Goal: Task Accomplishment & Management: Use online tool/utility

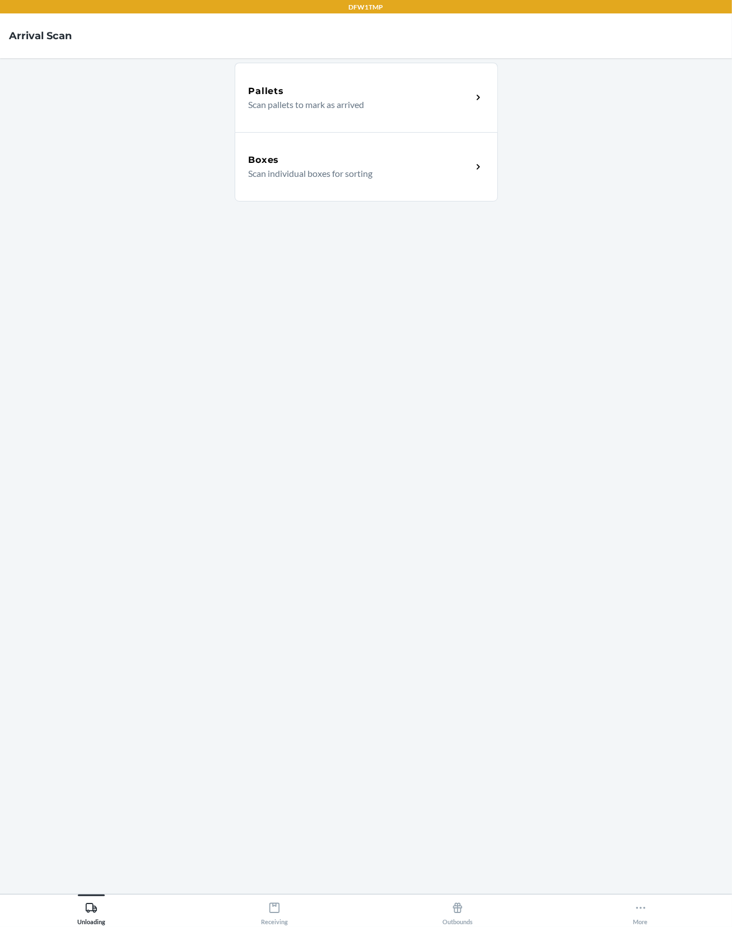
scroll to position [128, 0]
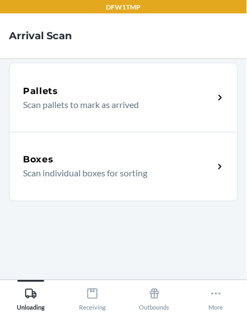
click at [147, 114] on div "Pallets Scan pallets to mark as arrived" at bounding box center [123, 97] width 229 height 69
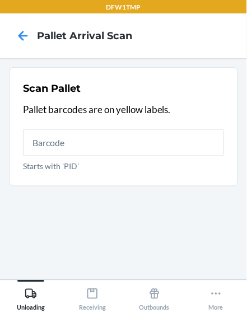
click at [159, 139] on input "Starts with 'PID'" at bounding box center [123, 142] width 201 height 27
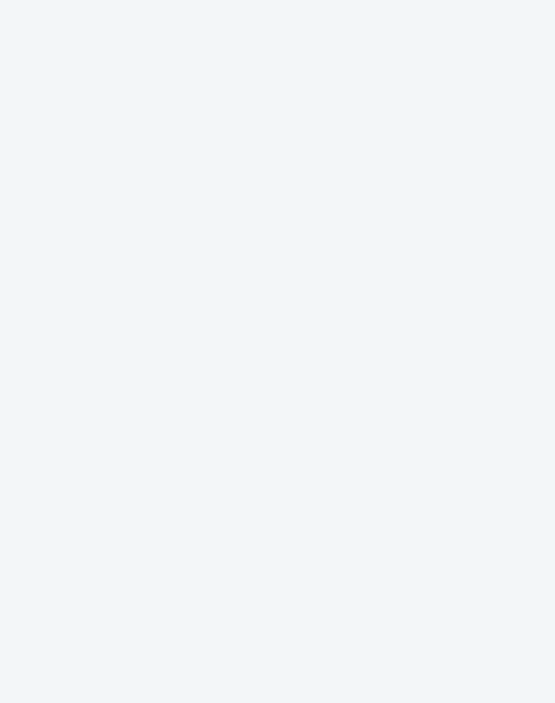
click at [231, 411] on section "Scan Pallet Pallet barcodes are on yellow labels. Starts with 'PID'" at bounding box center [277, 364] width 537 height 594
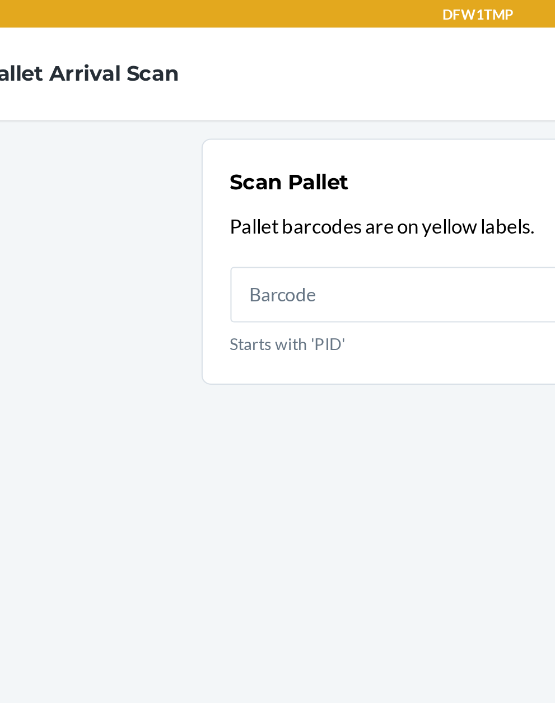
click at [252, 139] on input "Starts with 'PID'" at bounding box center [274, 142] width 235 height 27
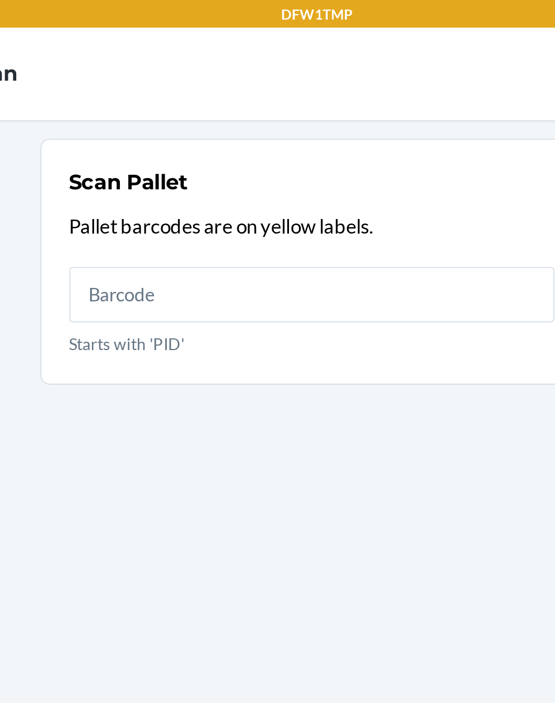
click at [335, 146] on input "Starts with 'PID'" at bounding box center [274, 142] width 235 height 27
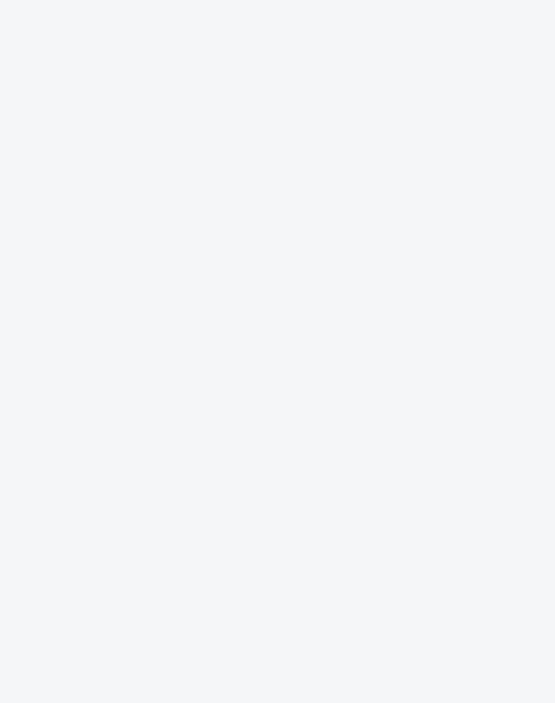
click at [123, 252] on section "Scan Pallet Pallet barcodes are on yellow labels. Starts with 'PID'" at bounding box center [277, 364] width 537 height 594
click at [78, 234] on section "Scan Pallet Pallet barcodes are on yellow labels. Starts with 'PID'" at bounding box center [277, 364] width 537 height 594
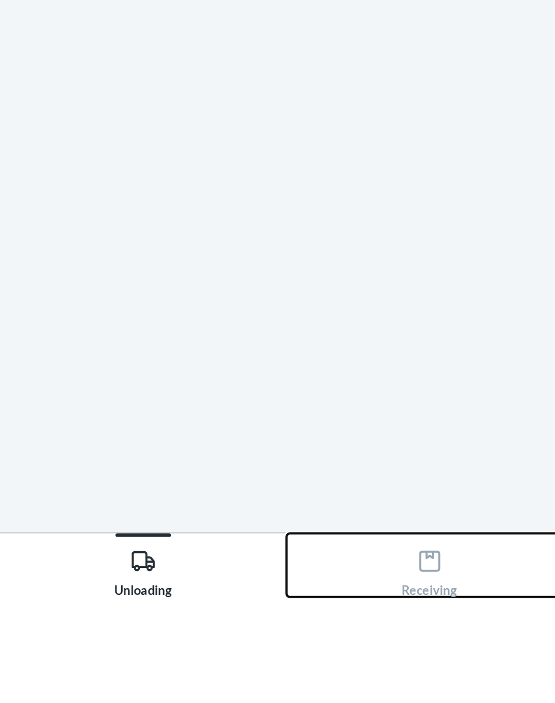
click at [219, 701] on div "Receiving" at bounding box center [208, 687] width 27 height 28
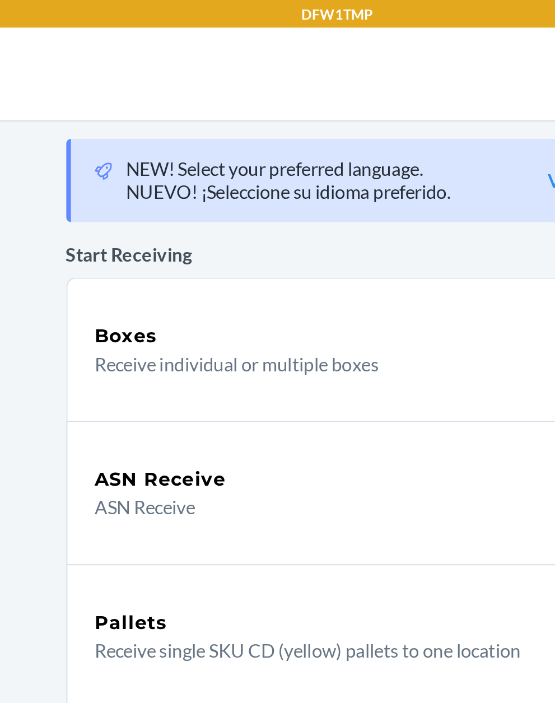
scroll to position [52, 0]
click at [274, 170] on p "Receive individual or multiple boxes" at bounding box center [267, 176] width 215 height 13
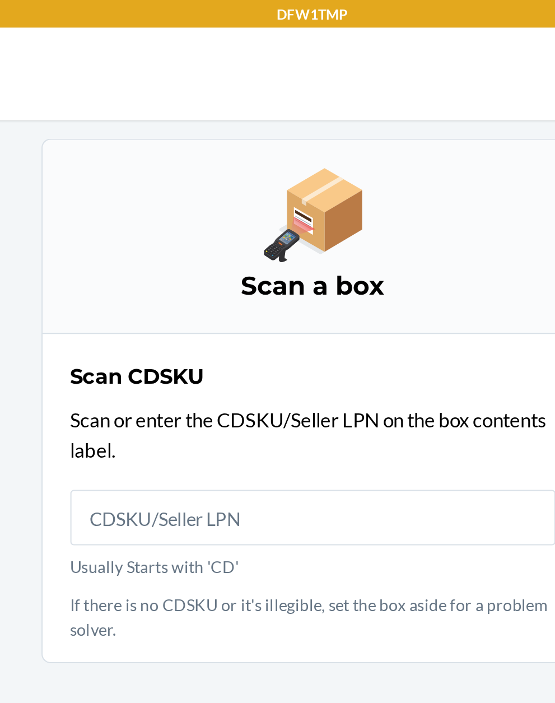
click at [307, 237] on input "Usually Starts with 'CD'" at bounding box center [277, 250] width 235 height 27
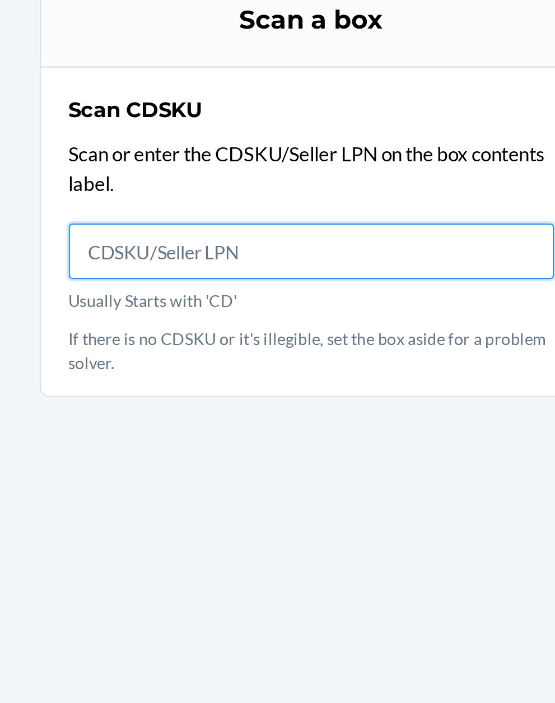
click at [294, 237] on input "Usually Starts with 'CD'" at bounding box center [277, 250] width 235 height 27
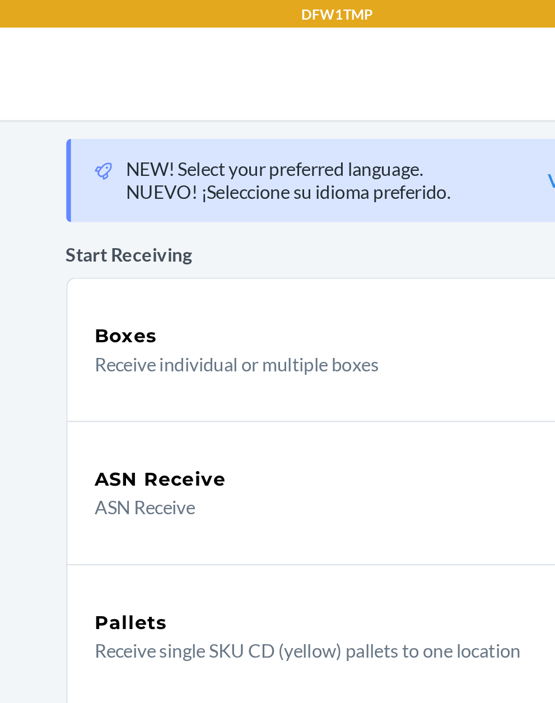
click at [268, 134] on div "Boxes Receive individual or multiple boxes" at bounding box center [277, 168] width 263 height 69
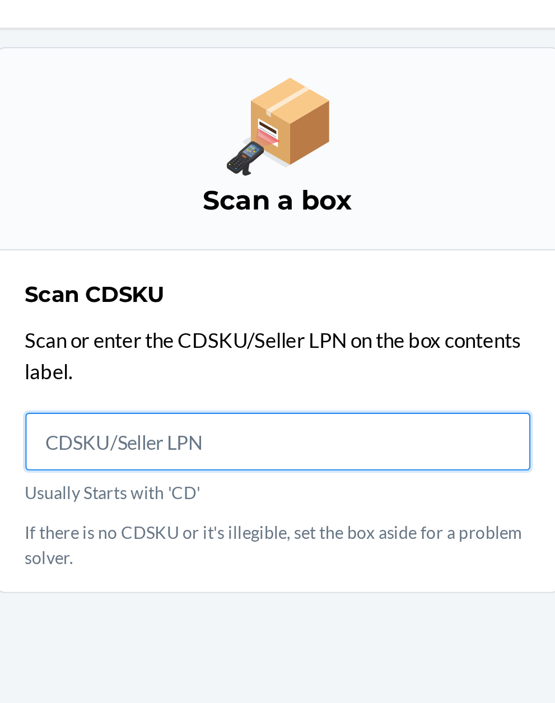
scroll to position [16, 0]
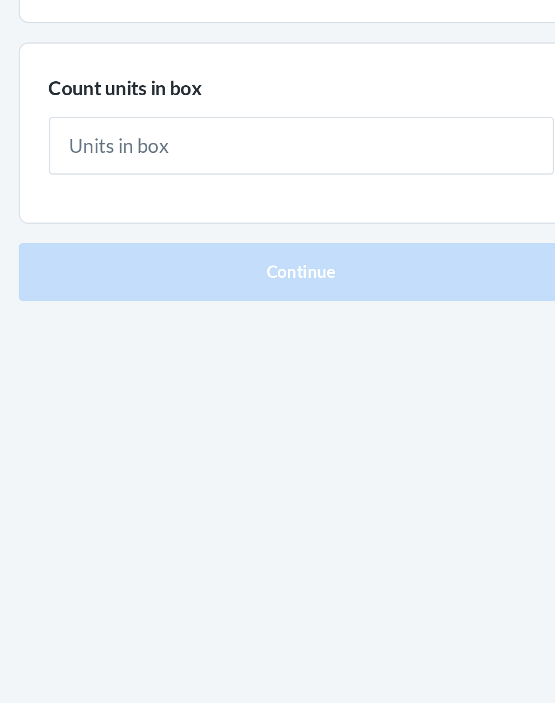
scroll to position [16, 0]
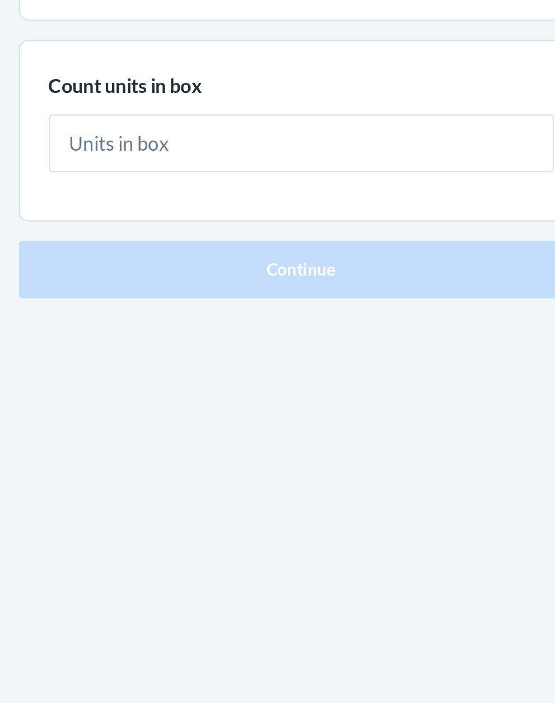
type input "4"
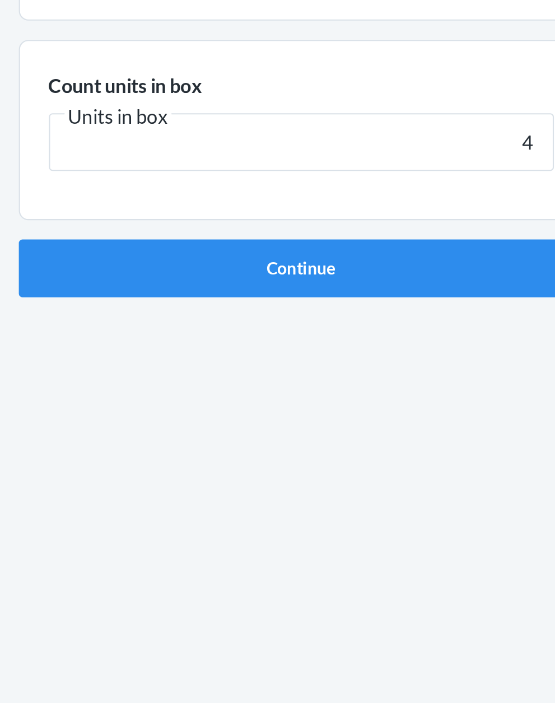
click button "Continue" at bounding box center [277, 237] width 263 height 27
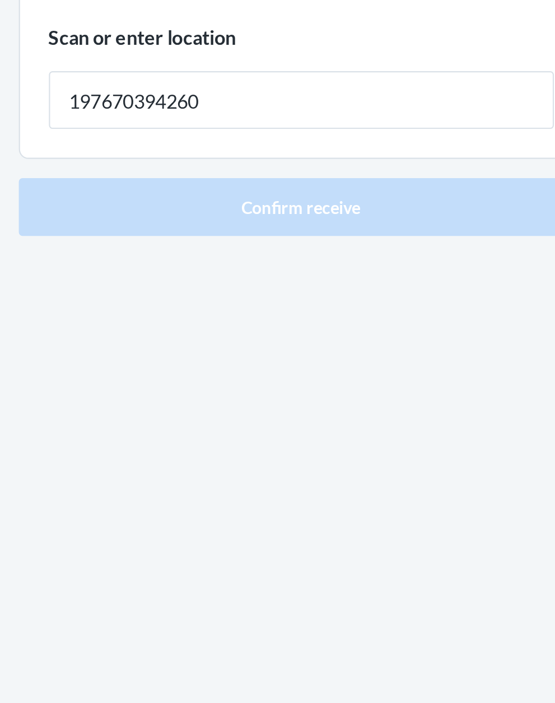
type input "197670394260"
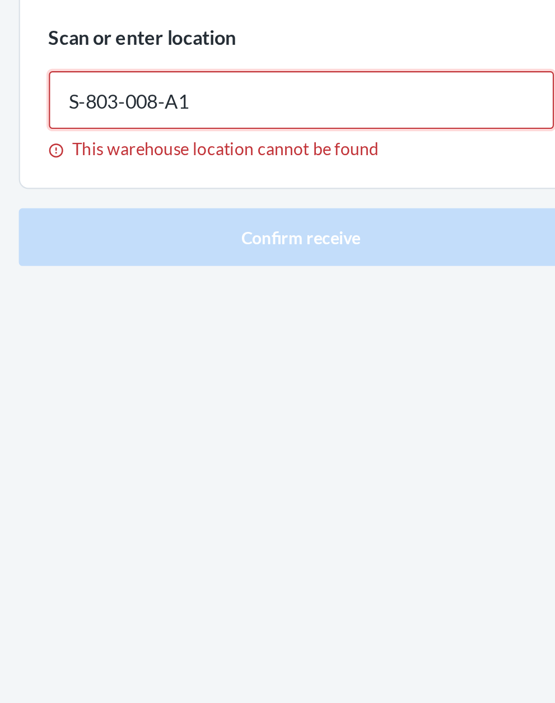
type input "S-803-008-A1"
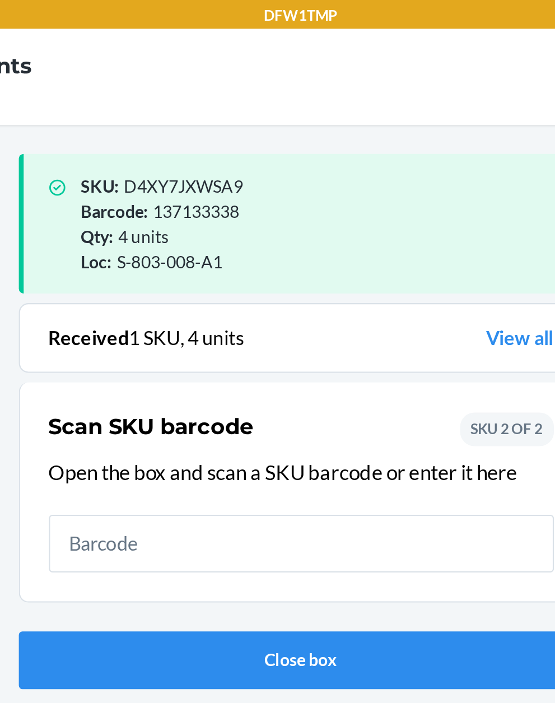
scroll to position [10, 0]
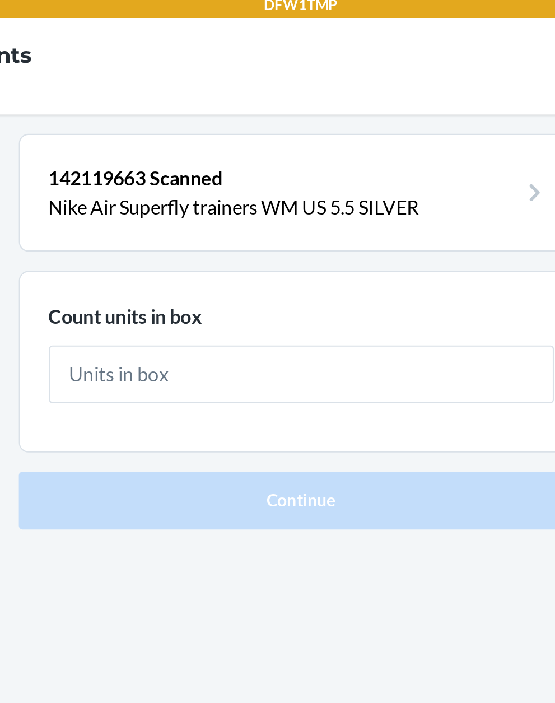
scroll to position [10, 0]
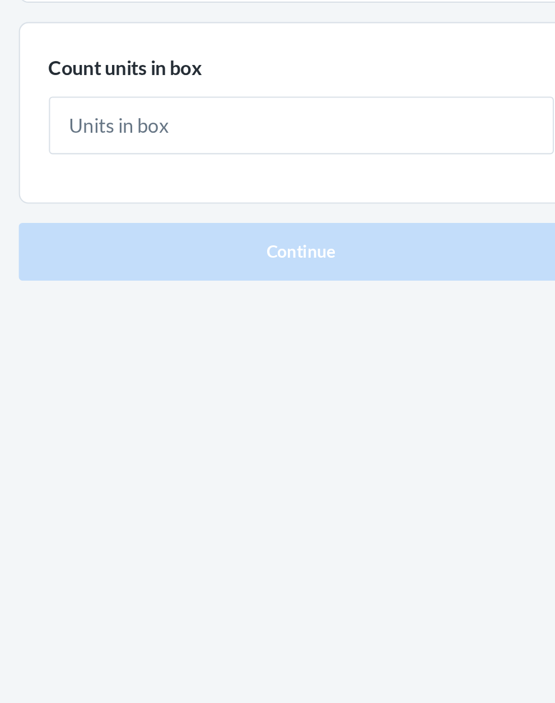
type input "2"
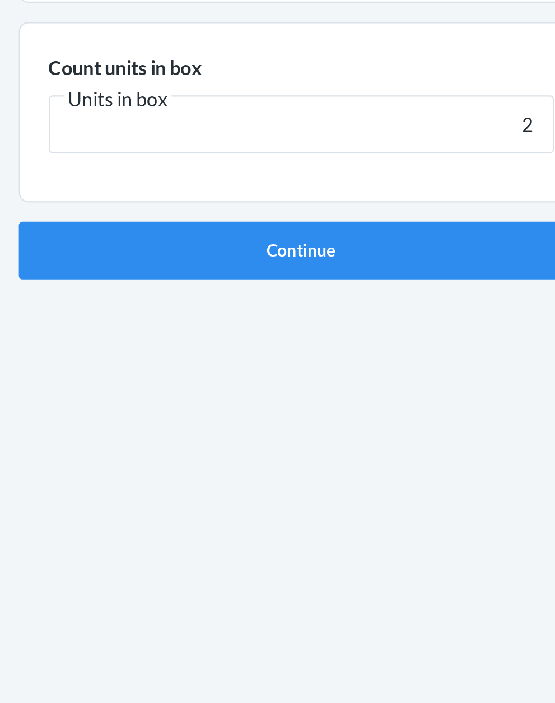
click button "Continue" at bounding box center [277, 237] width 263 height 27
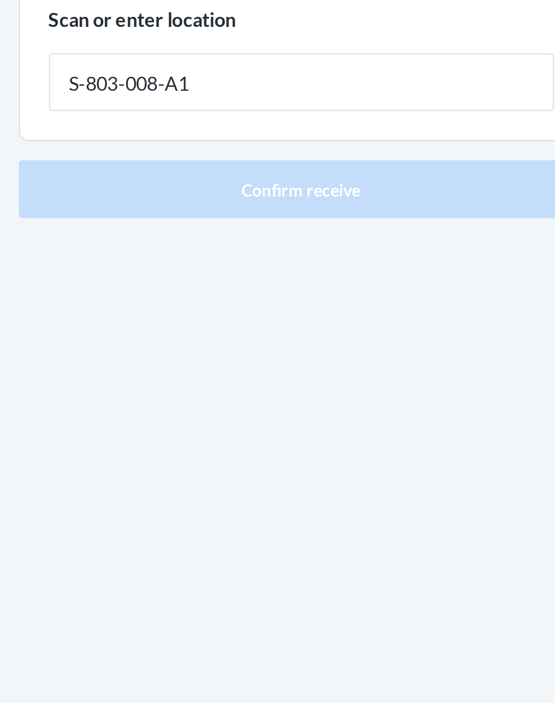
type input "S-803-008-A1"
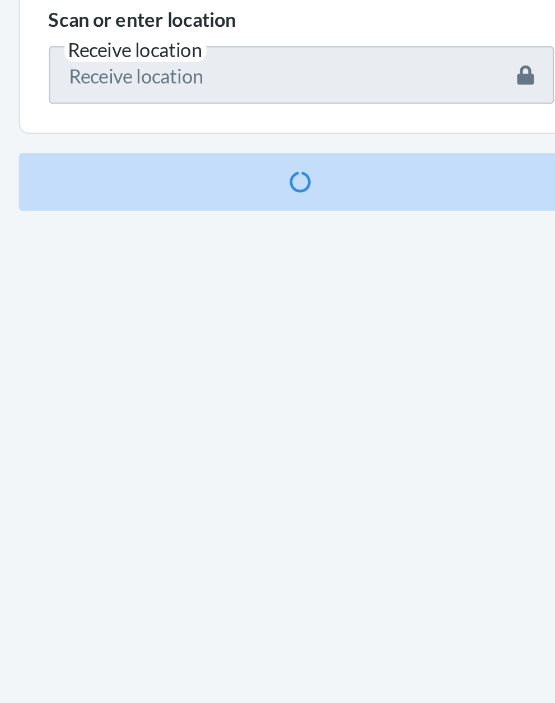
scroll to position [95, 0]
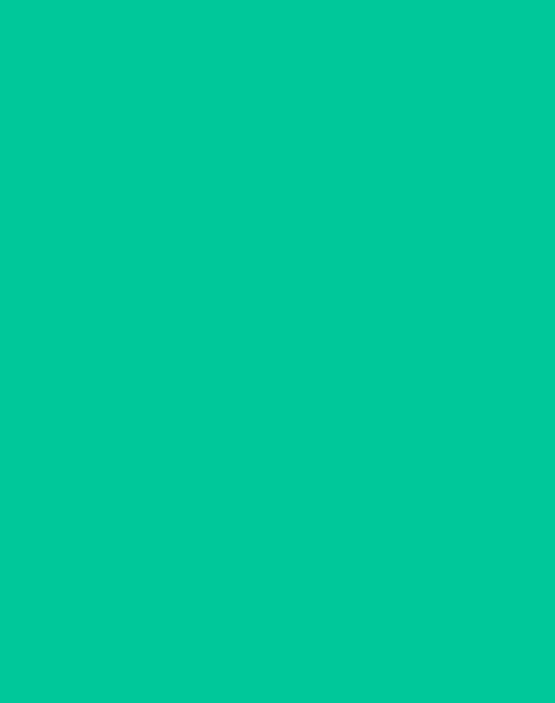
scroll to position [10, 0]
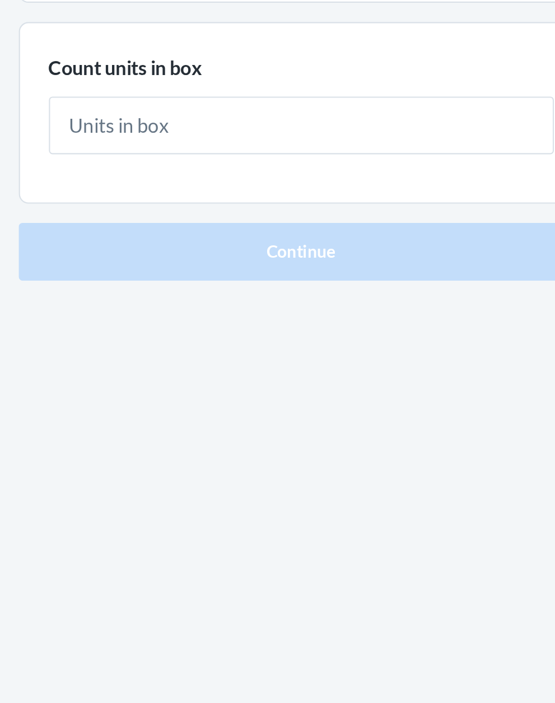
type input "3"
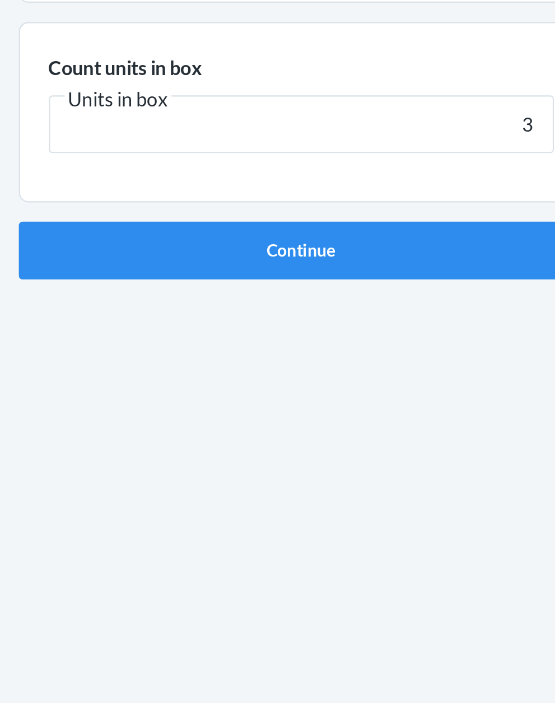
click button "Continue" at bounding box center [277, 237] width 263 height 27
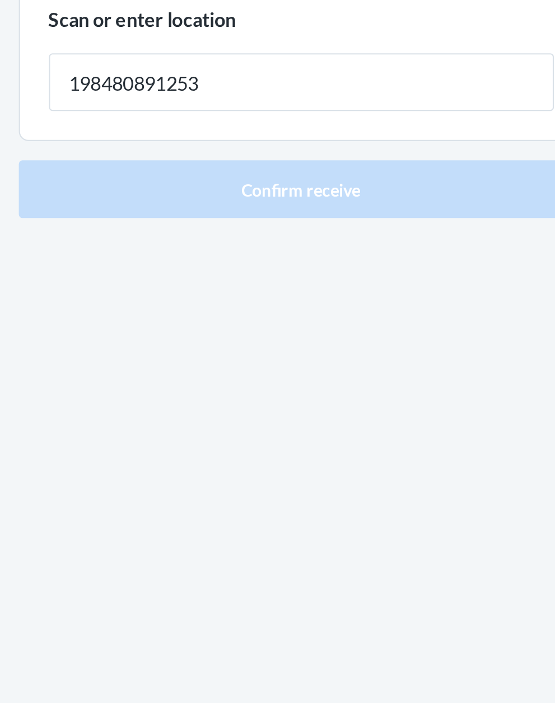
type input "198480891253"
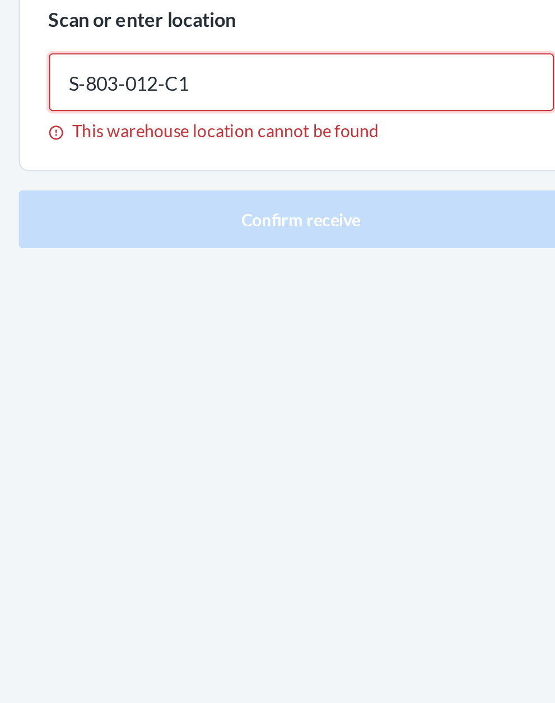
type input "S-803-012-C1"
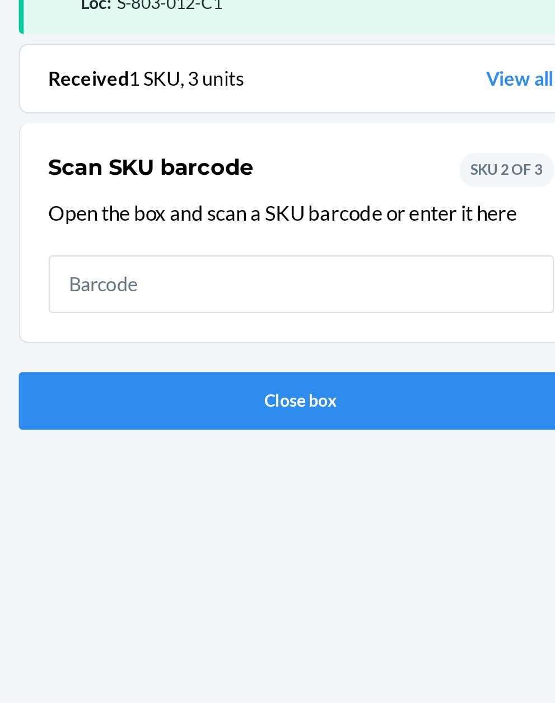
scroll to position [83, 0]
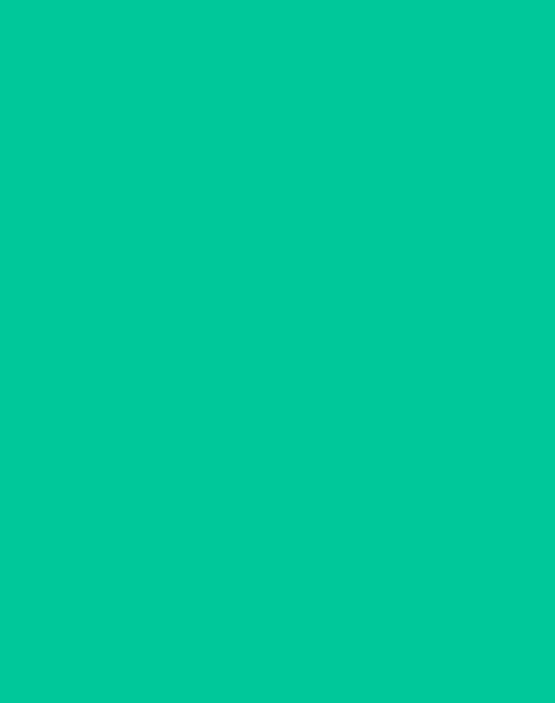
scroll to position [10, 0]
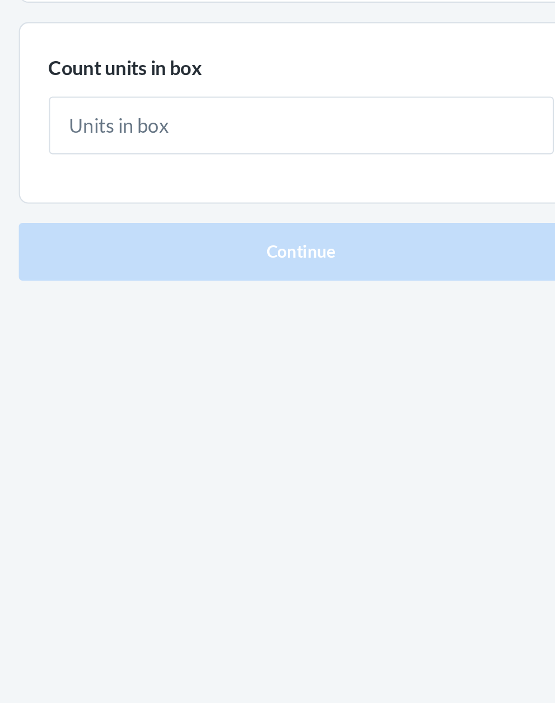
type input "1"
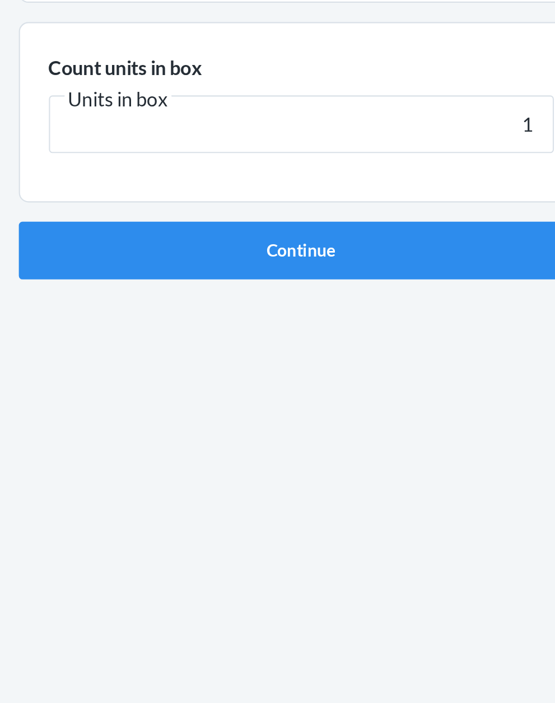
click button "Continue" at bounding box center [277, 237] width 263 height 27
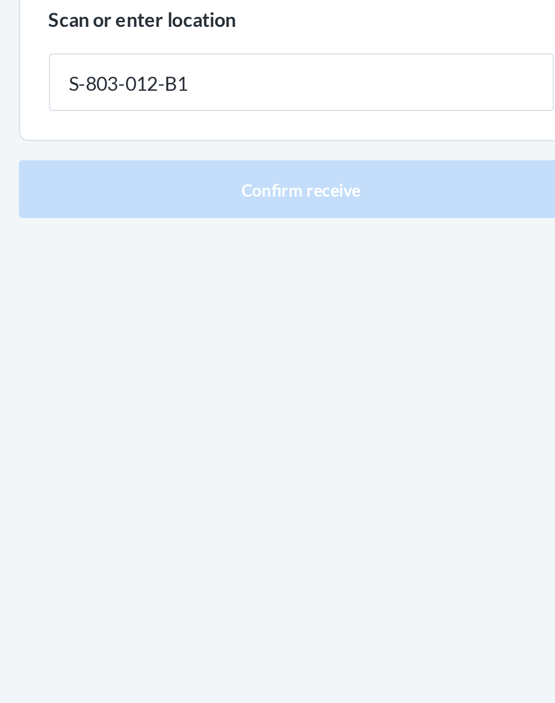
type input "S-803-012-B1"
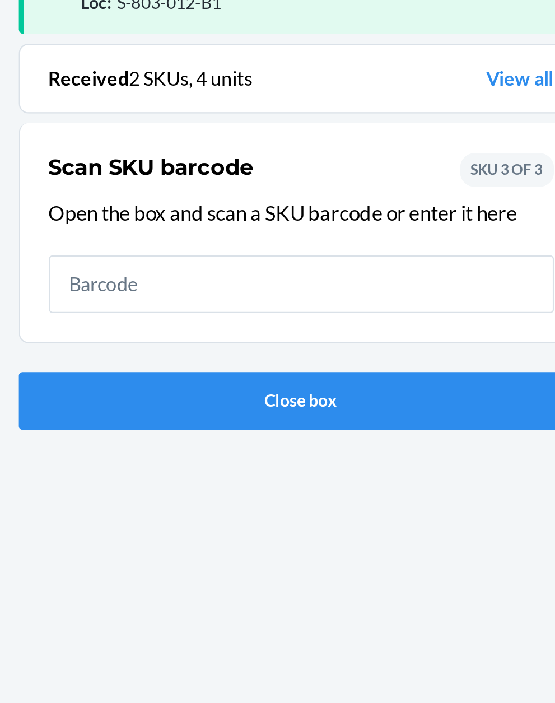
scroll to position [83, 0]
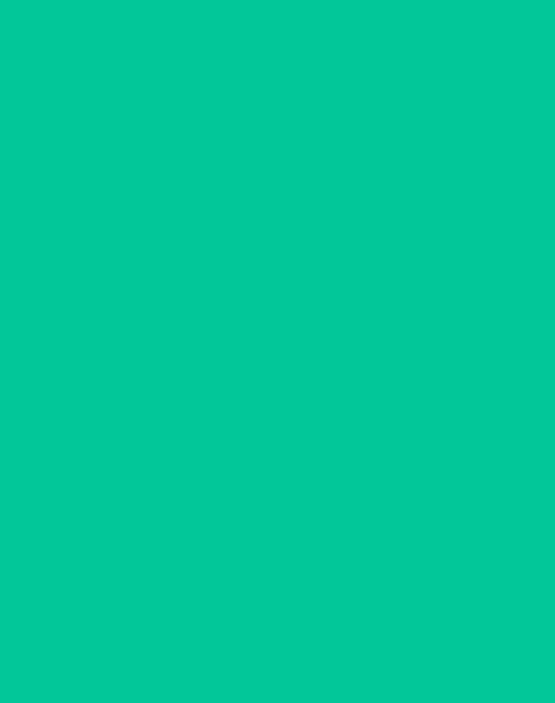
scroll to position [10, 0]
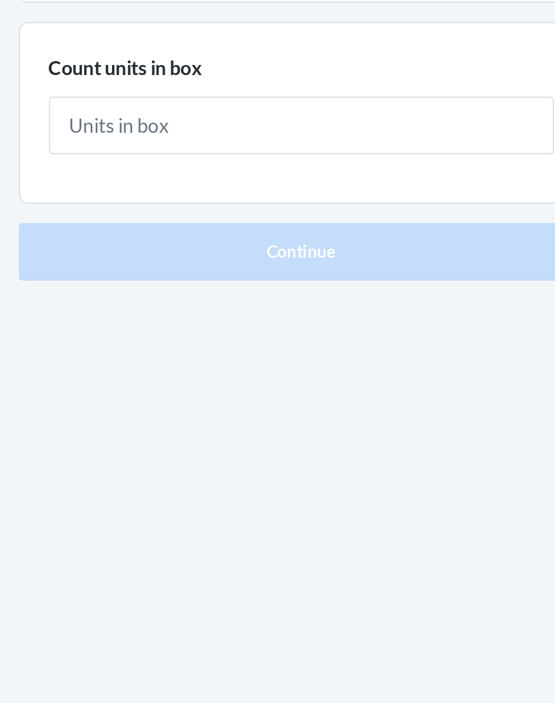
type input "2"
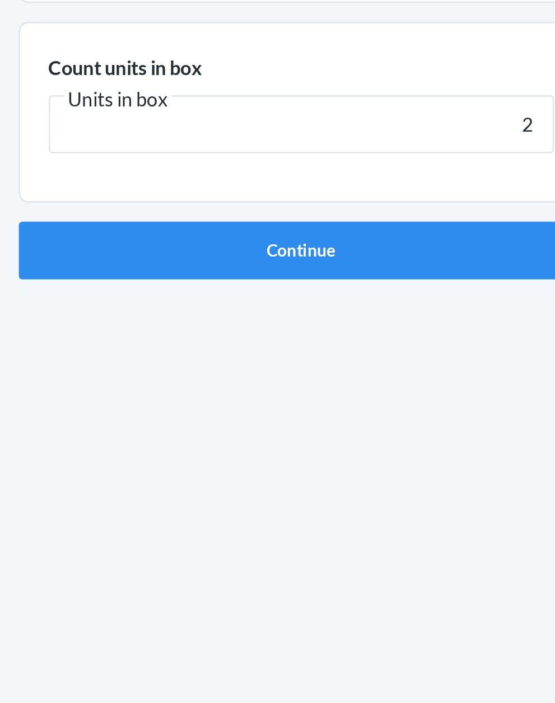
click button "Continue" at bounding box center [277, 237] width 263 height 27
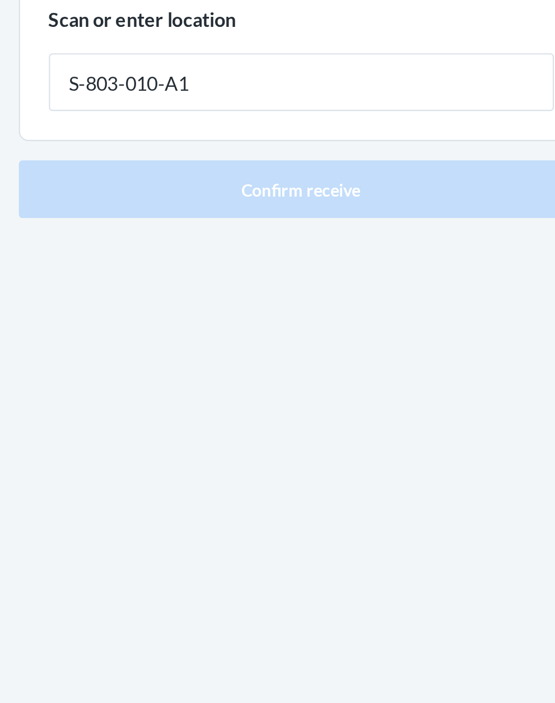
type input "S-803-010-A1"
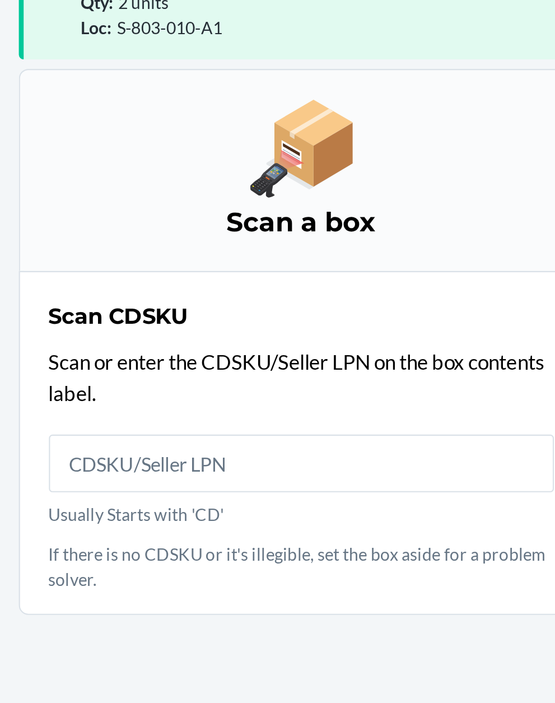
scroll to position [95, 0]
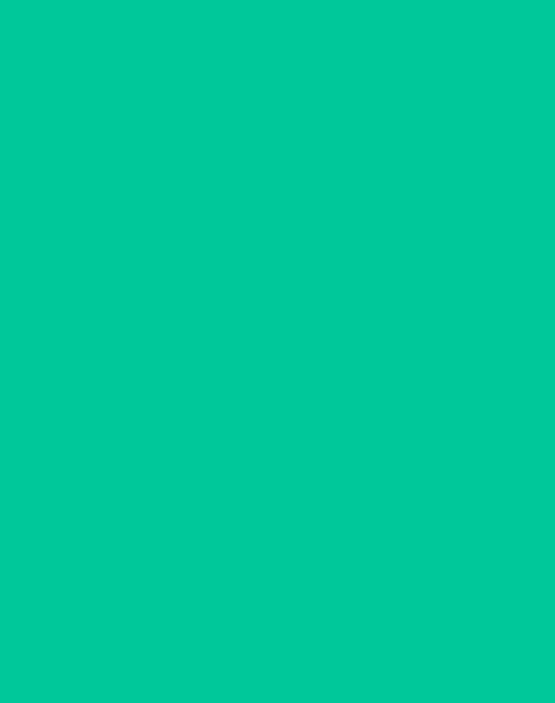
scroll to position [10, 0]
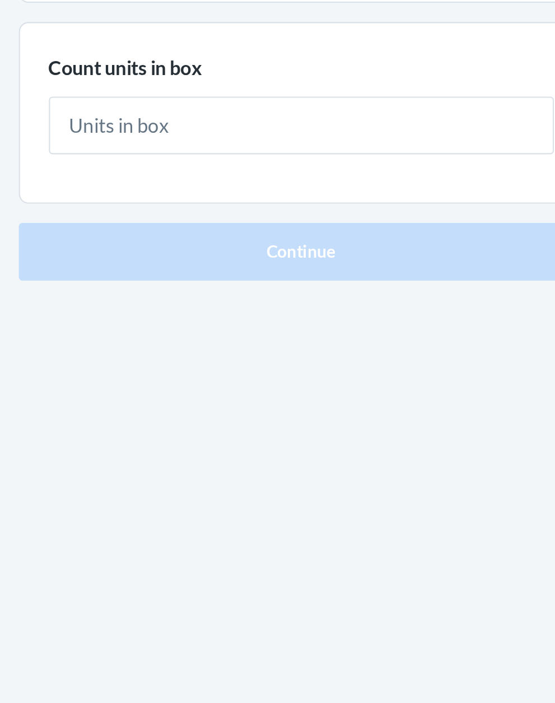
type input "2"
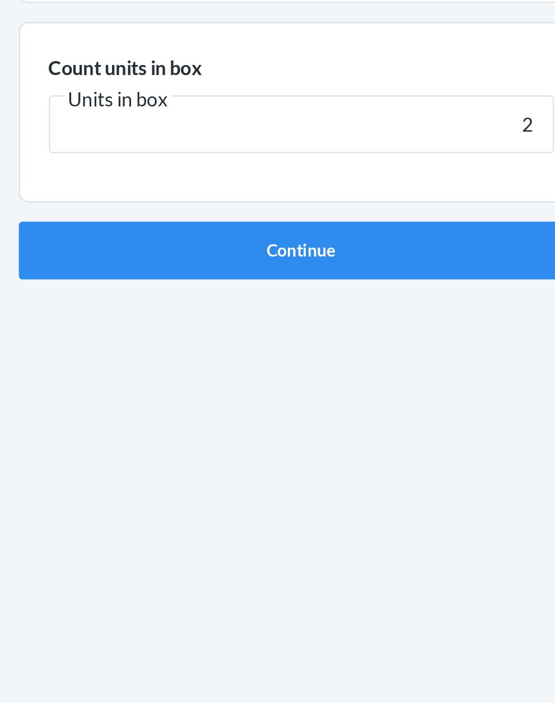
click button "Continue" at bounding box center [277, 237] width 263 height 27
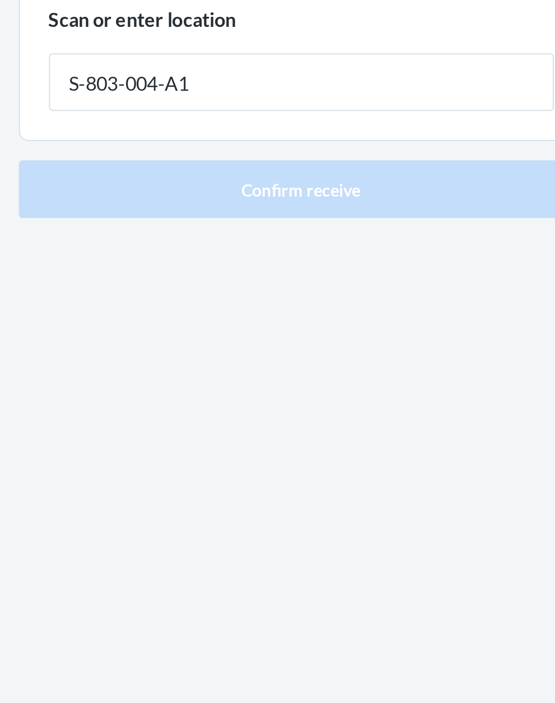
type input "S-803-004-A1"
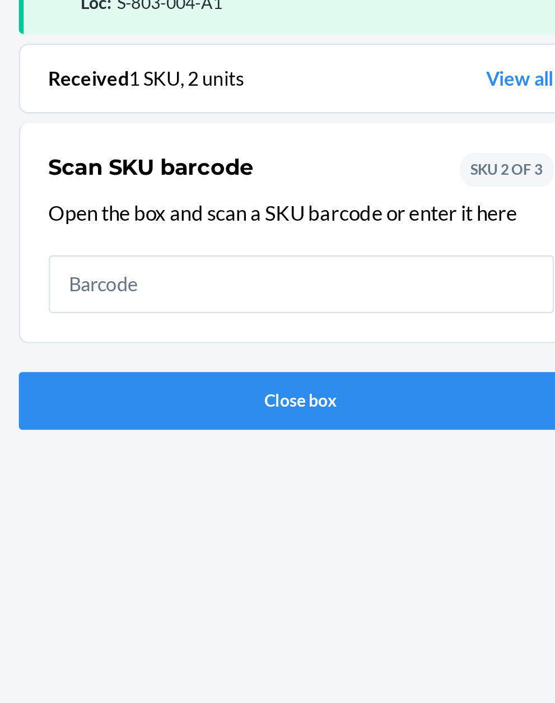
scroll to position [83, 0]
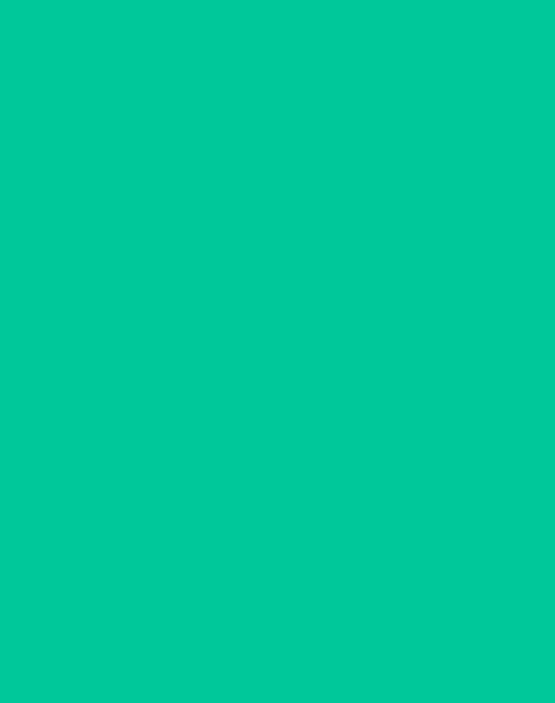
scroll to position [10, 0]
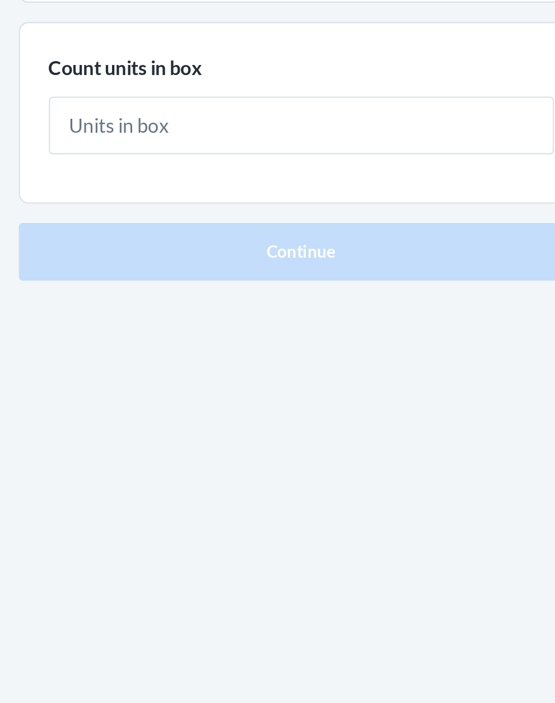
type input "2"
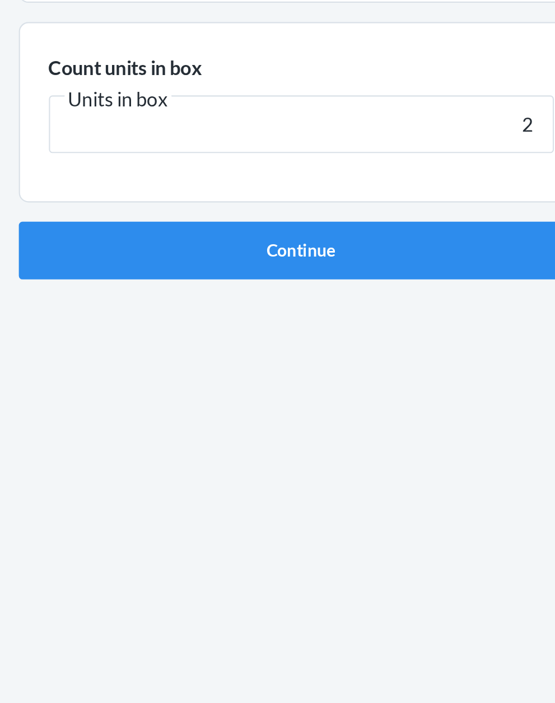
click button "Continue" at bounding box center [277, 237] width 263 height 27
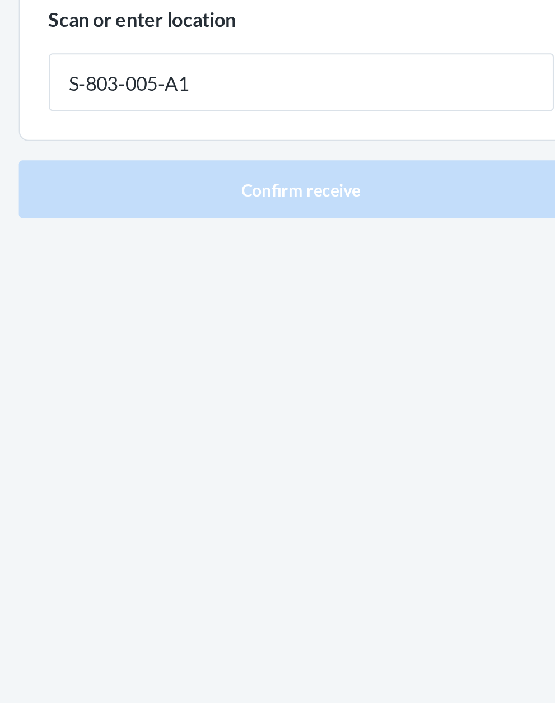
type input "S-803-005-A1"
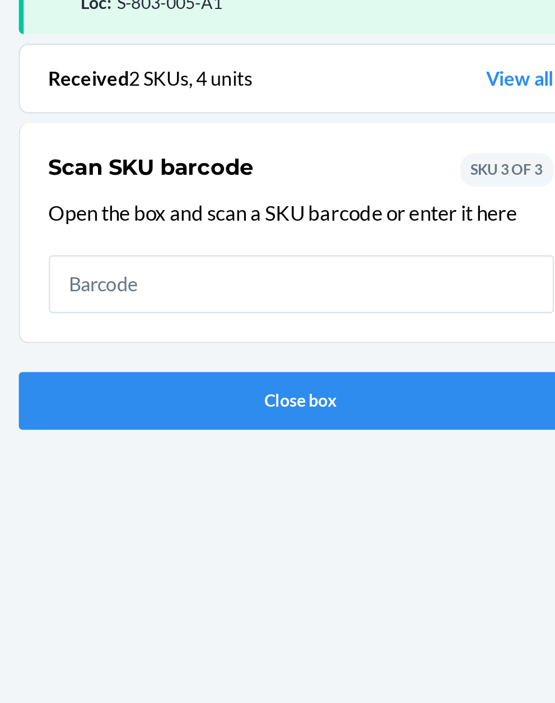
scroll to position [83, 0]
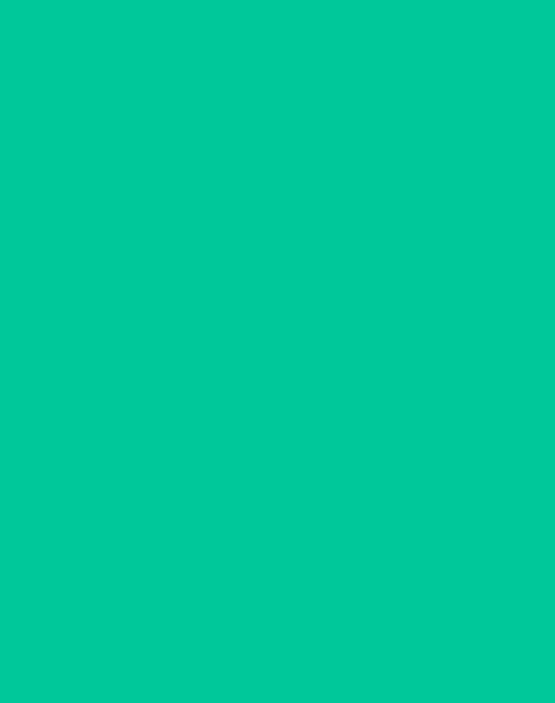
scroll to position [10, 0]
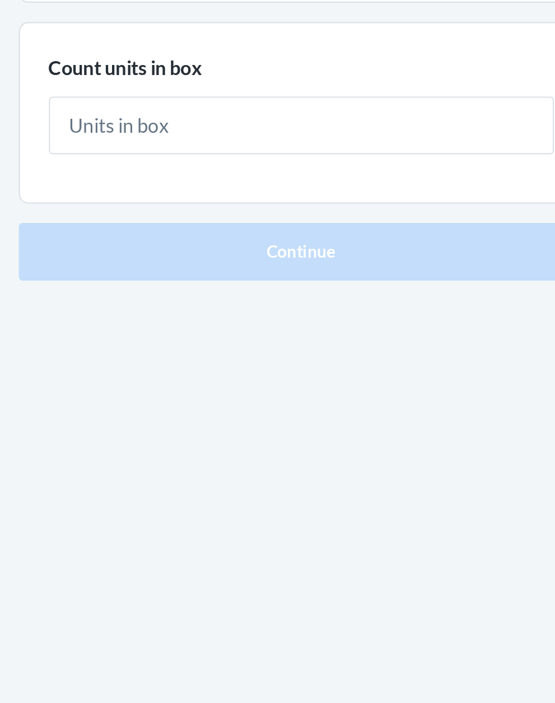
type input "1"
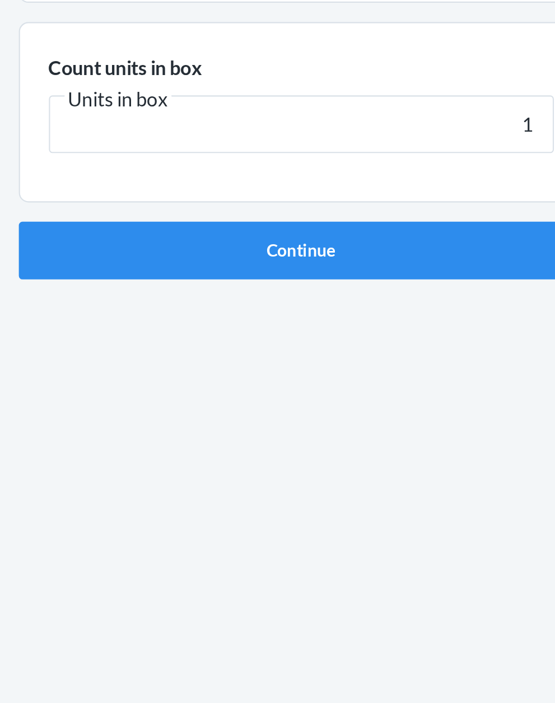
click button "Continue" at bounding box center [277, 237] width 263 height 27
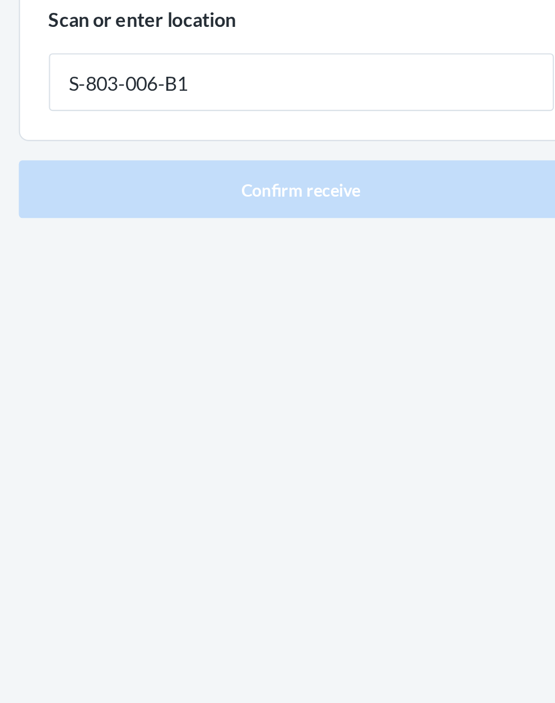
type input "S-803-006-B1"
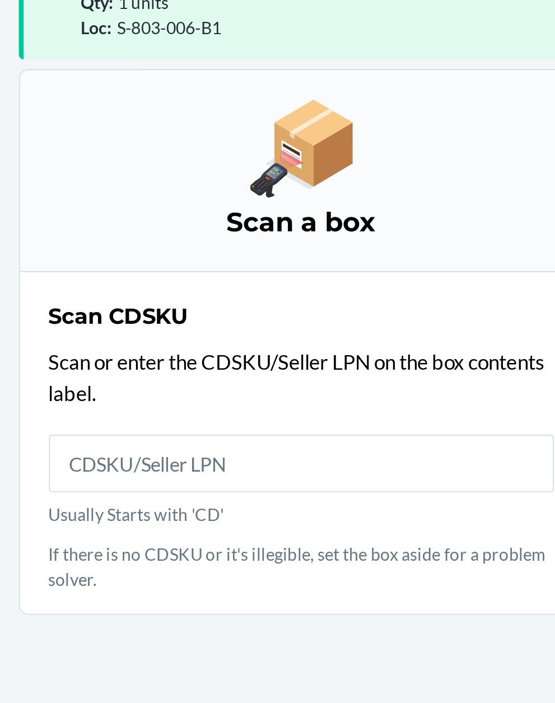
scroll to position [95, 0]
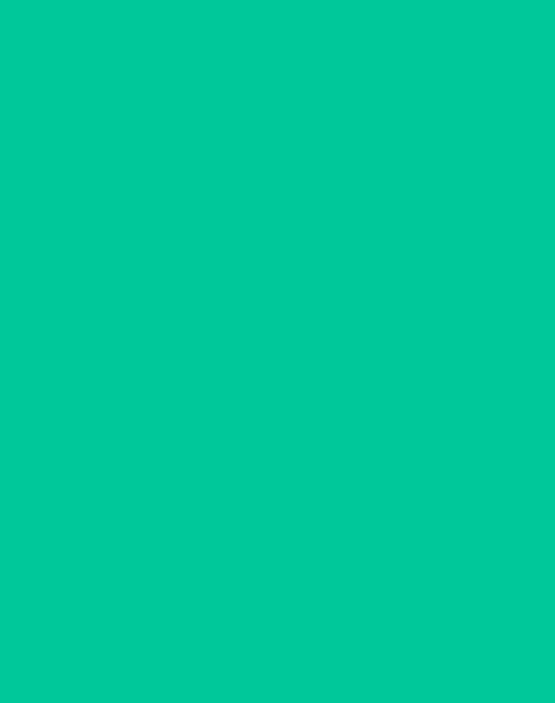
scroll to position [10, 0]
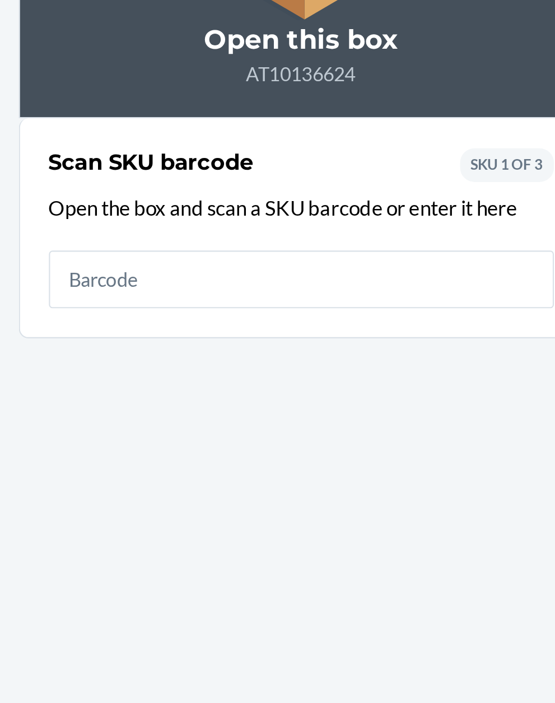
type input "3"
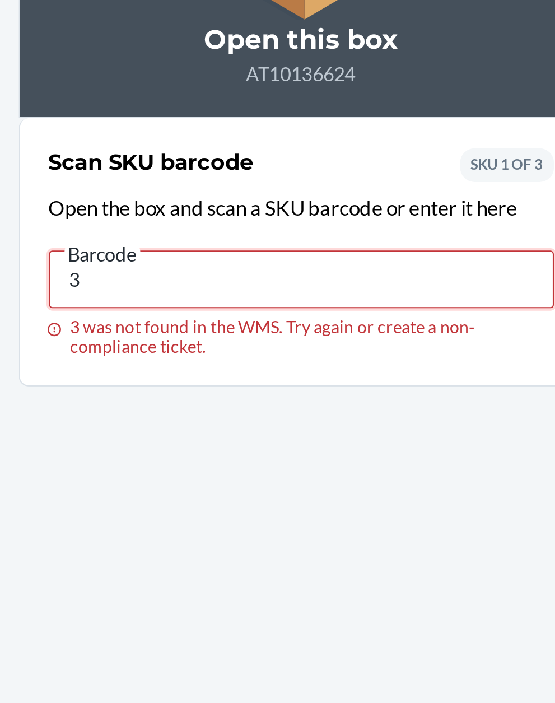
click at [238, 237] on input "3" at bounding box center [277, 250] width 235 height 27
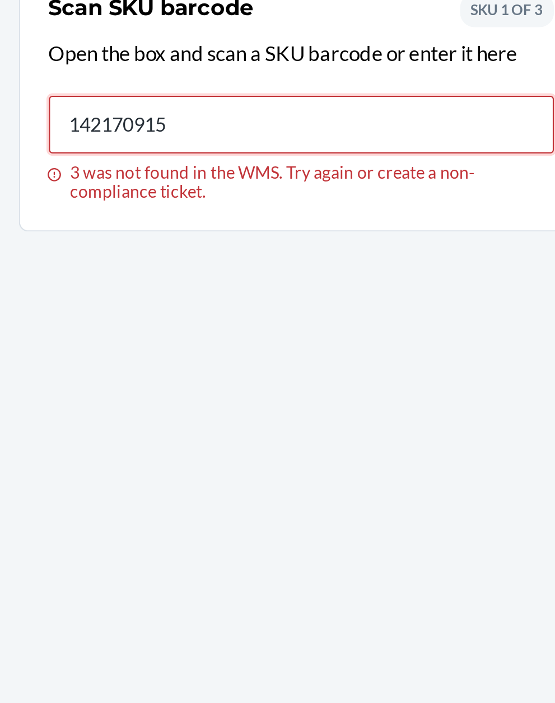
type input "142170915"
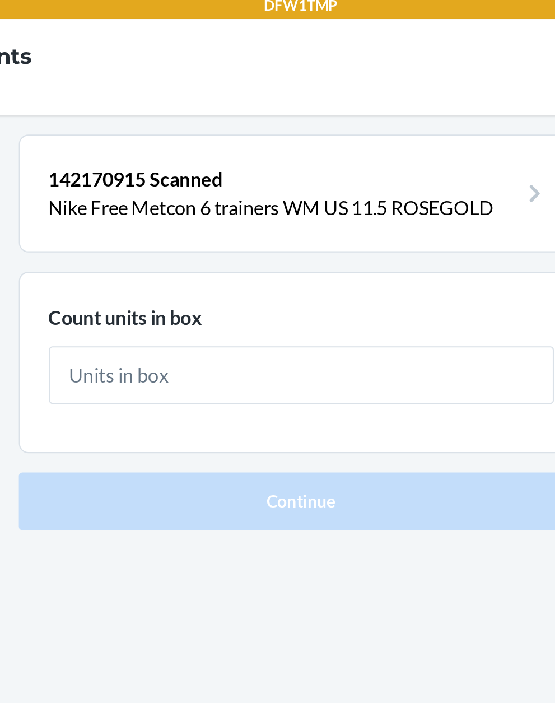
scroll to position [10, 0]
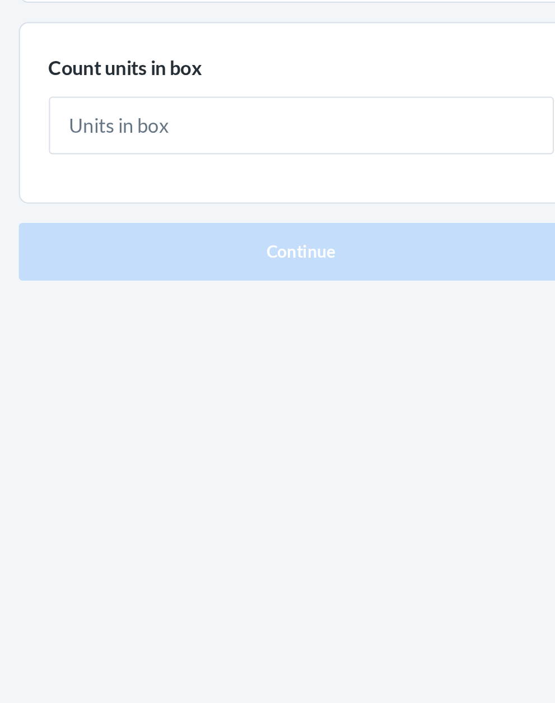
type input "3"
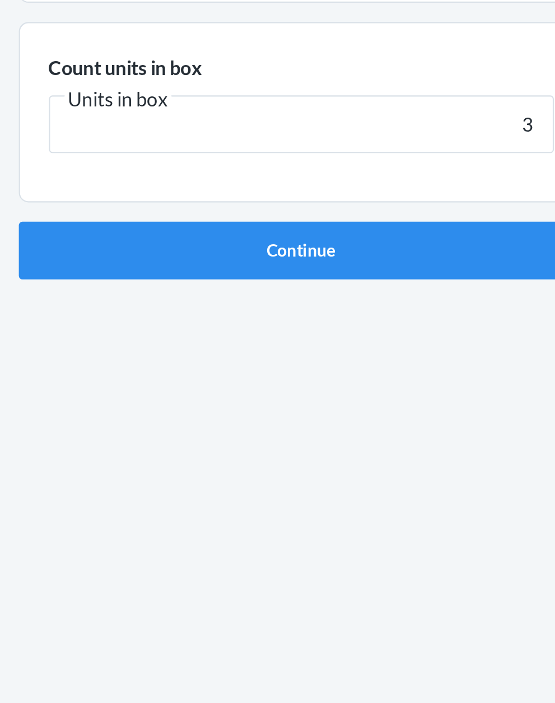
click button "Continue" at bounding box center [277, 237] width 263 height 27
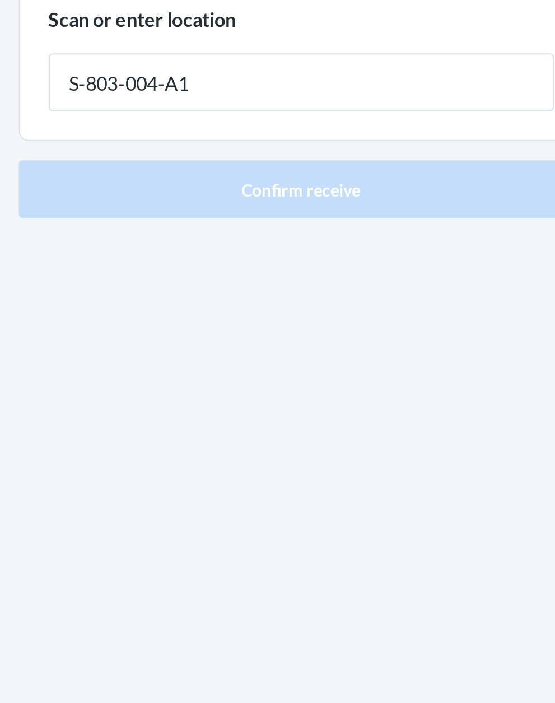
type input "S-803-004-A1"
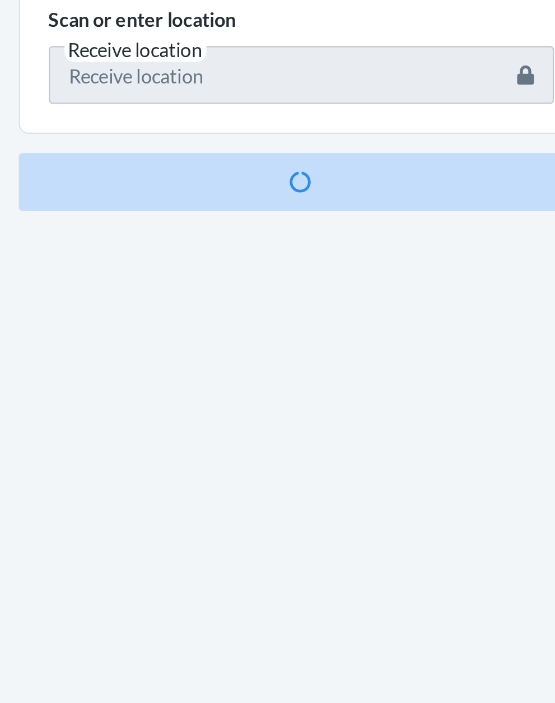
scroll to position [83, 0]
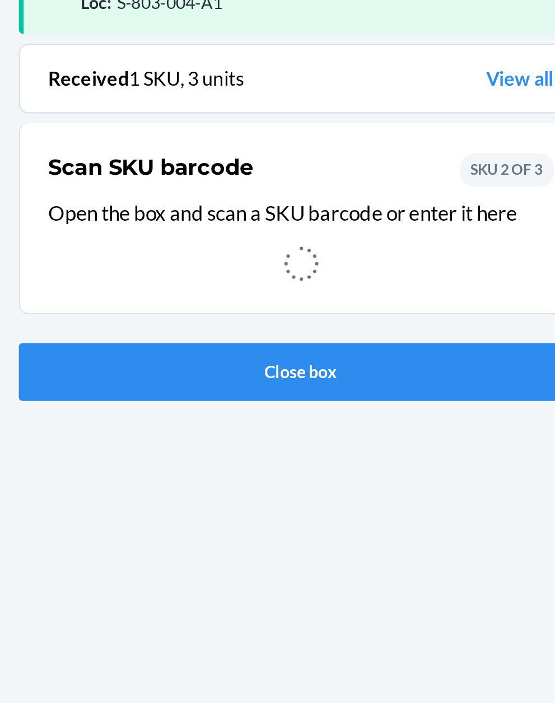
scroll to position [10, 0]
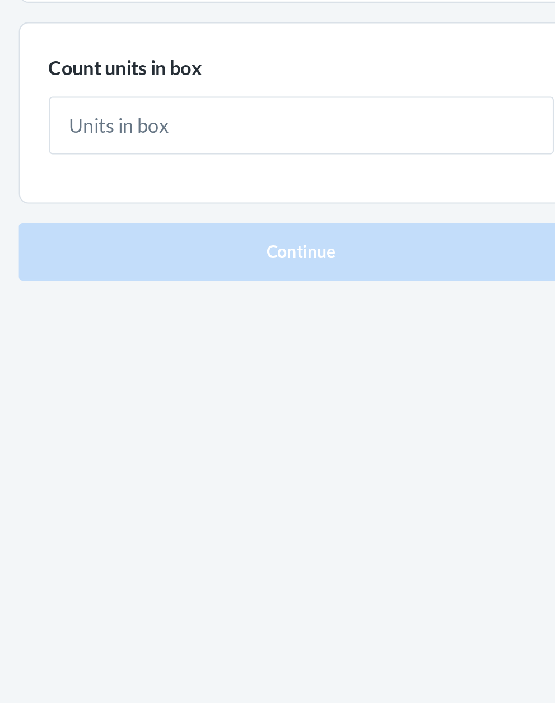
type input "7"
type input "1"
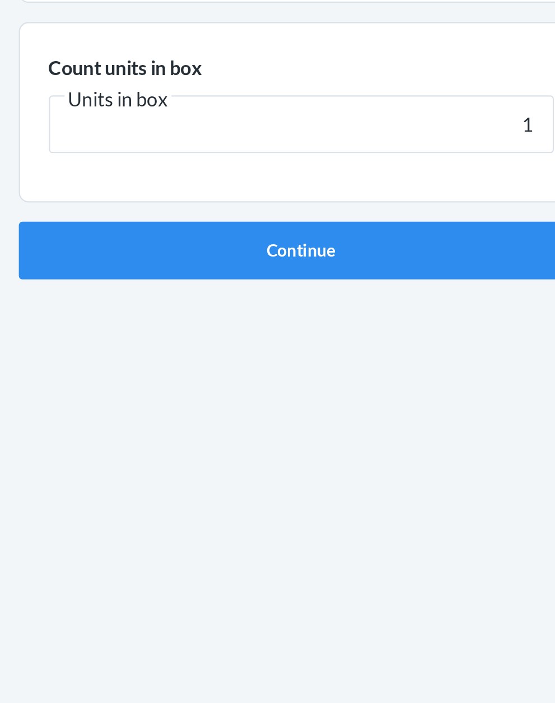
click button "Continue" at bounding box center [277, 237] width 263 height 27
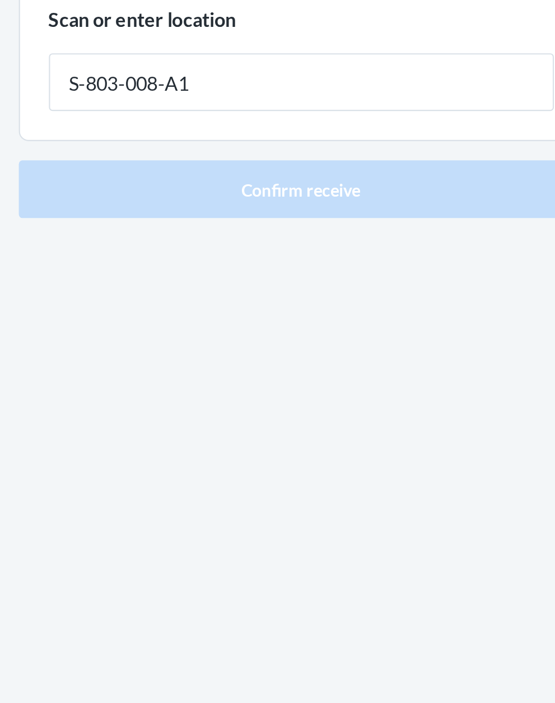
type input "S-803-008-A1"
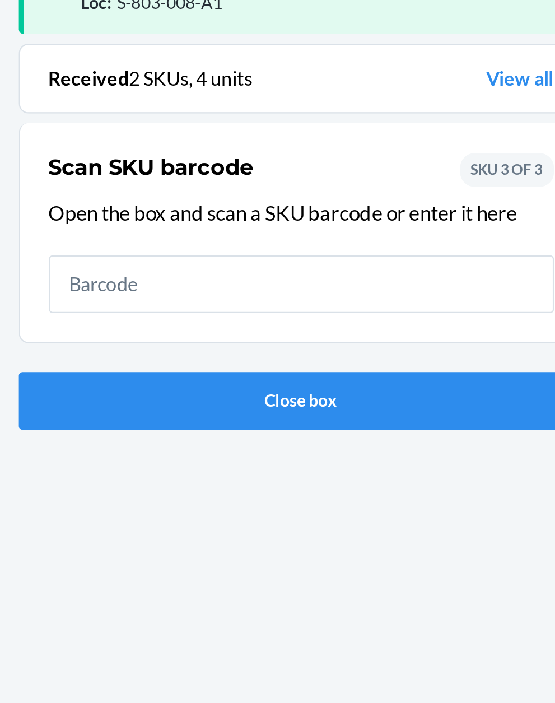
scroll to position [83, 0]
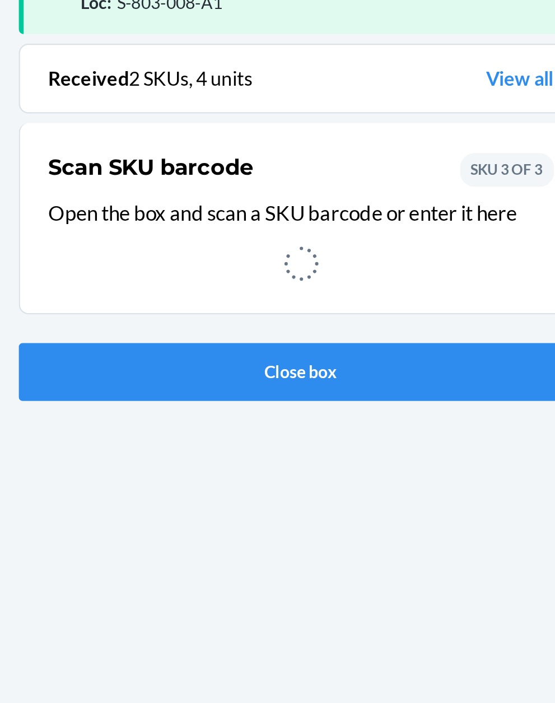
scroll to position [10, 0]
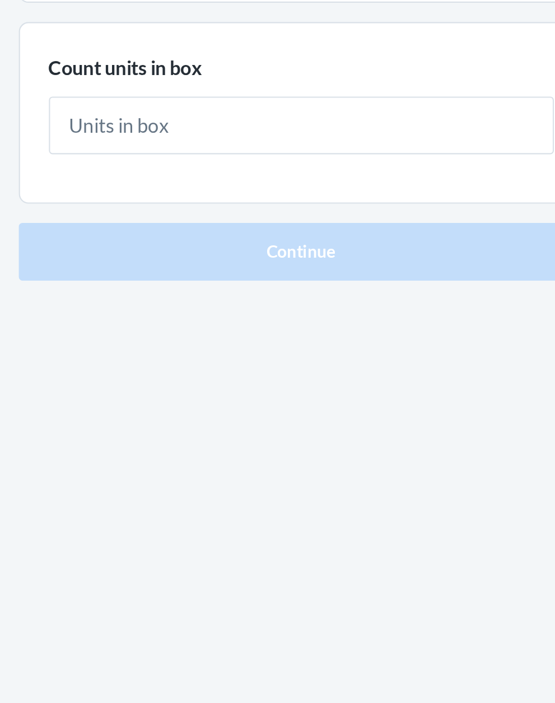
type input "1"
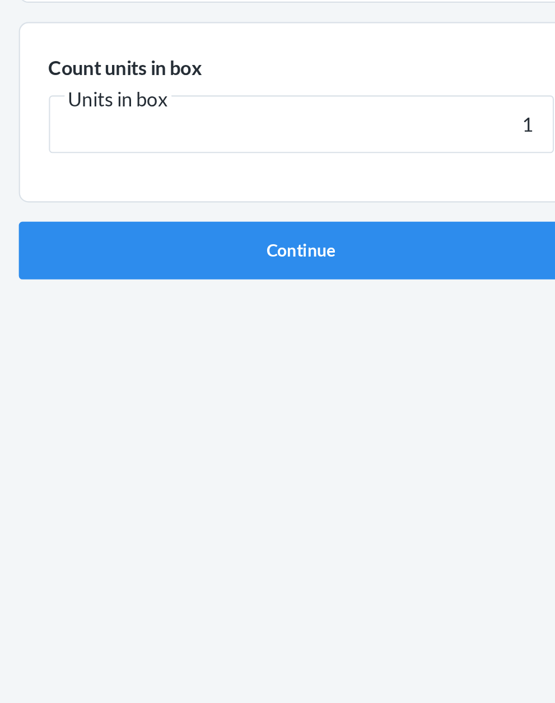
click button "Continue" at bounding box center [277, 237] width 263 height 27
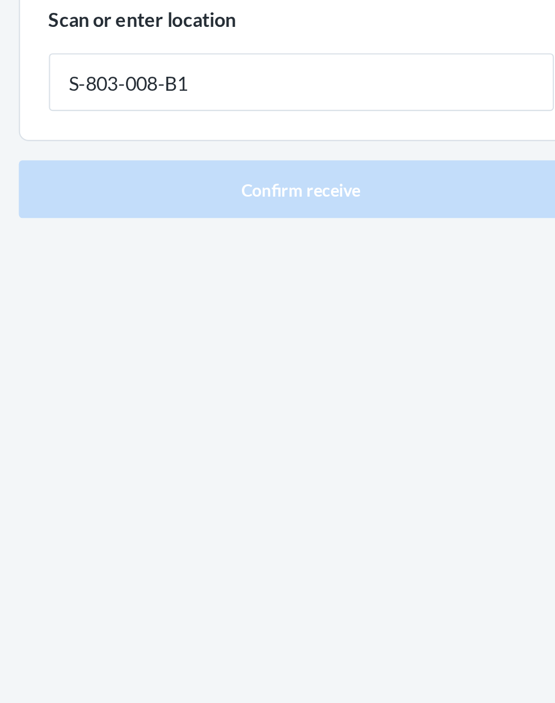
type input "S-803-008-B1"
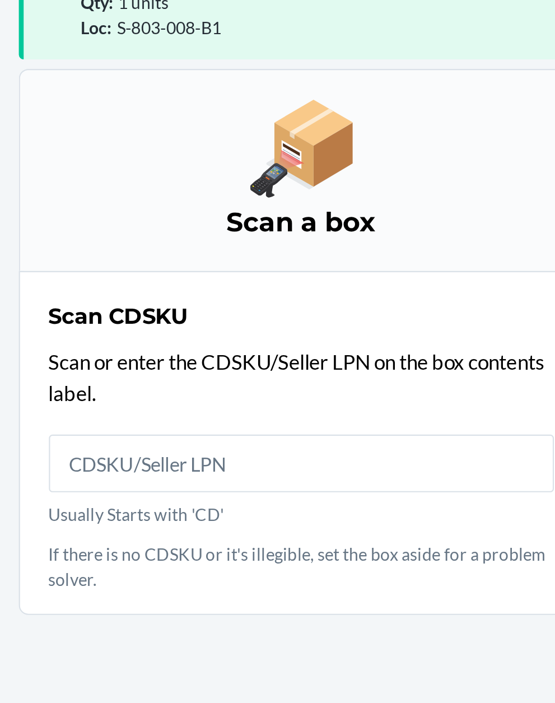
scroll to position [95, 0]
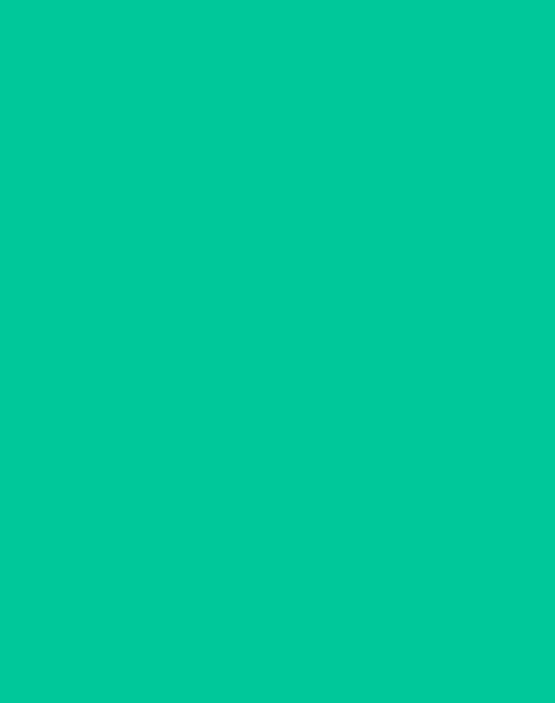
scroll to position [10, 0]
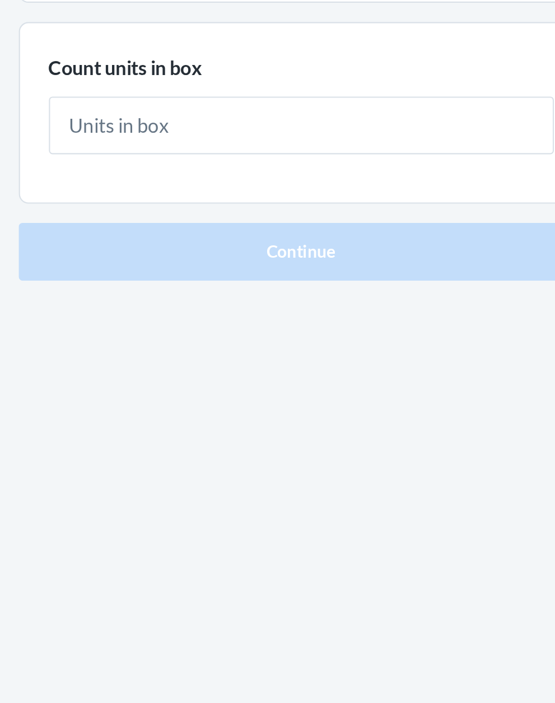
type input "4"
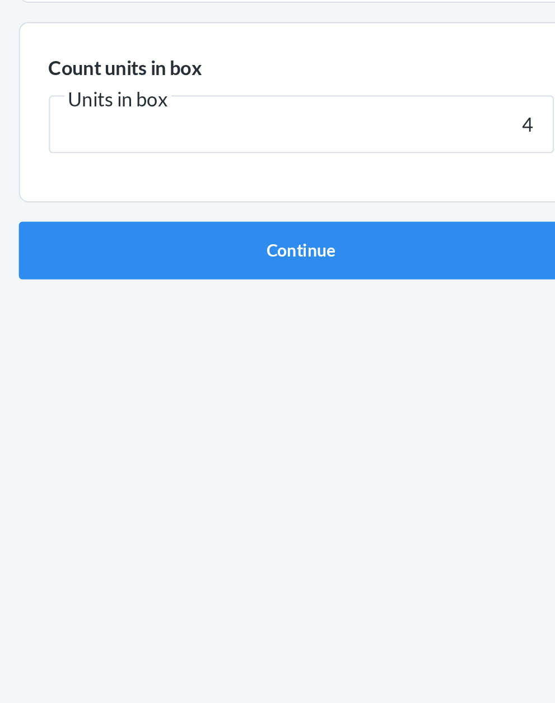
click button "Continue" at bounding box center [277, 237] width 263 height 27
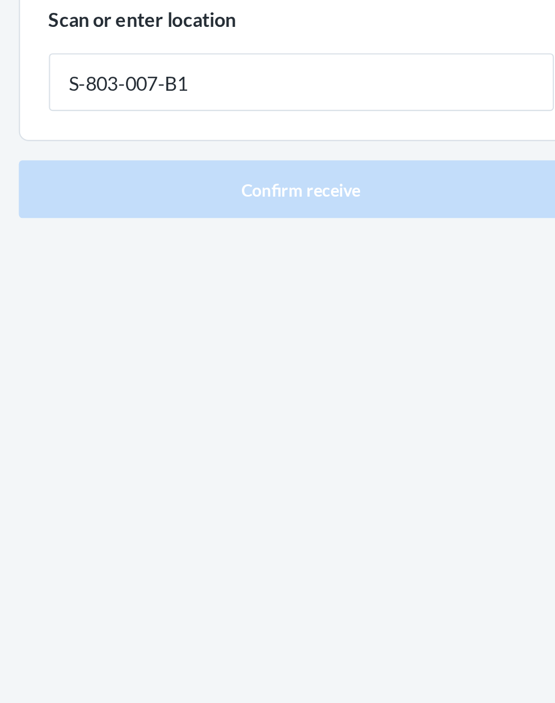
type input "S-803-007-B1"
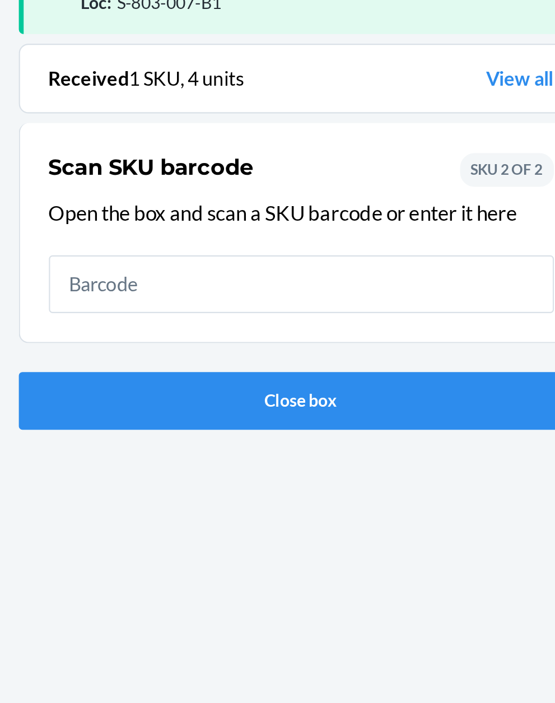
scroll to position [83, 0]
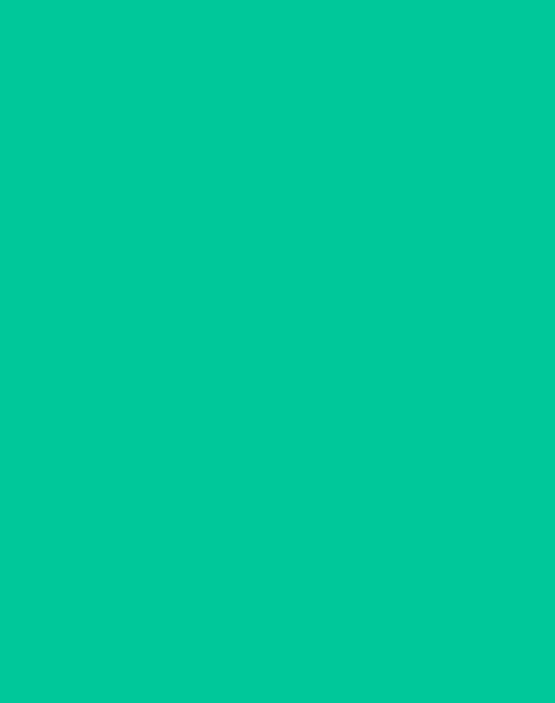
scroll to position [10, 0]
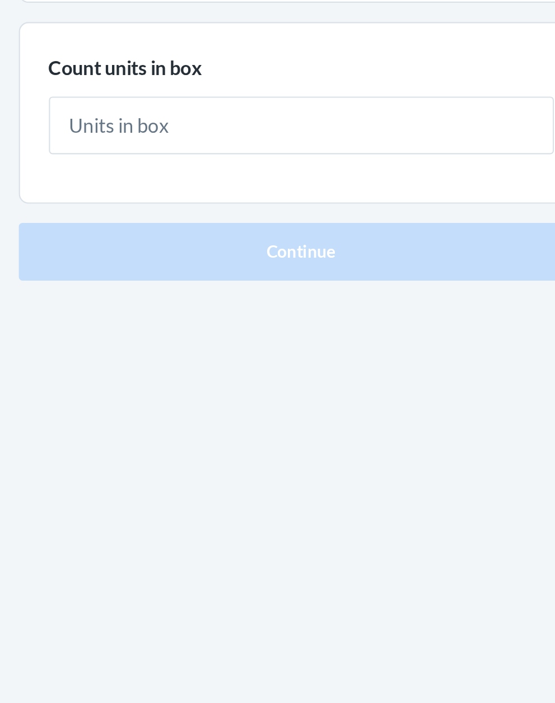
type input "1"
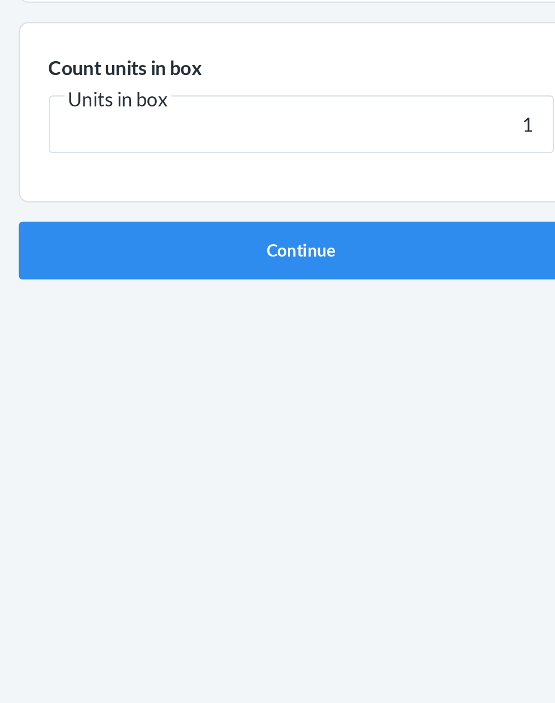
click button "Continue" at bounding box center [277, 237] width 263 height 27
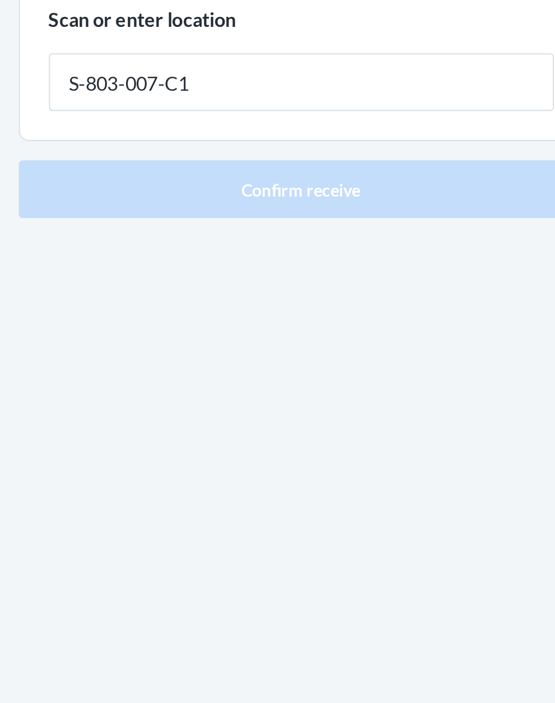
type input "S-803-007-C1"
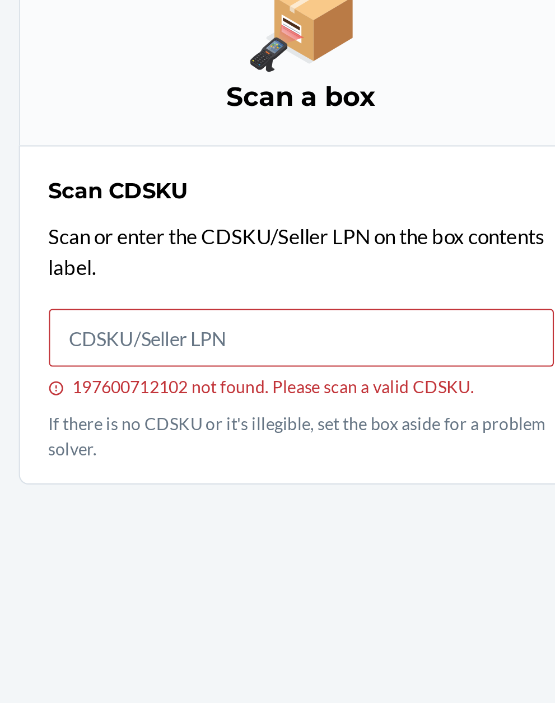
scroll to position [95, 0]
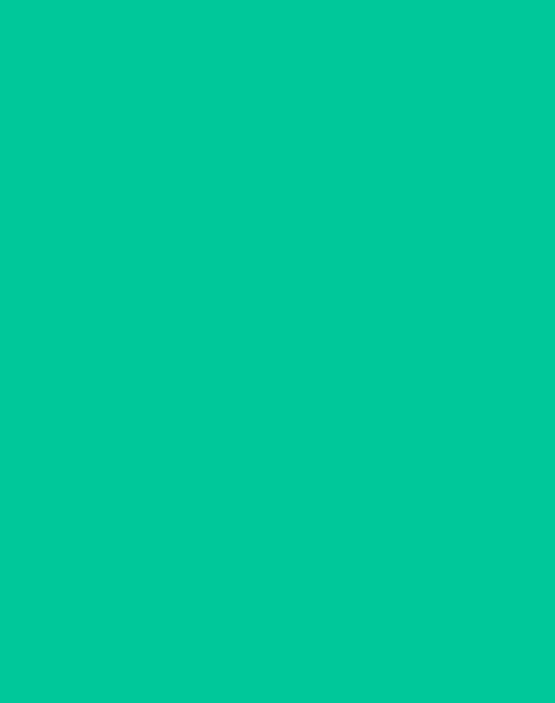
scroll to position [10, 0]
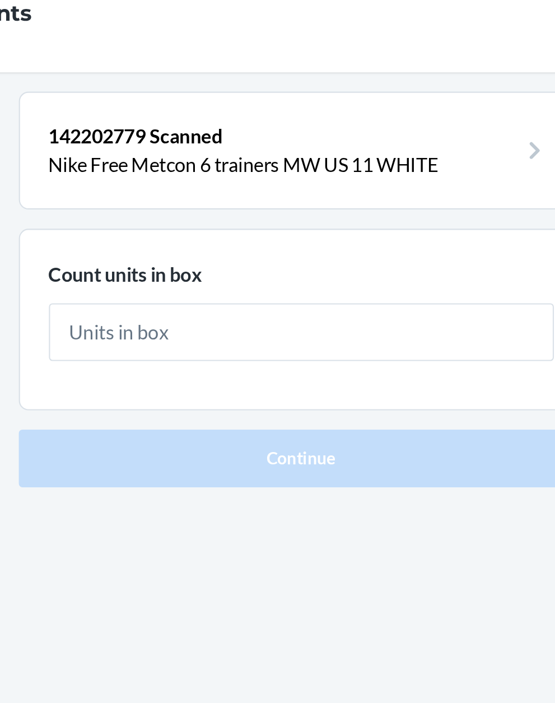
scroll to position [10, 0]
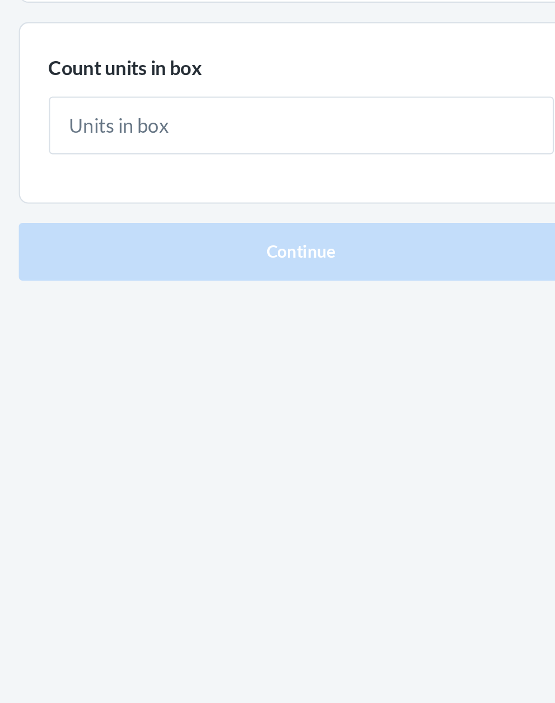
type input "2"
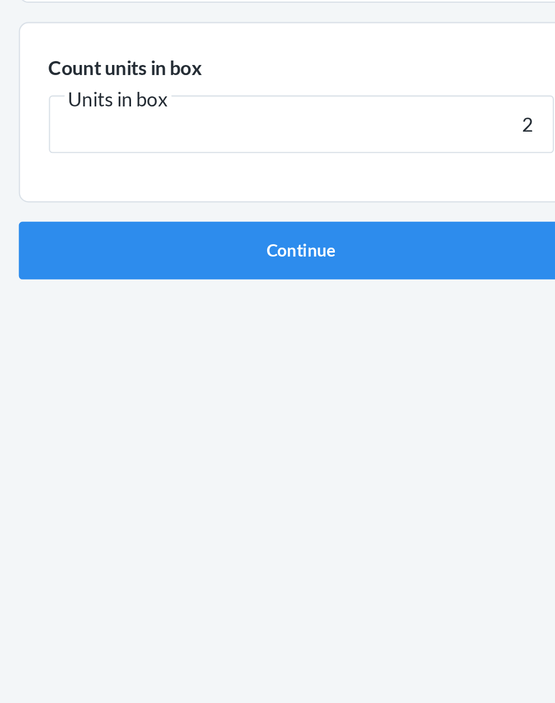
click button "Continue" at bounding box center [277, 237] width 263 height 27
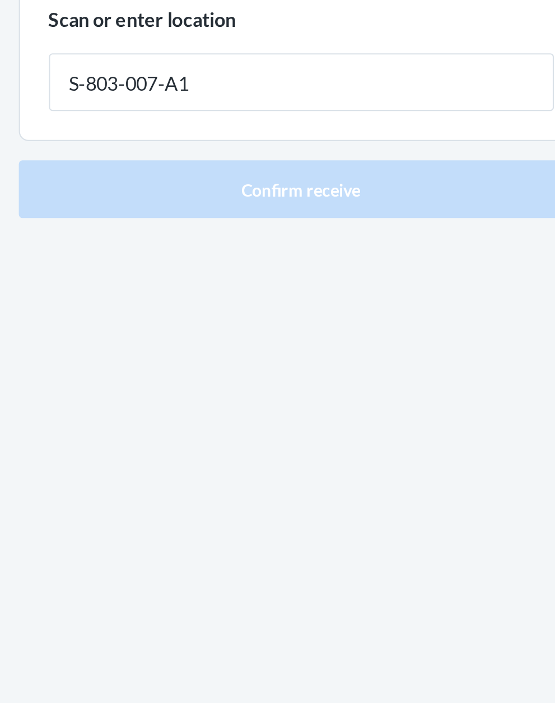
type input "S-803-007-A1"
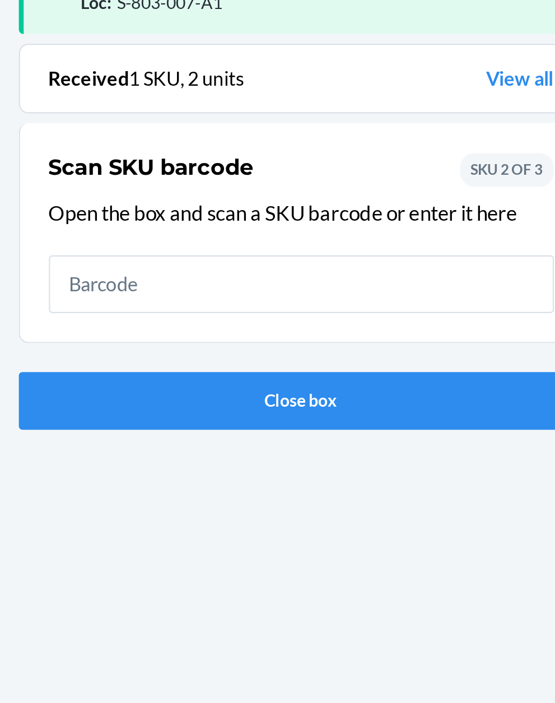
scroll to position [83, 0]
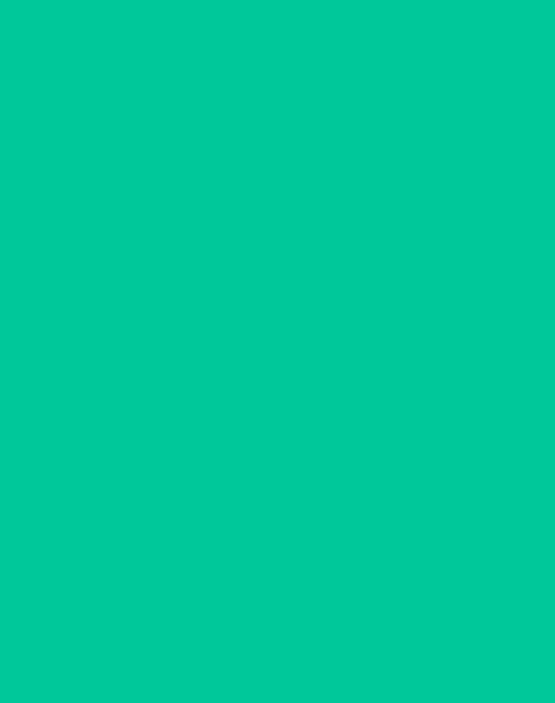
scroll to position [10, 0]
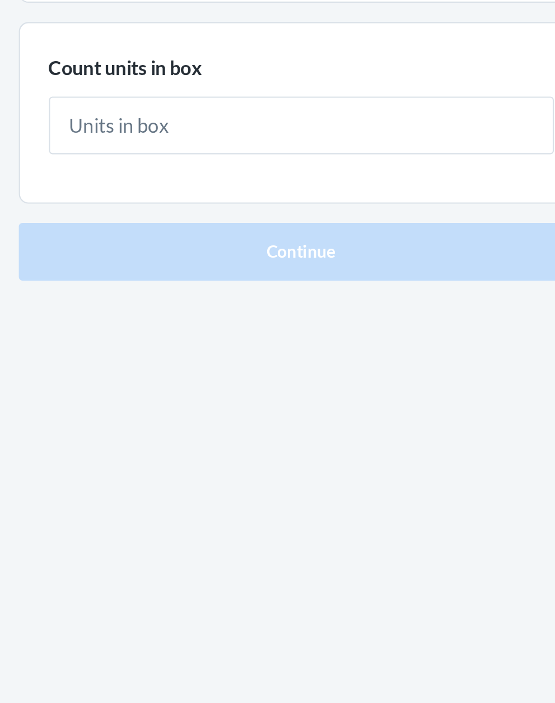
type input "2"
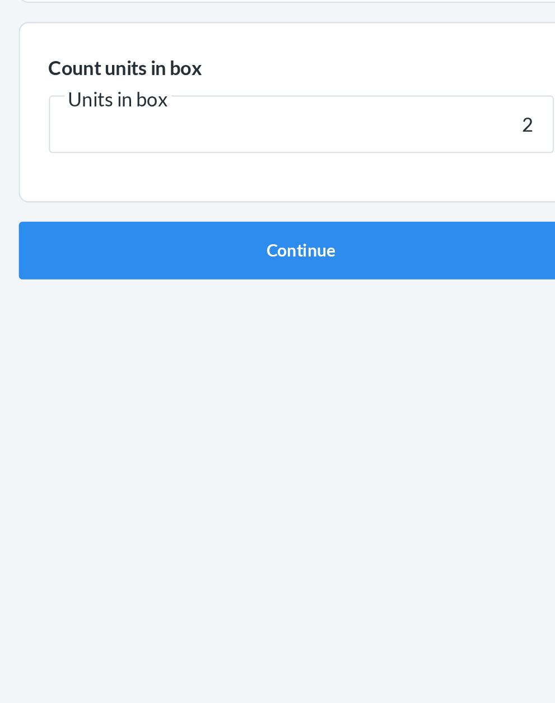
click button "Continue" at bounding box center [277, 237] width 263 height 27
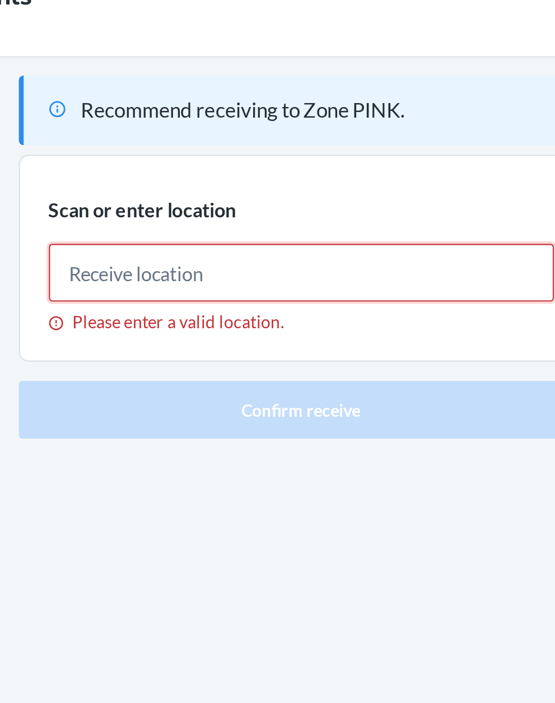
scroll to position [10, 0]
type input "S-803-007-A1"
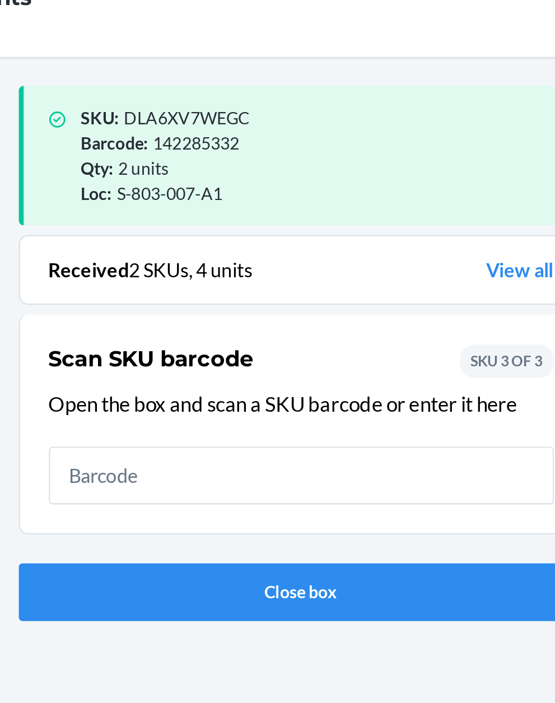
scroll to position [15, 0]
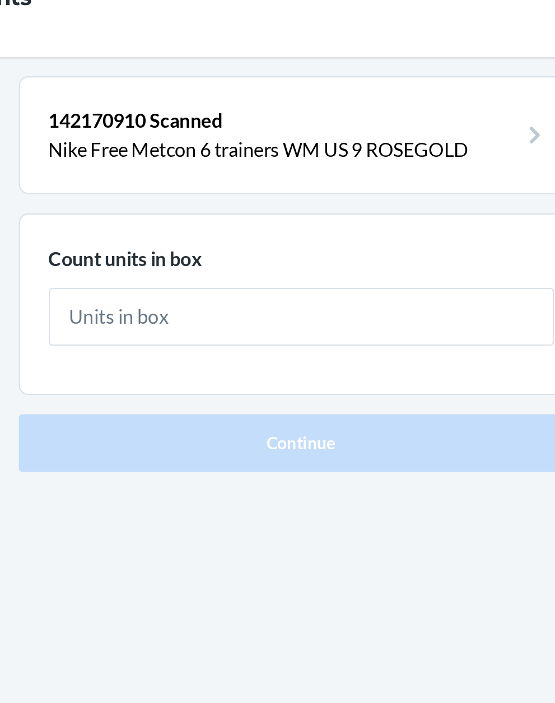
scroll to position [15, 0]
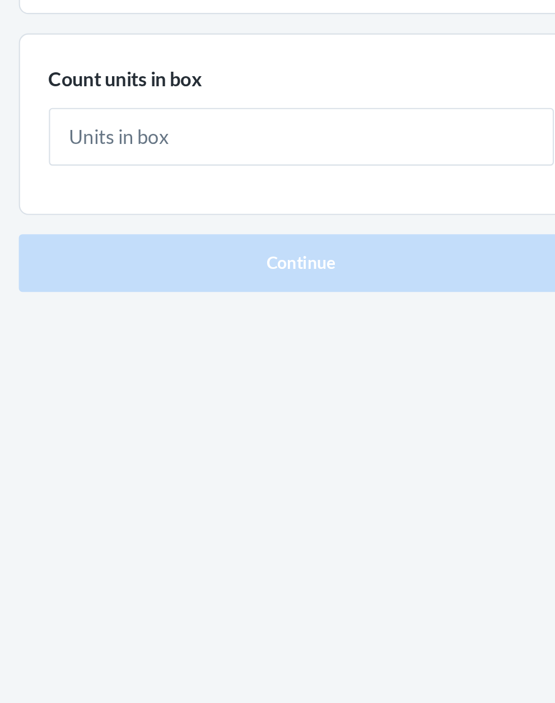
type input "1"
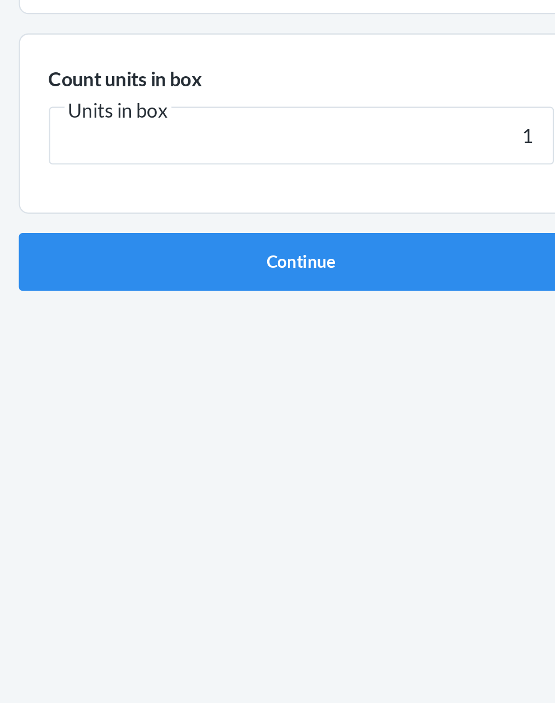
click button "Continue" at bounding box center [277, 237] width 263 height 27
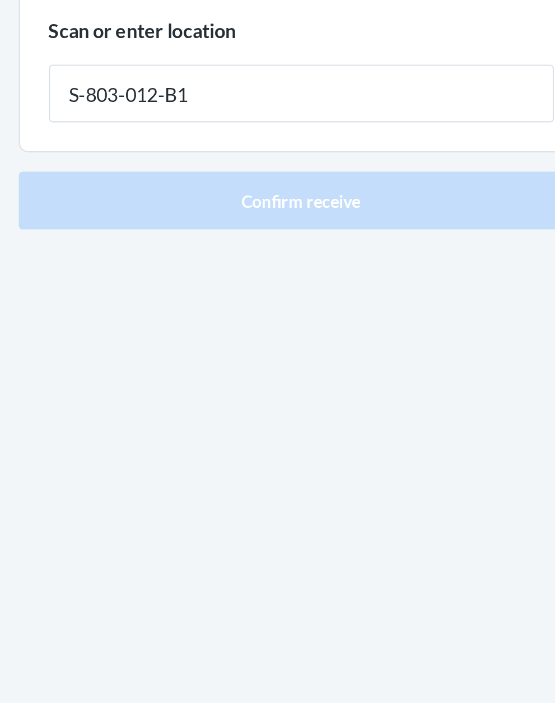
type input "S-803-012-B1"
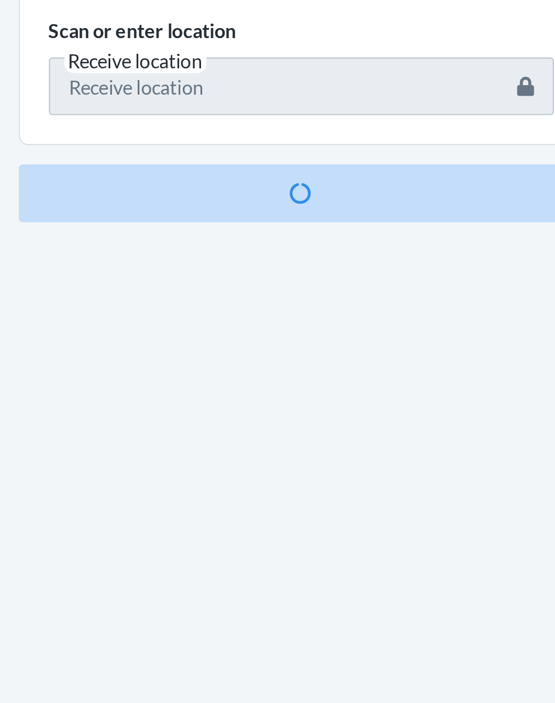
scroll to position [97, 0]
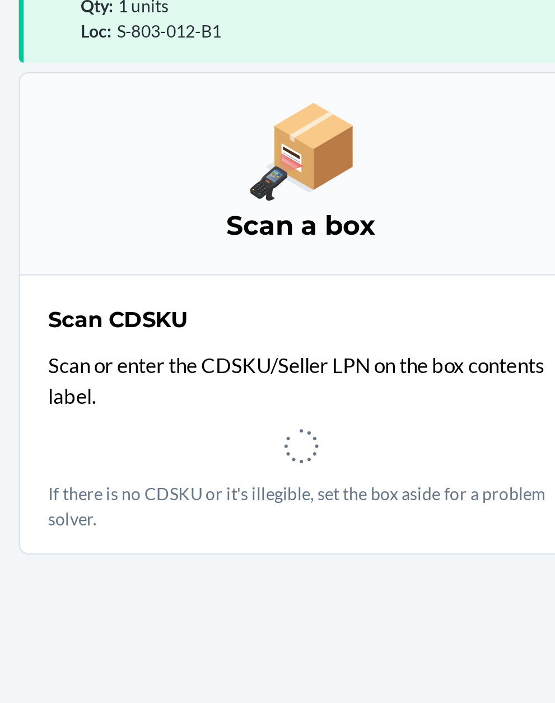
scroll to position [11, 0]
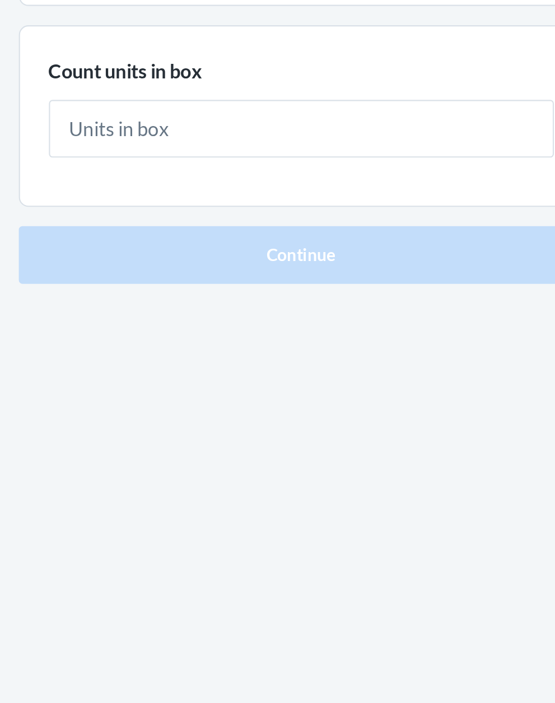
type input "3"
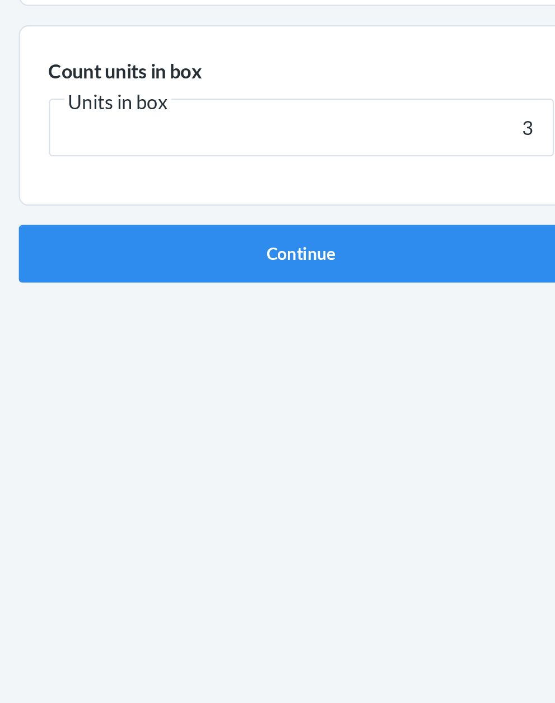
click button "Continue" at bounding box center [277, 237] width 263 height 27
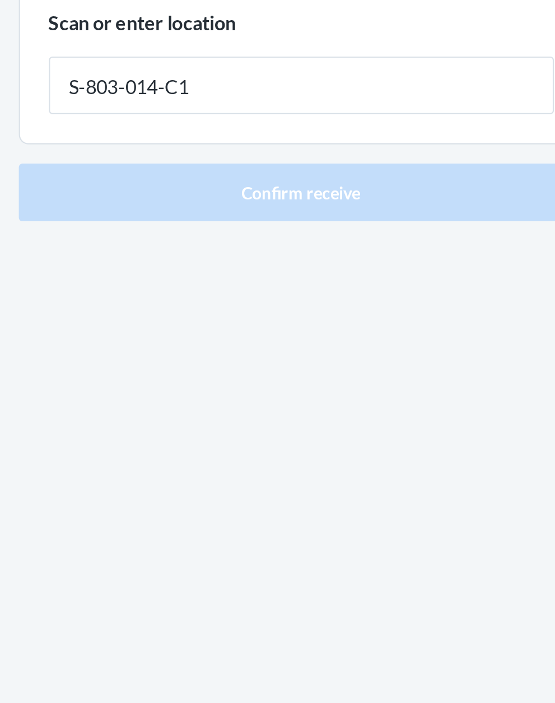
type input "S-803-014-C1"
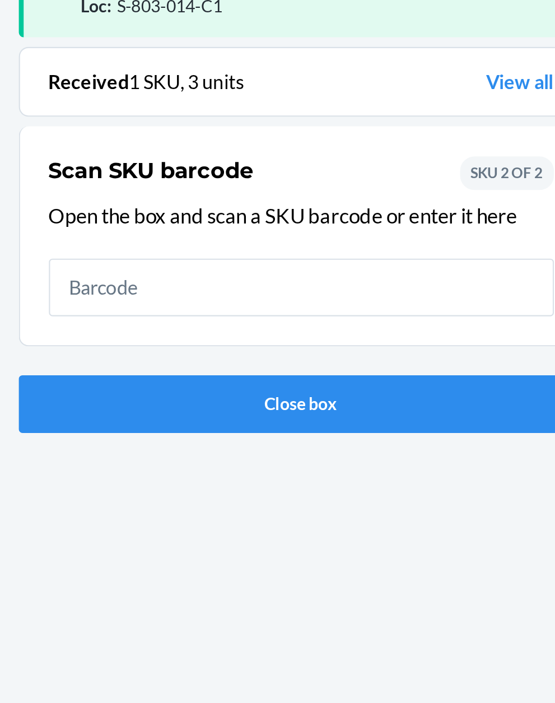
scroll to position [85, 0]
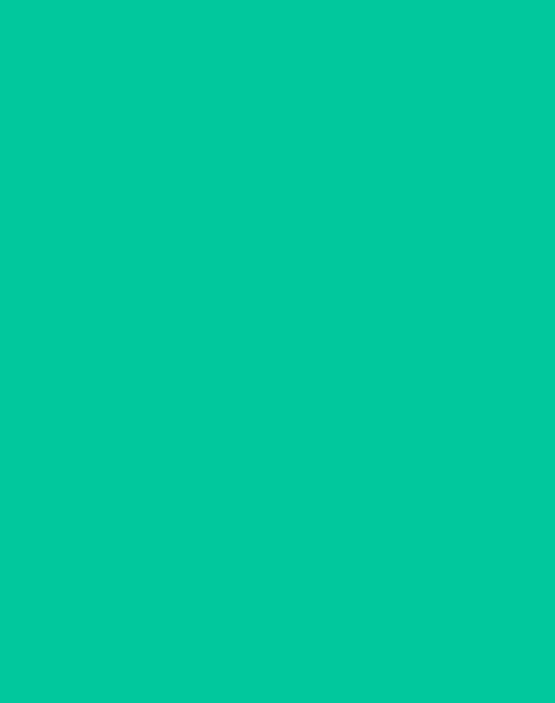
scroll to position [11, 0]
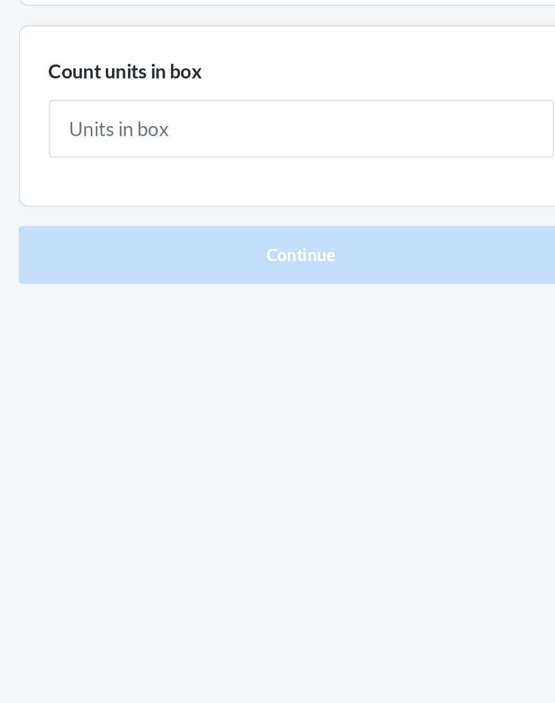
type input "2"
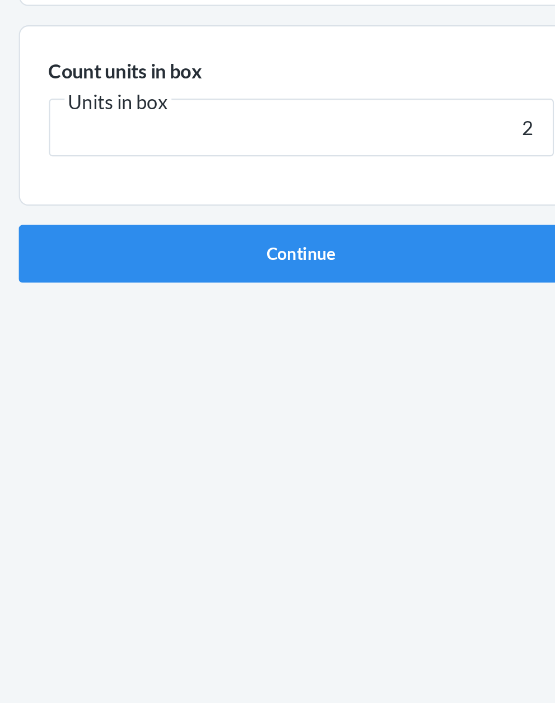
click button "Continue" at bounding box center [277, 237] width 263 height 27
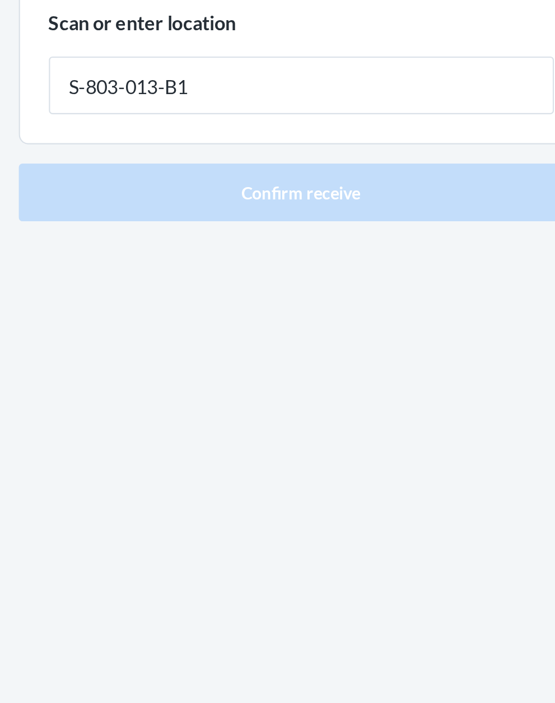
type input "S-803-013-B1"
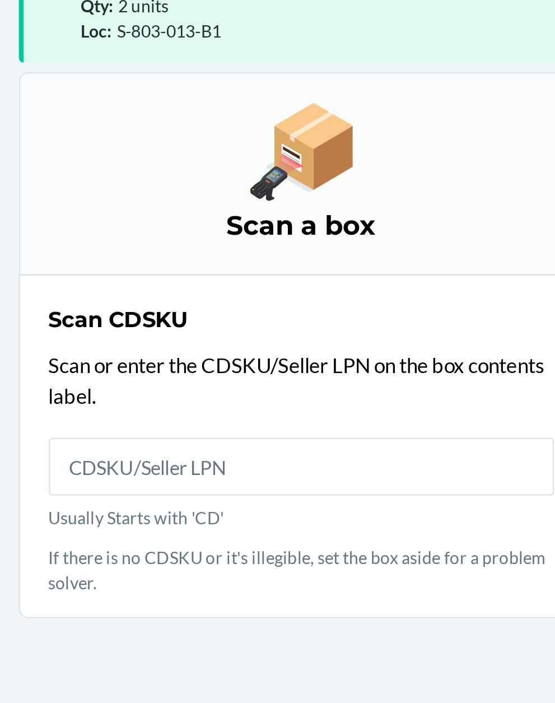
scroll to position [97, 0]
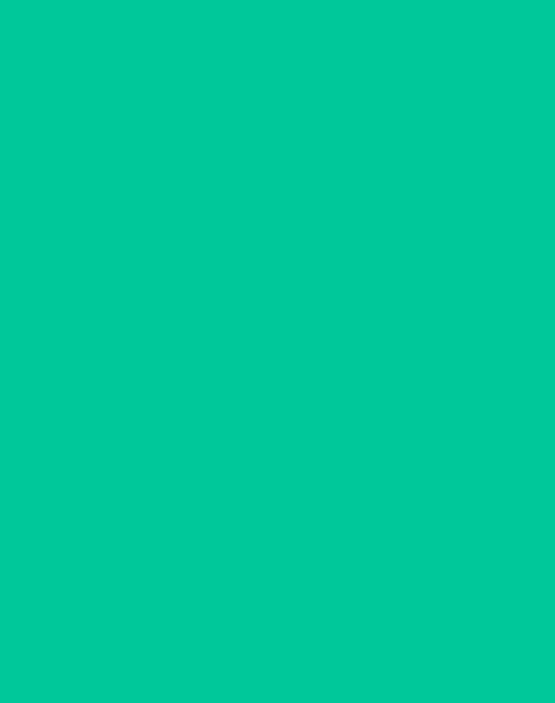
scroll to position [11, 0]
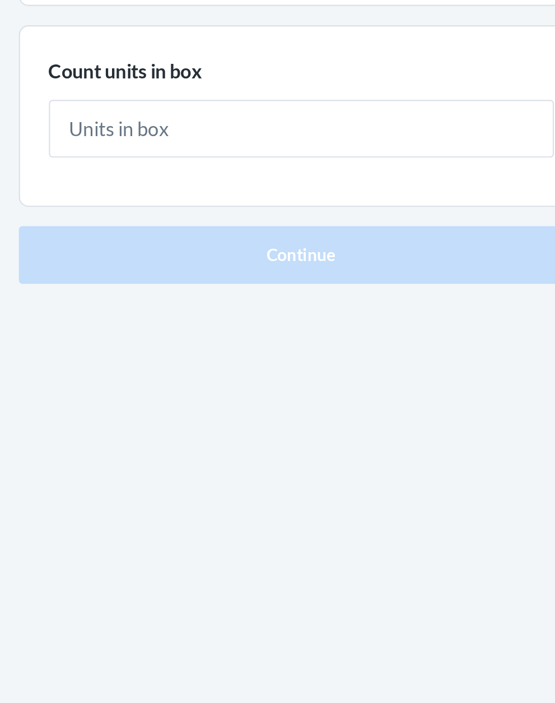
type input "1"
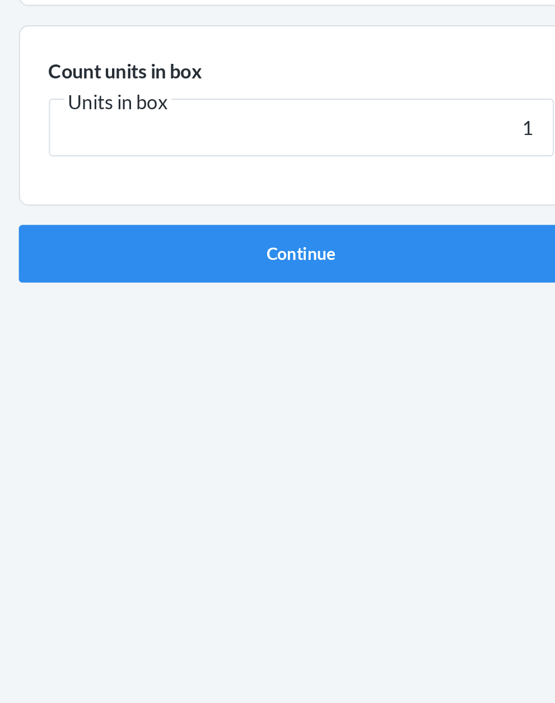
click button "Continue" at bounding box center [277, 237] width 263 height 27
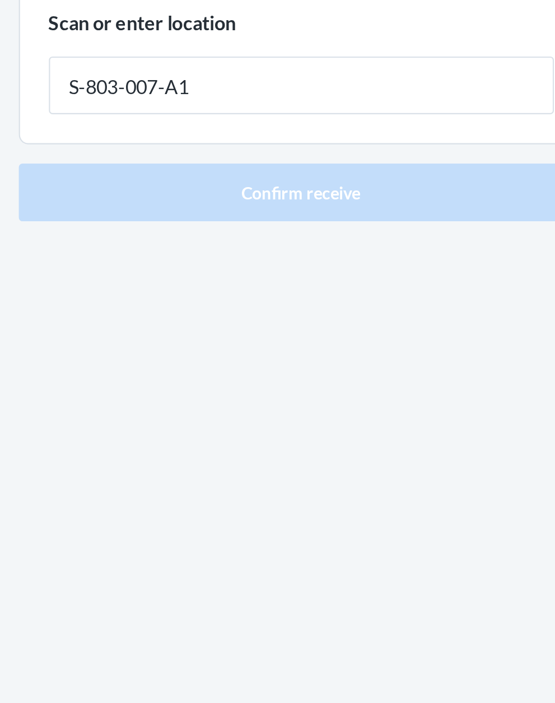
type input "S-803-007-A1"
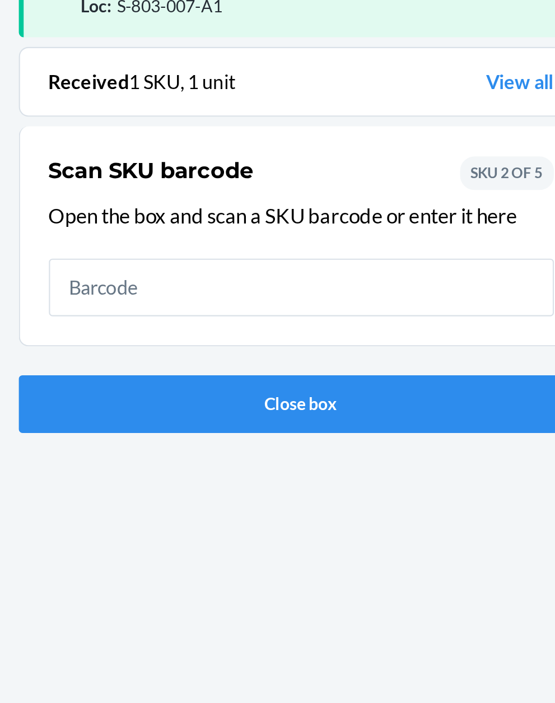
scroll to position [85, 0]
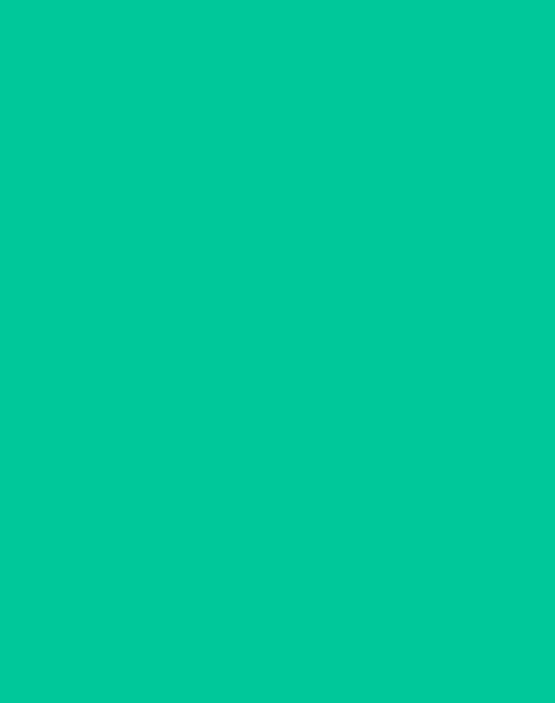
scroll to position [11, 0]
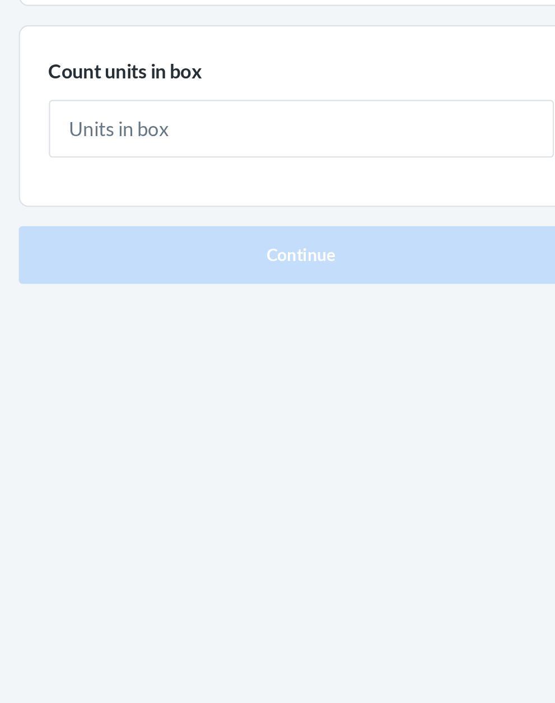
type input "1"
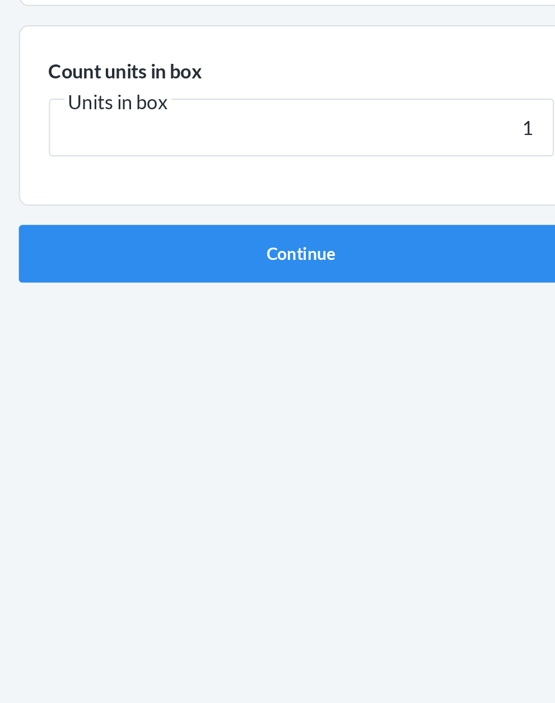
click button "Continue" at bounding box center [277, 237] width 263 height 27
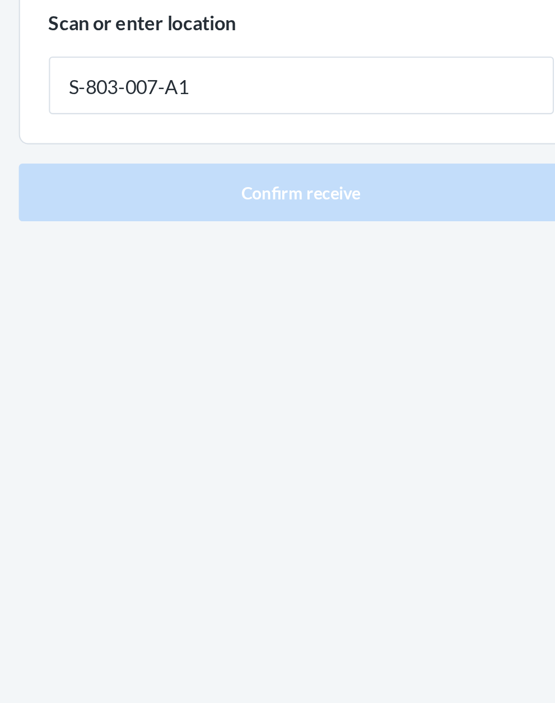
type input "S-803-007-A1"
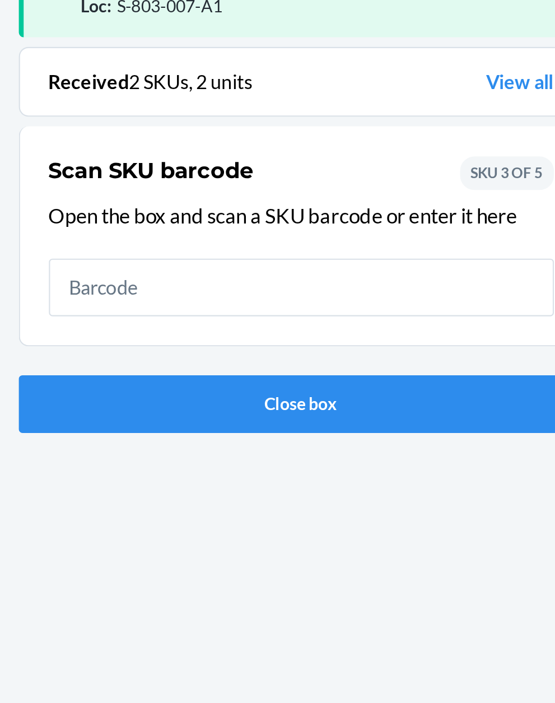
scroll to position [85, 0]
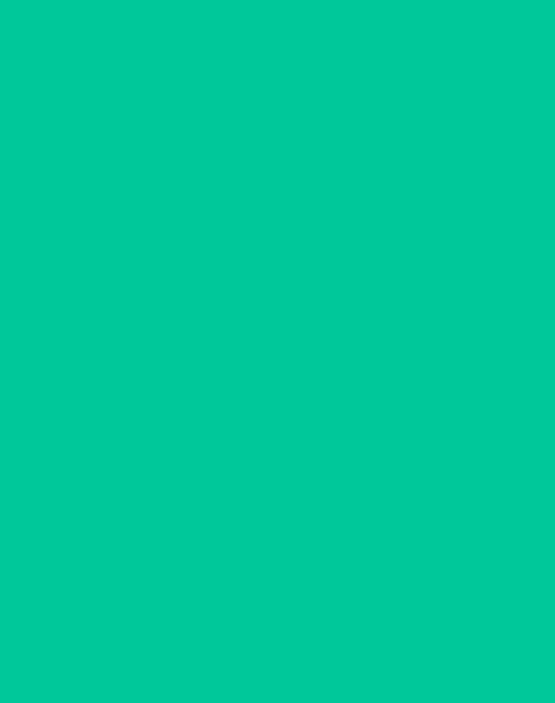
scroll to position [11, 0]
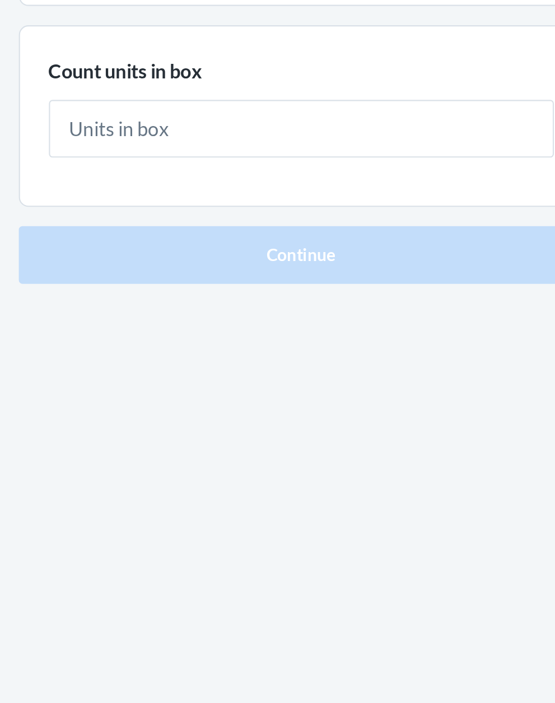
type input "1"
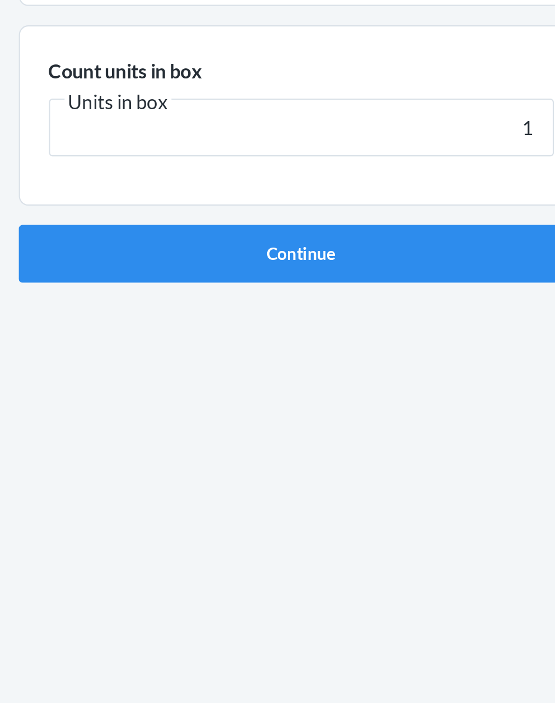
click button "Continue" at bounding box center [277, 237] width 263 height 27
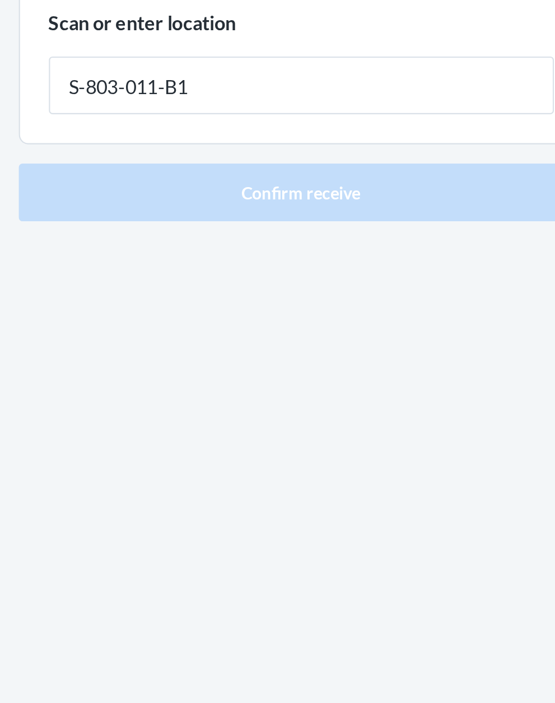
type input "S-803-011-B1"
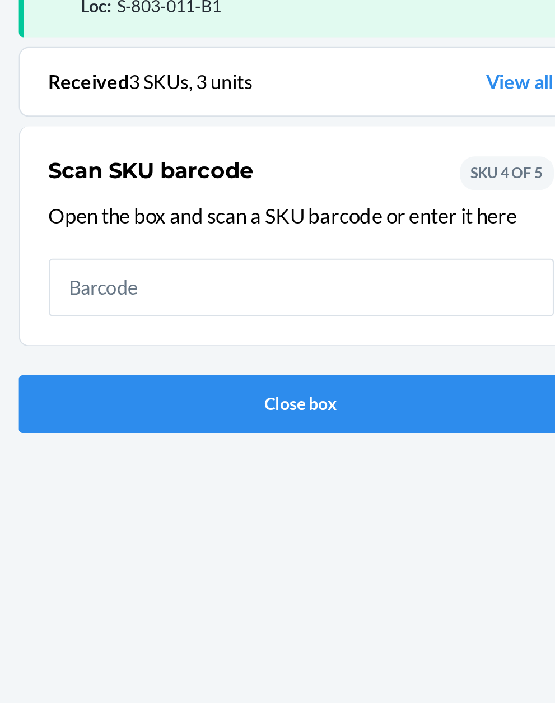
scroll to position [85, 0]
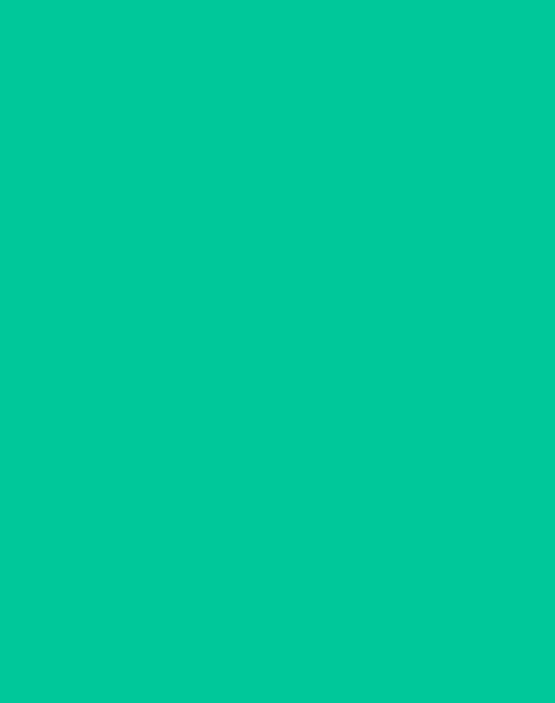
scroll to position [11, 0]
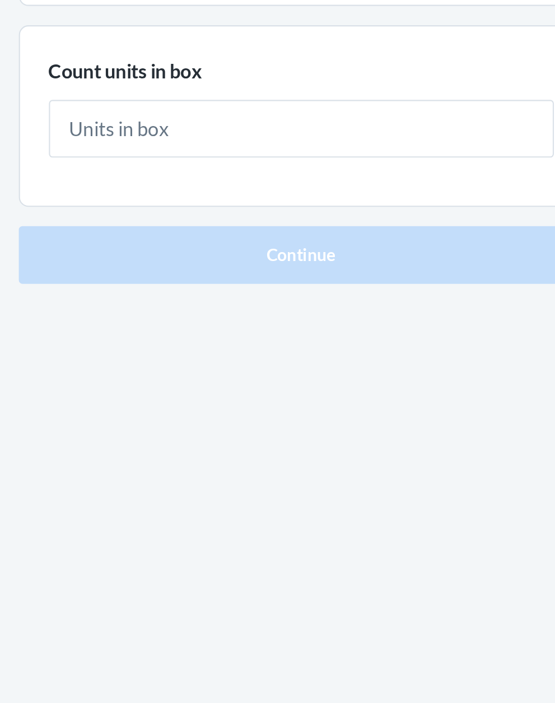
type input "1"
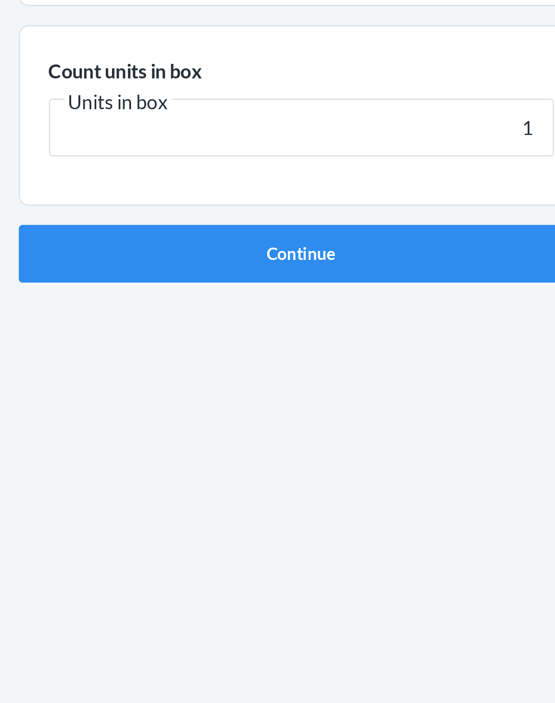
click button "Continue" at bounding box center [277, 237] width 263 height 27
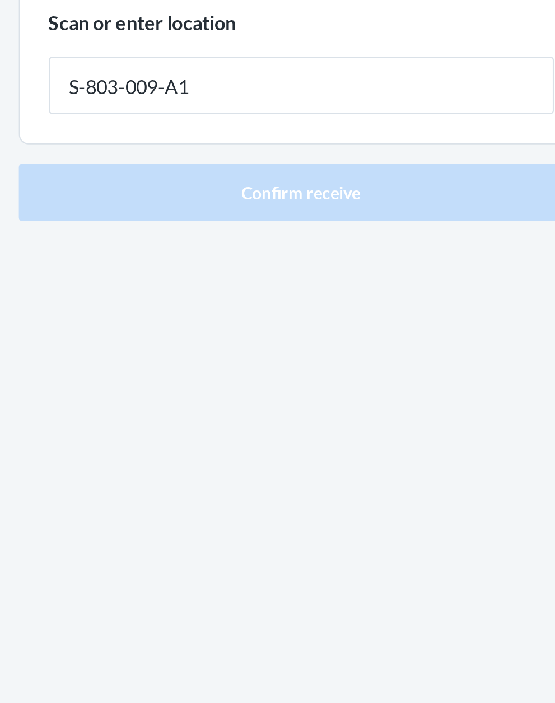
type input "S-803-009-A1"
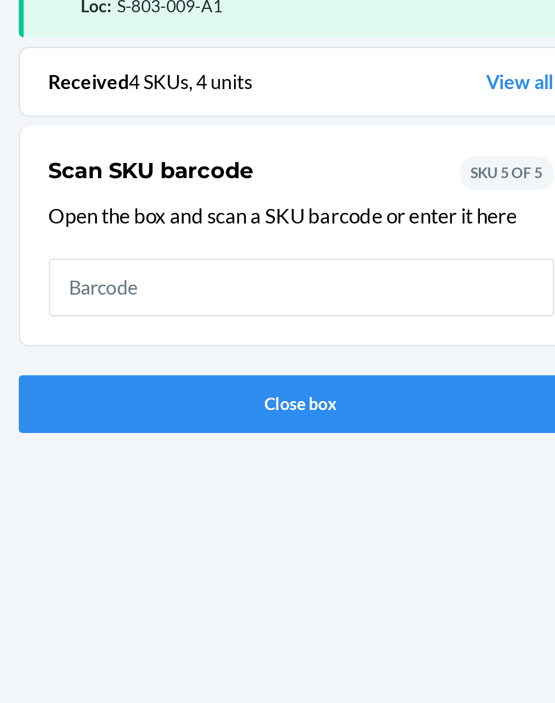
scroll to position [85, 0]
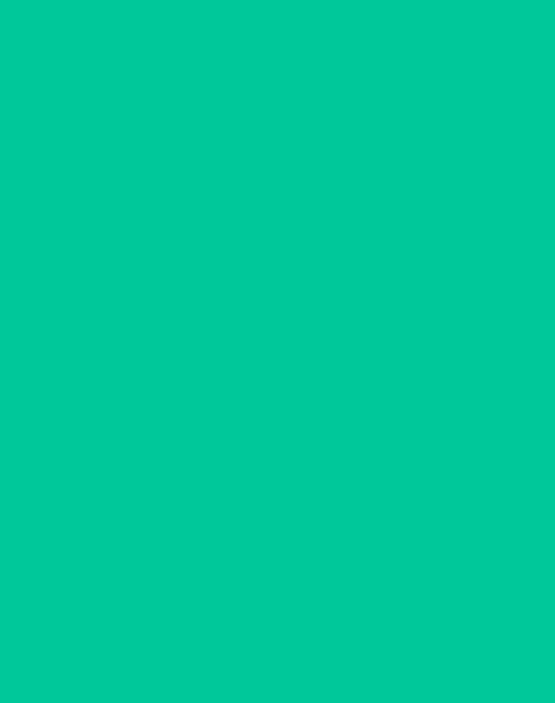
scroll to position [11, 0]
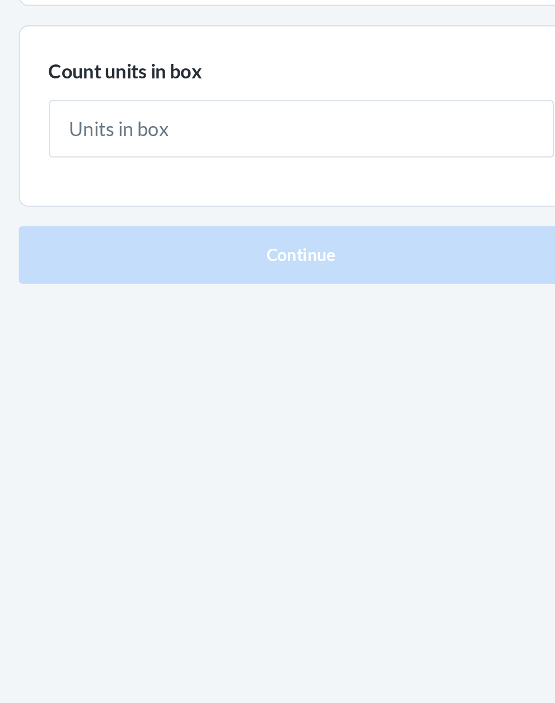
type input "1"
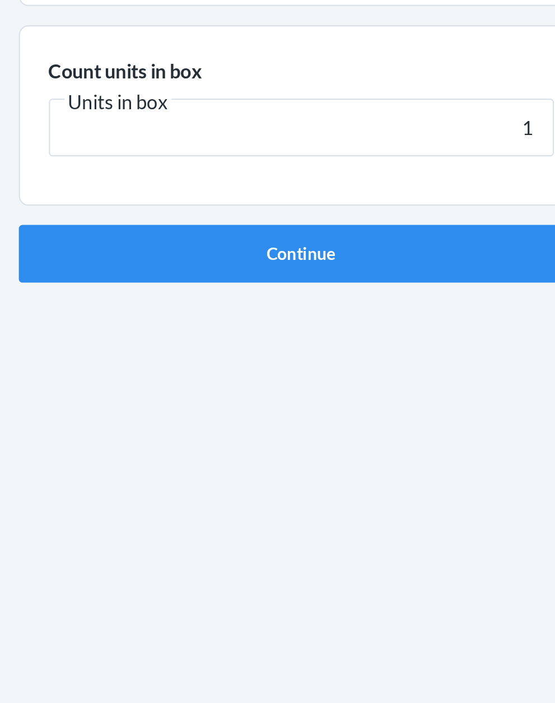
click button "Continue" at bounding box center [277, 237] width 263 height 27
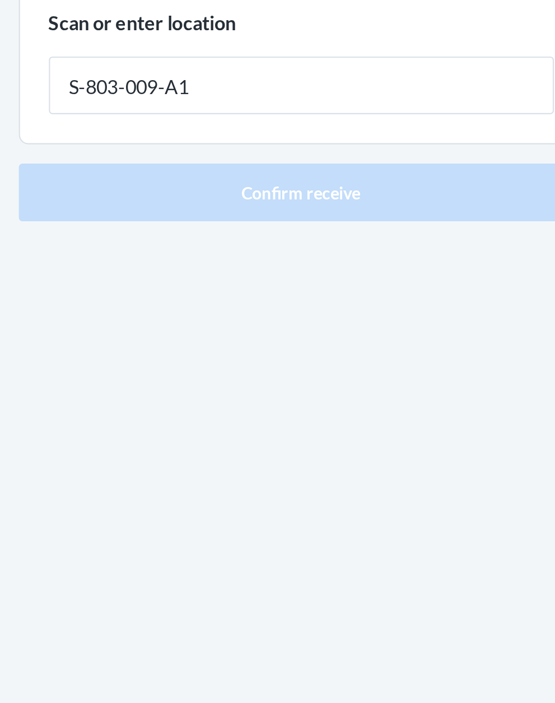
type input "S-803-009-A1"
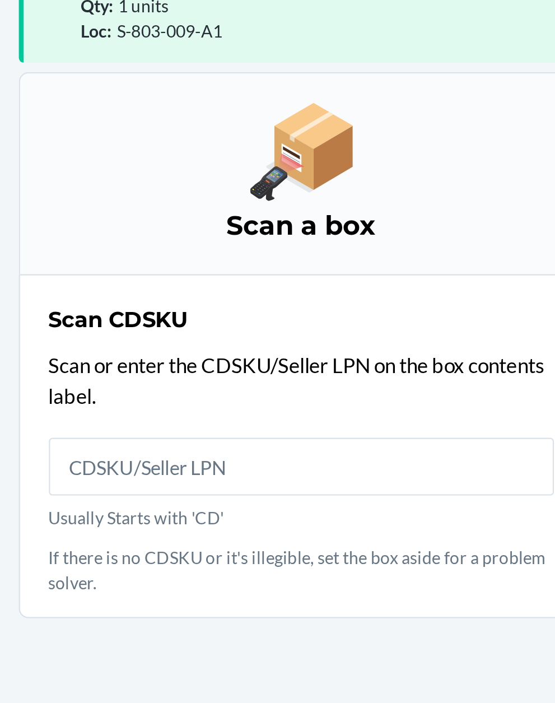
scroll to position [97, 0]
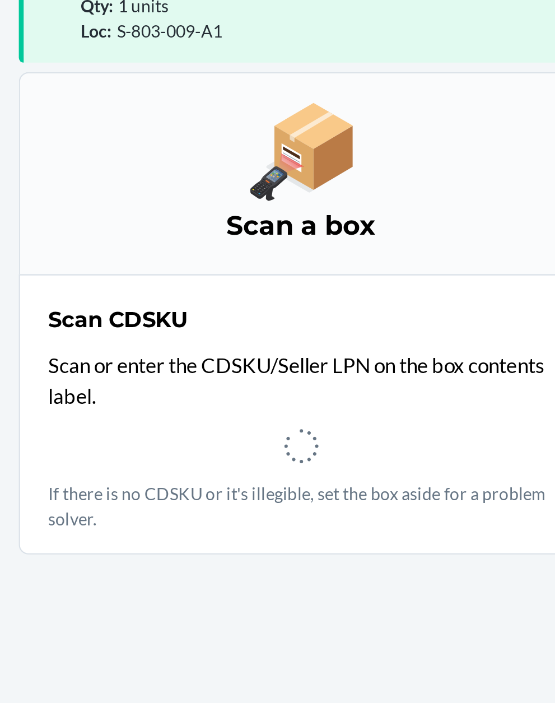
scroll to position [11, 0]
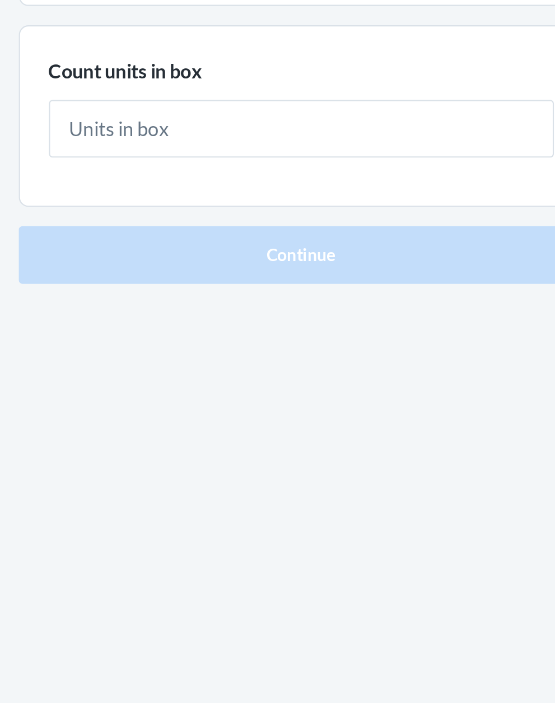
type input "1"
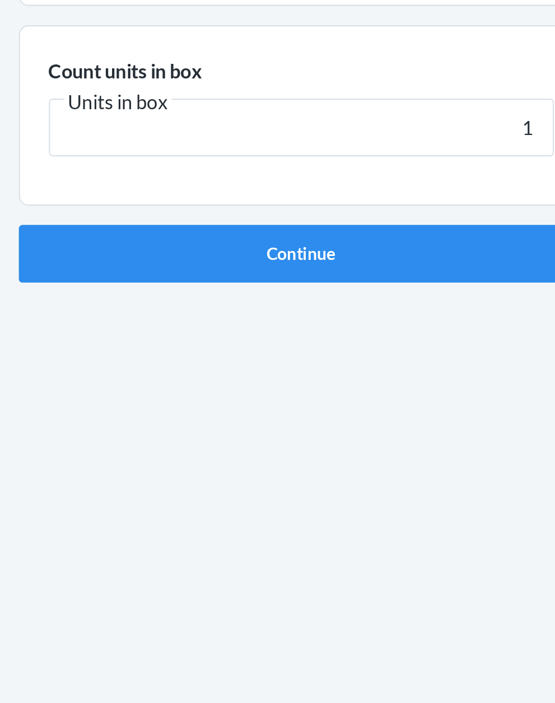
click button "Continue" at bounding box center [277, 237] width 263 height 27
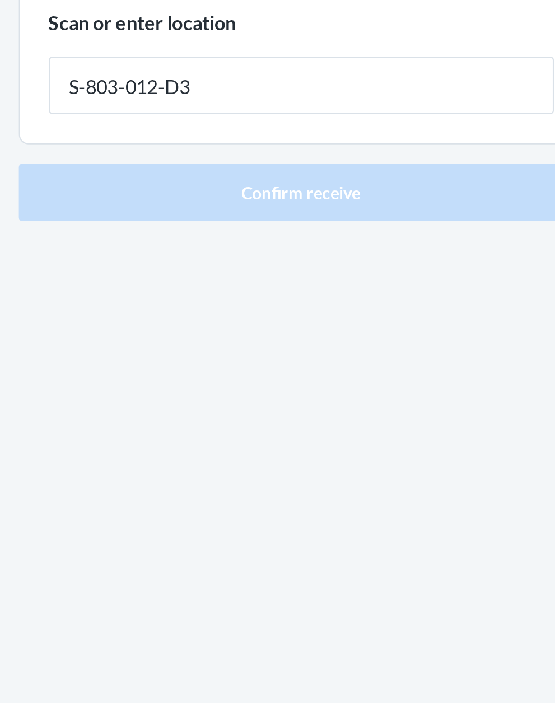
type input "S-803-012-D3"
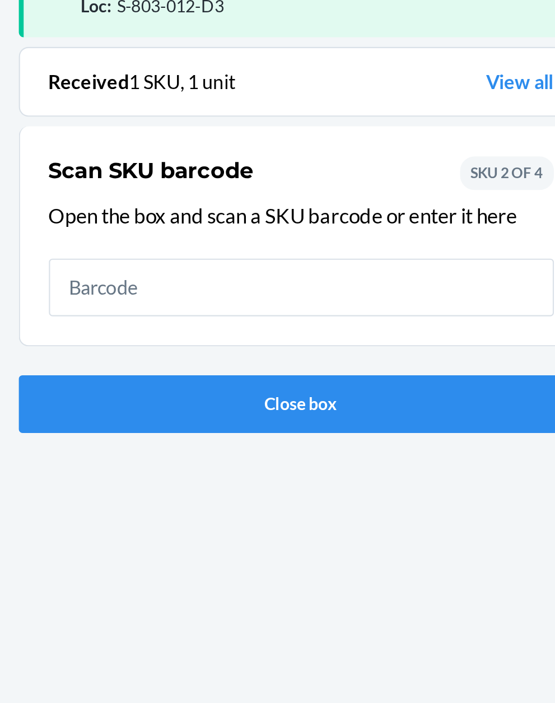
scroll to position [85, 0]
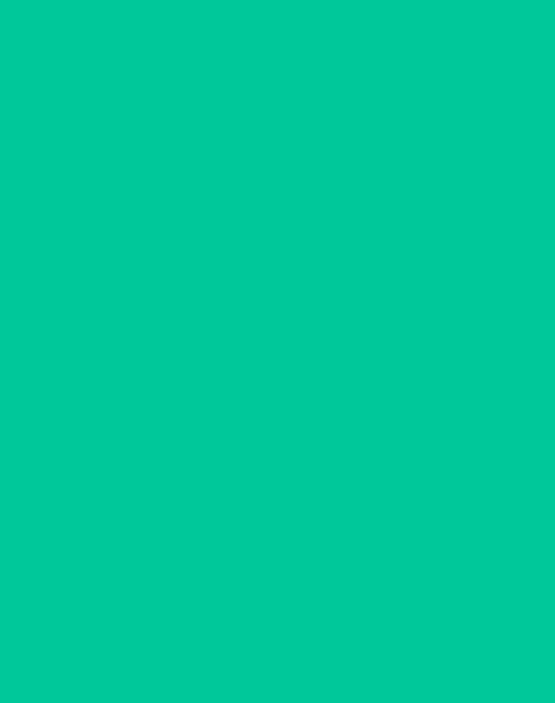
scroll to position [11, 0]
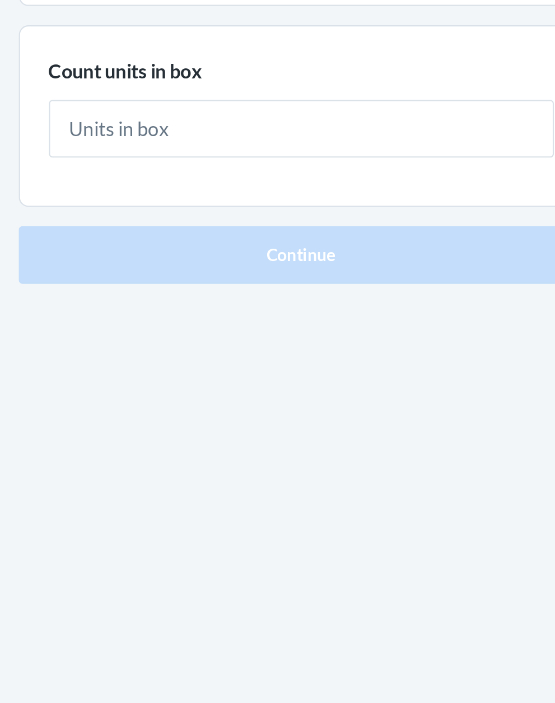
type input "1"
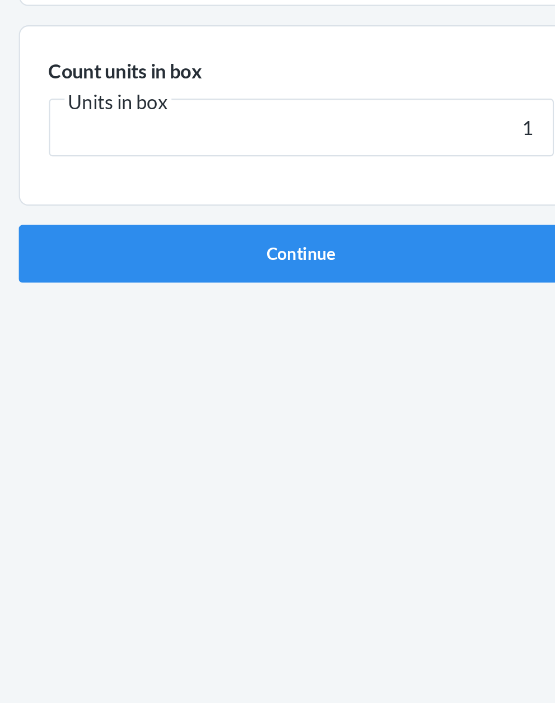
click button "Continue" at bounding box center [277, 237] width 263 height 27
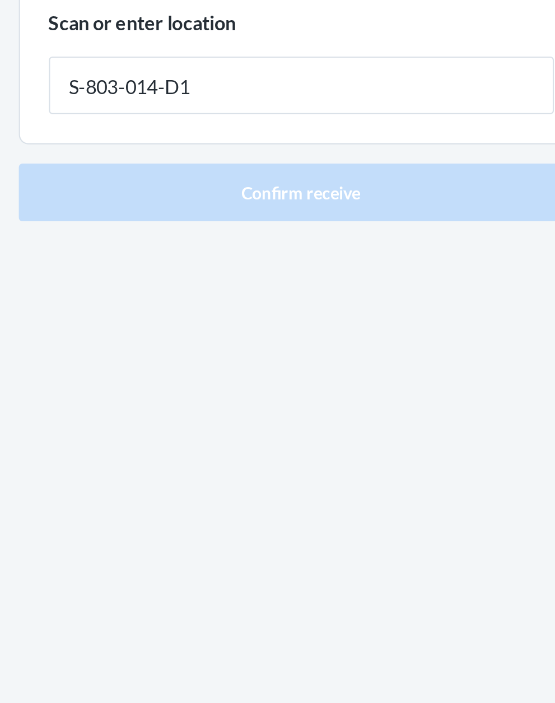
type input "S-803-014-D1"
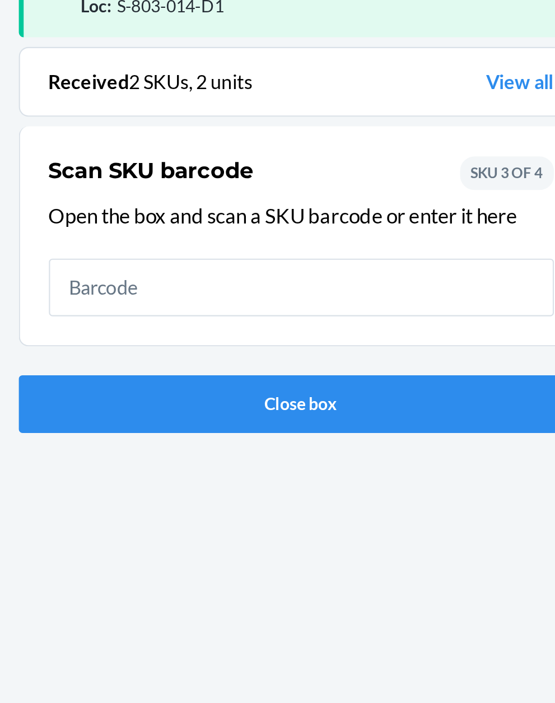
scroll to position [85, 0]
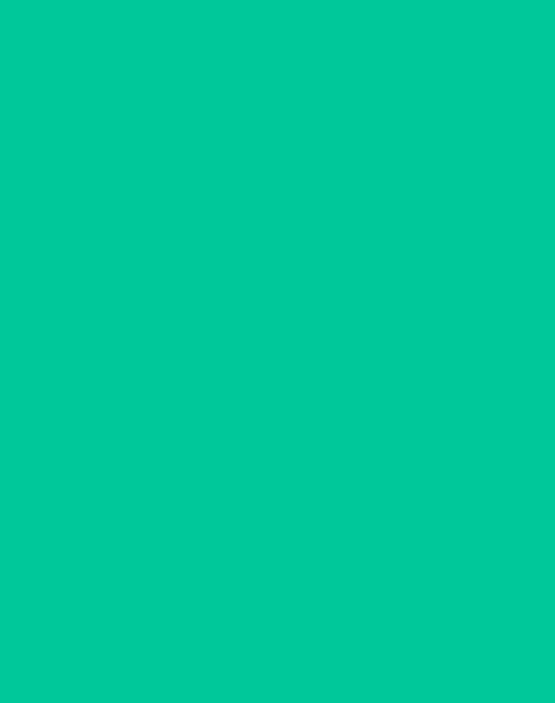
scroll to position [11, 0]
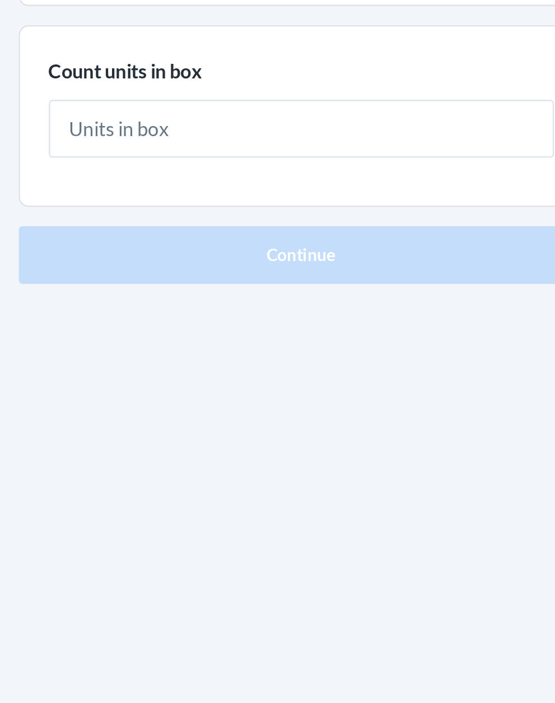
type input "1"
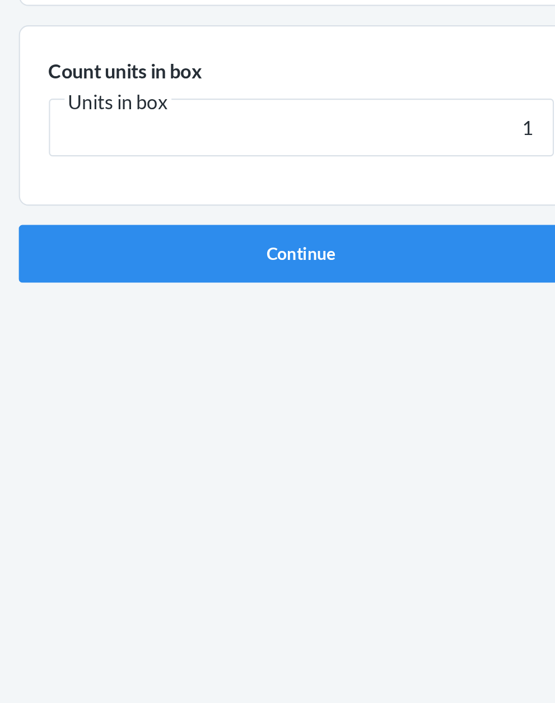
click button "Continue" at bounding box center [277, 237] width 263 height 27
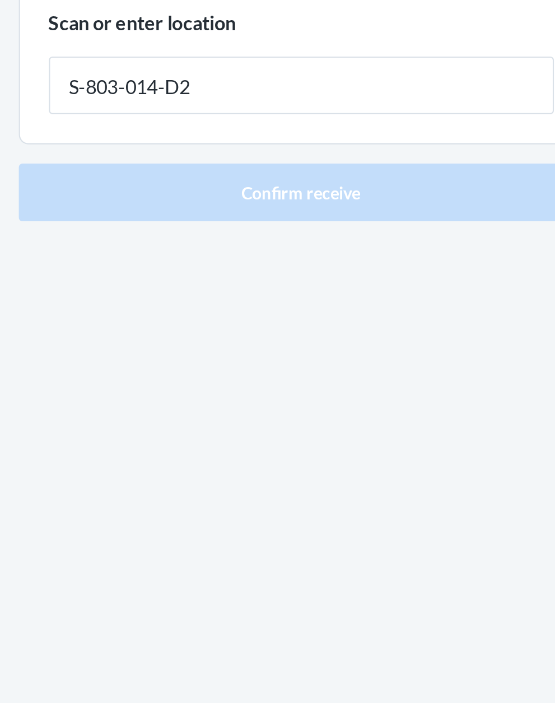
type input "S-803-014-D2"
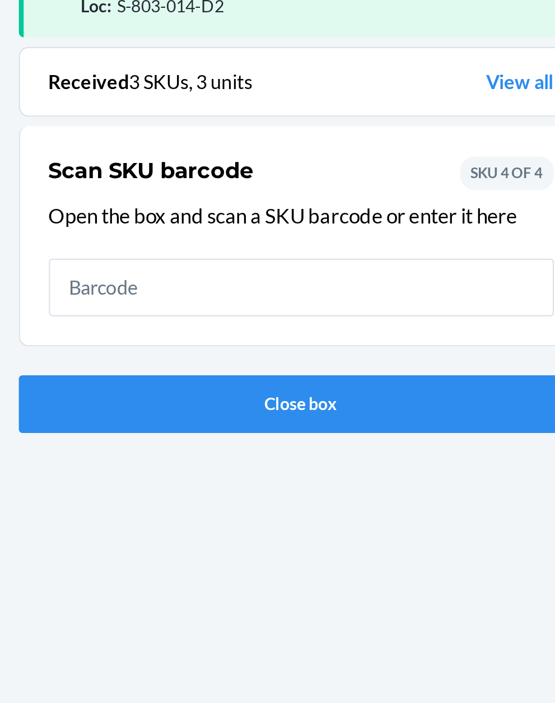
scroll to position [85, 0]
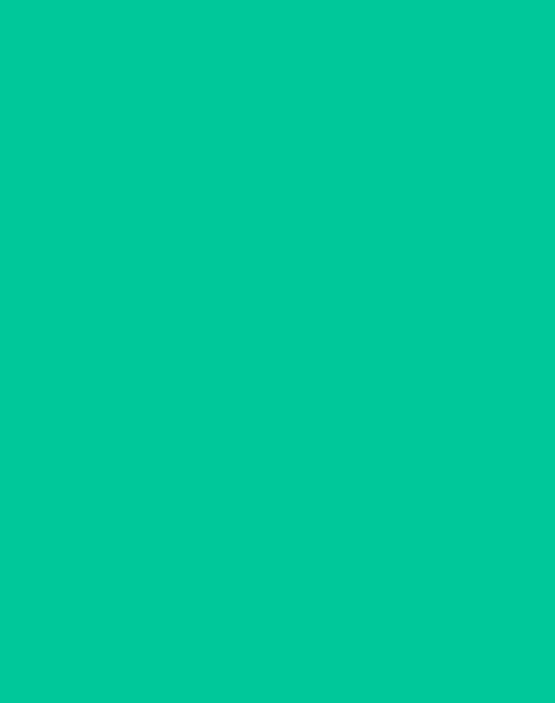
scroll to position [11, 0]
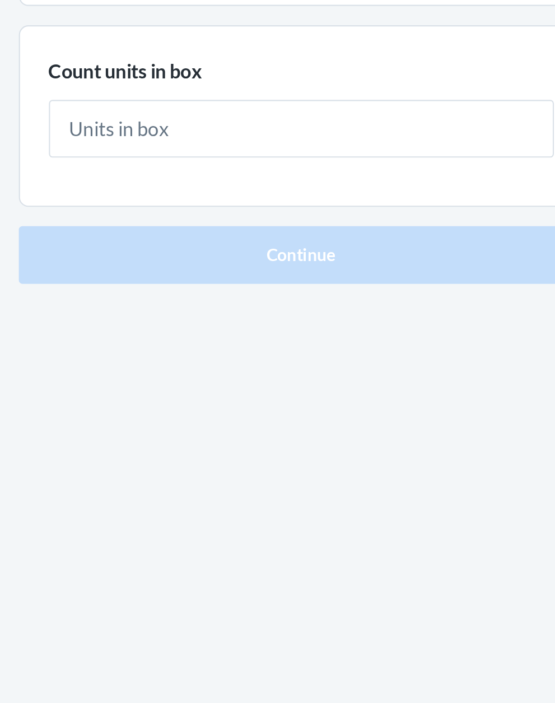
type input "1"
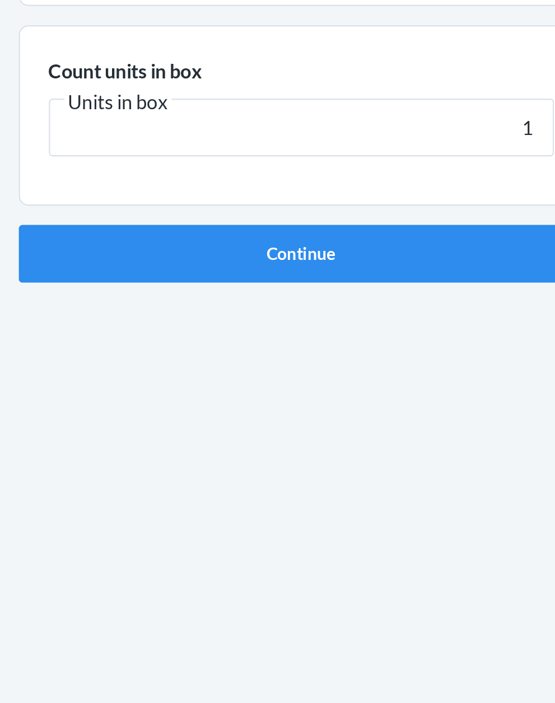
click button "Continue" at bounding box center [277, 237] width 263 height 27
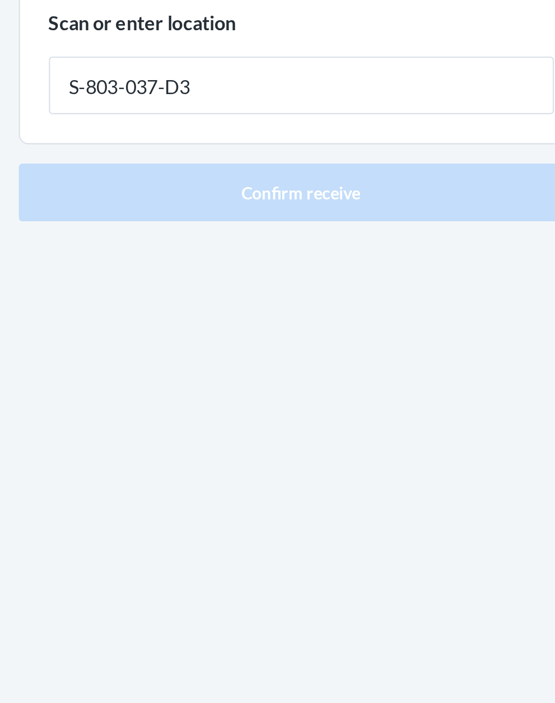
type input "S-803-037-D3"
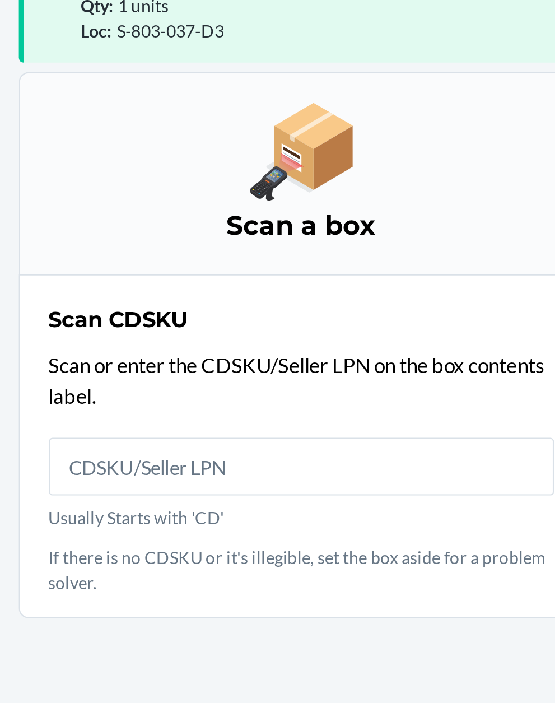
scroll to position [97, 0]
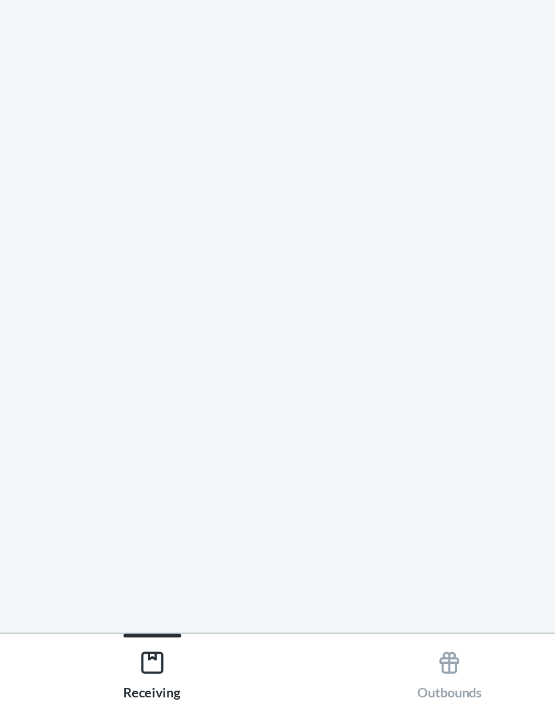
scroll to position [43, 0]
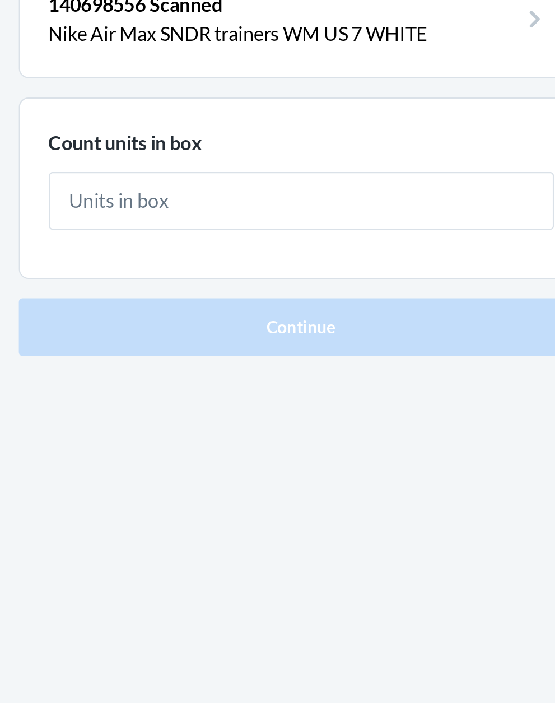
scroll to position [43, 0]
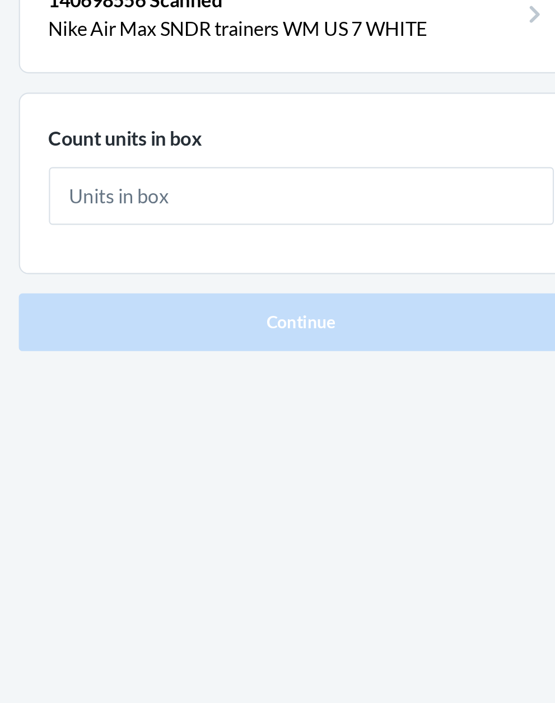
type input "1"
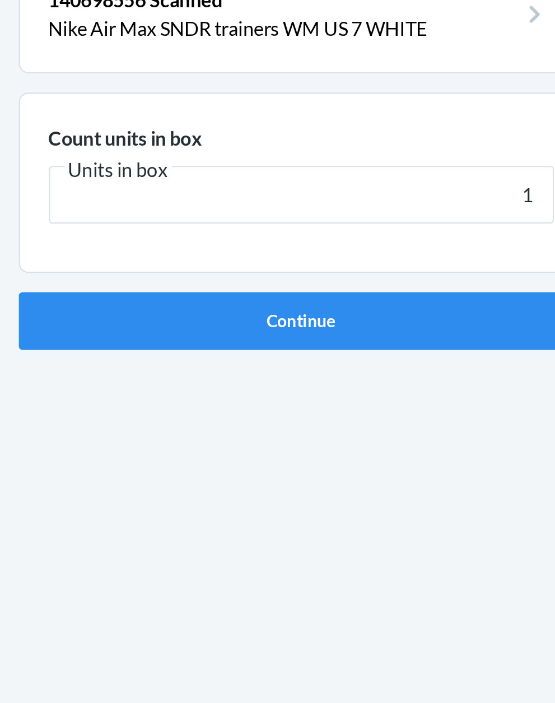
click button "Continue" at bounding box center [277, 237] width 263 height 27
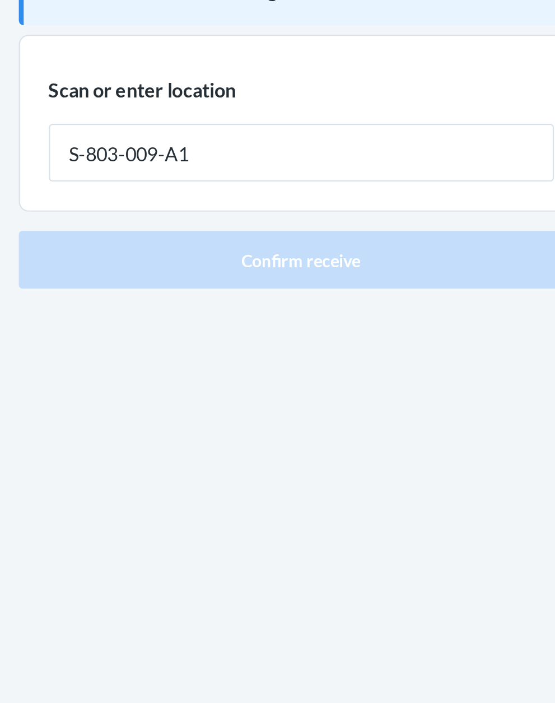
type input "S-803-009-A1"
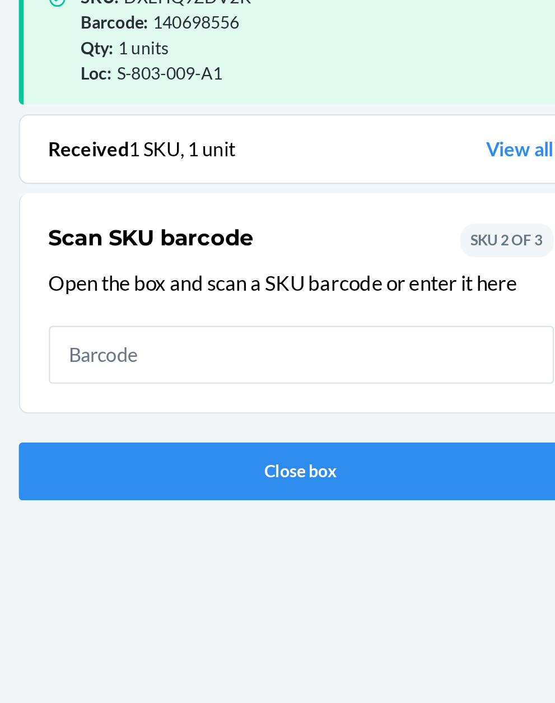
scroll to position [97, 0]
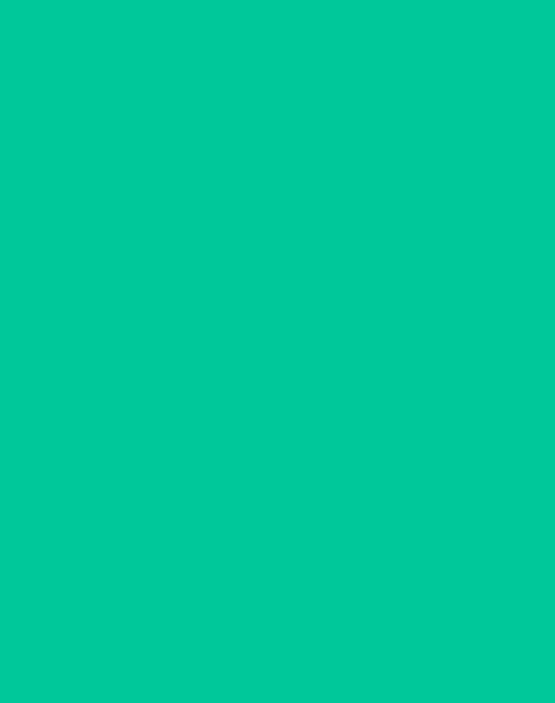
scroll to position [23, 0]
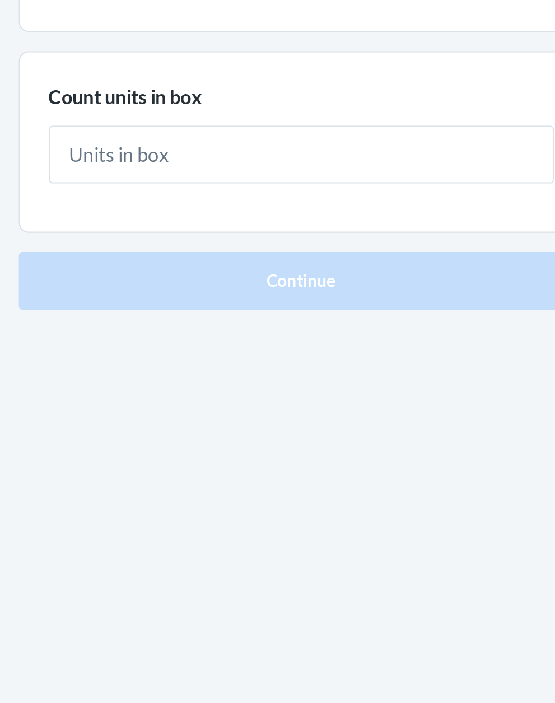
type input "3"
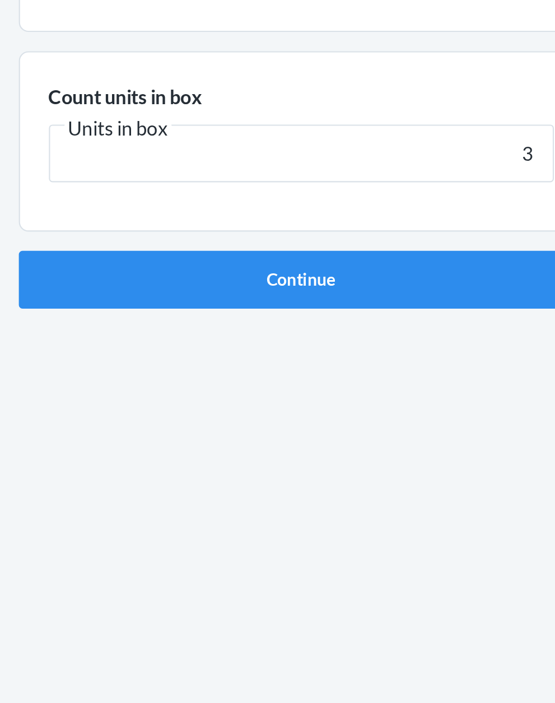
click button "Continue" at bounding box center [277, 237] width 263 height 27
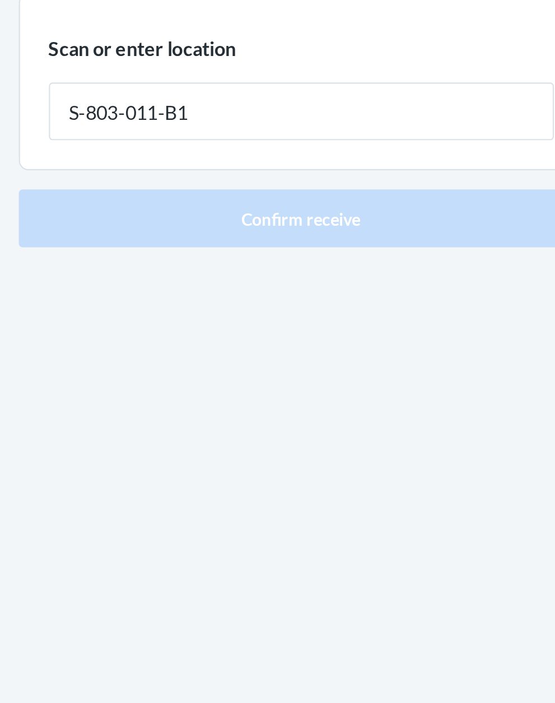
type input "S-803-011-B1"
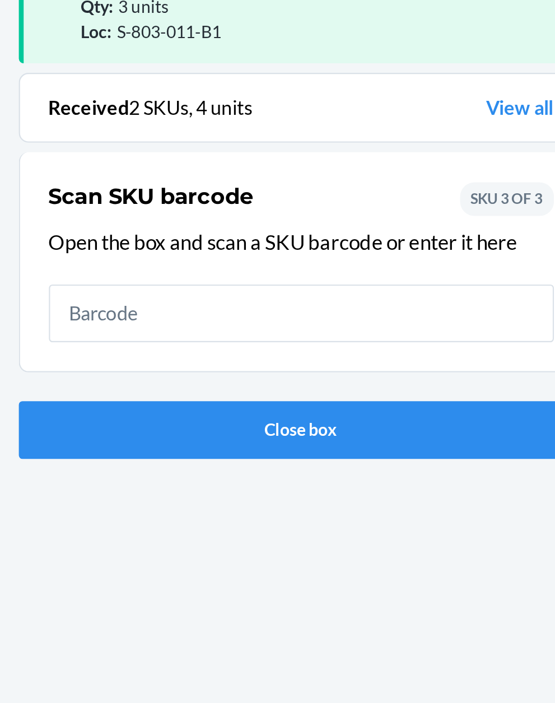
scroll to position [97, 0]
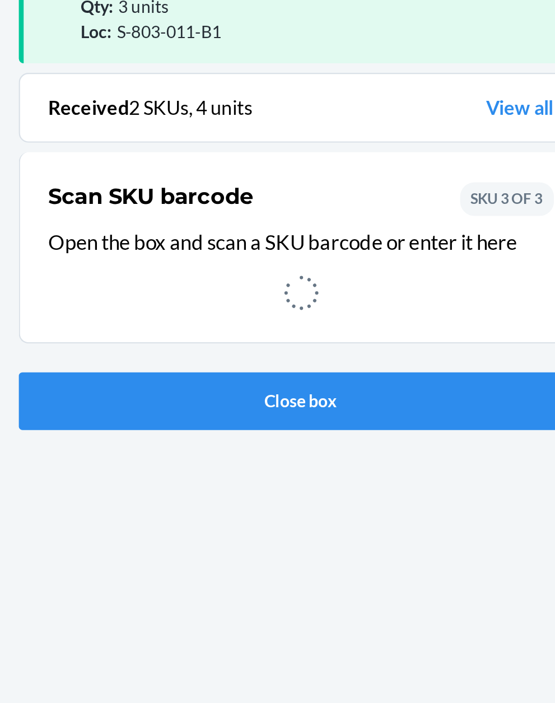
scroll to position [23, 0]
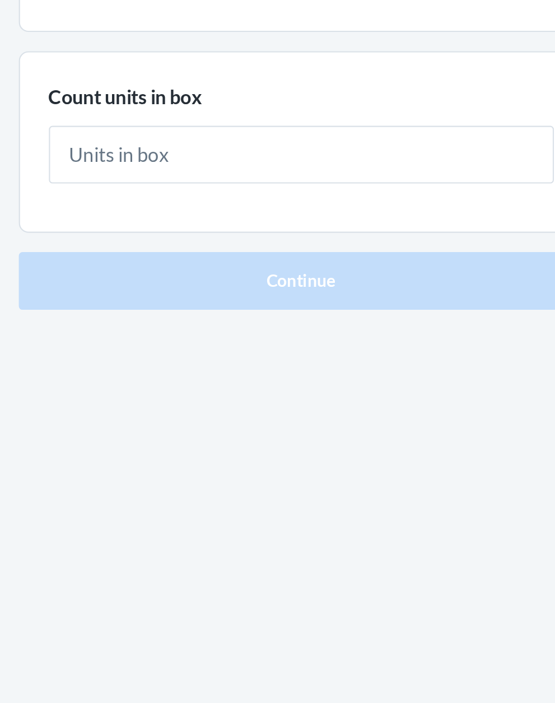
type input "1"
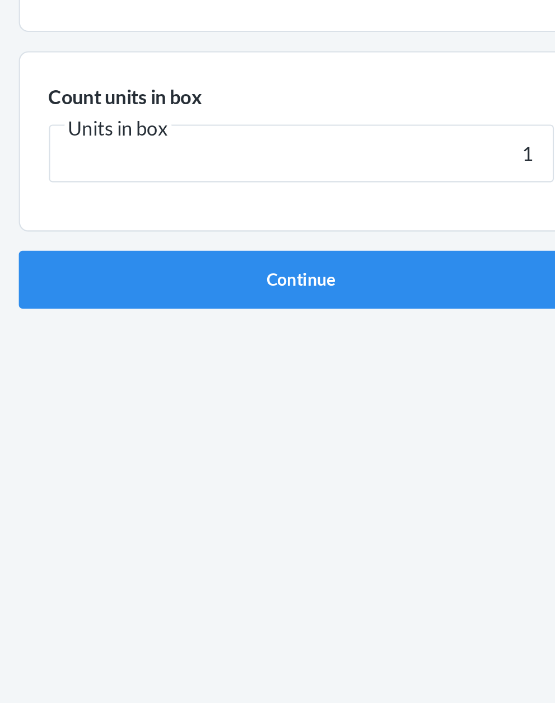
click button "Continue" at bounding box center [277, 237] width 263 height 27
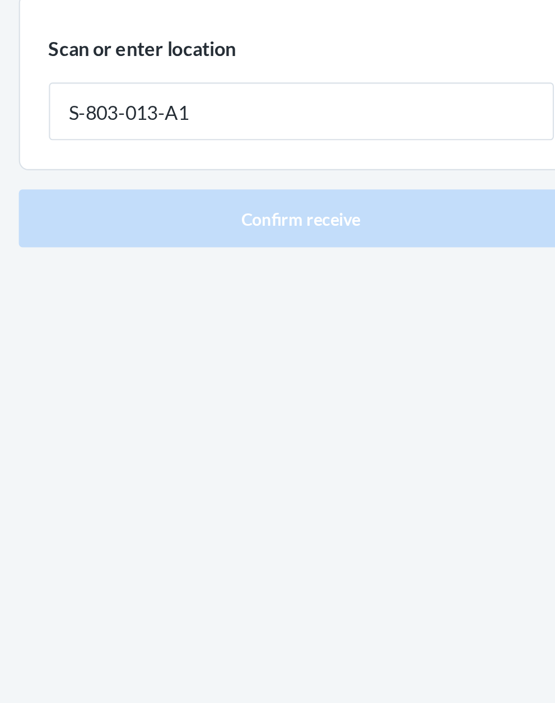
type input "S-803-013-A1"
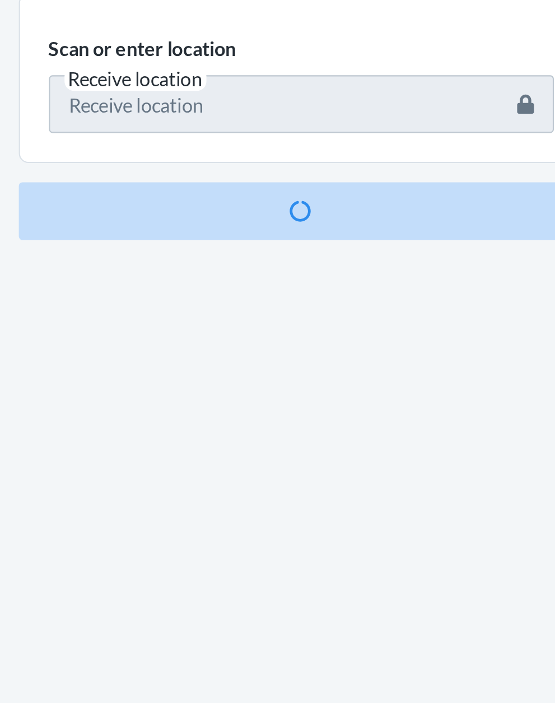
scroll to position [97, 0]
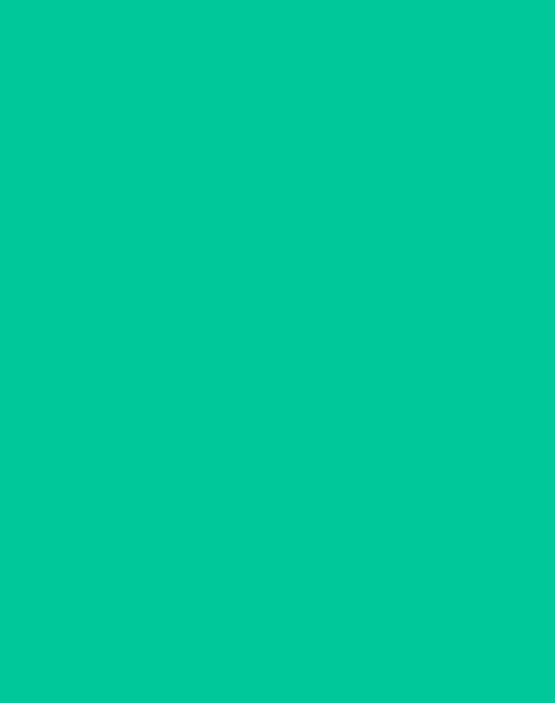
scroll to position [11, 0]
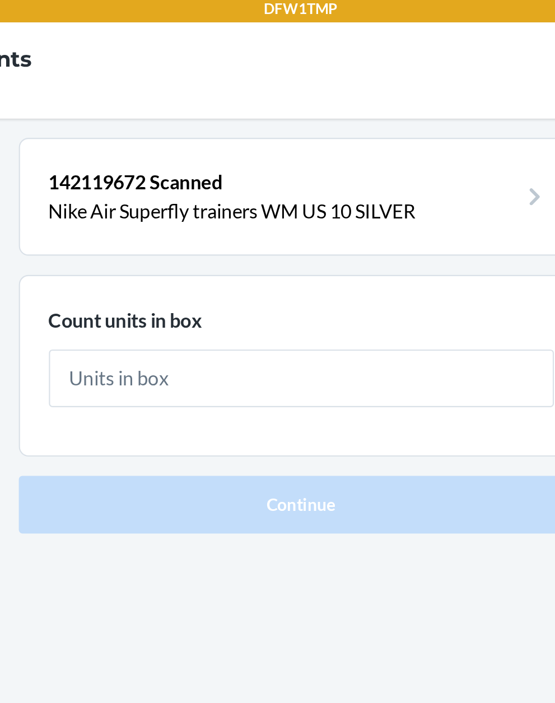
scroll to position [11, 0]
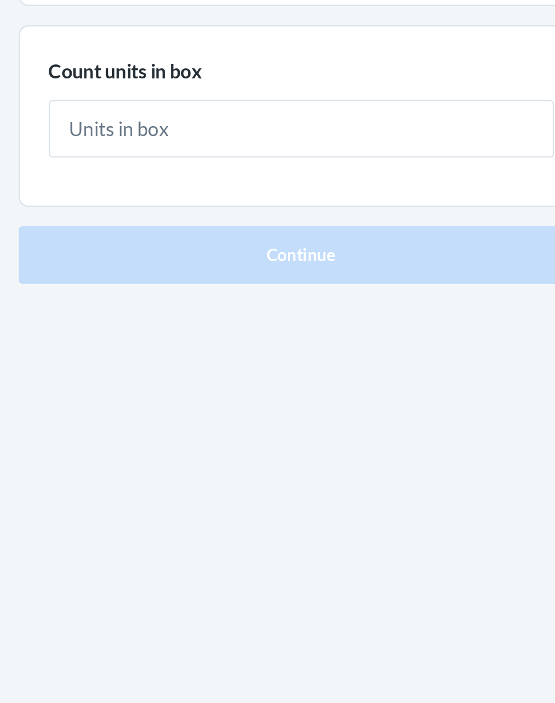
type input "3"
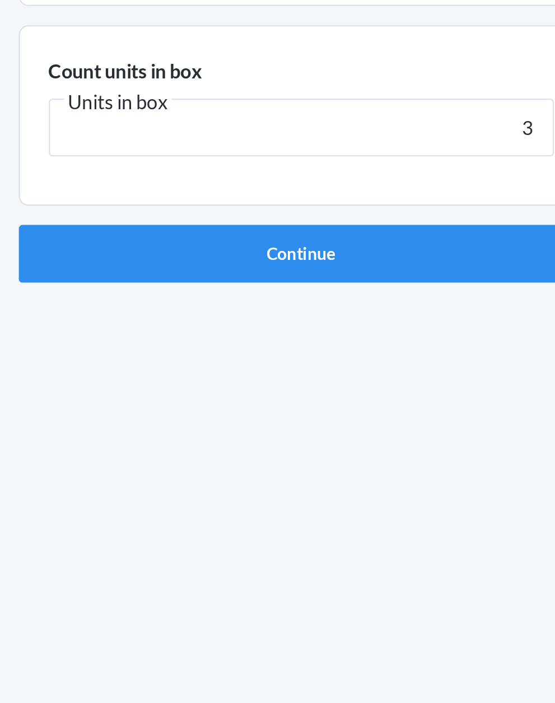
click button "Continue" at bounding box center [277, 237] width 263 height 27
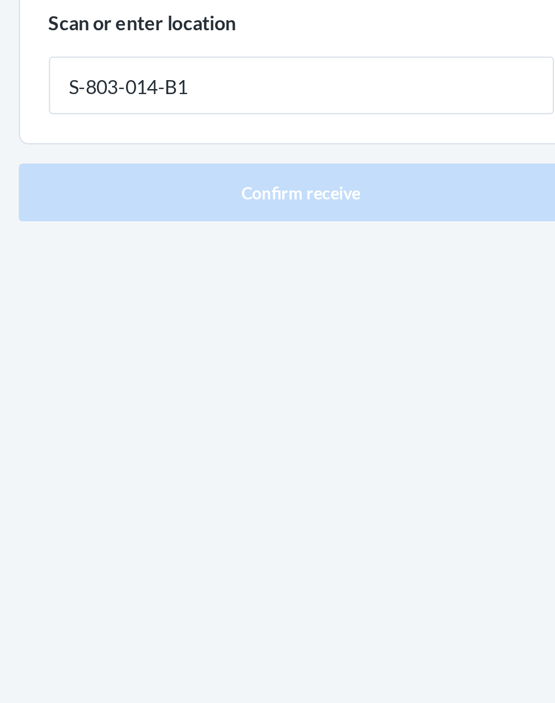
type input "S-803-014-B1"
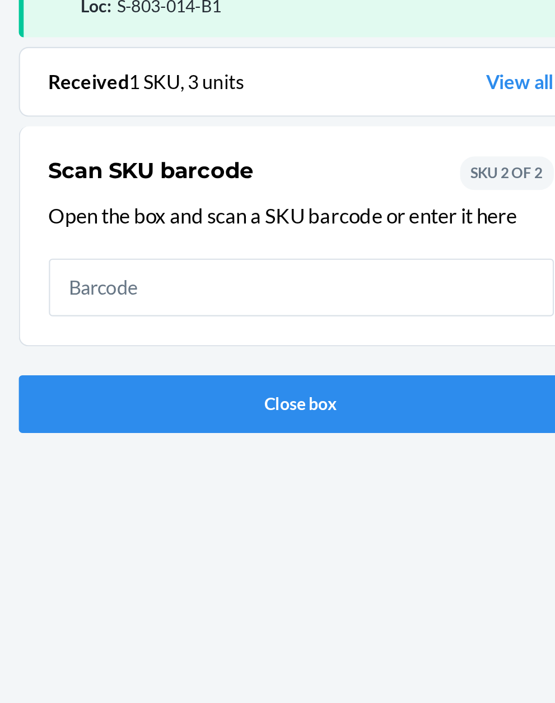
scroll to position [85, 0]
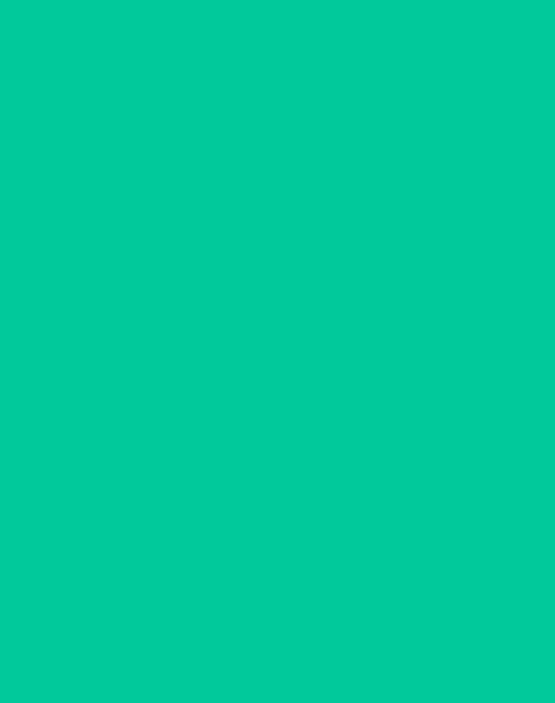
scroll to position [11, 0]
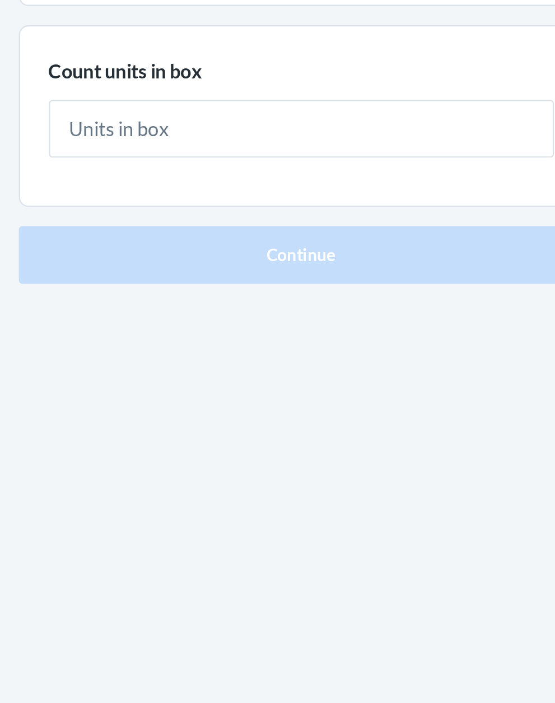
type input "3"
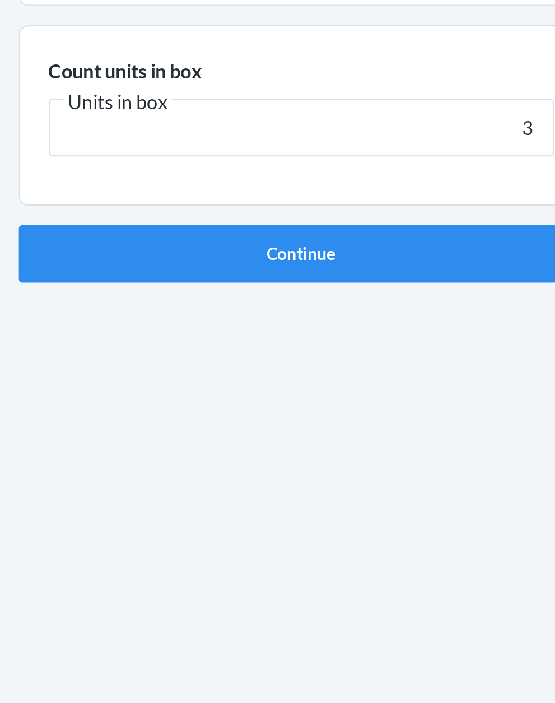
click button "Continue" at bounding box center [277, 237] width 263 height 27
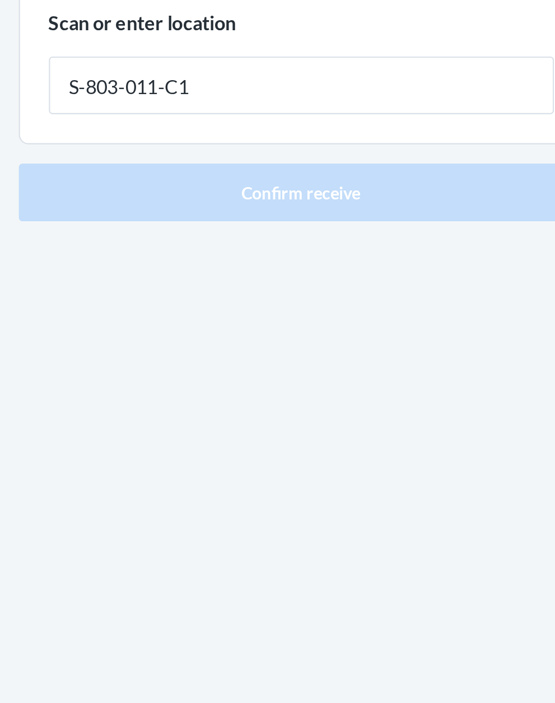
type input "S-803-011-C1"
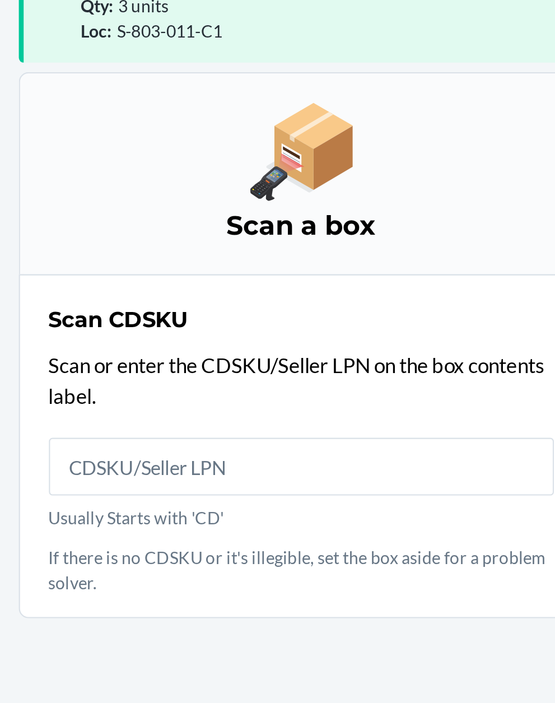
scroll to position [97, 0]
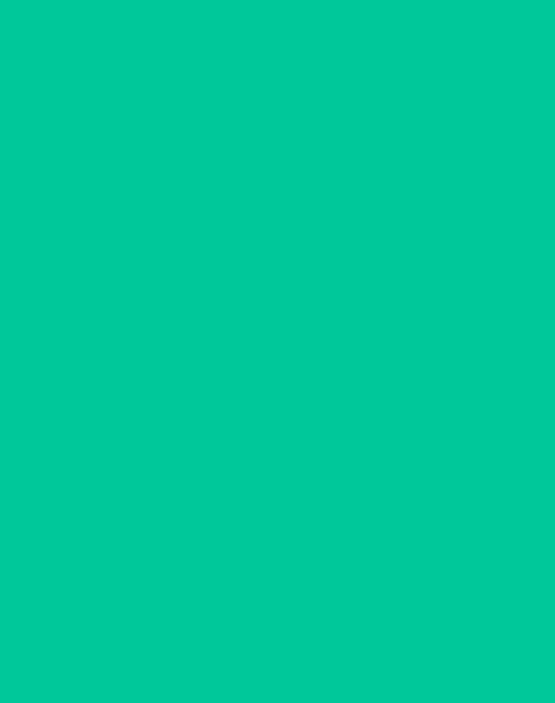
scroll to position [11, 0]
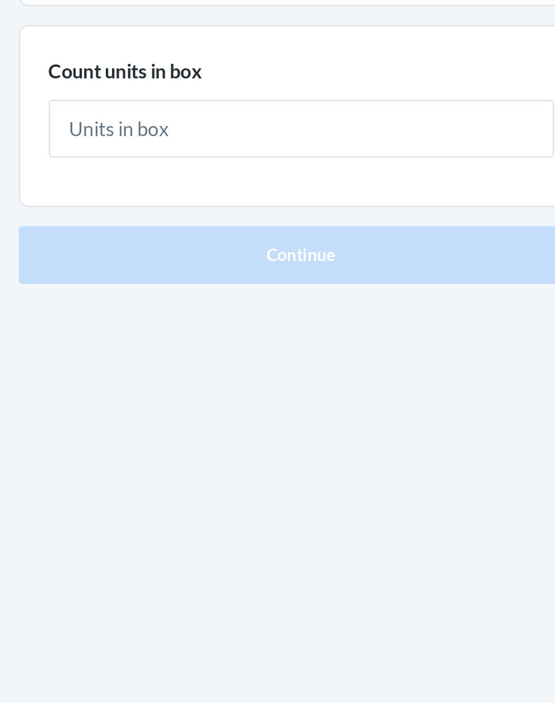
type input "1"
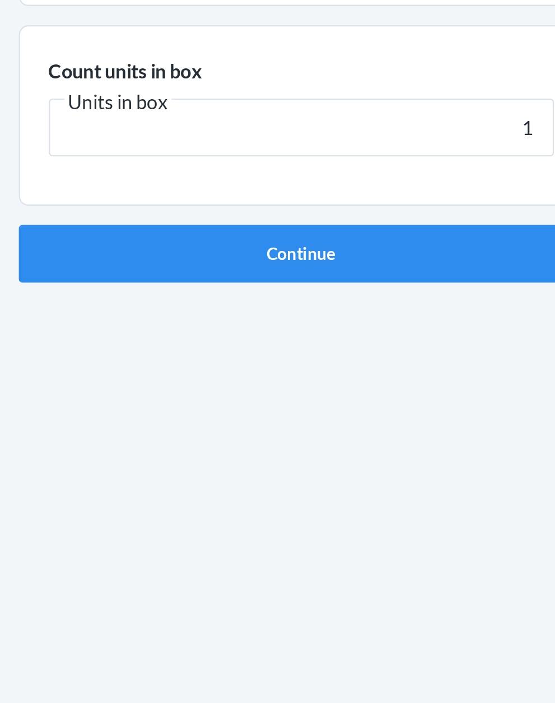
click button "Continue" at bounding box center [277, 237] width 263 height 27
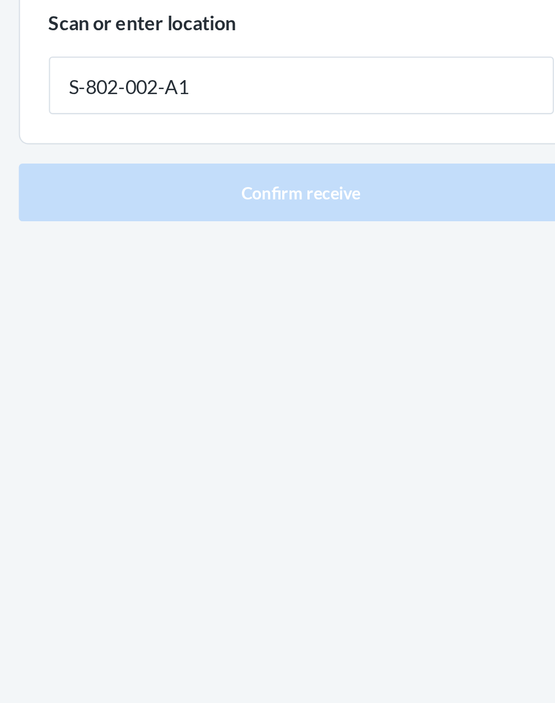
type input "S-802-002-A1"
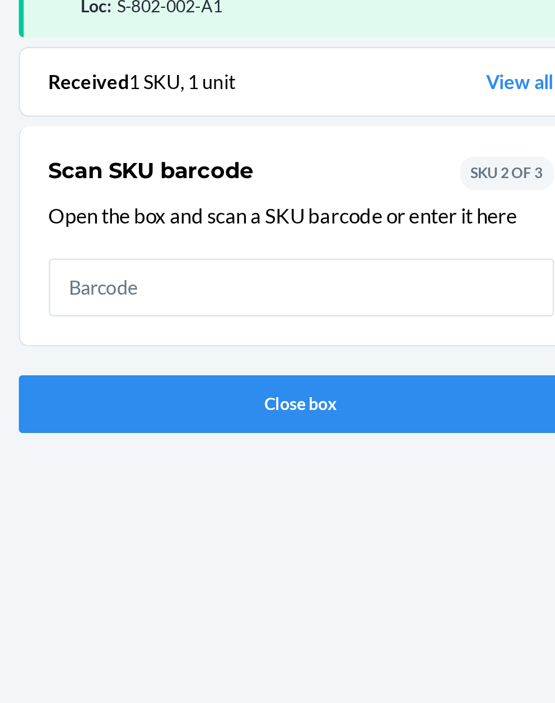
scroll to position [85, 0]
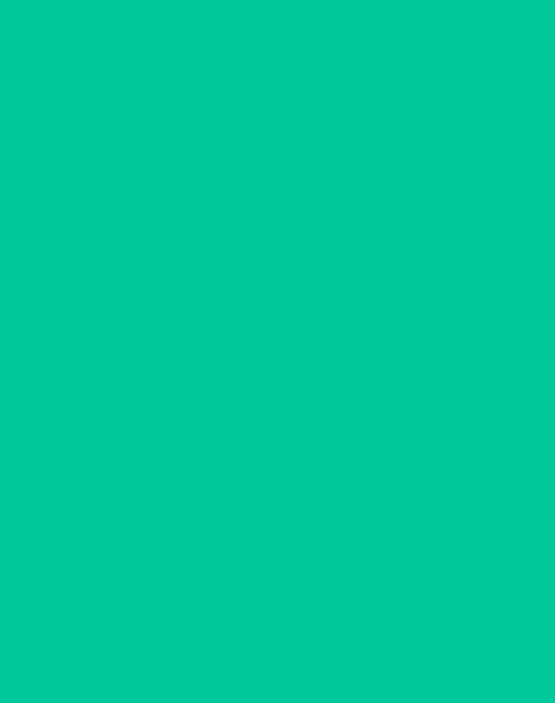
scroll to position [11, 0]
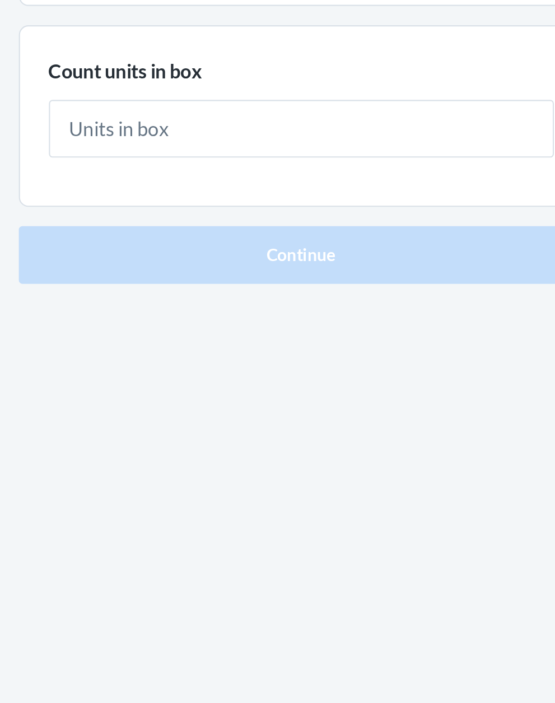
type input "1"
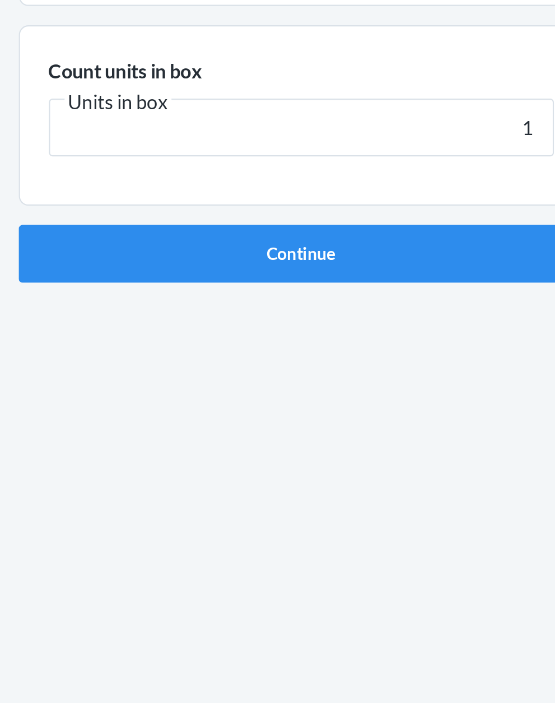
click button "Continue" at bounding box center [277, 237] width 263 height 27
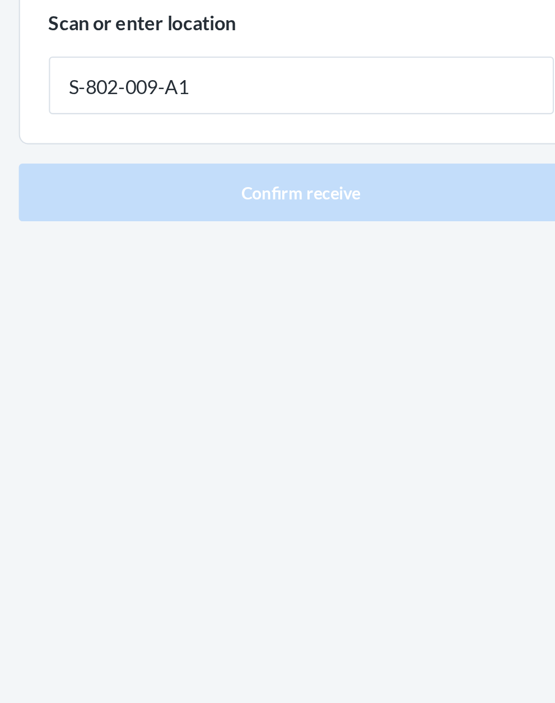
type input "S-802-009-A1"
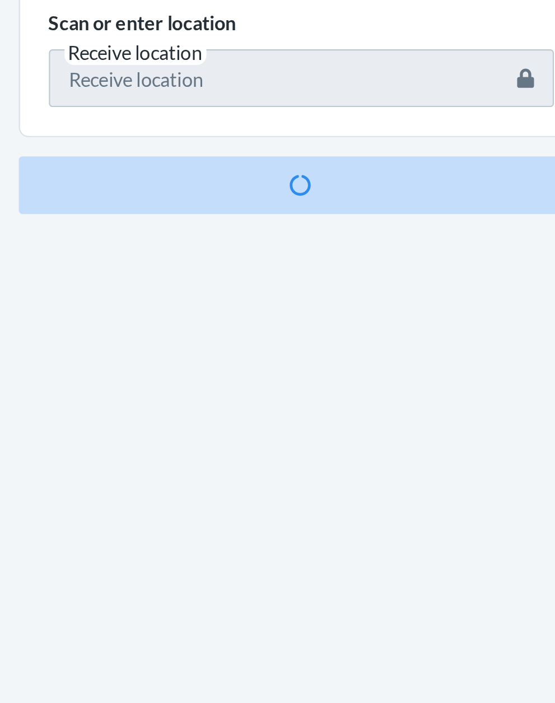
scroll to position [85, 0]
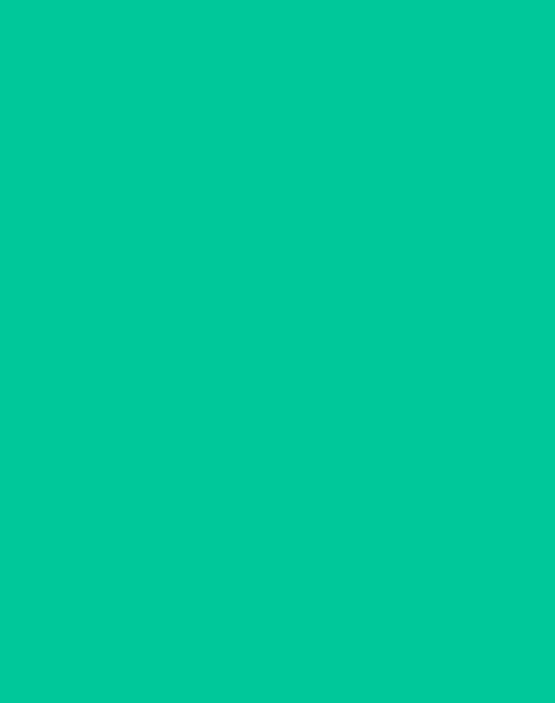
scroll to position [11, 0]
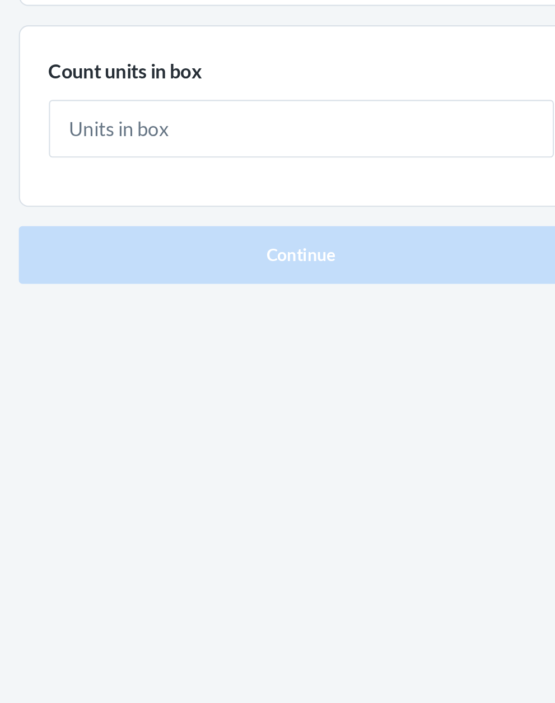
type input "1"
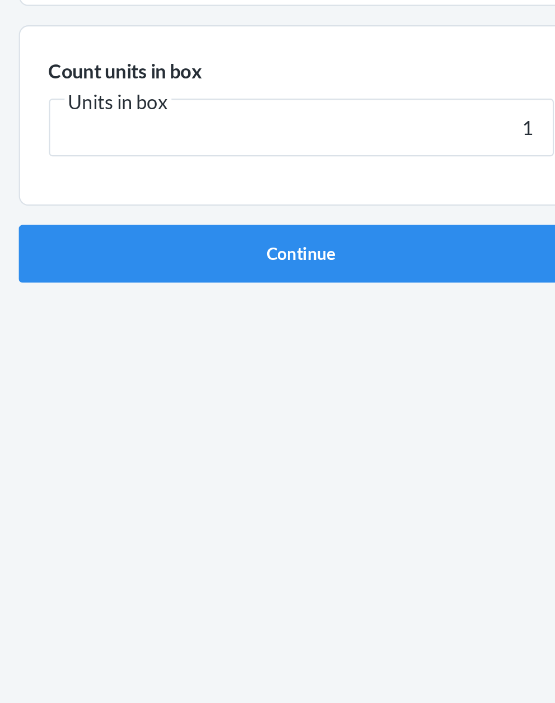
click button "Continue" at bounding box center [277, 237] width 263 height 27
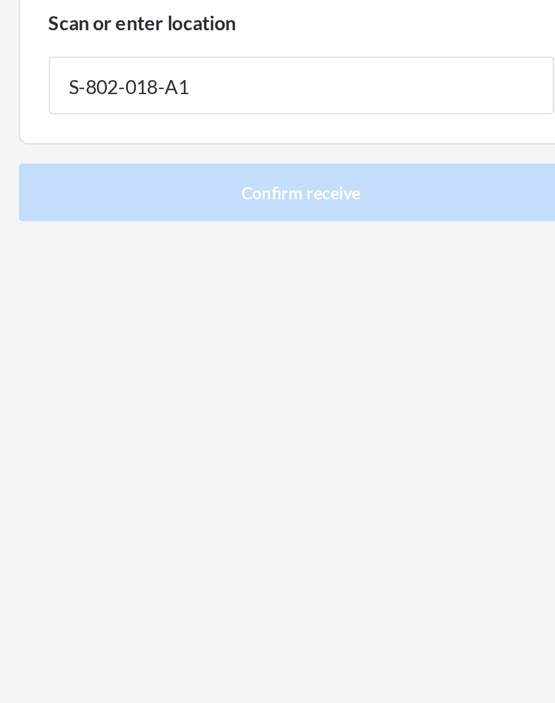
type input "S-802-018-A1"
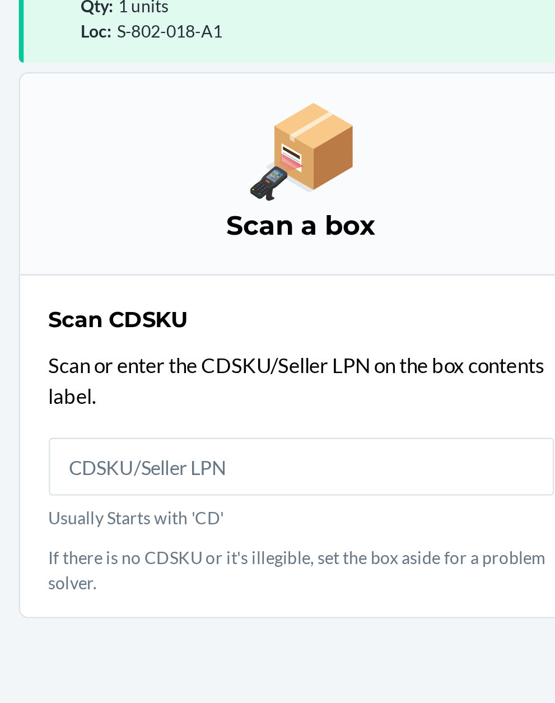
scroll to position [97, 0]
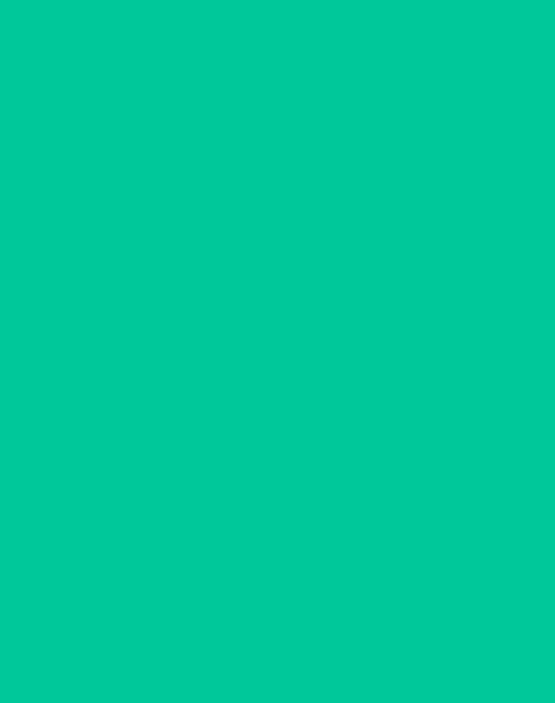
scroll to position [11, 0]
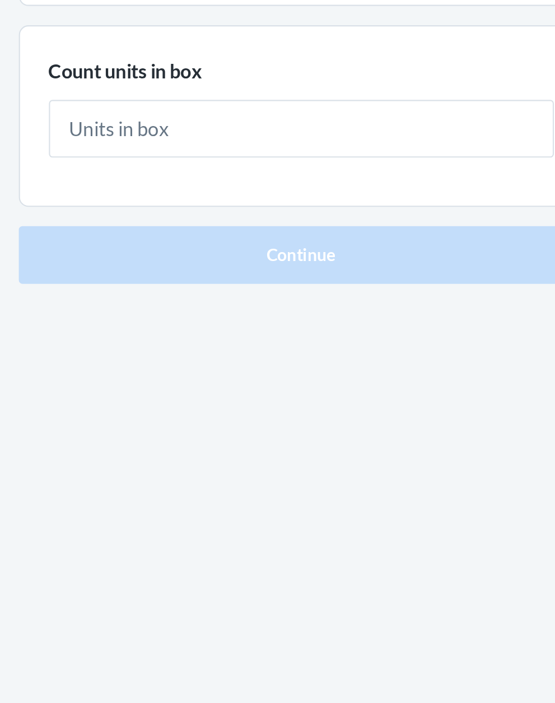
type input "1"
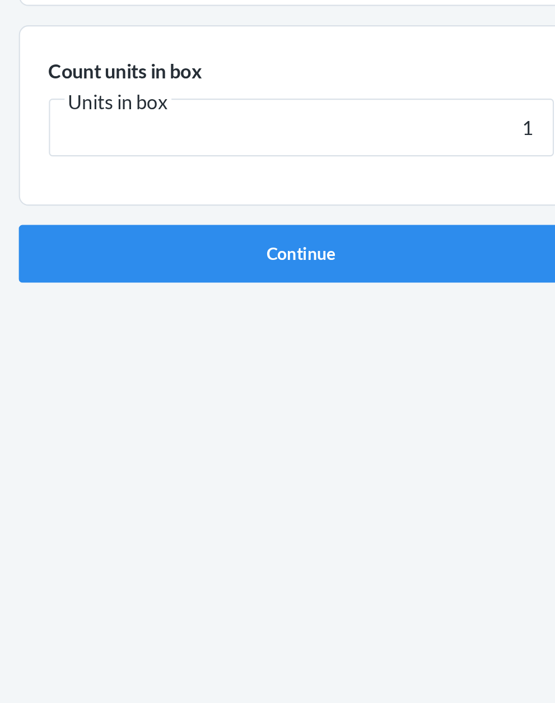
click button "Continue" at bounding box center [277, 237] width 263 height 27
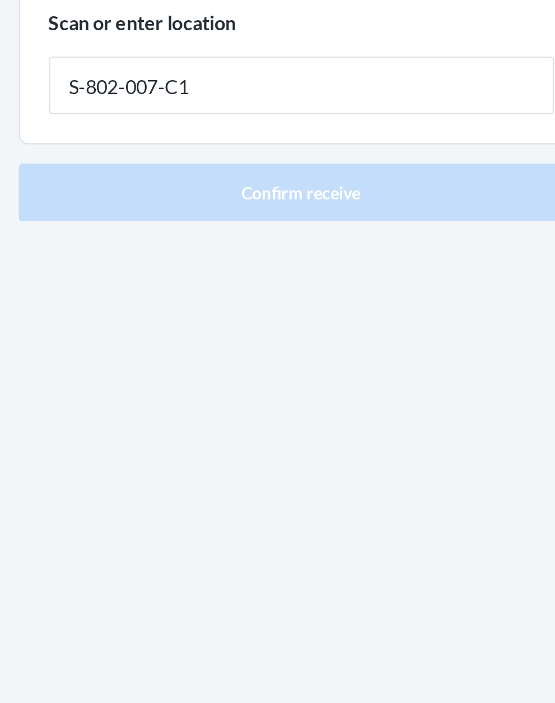
type input "S-802-007-C1"
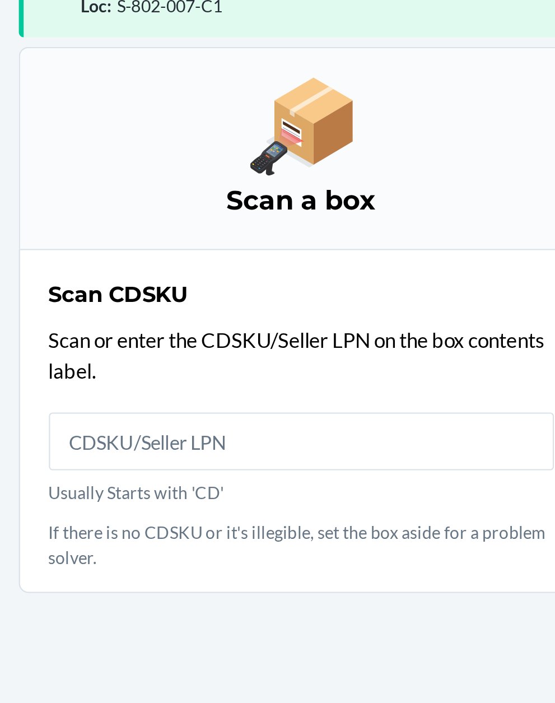
scroll to position [85, 0]
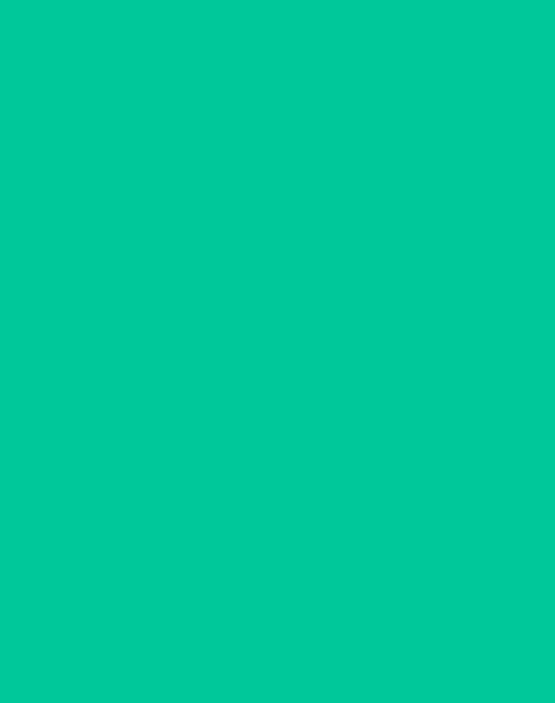
scroll to position [11, 0]
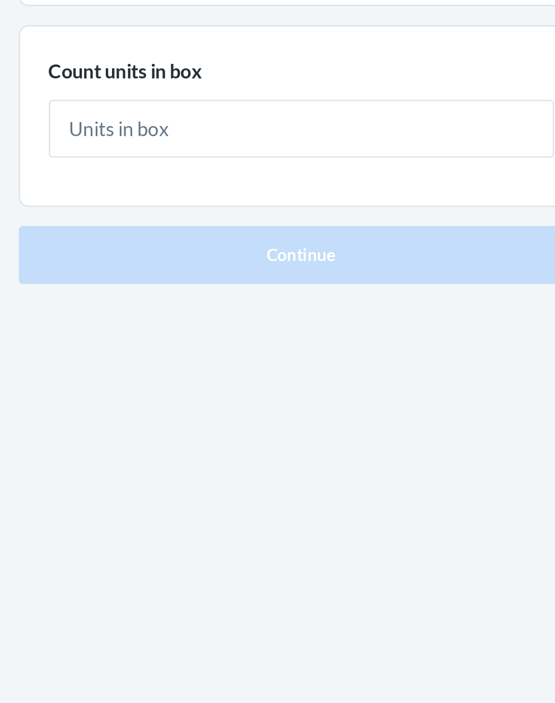
type input "7"
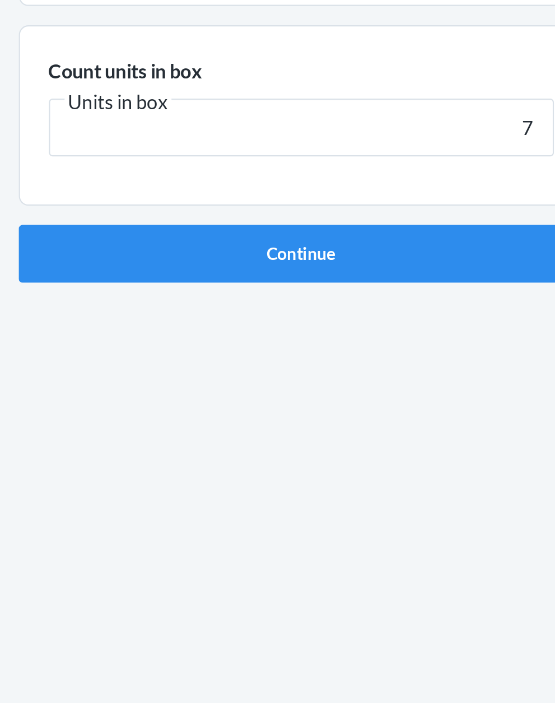
click button "Continue" at bounding box center [277, 237] width 263 height 27
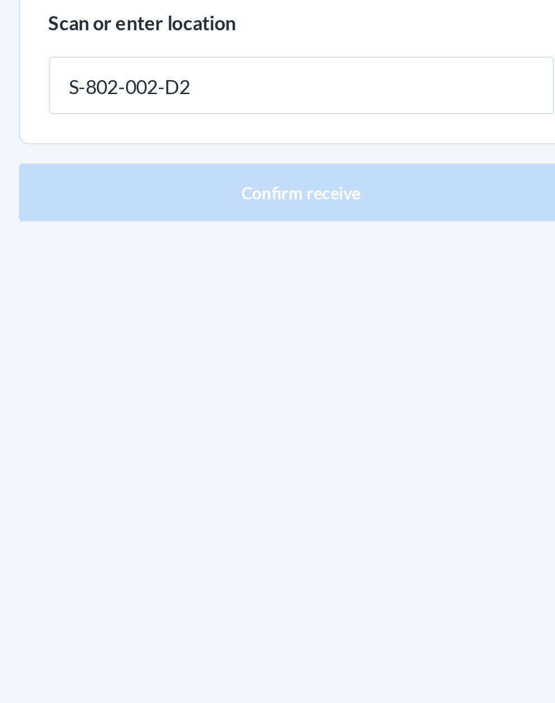
type input "S-802-002-D2"
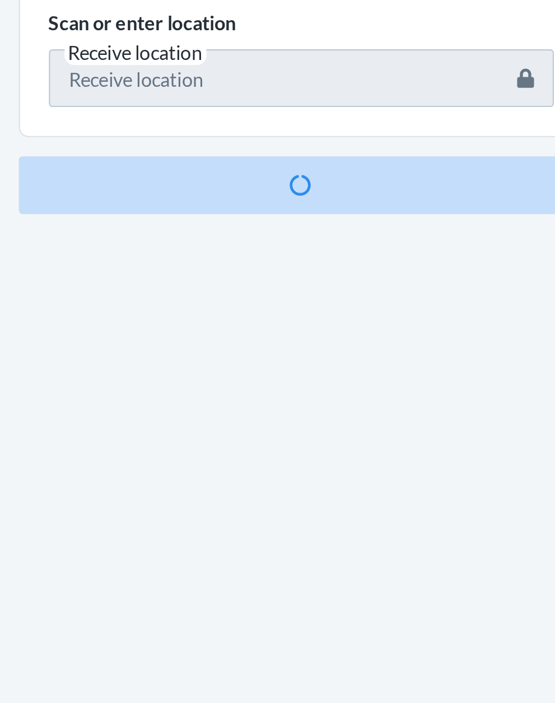
scroll to position [85, 0]
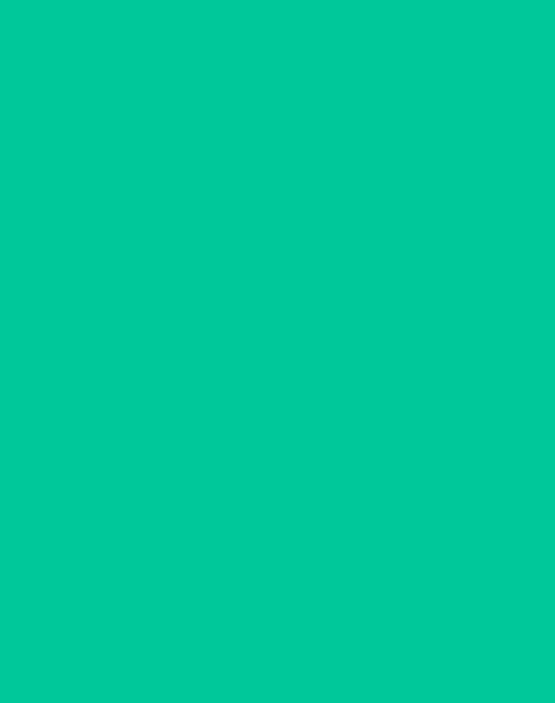
scroll to position [11, 0]
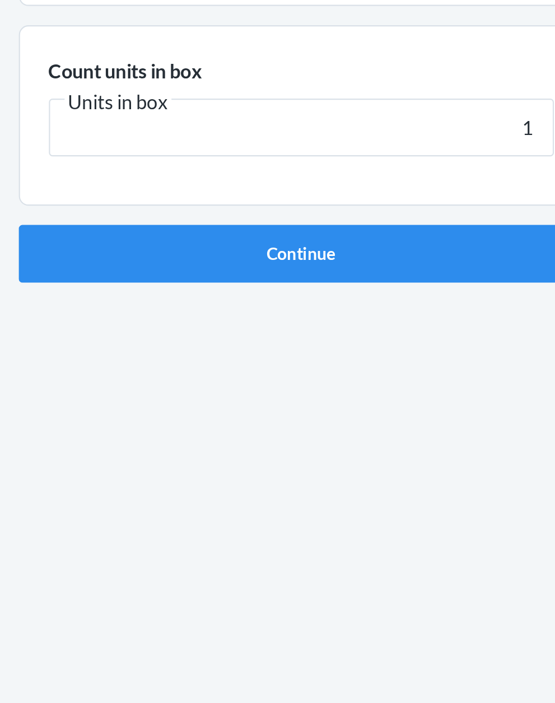
type input "1"
click at [146, 224] on button "Continue" at bounding box center [277, 237] width 263 height 27
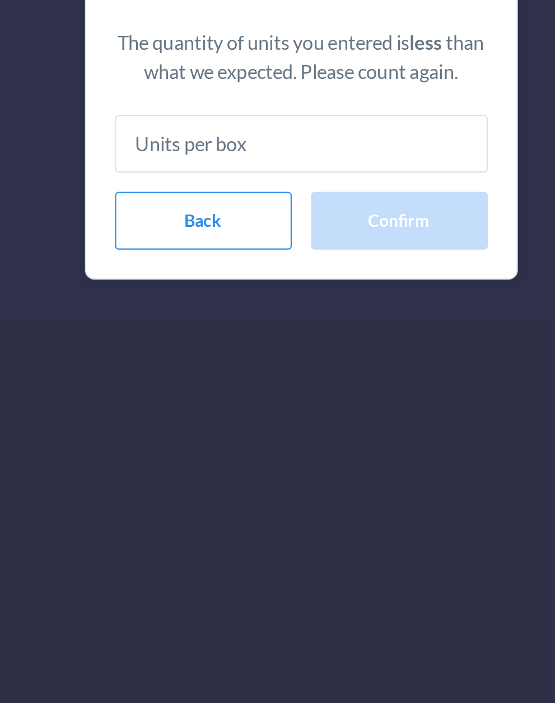
type input "1"
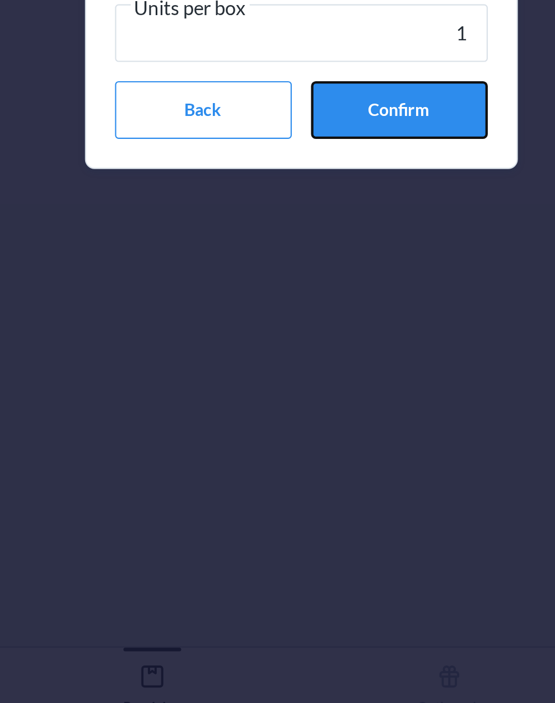
click at [317, 419] on button "Confirm" at bounding box center [323, 420] width 82 height 27
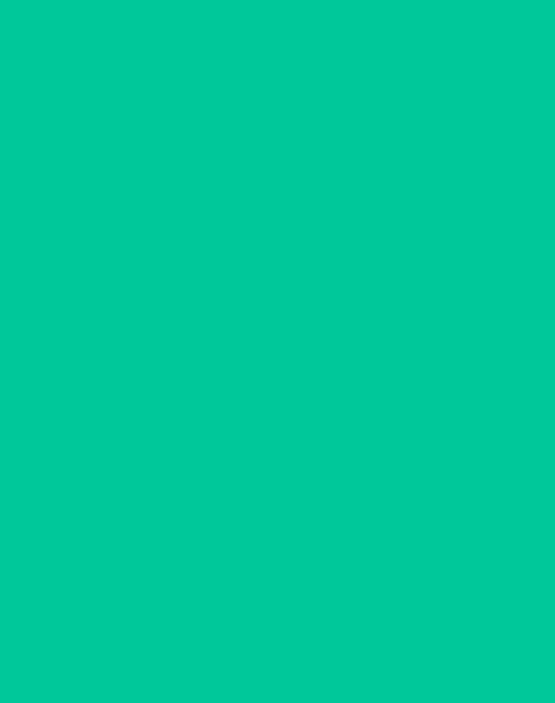
scroll to position [11, 0]
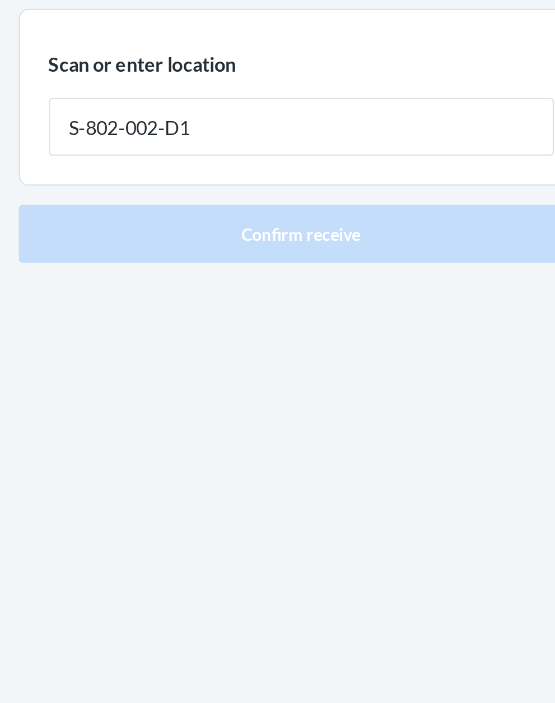
type input "S-802-002-D1"
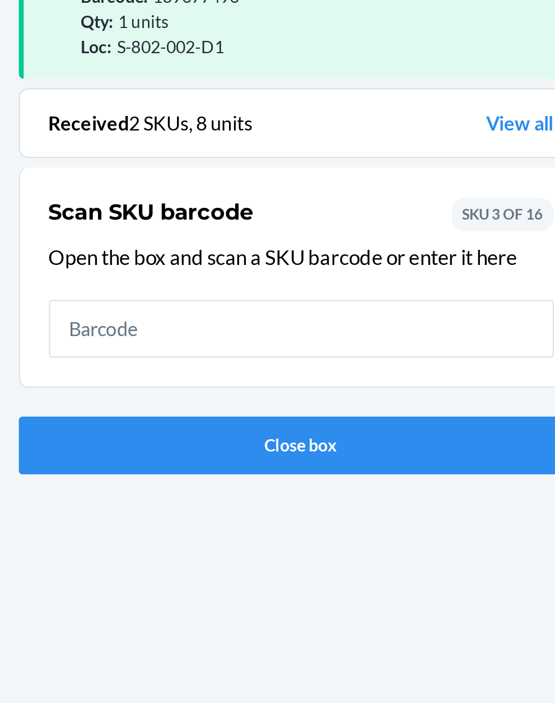
scroll to position [85, 0]
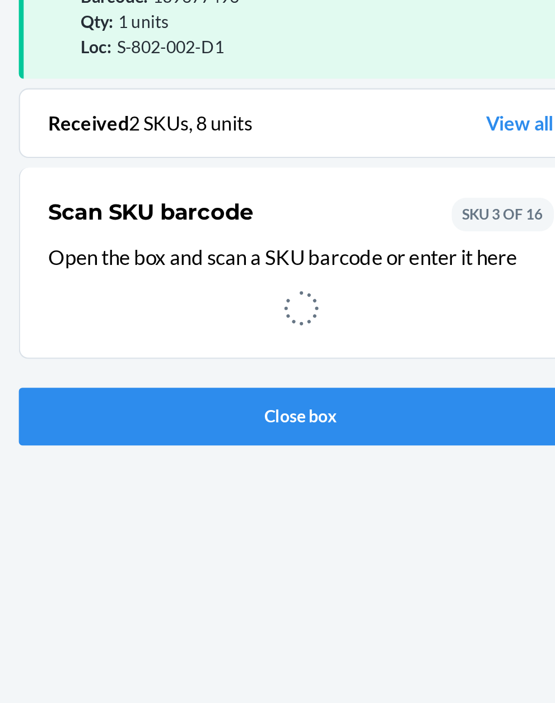
scroll to position [11, 0]
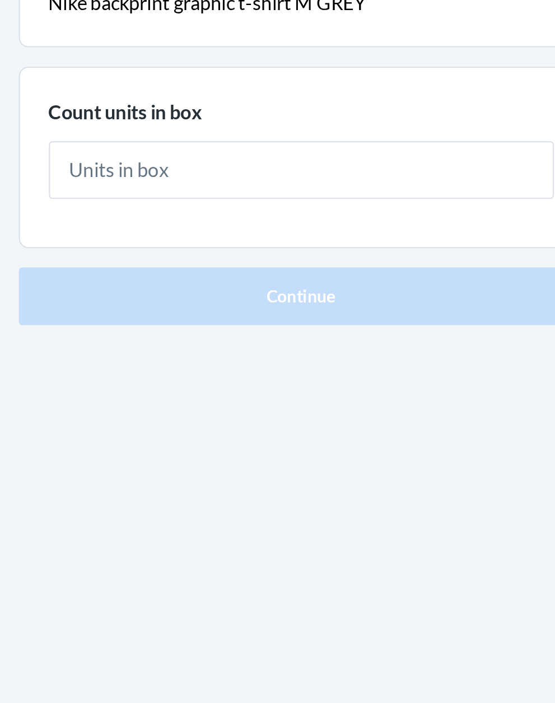
type input "3"
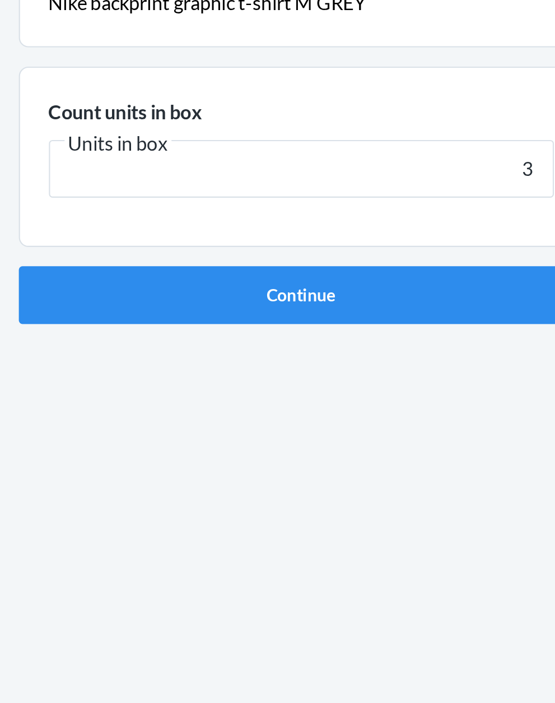
click button "Continue" at bounding box center [277, 237] width 263 height 27
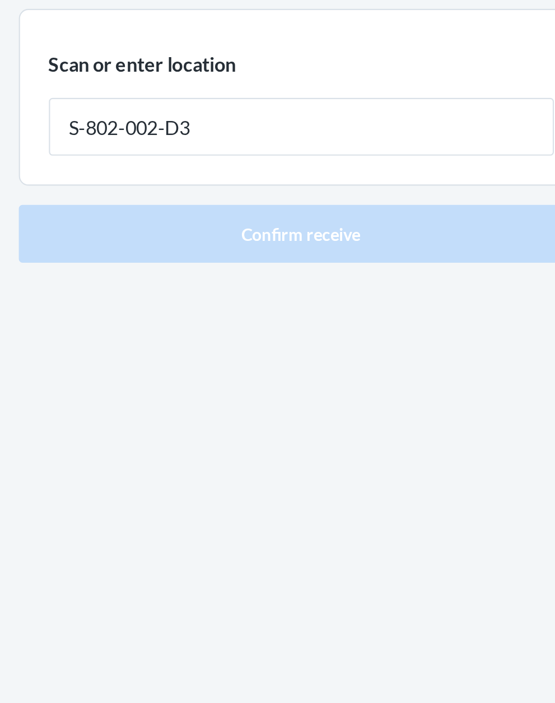
type input "S-802-002-D3"
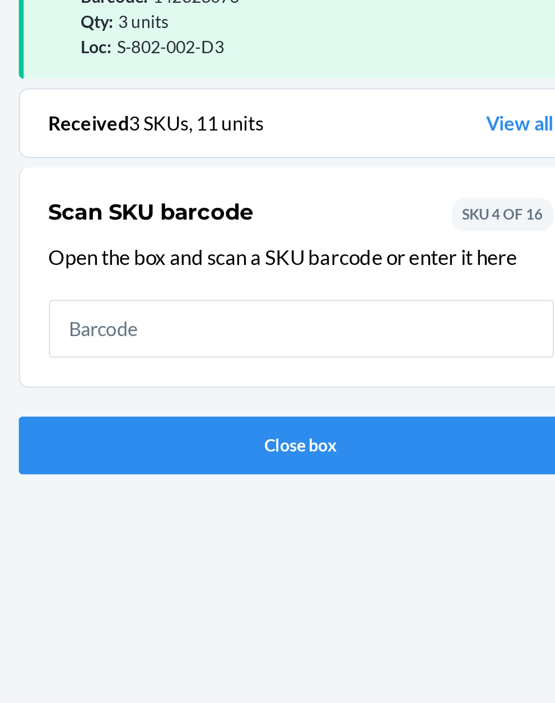
scroll to position [85, 0]
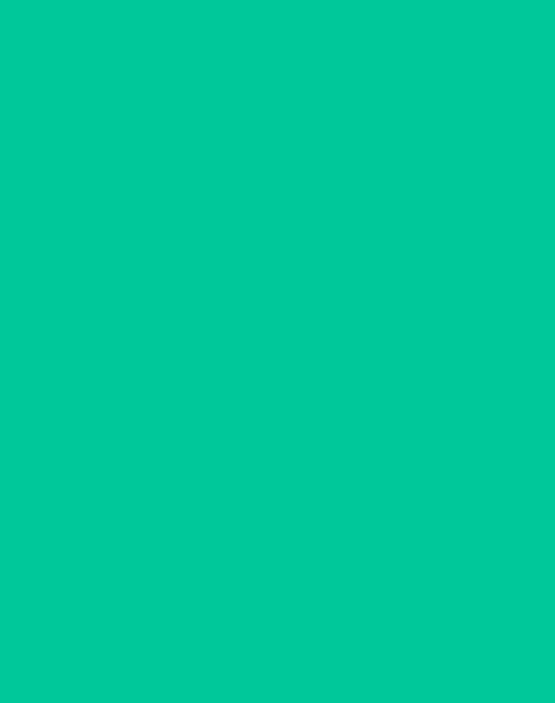
scroll to position [11, 0]
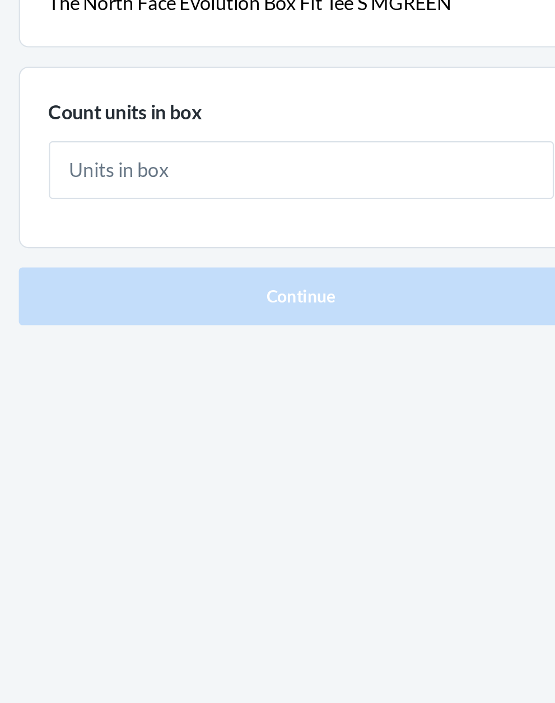
type input "2"
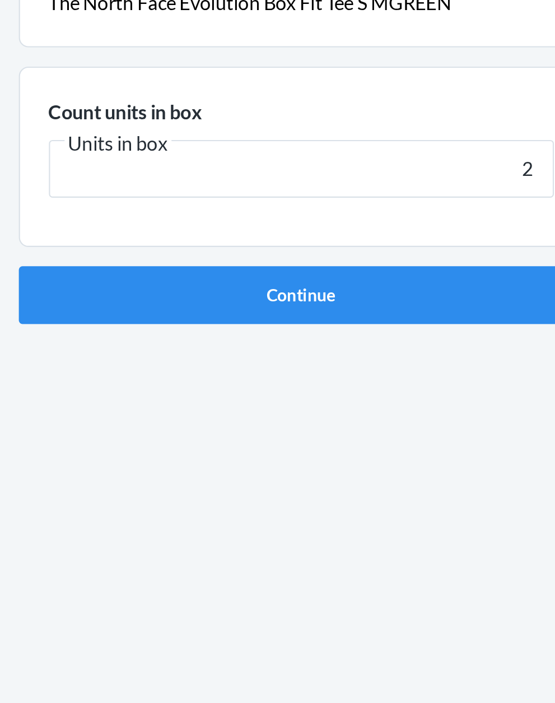
click button "Continue" at bounding box center [277, 237] width 263 height 27
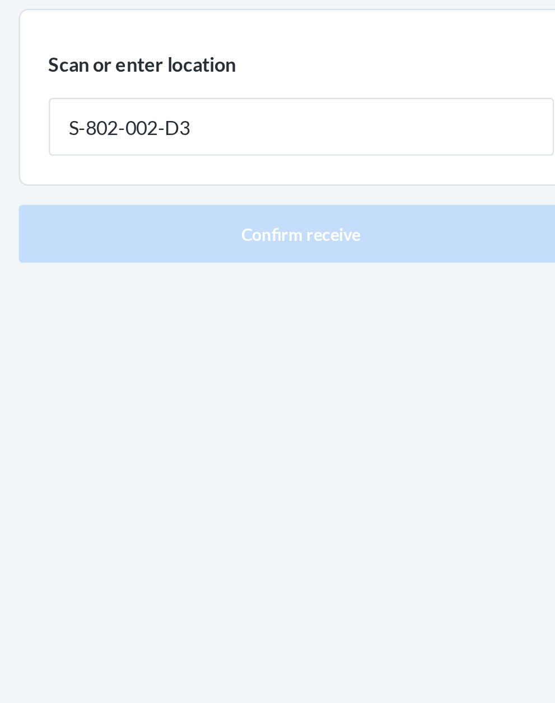
type input "S-802-002-D3"
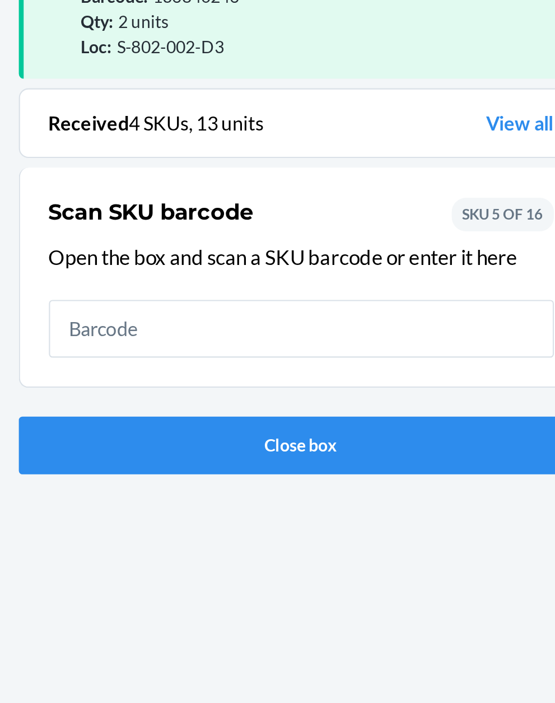
scroll to position [85, 0]
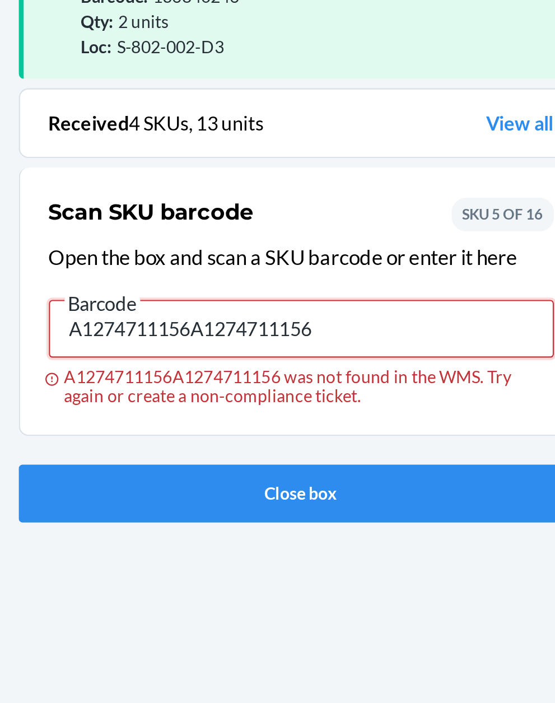
click at [315, 240] on input "A1274711156A1274711156" at bounding box center [277, 253] width 235 height 27
type input "A"
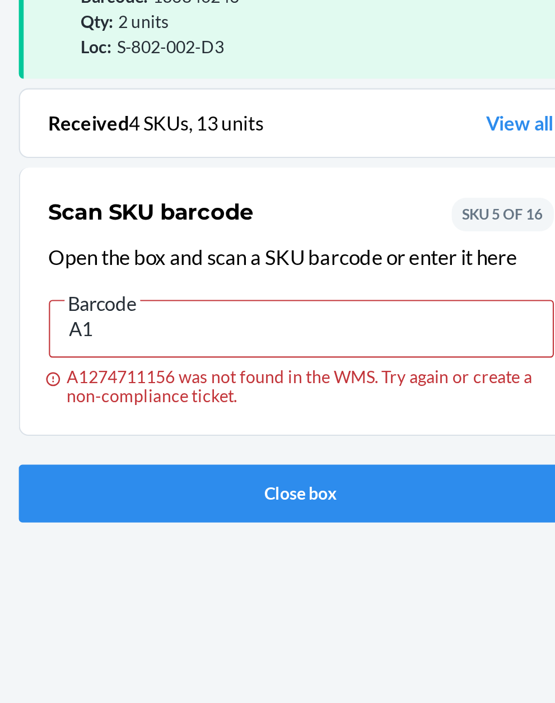
type input "A"
click at [278, 240] on input "A1274711156" at bounding box center [277, 253] width 235 height 27
type input "A"
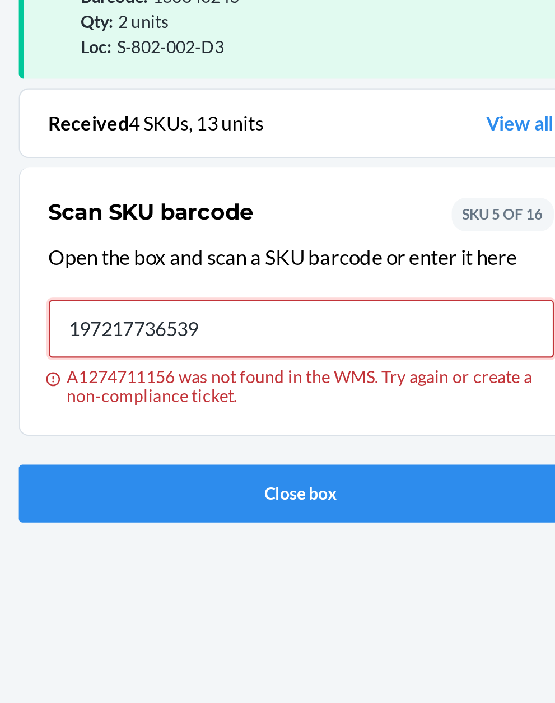
type input "197217736539"
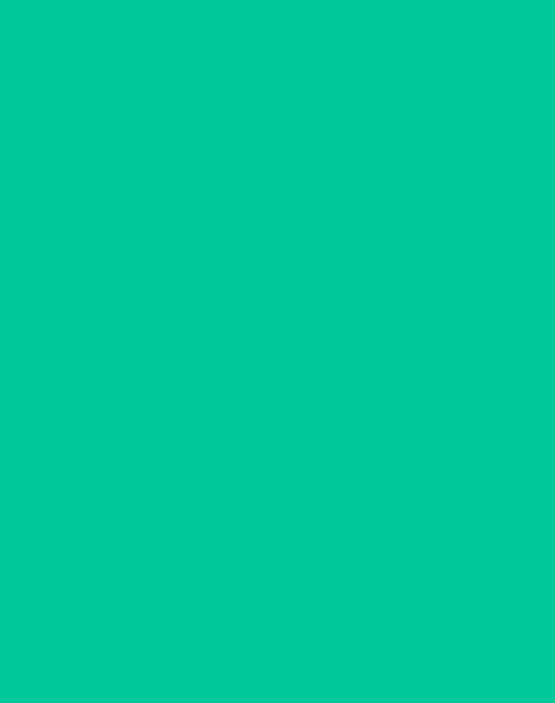
scroll to position [11, 0]
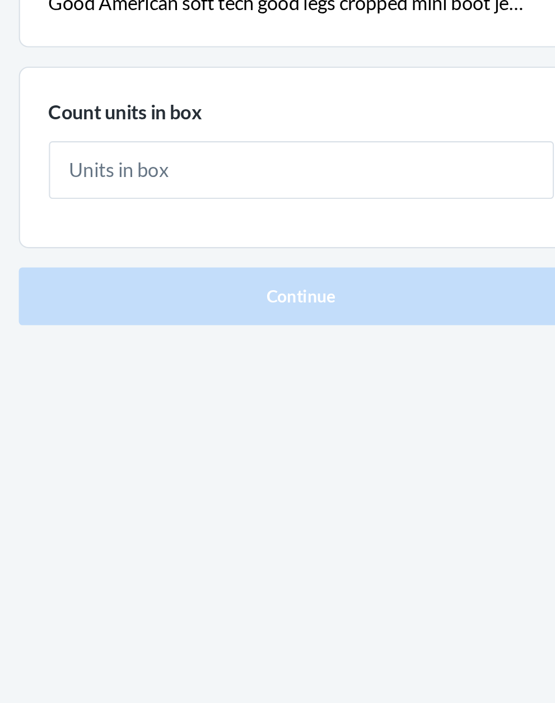
type input "2"
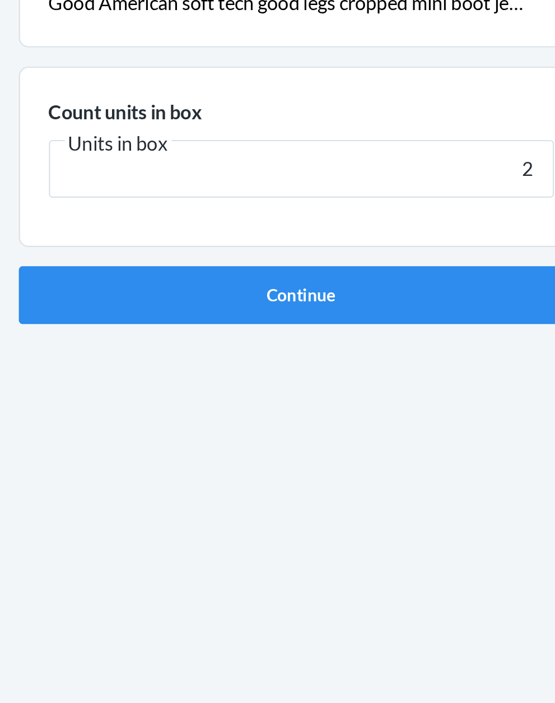
click button "Continue" at bounding box center [277, 237] width 263 height 27
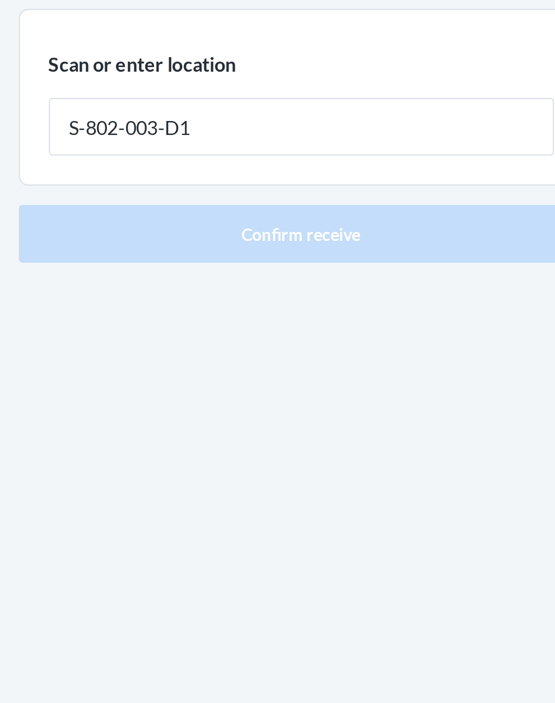
type input "S-802-003-D1"
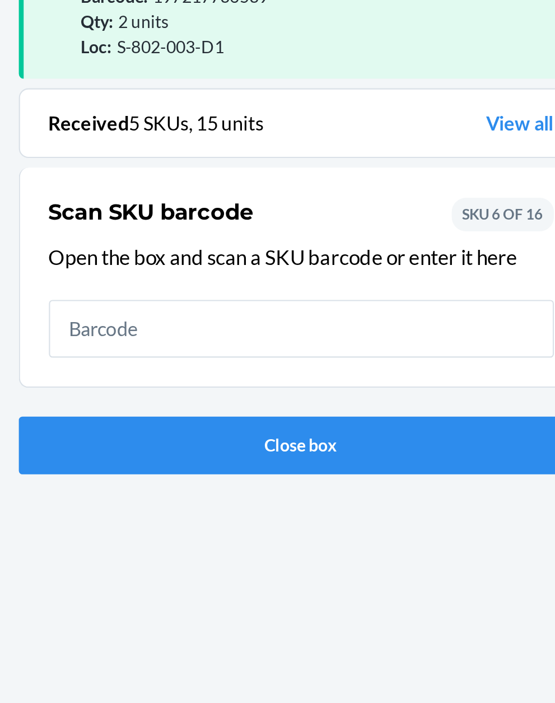
scroll to position [85, 0]
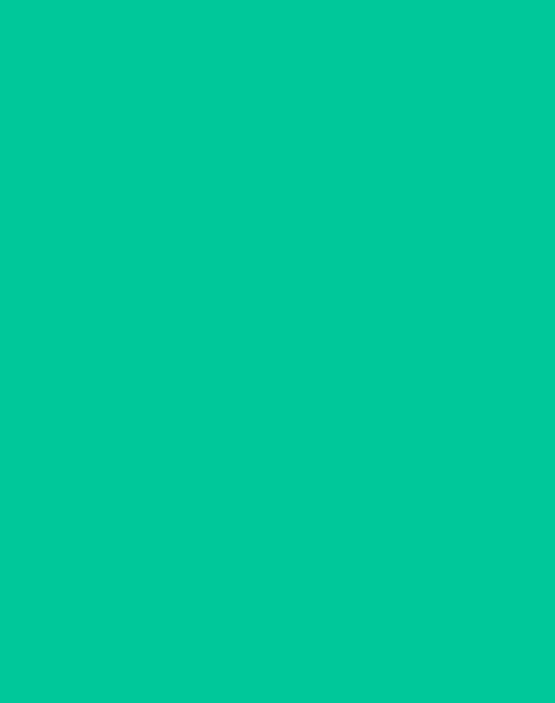
scroll to position [11, 0]
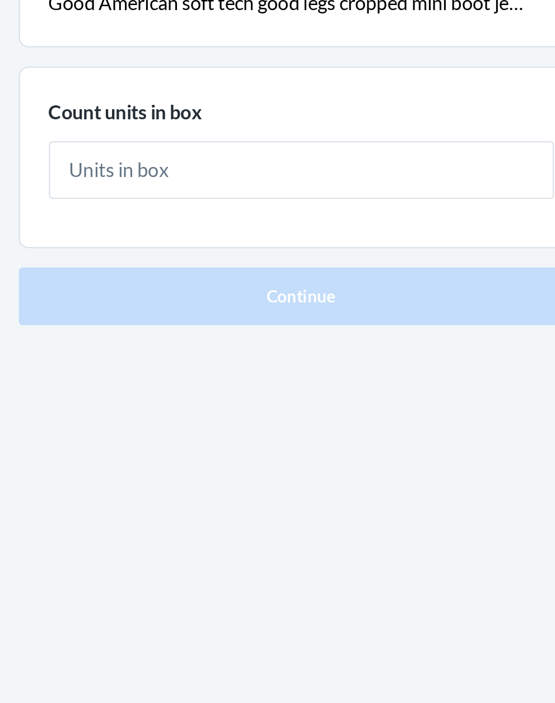
type input "1"
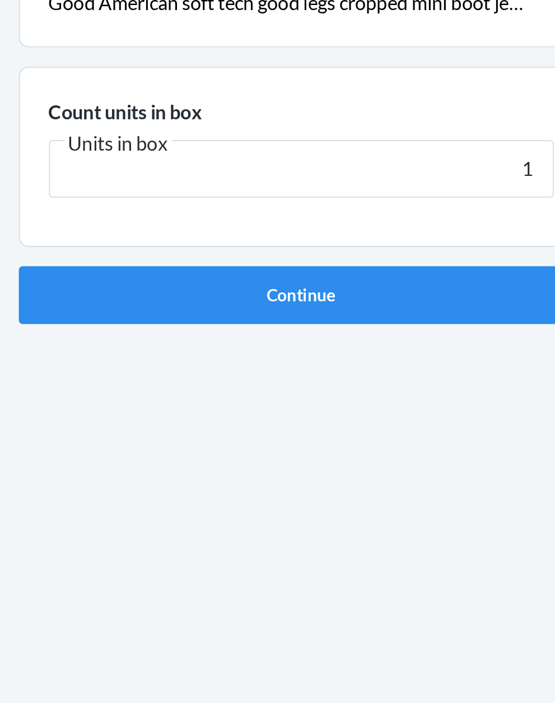
click button "Continue" at bounding box center [277, 237] width 263 height 27
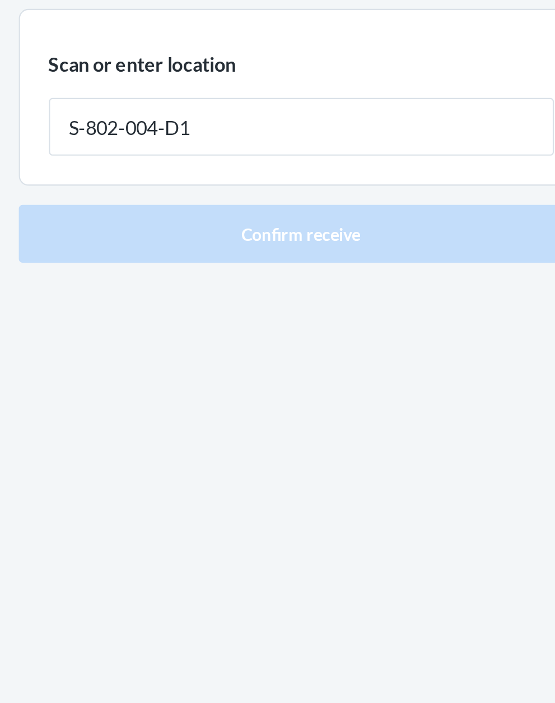
type input "S-802-004-D1"
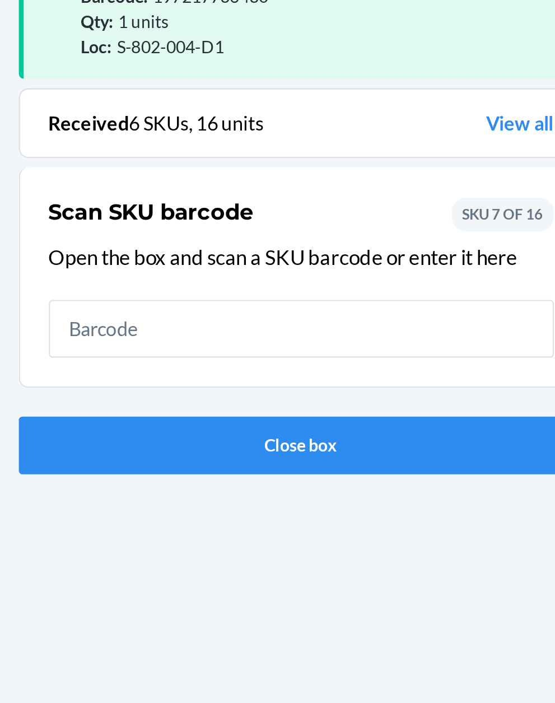
scroll to position [85, 0]
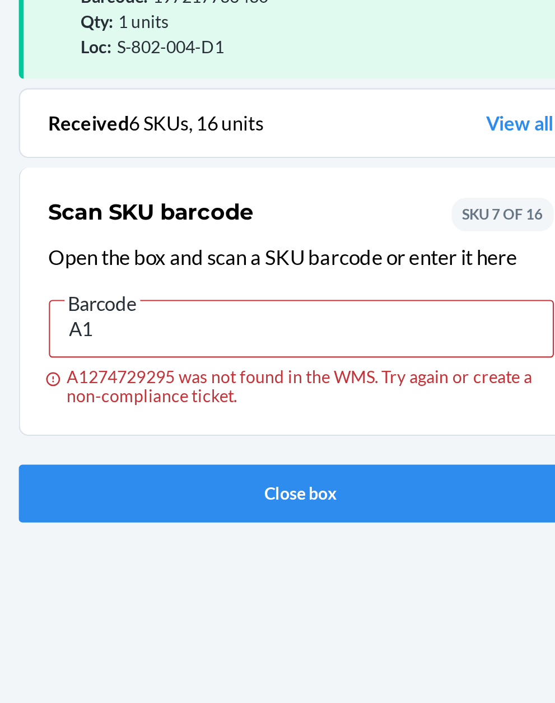
type input "A"
click at [246, 240] on input "A1274729295" at bounding box center [277, 253] width 235 height 27
type input "A"
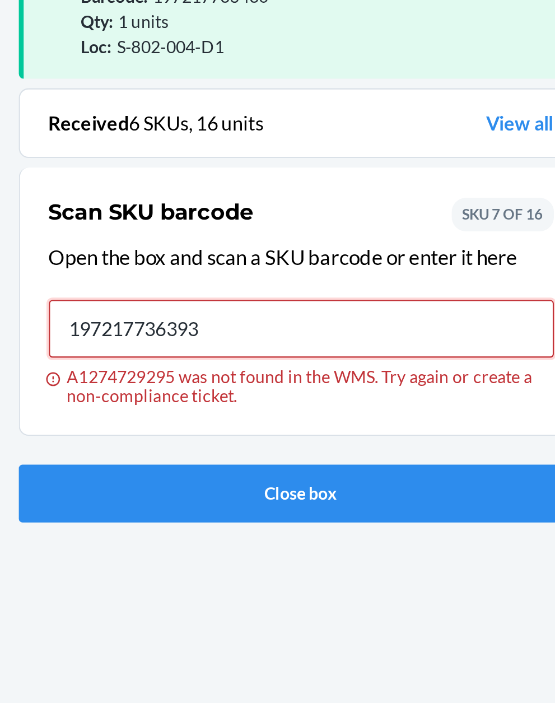
type input "197217736393"
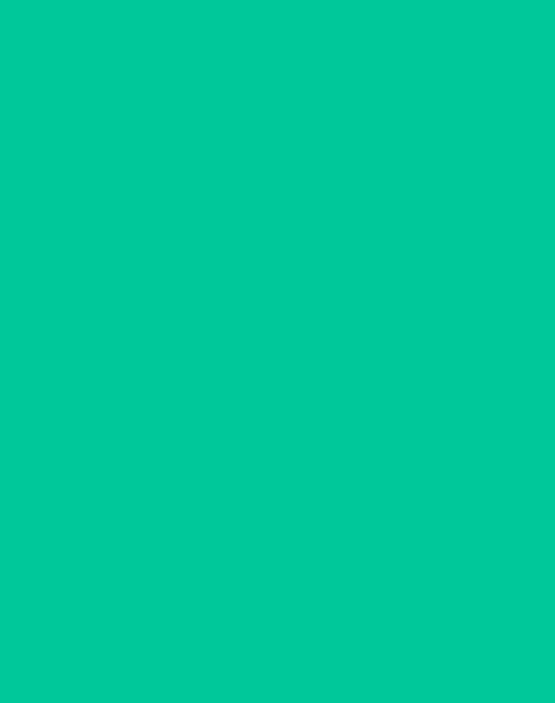
scroll to position [11, 0]
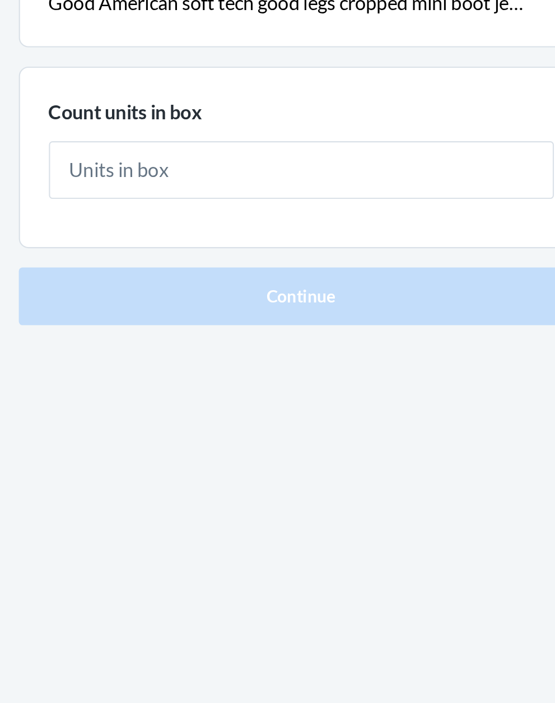
type input "1"
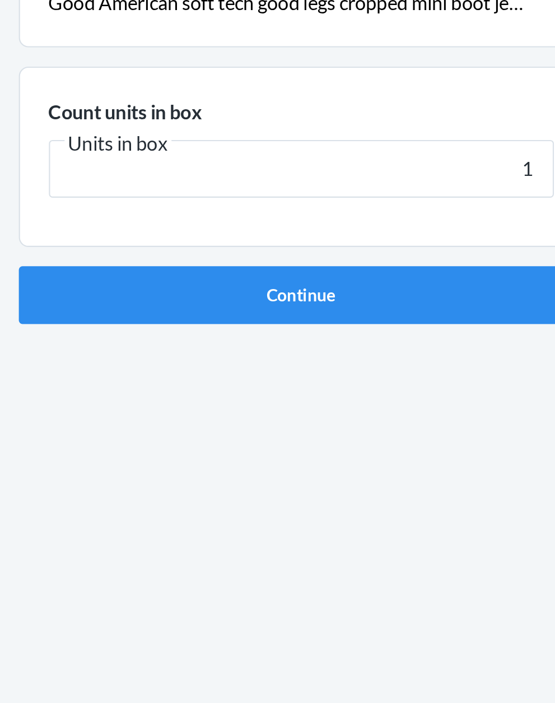
click button "Continue" at bounding box center [277, 237] width 263 height 27
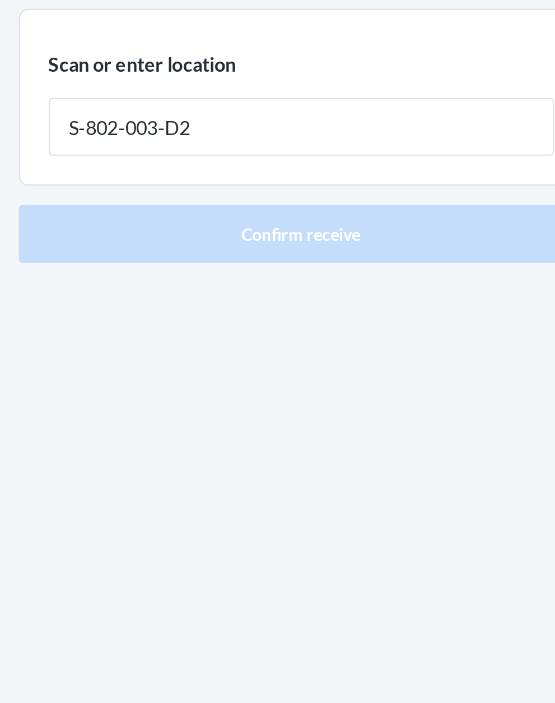
type input "S-802-003-D2"
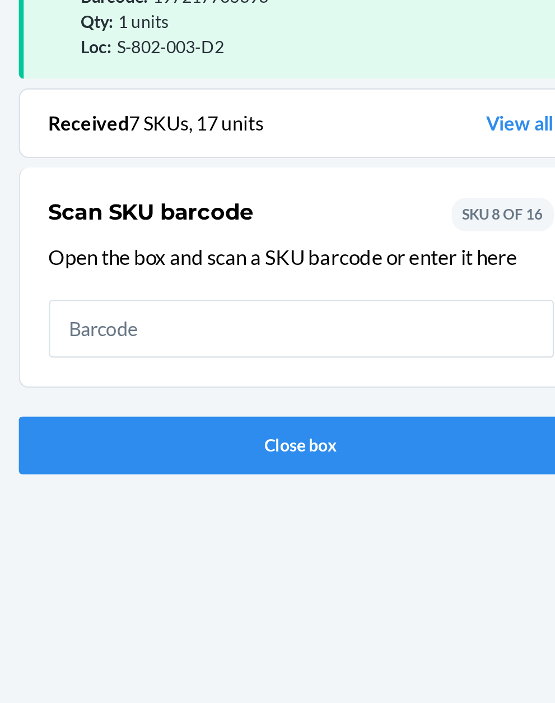
scroll to position [85, 0]
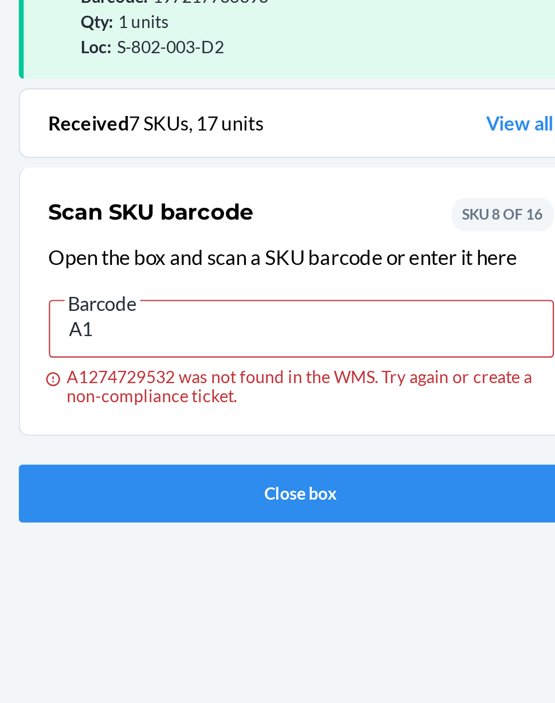
type input "A"
type input "197217736409"
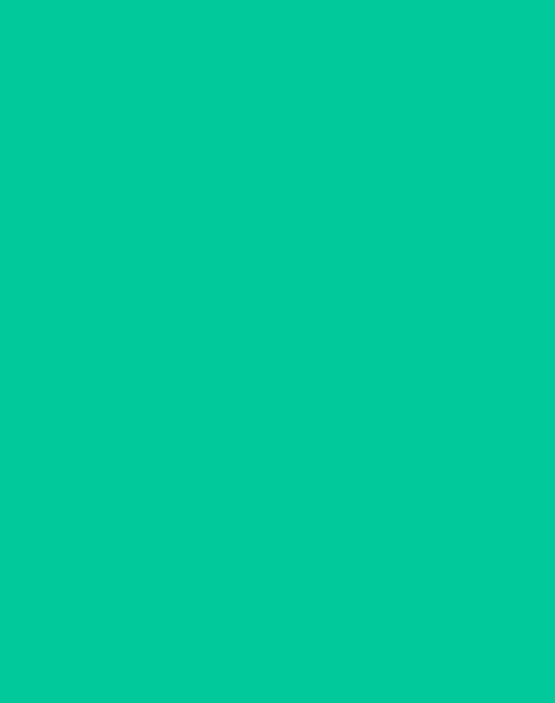
scroll to position [11, 0]
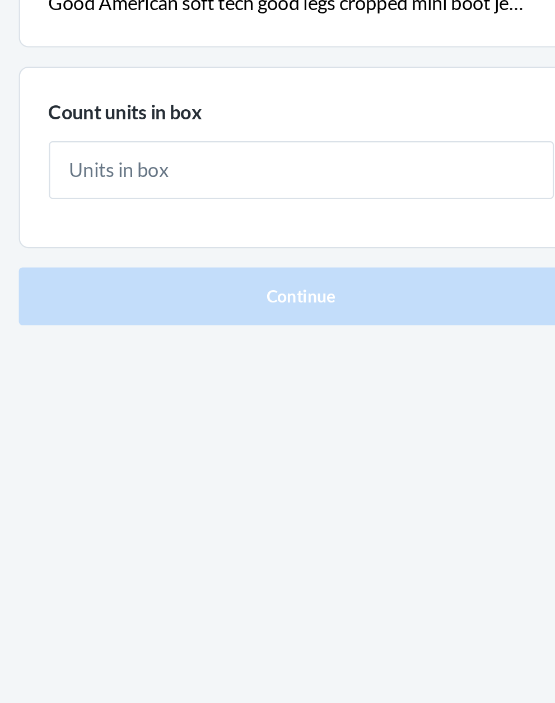
type input "1"
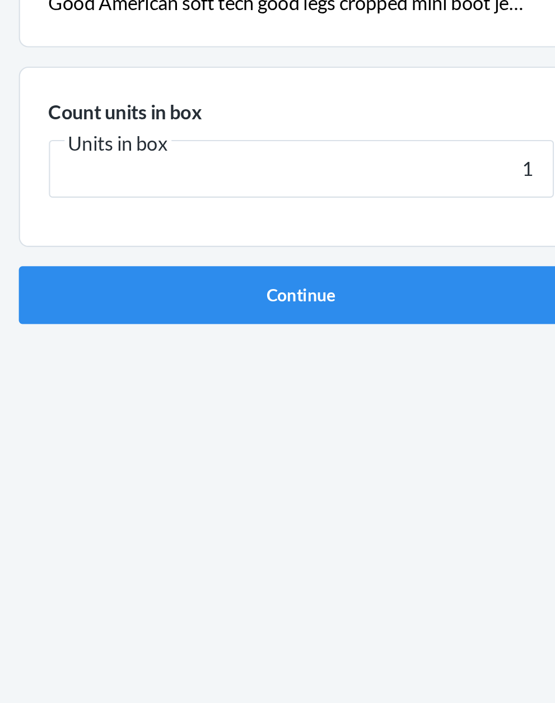
click button "Continue" at bounding box center [277, 237] width 263 height 27
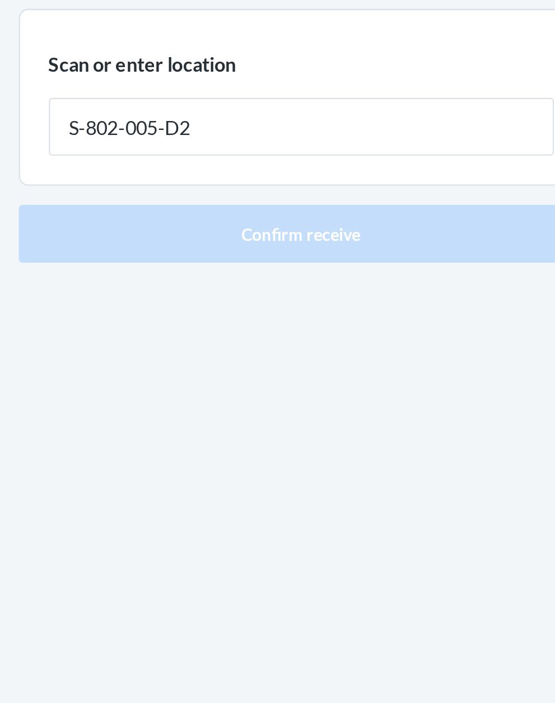
type input "S-802-005-D2"
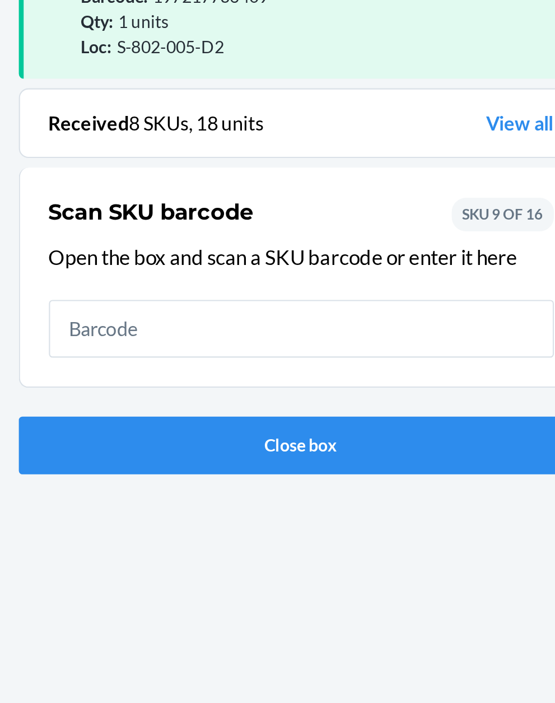
scroll to position [85, 0]
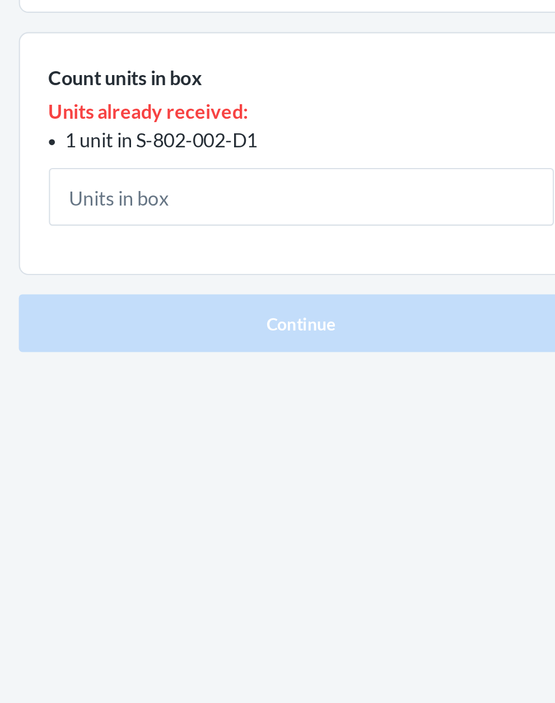
scroll to position [11, 0]
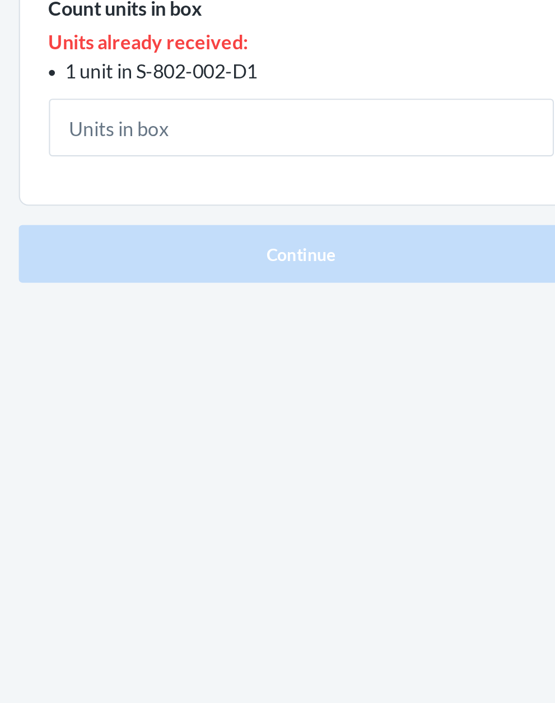
type input "1"
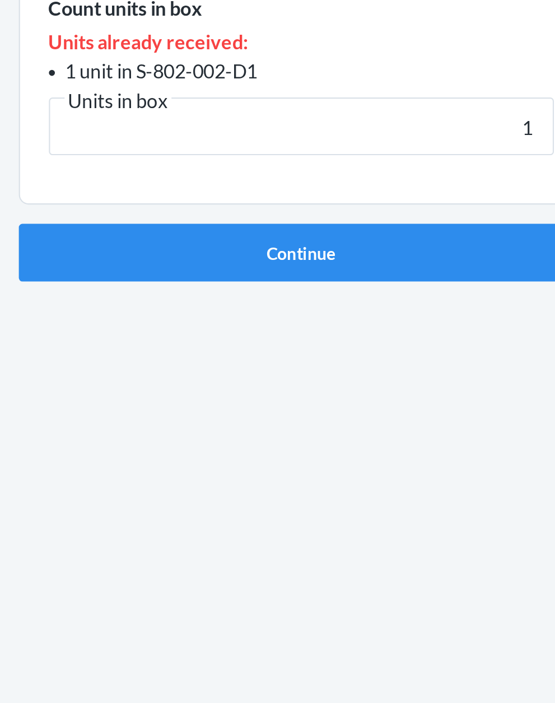
click button "Continue" at bounding box center [277, 303] width 263 height 27
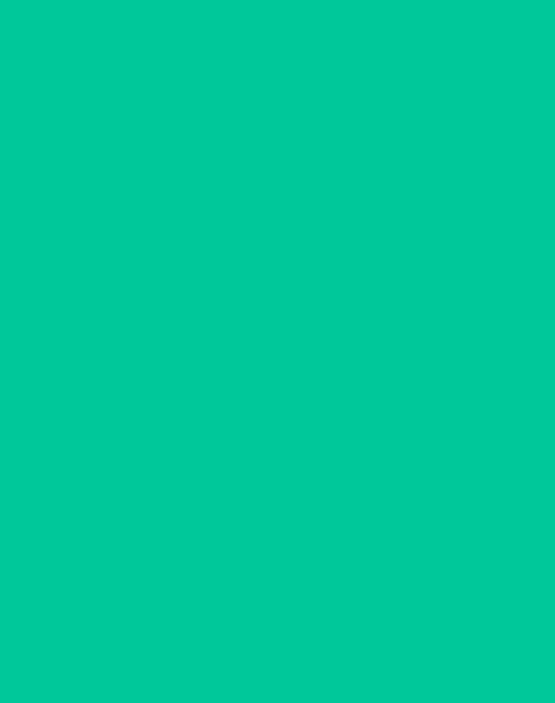
scroll to position [11, 0]
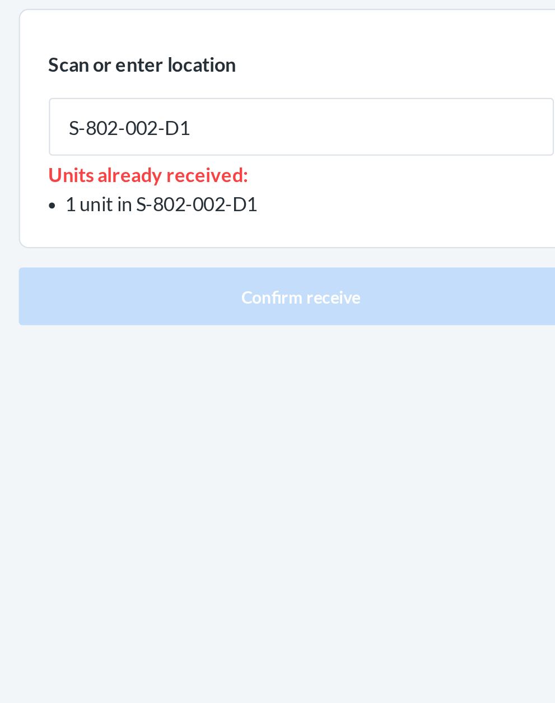
type input "S-802-002-D1"
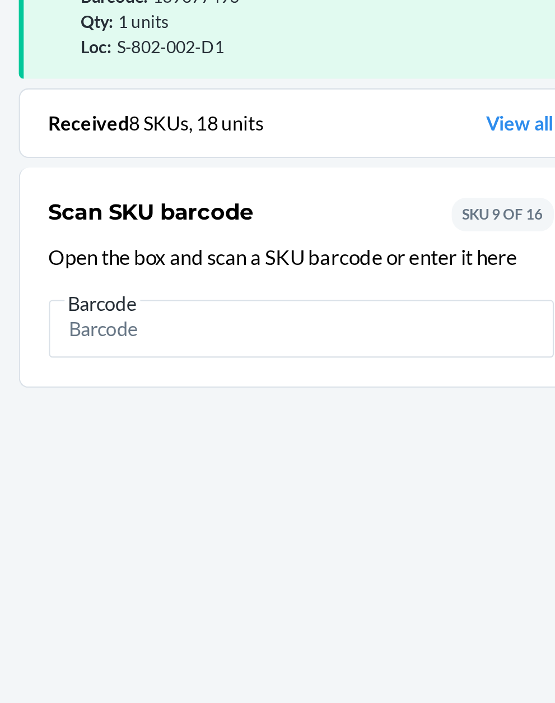
scroll to position [85, 0]
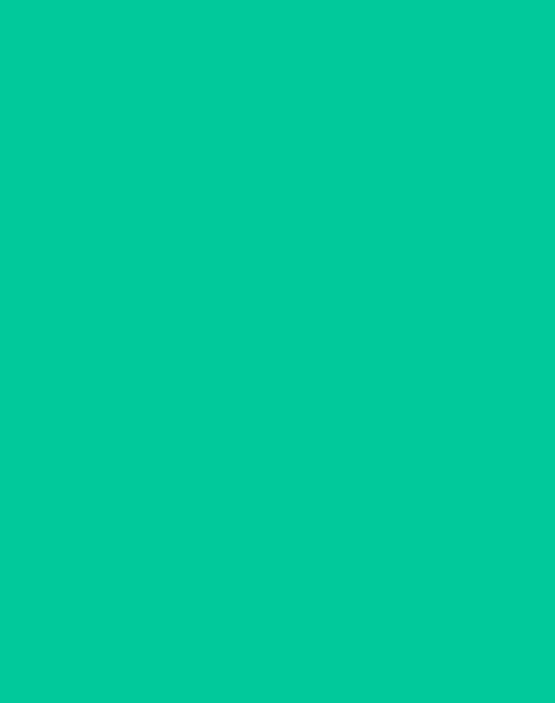
scroll to position [11, 0]
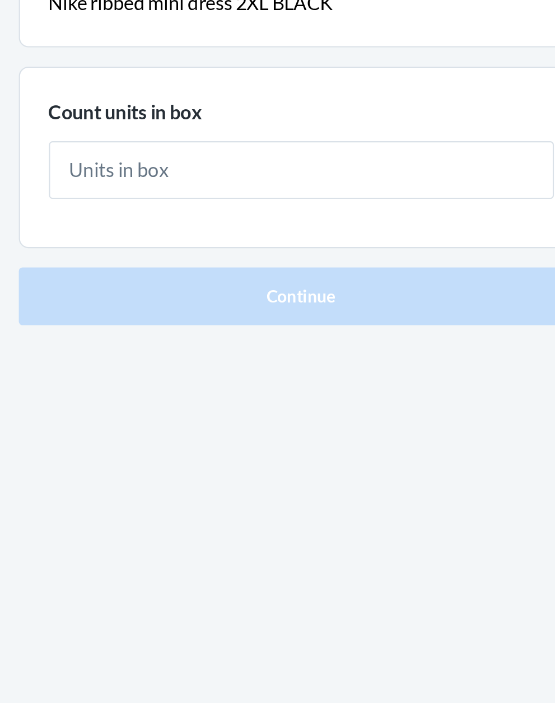
type input "1"
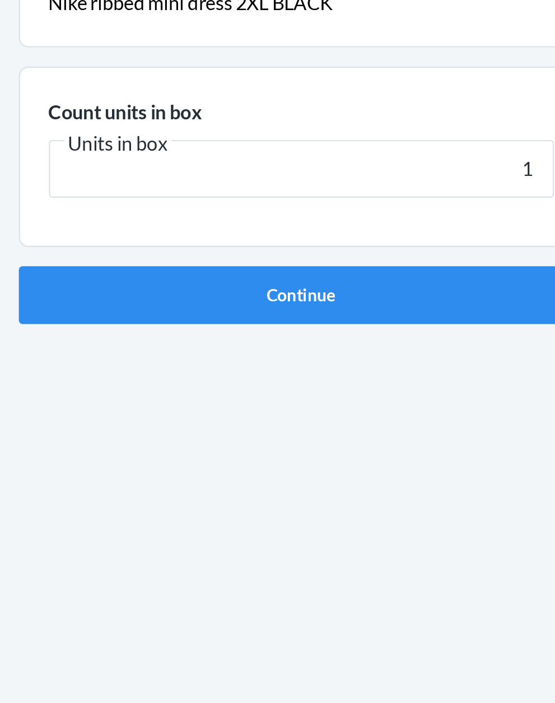
click button "Continue" at bounding box center [277, 237] width 263 height 27
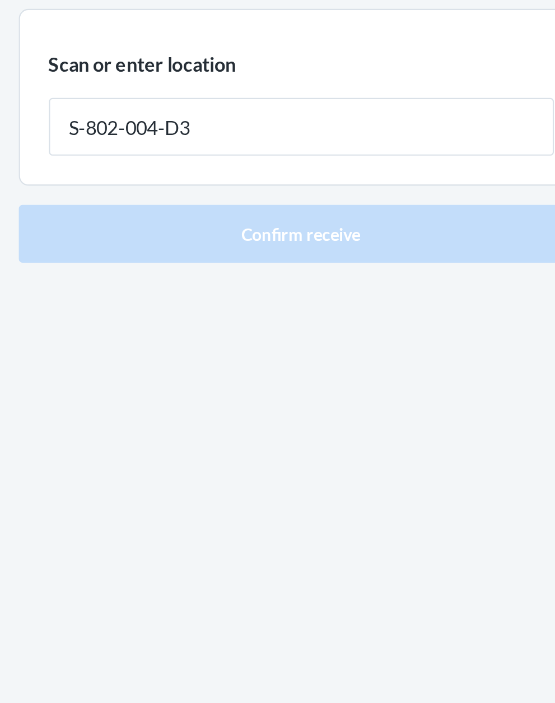
type input "S-802-004-D3"
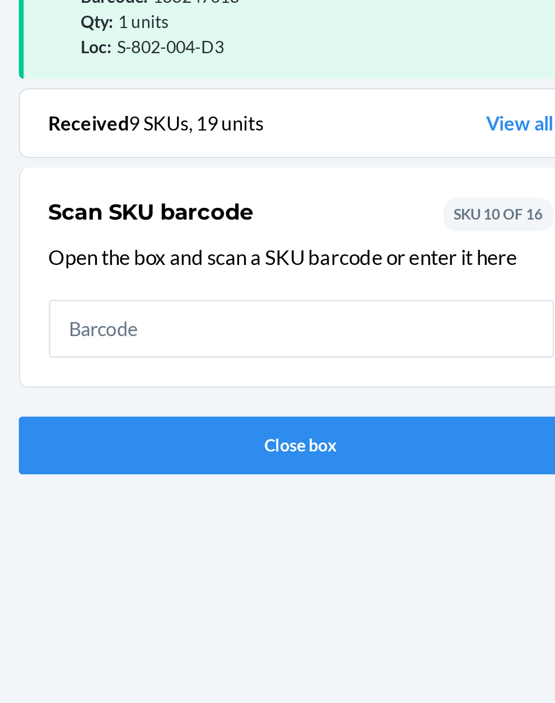
scroll to position [85, 0]
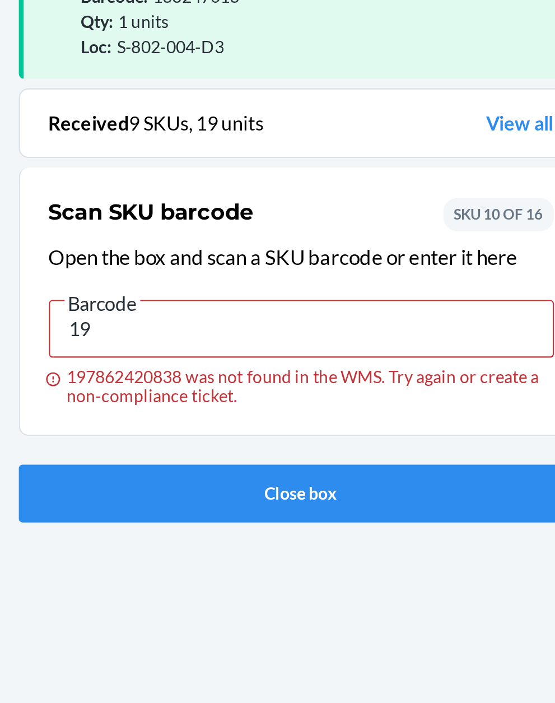
type input "1"
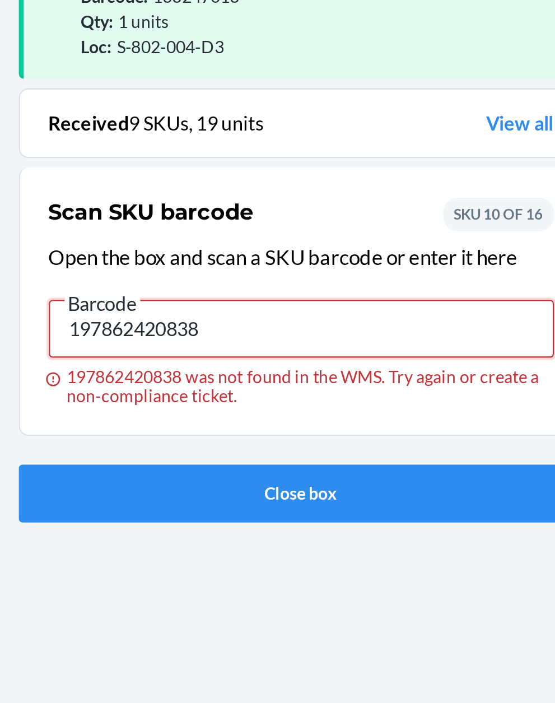
click at [267, 240] on input "197862420838" at bounding box center [277, 253] width 235 height 27
type input "1"
type input "139677410"
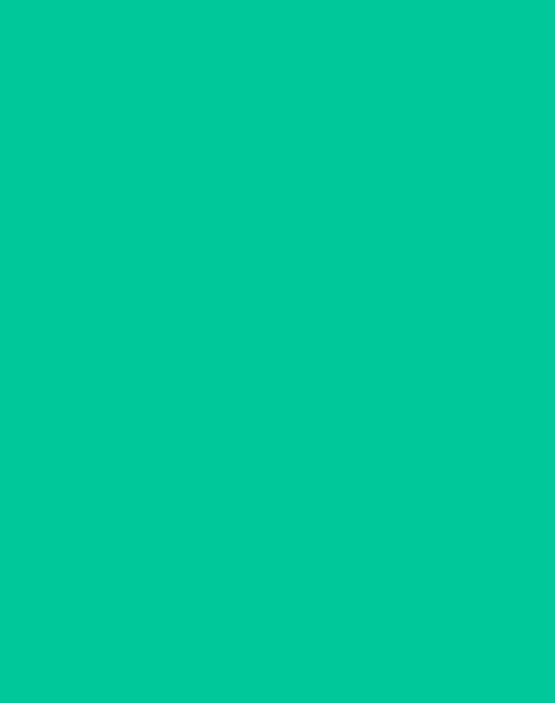
scroll to position [11, 0]
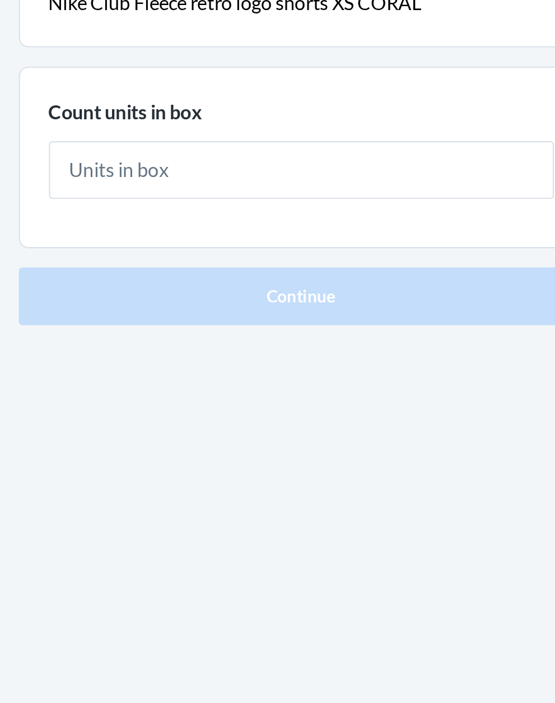
type input "1"
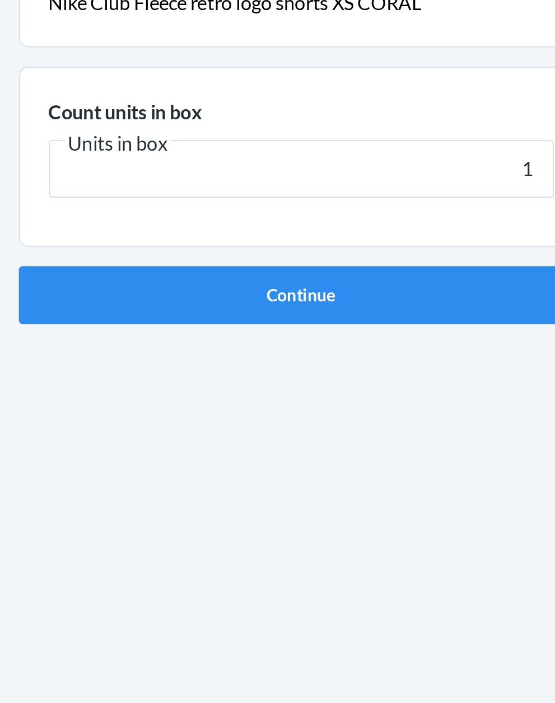
click button "Continue" at bounding box center [277, 237] width 263 height 27
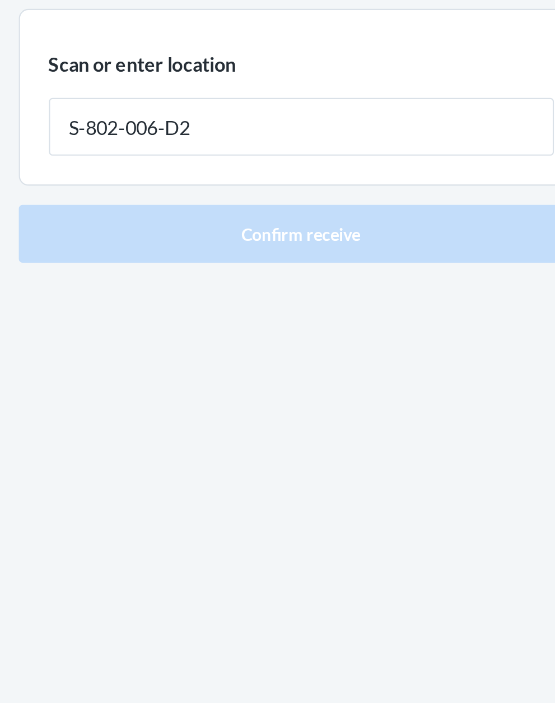
type input "S-802-006-D2"
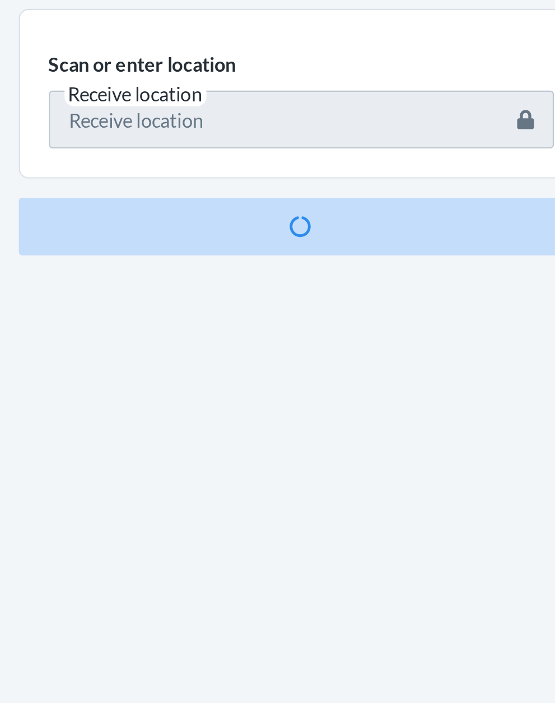
scroll to position [85, 0]
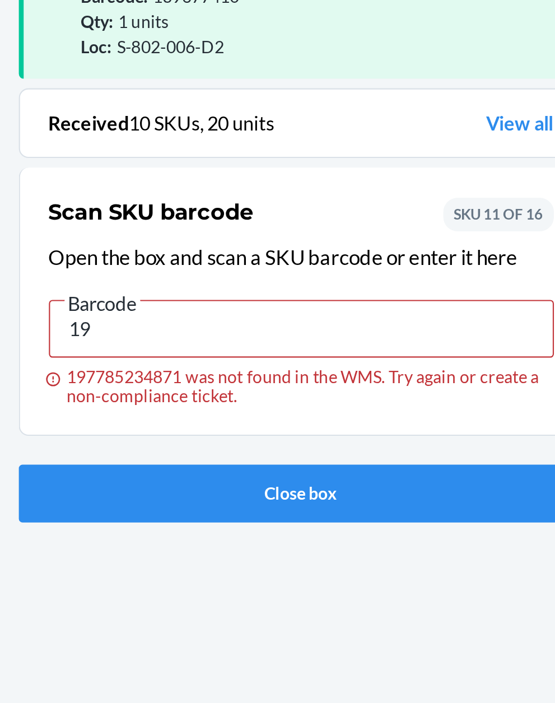
type input "1"
type input "146838750"
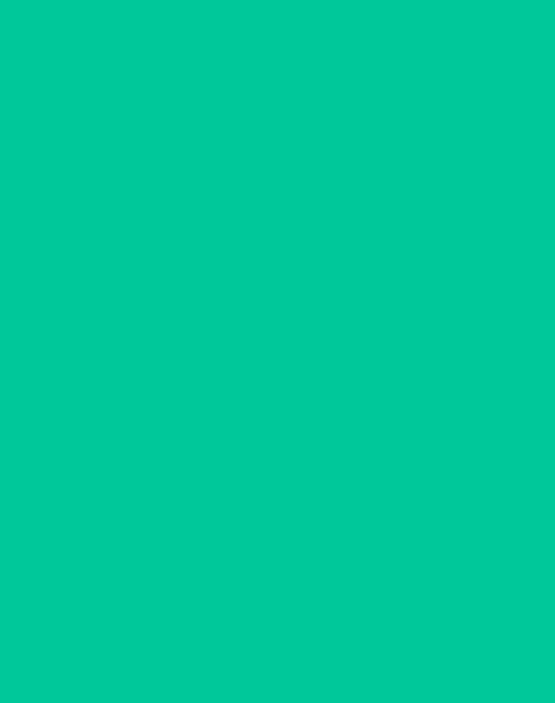
scroll to position [11, 0]
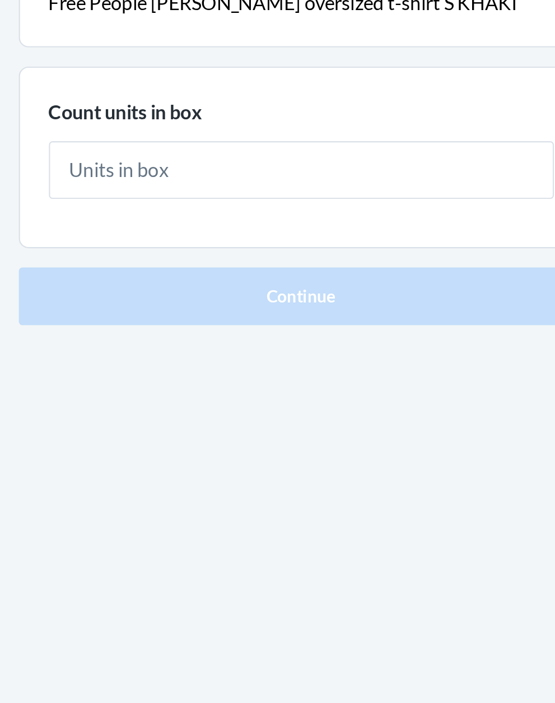
type input "1"
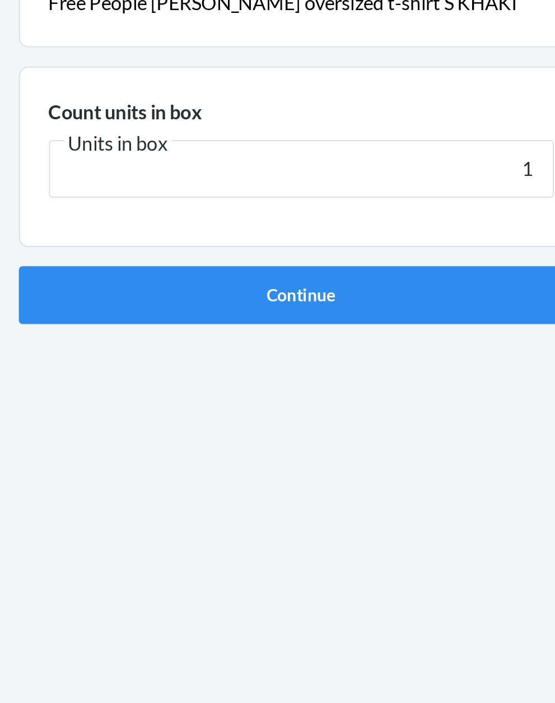
click button "Continue" at bounding box center [277, 237] width 263 height 27
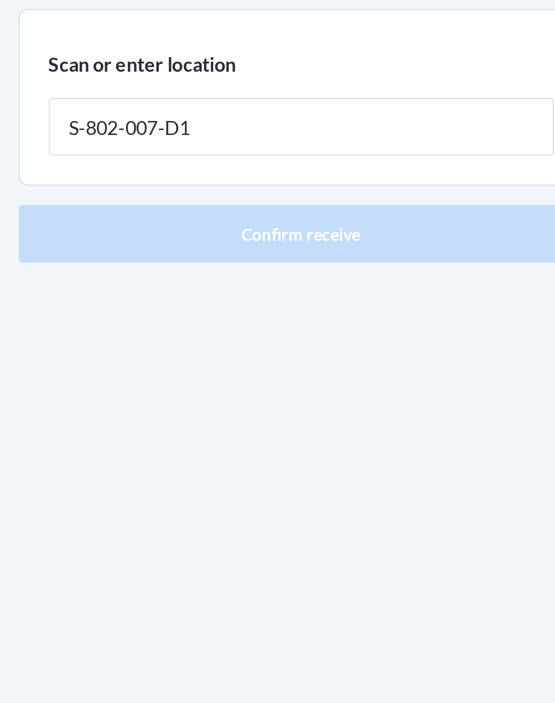
type input "S-802-007-D1"
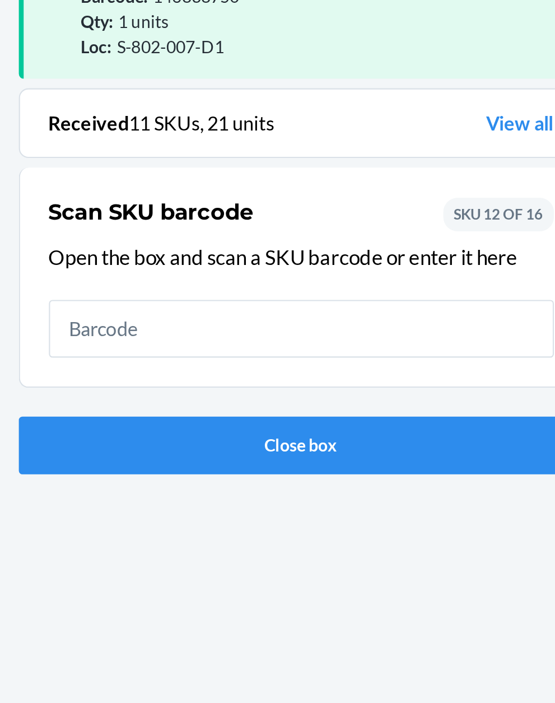
scroll to position [85, 0]
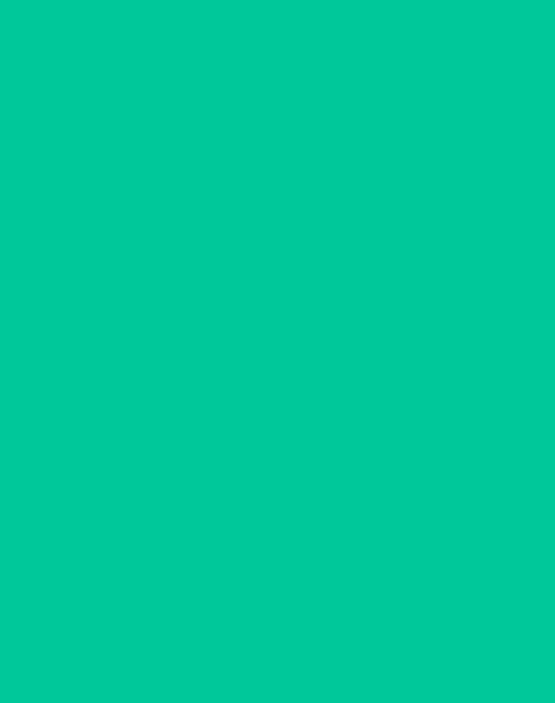
scroll to position [11, 0]
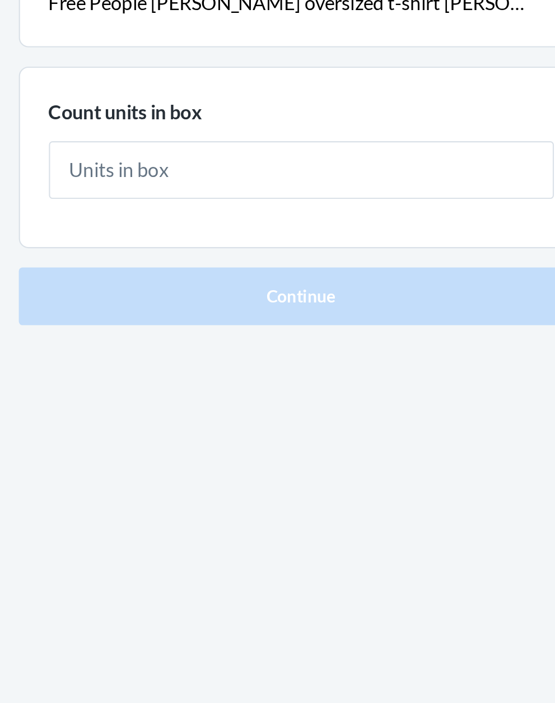
type input "1"
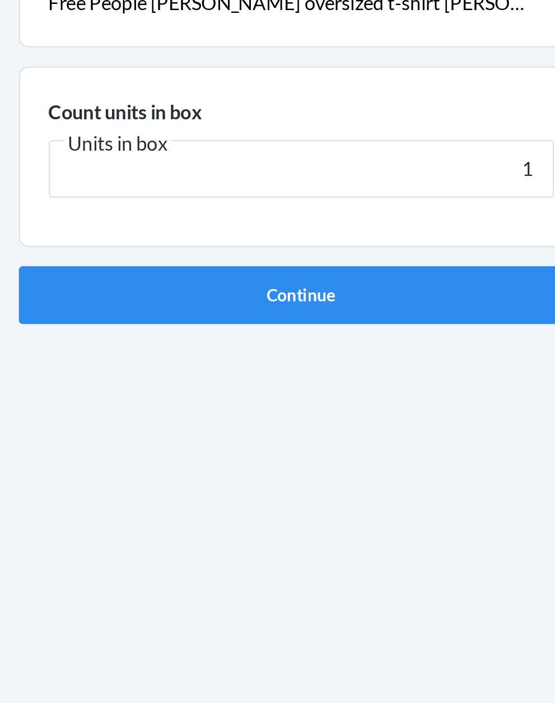
click button "Continue" at bounding box center [277, 237] width 263 height 27
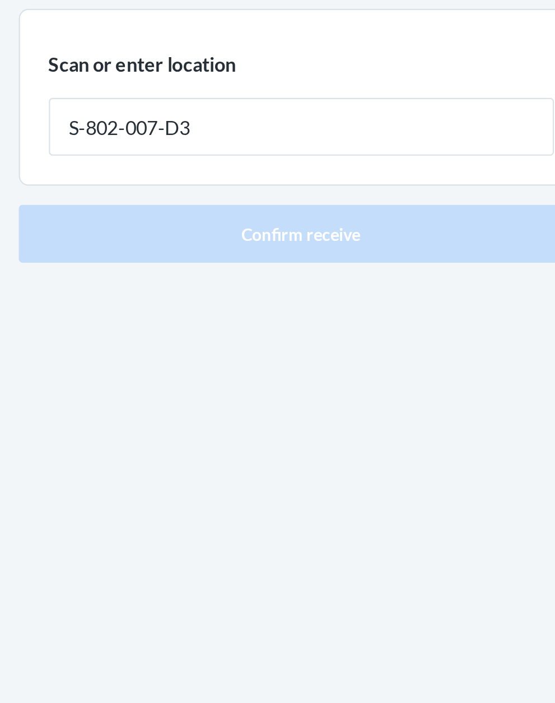
type input "S-802-007-D3"
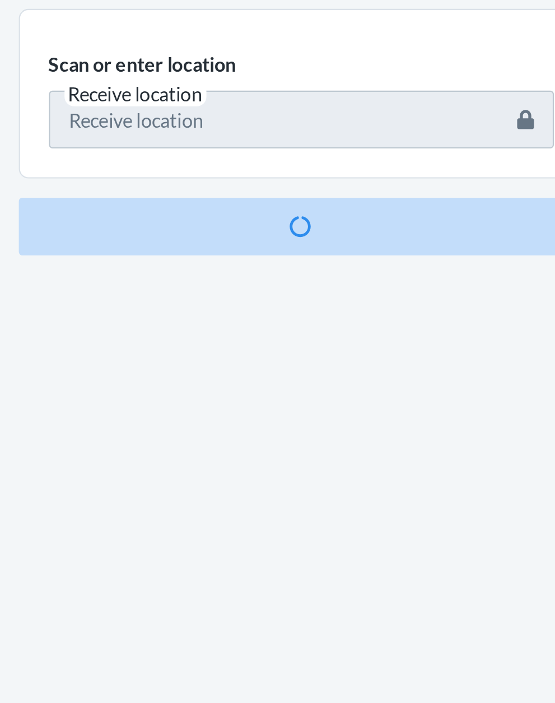
scroll to position [85, 0]
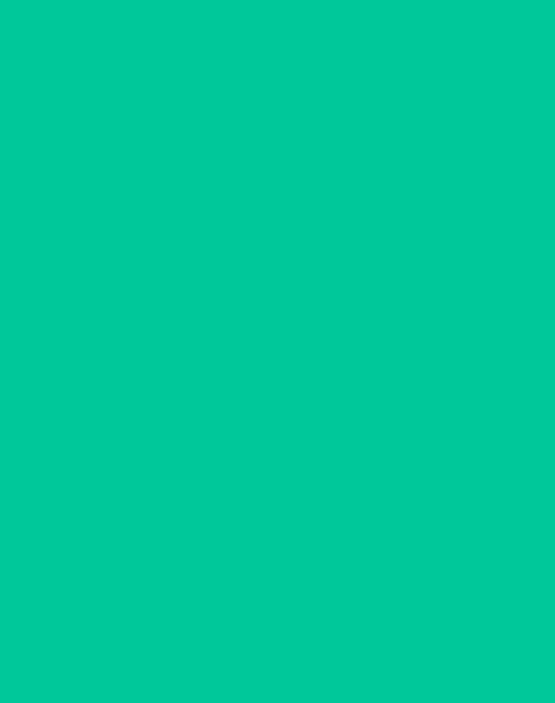
scroll to position [11, 0]
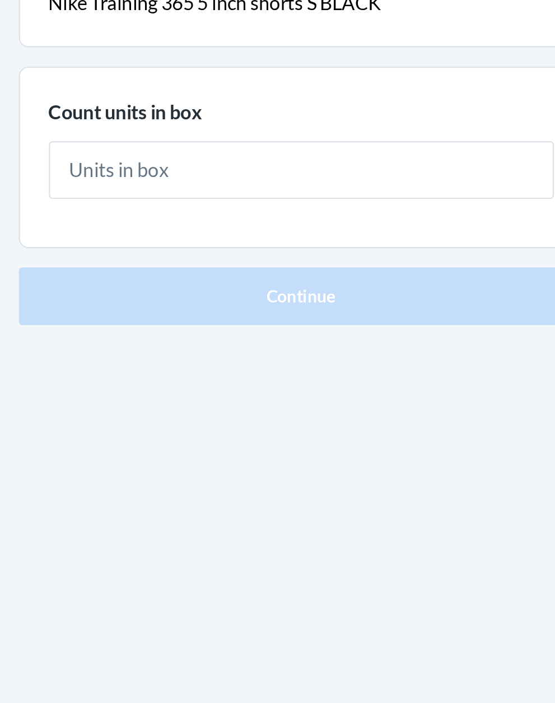
type input "1"
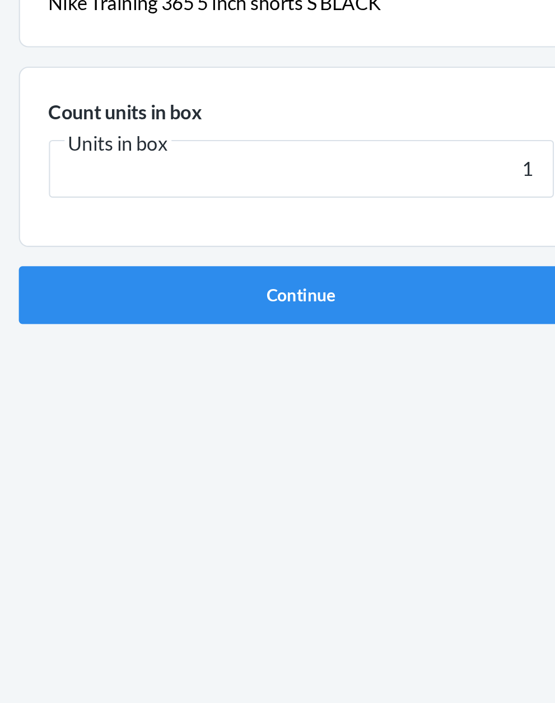
click button "Continue" at bounding box center [277, 237] width 263 height 27
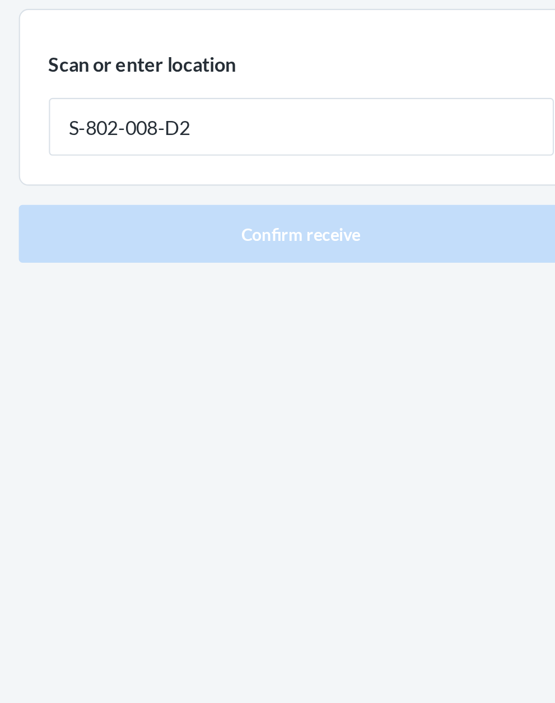
type input "S-802-008-D2"
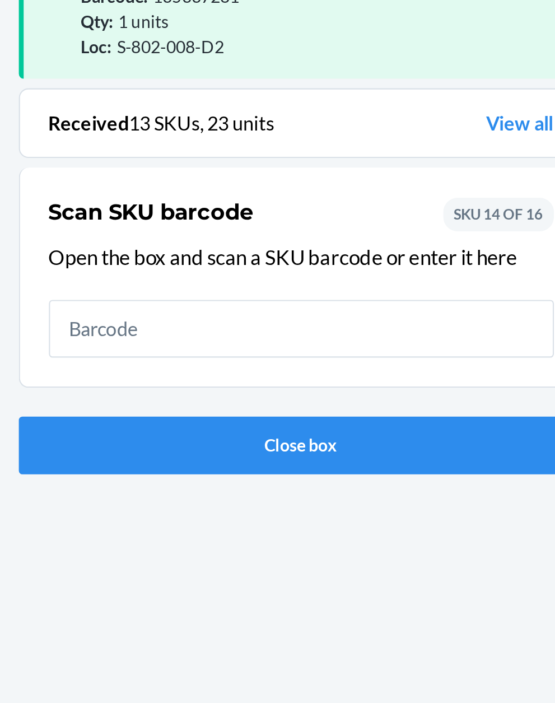
scroll to position [85, 0]
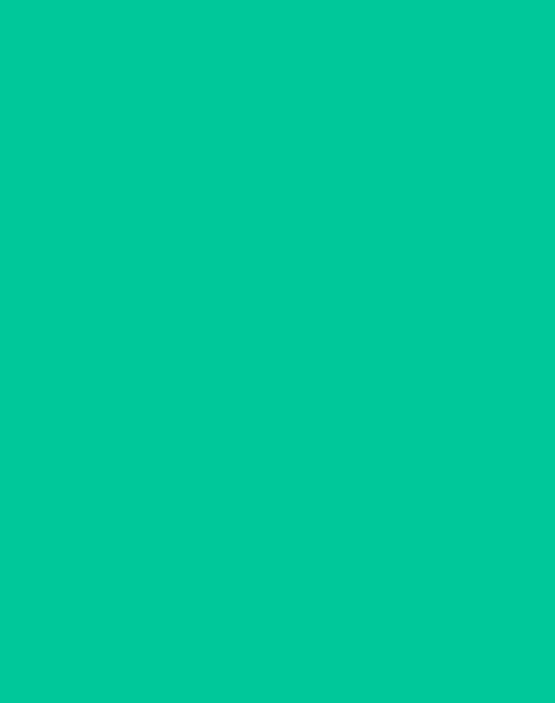
scroll to position [11, 0]
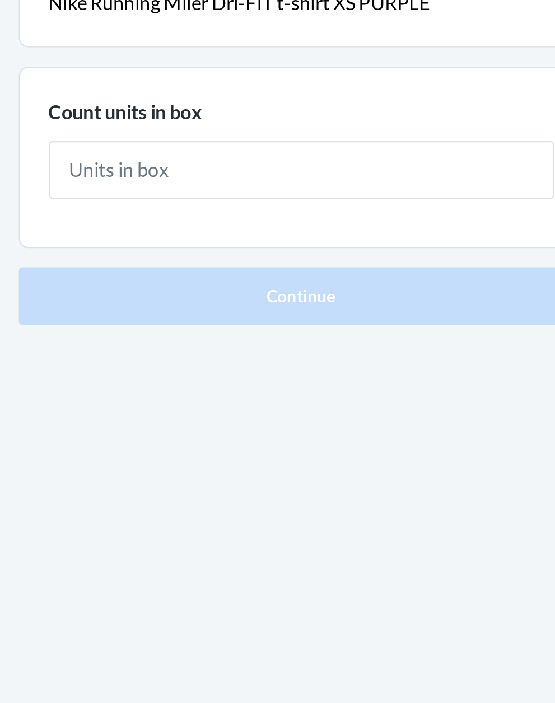
type input "1"
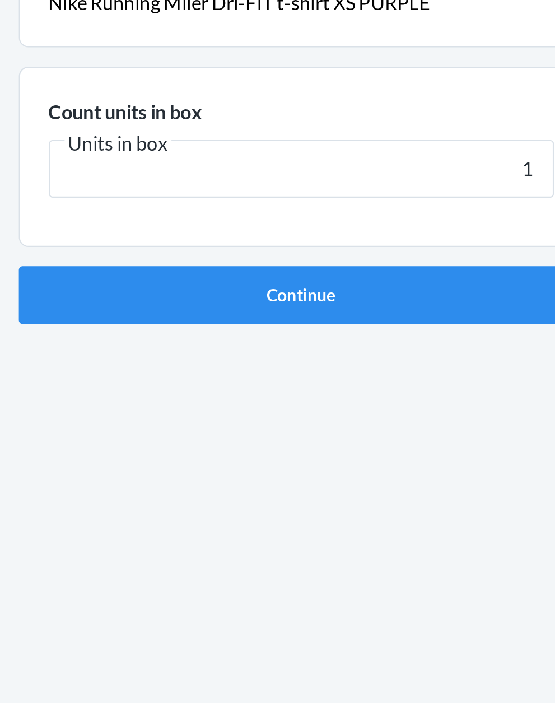
click button "Continue" at bounding box center [277, 237] width 263 height 27
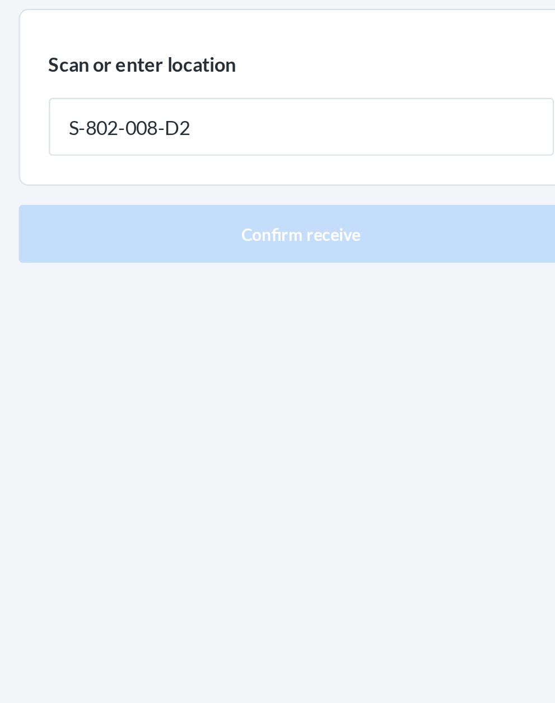
type input "S-802-008-D2"
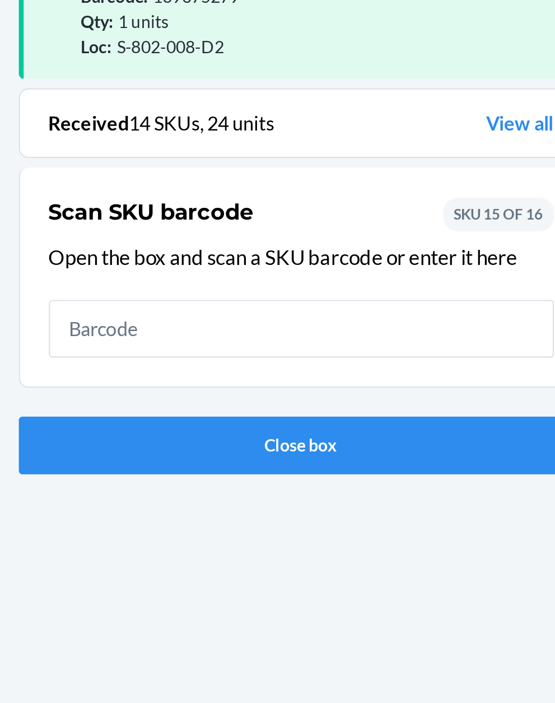
scroll to position [85, 0]
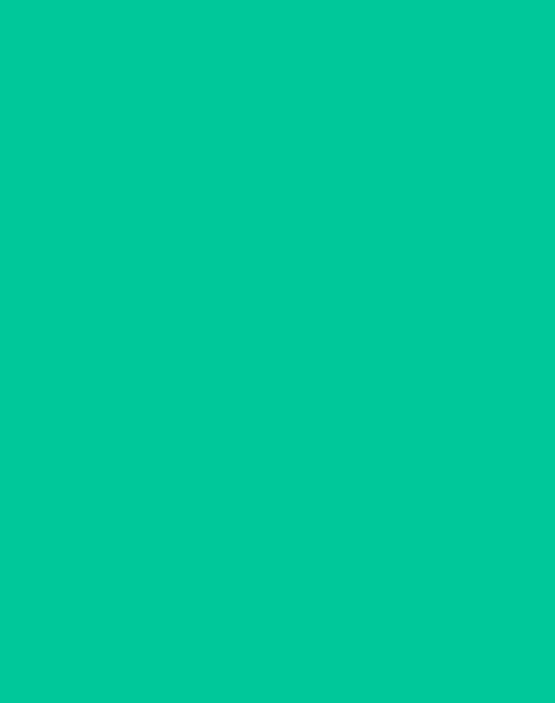
scroll to position [11, 0]
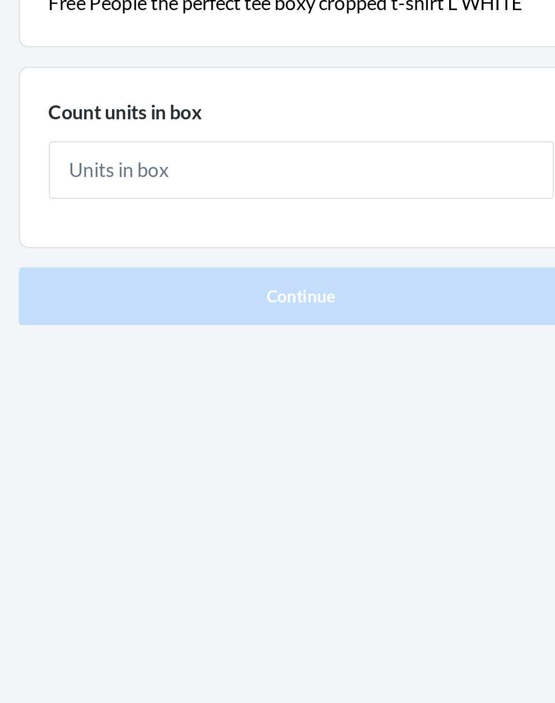
type input "1"
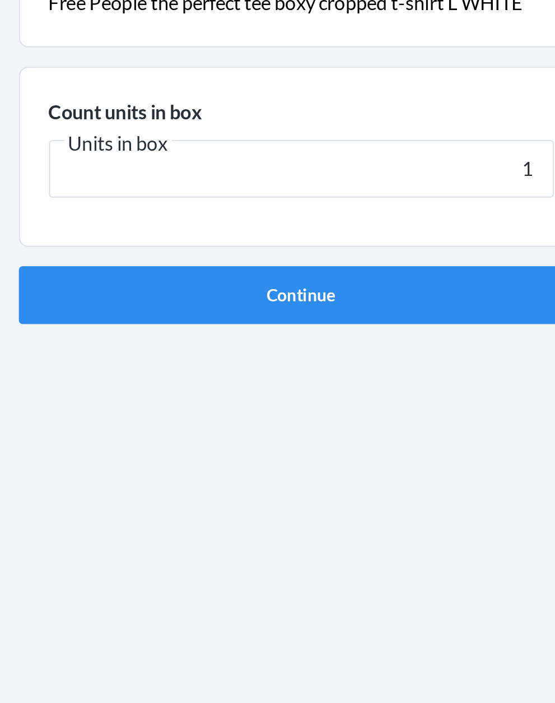
click button "Continue" at bounding box center [277, 237] width 263 height 27
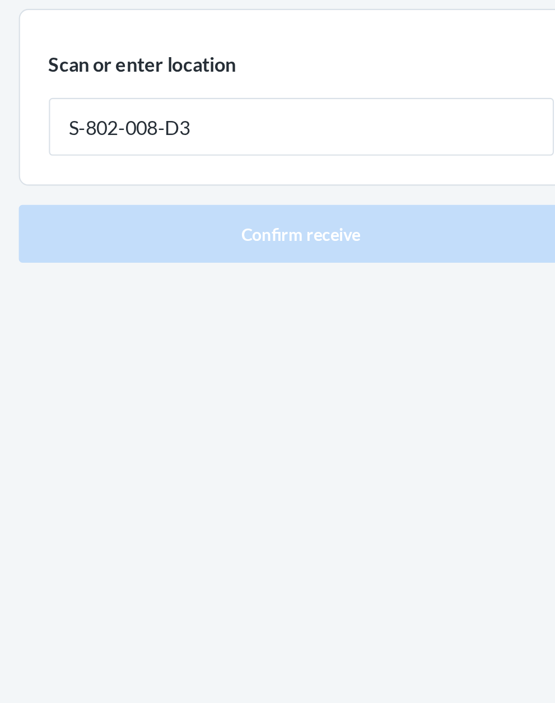
type input "S-802-008-D3"
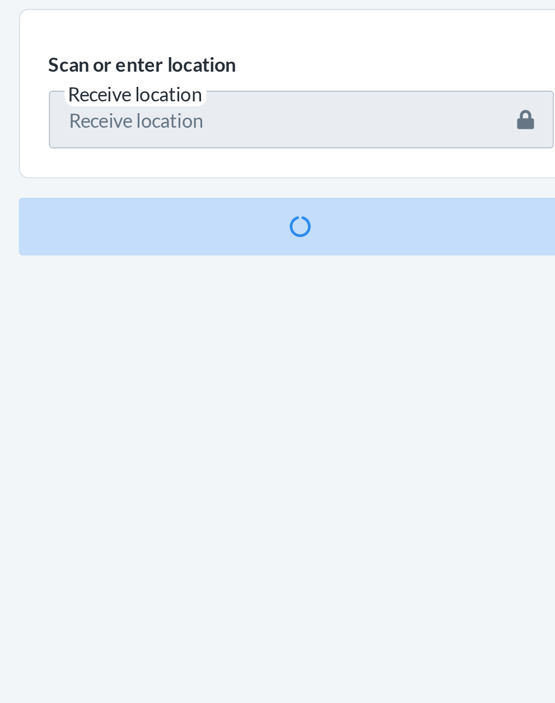
scroll to position [85, 0]
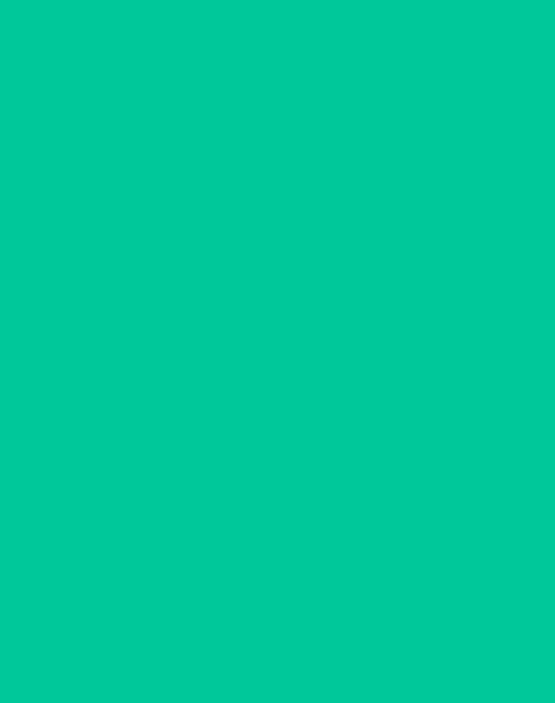
scroll to position [11, 0]
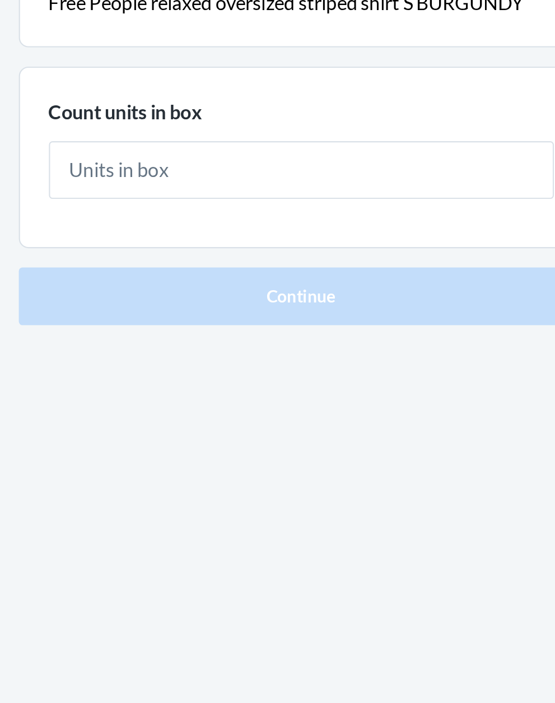
type input "1"
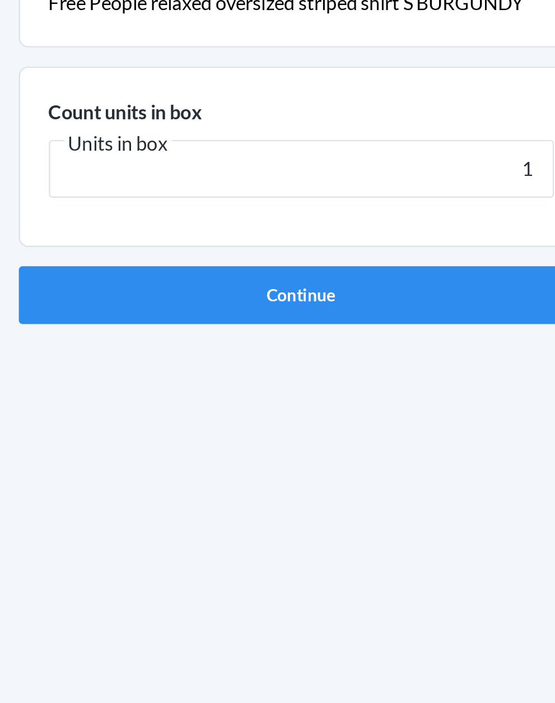
click button "Continue" at bounding box center [277, 237] width 263 height 27
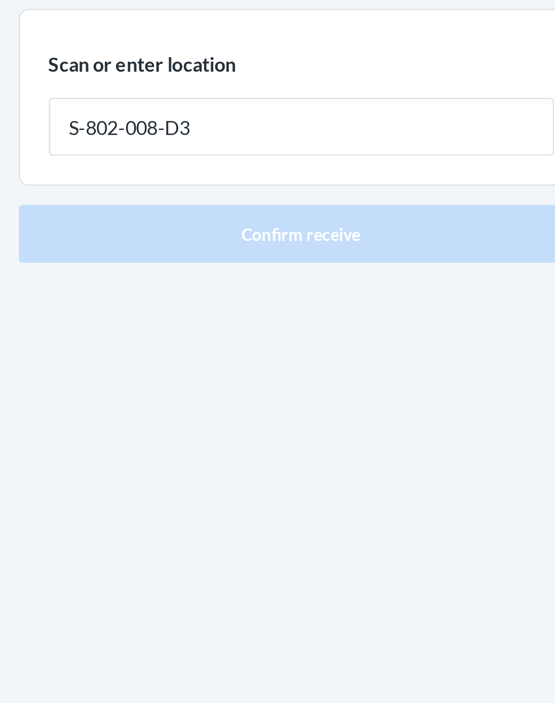
type input "S-802-008-D3"
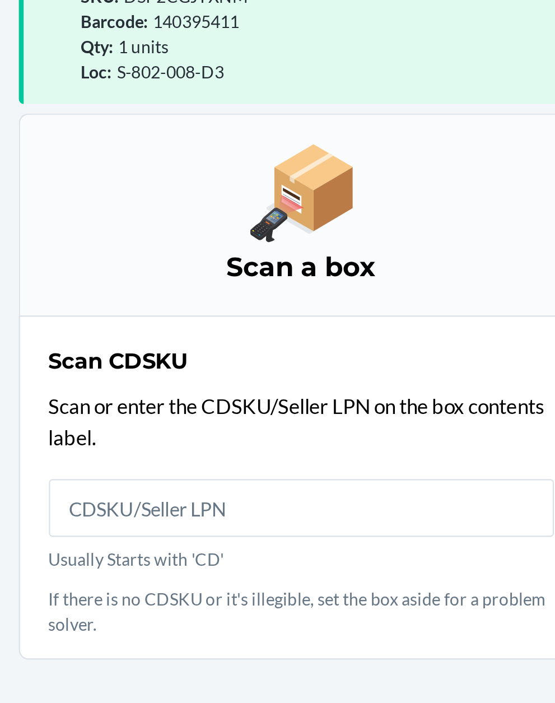
scroll to position [97, 0]
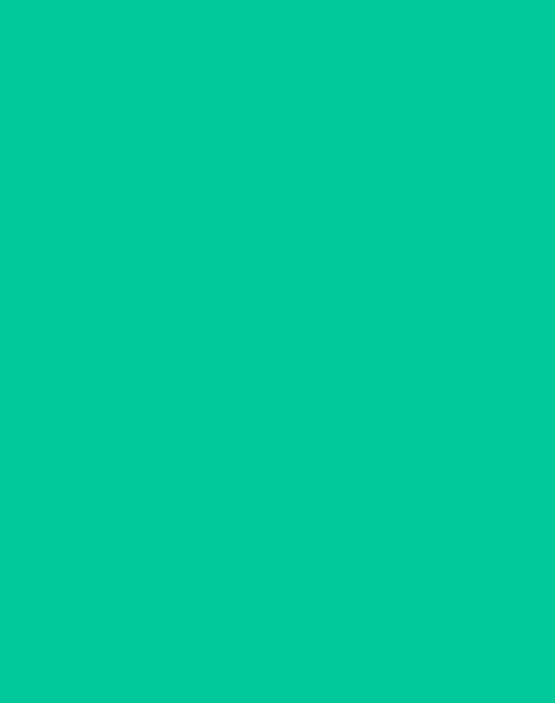
scroll to position [11, 0]
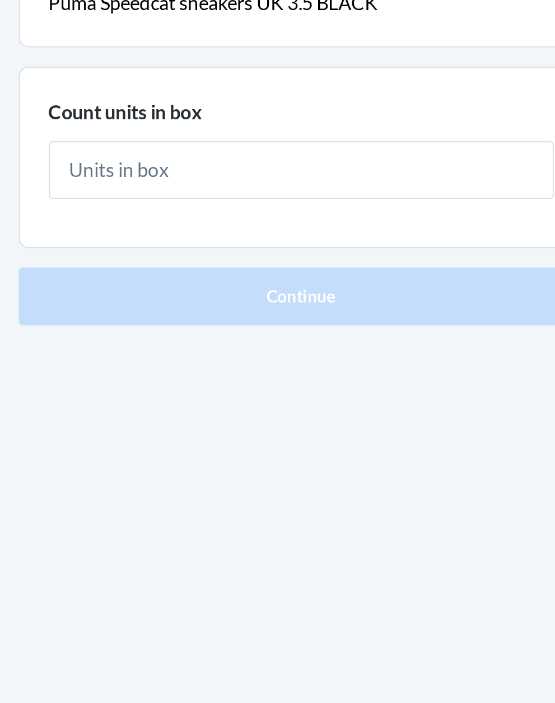
type input "1"
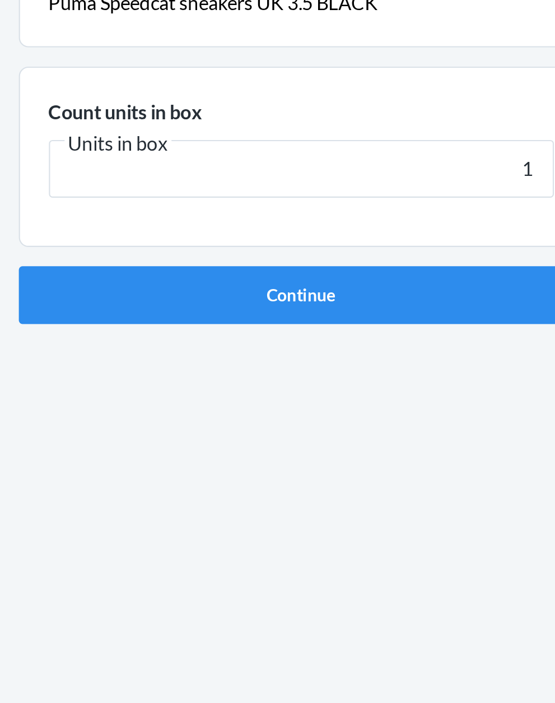
click button "Continue" at bounding box center [277, 237] width 263 height 27
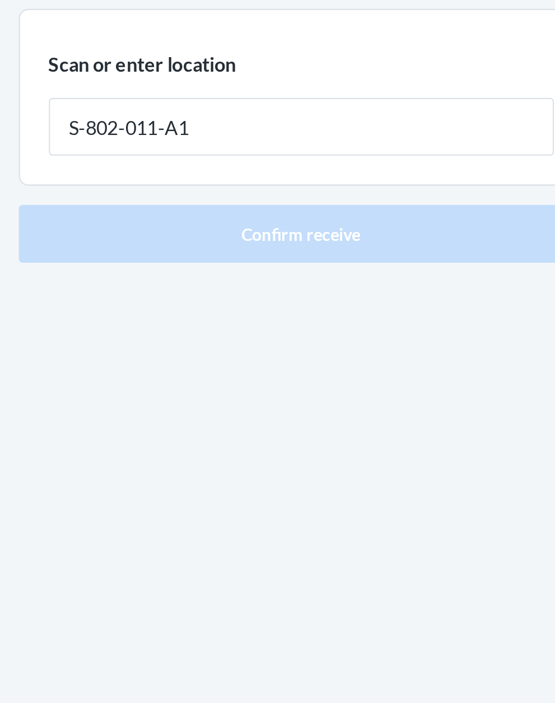
type input "S-802-011-A1"
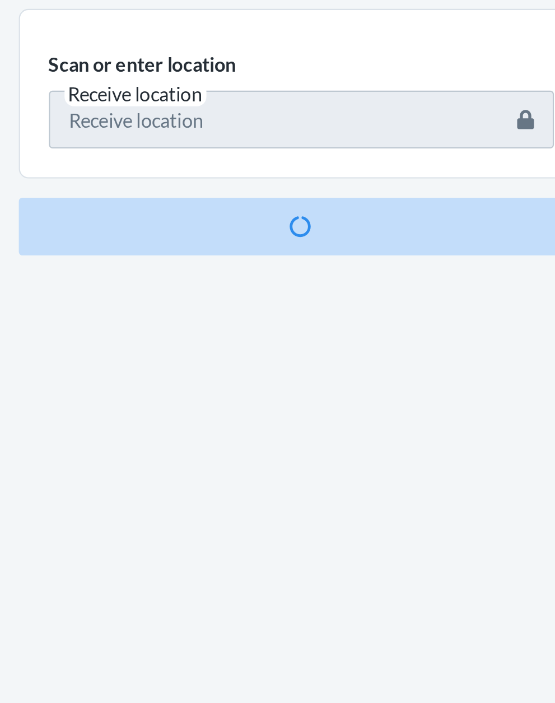
scroll to position [85, 0]
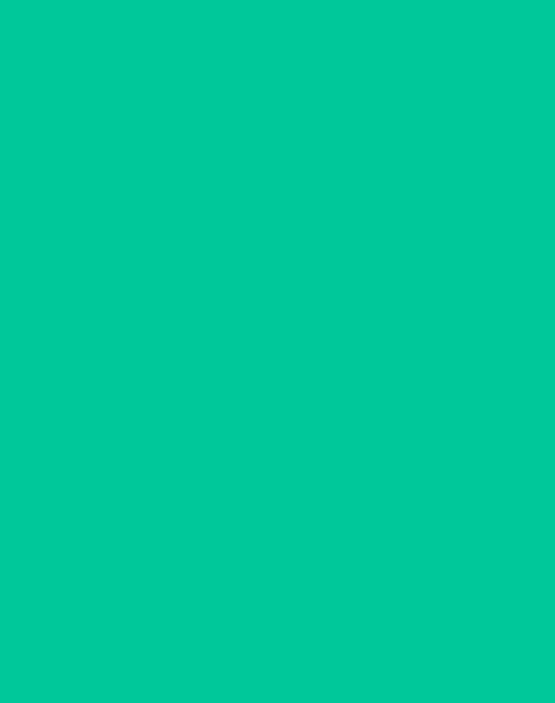
scroll to position [11, 0]
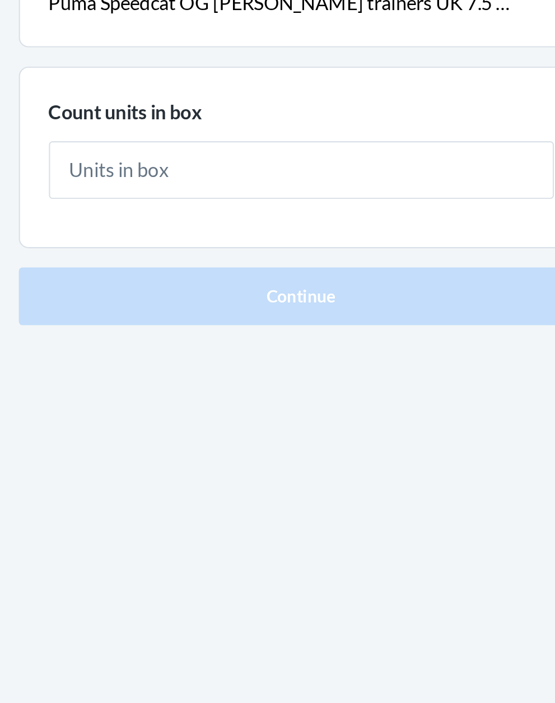
type input "1"
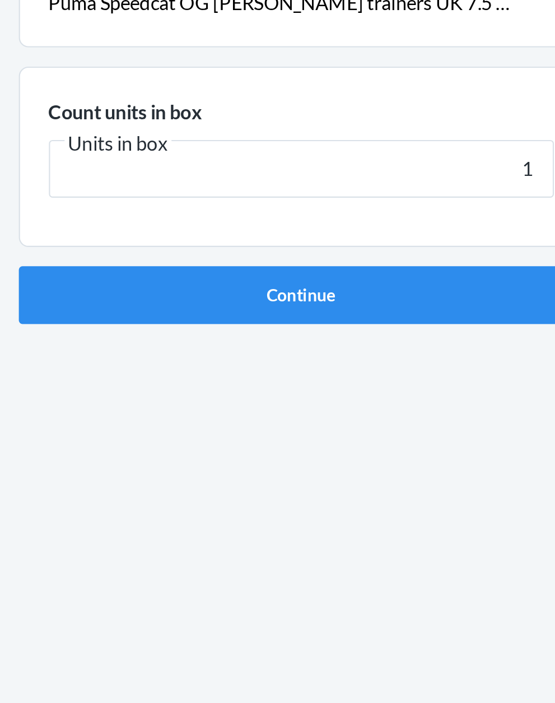
click button "Continue" at bounding box center [277, 237] width 263 height 27
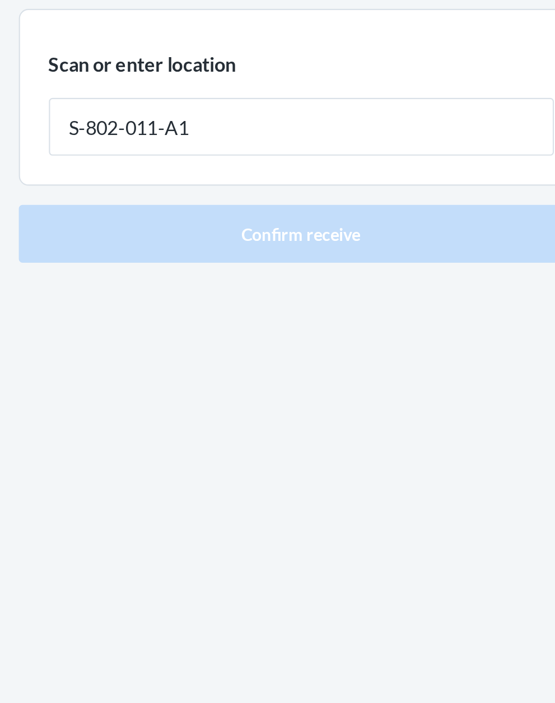
type input "S-802-011-A1"
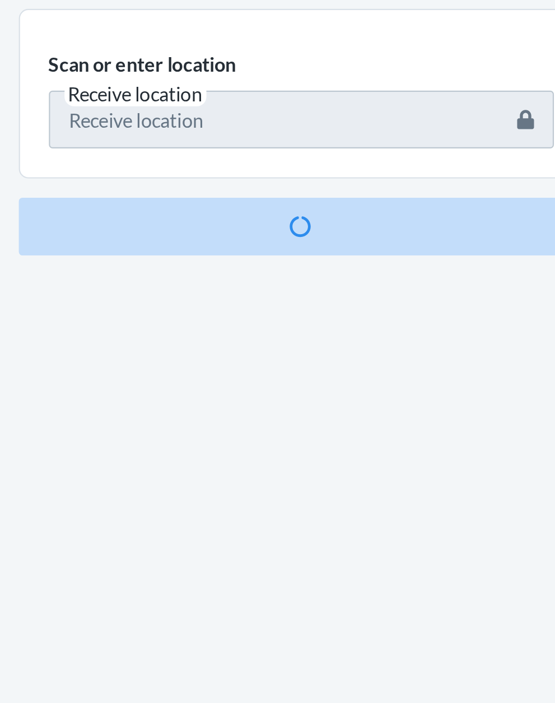
scroll to position [97, 0]
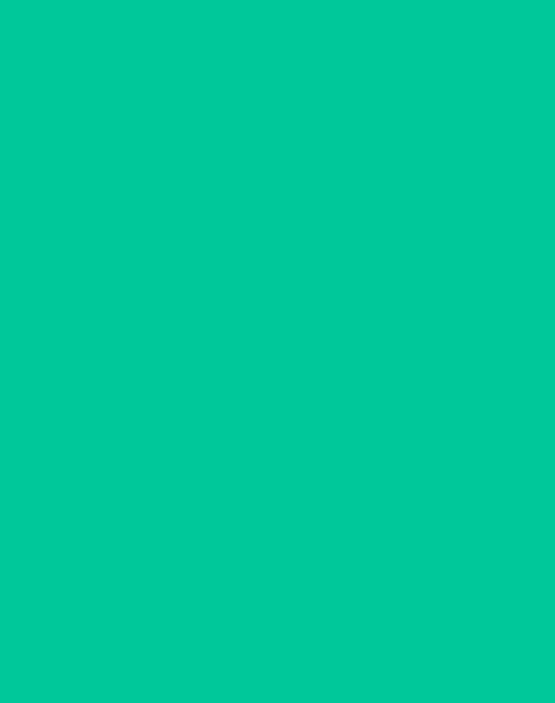
scroll to position [11, 0]
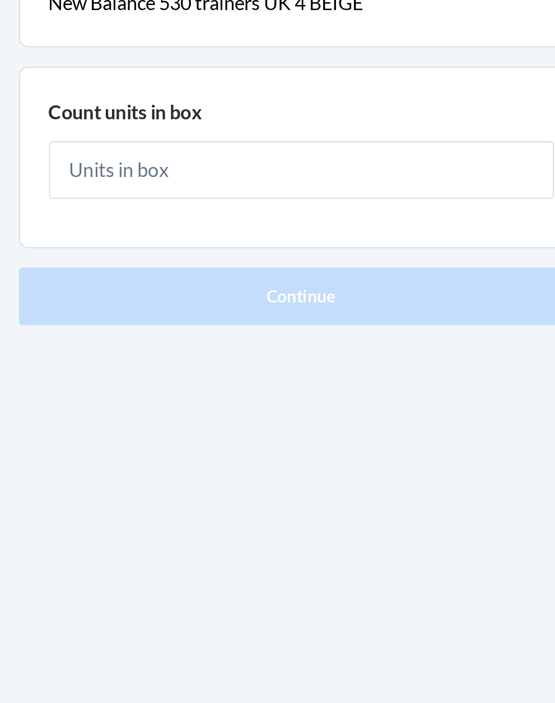
type input "3"
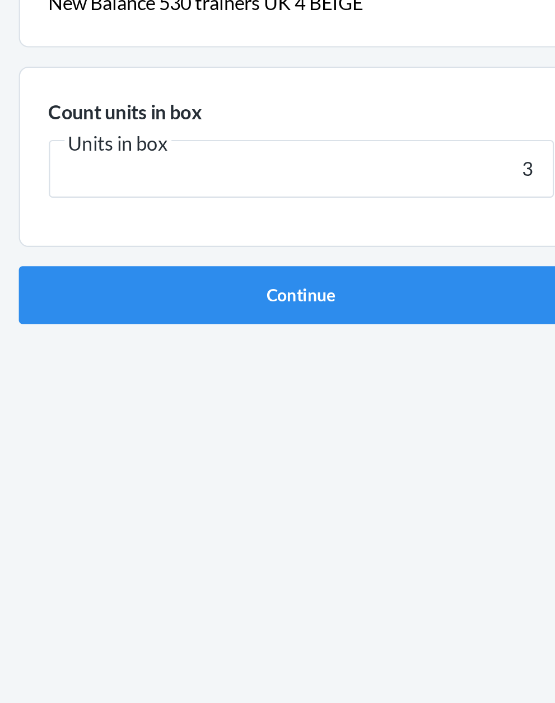
click button "Continue" at bounding box center [277, 237] width 263 height 27
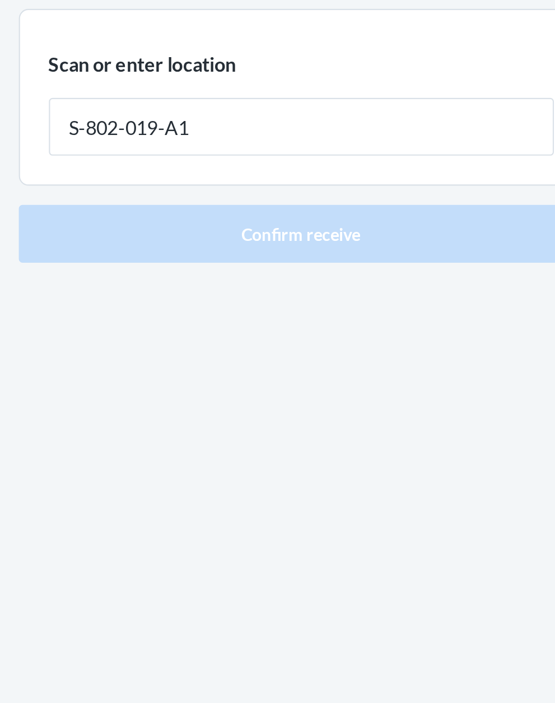
type input "S-802-019-A1"
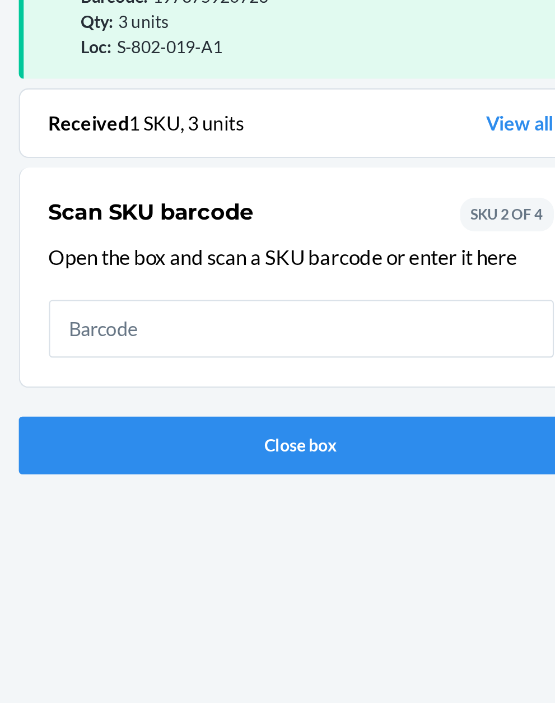
scroll to position [85, 0]
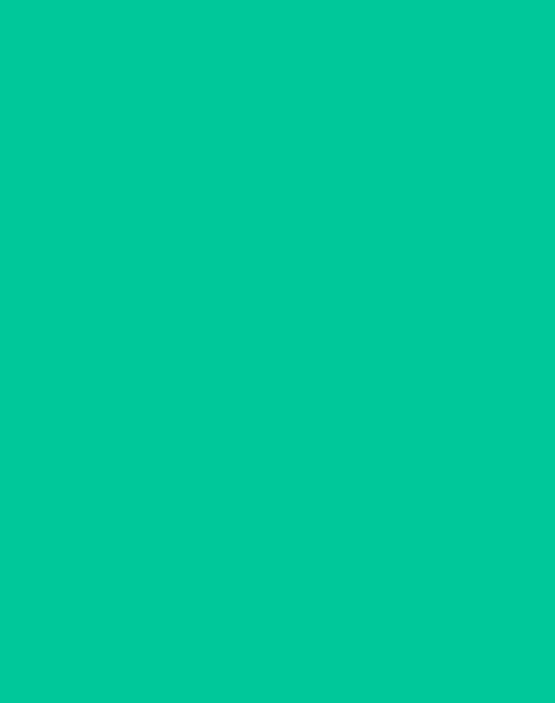
scroll to position [11, 0]
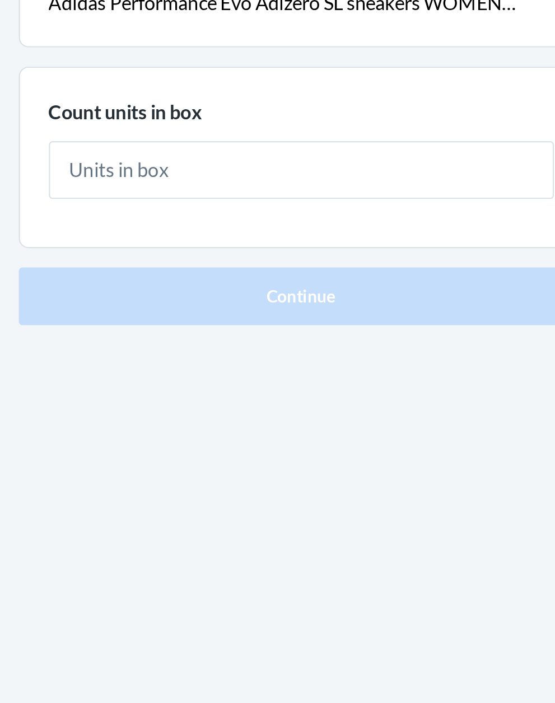
type input "1"
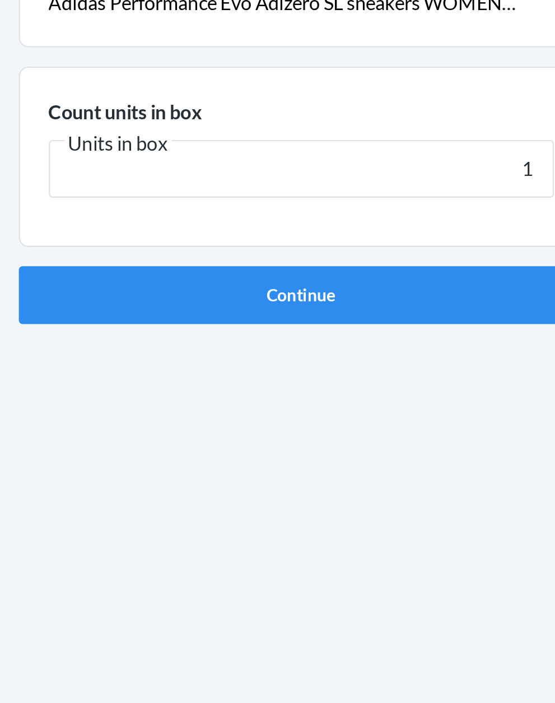
click button "Continue" at bounding box center [277, 237] width 263 height 27
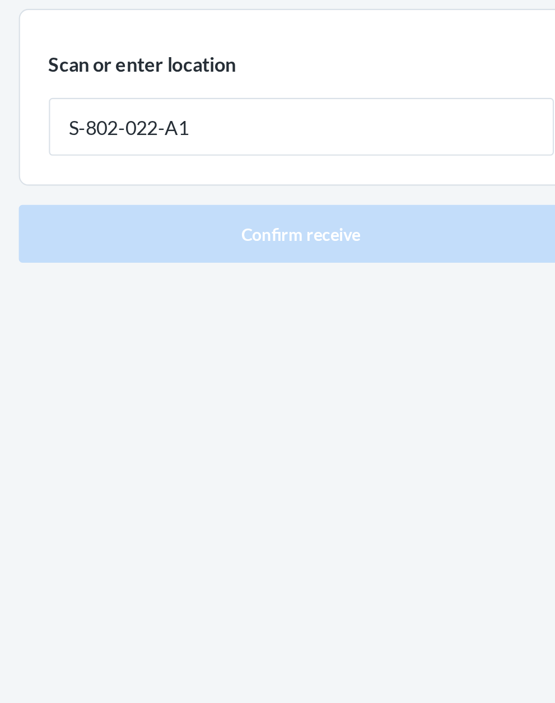
type input "S-802-022-A1"
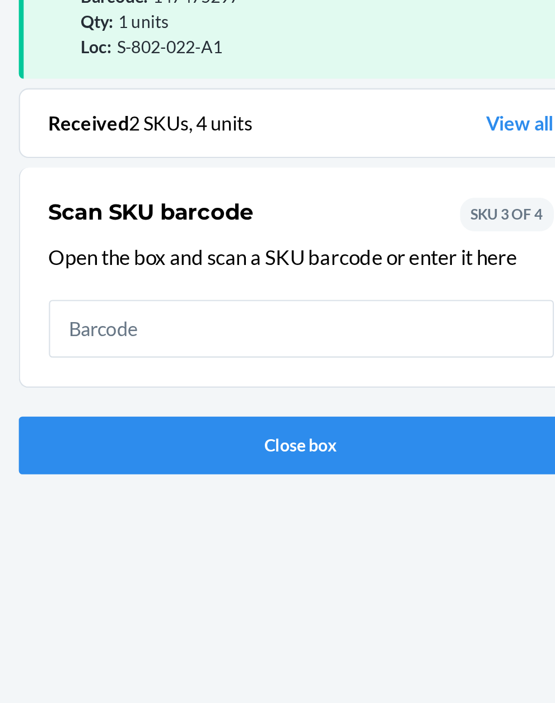
scroll to position [85, 0]
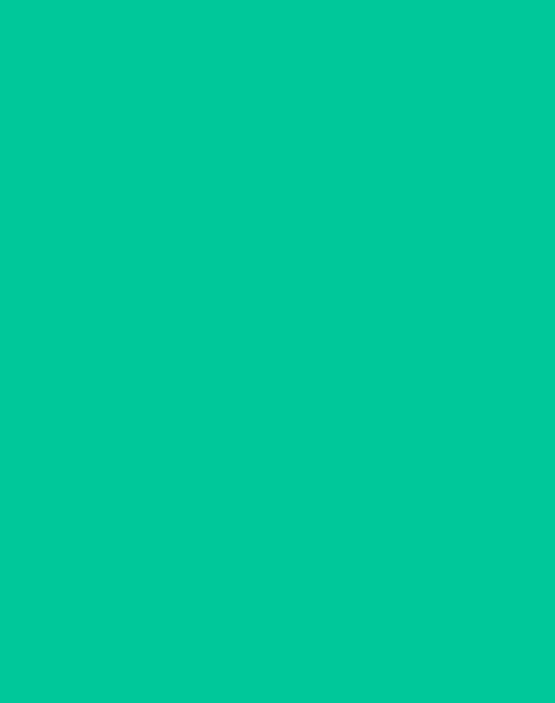
scroll to position [11, 0]
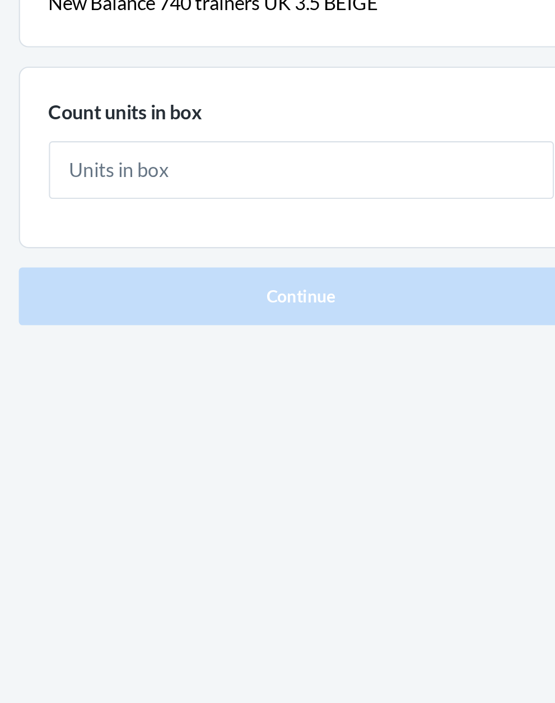
type input "1"
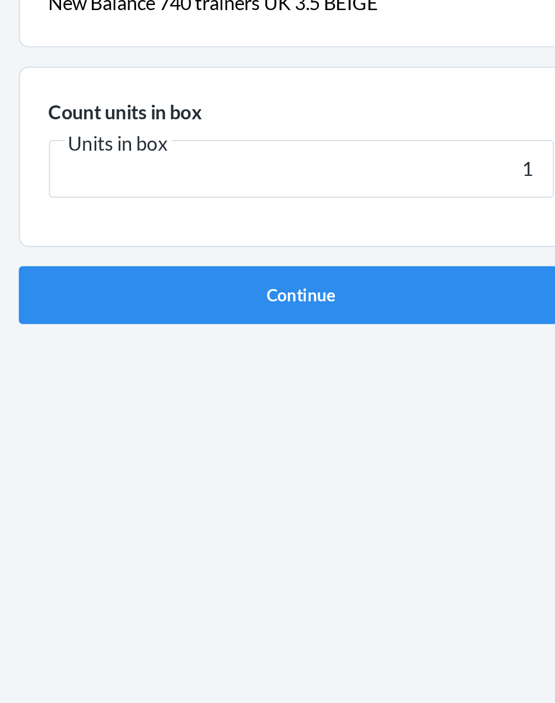
click button "Continue" at bounding box center [277, 237] width 263 height 27
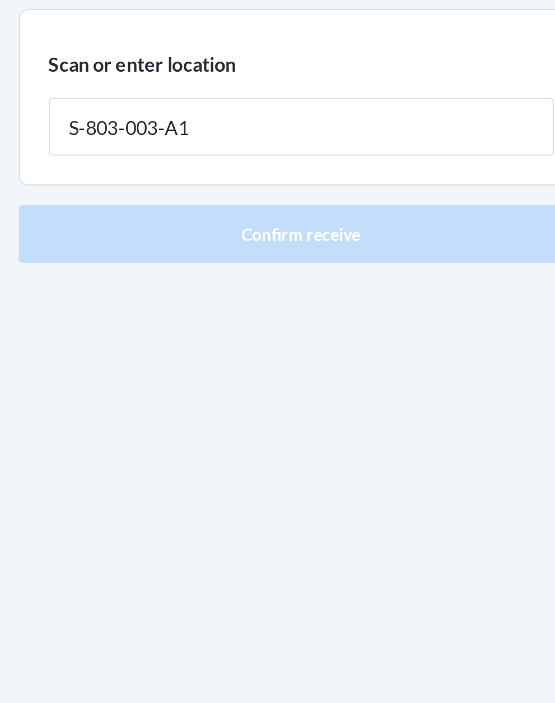
type input "S-803-003-A1"
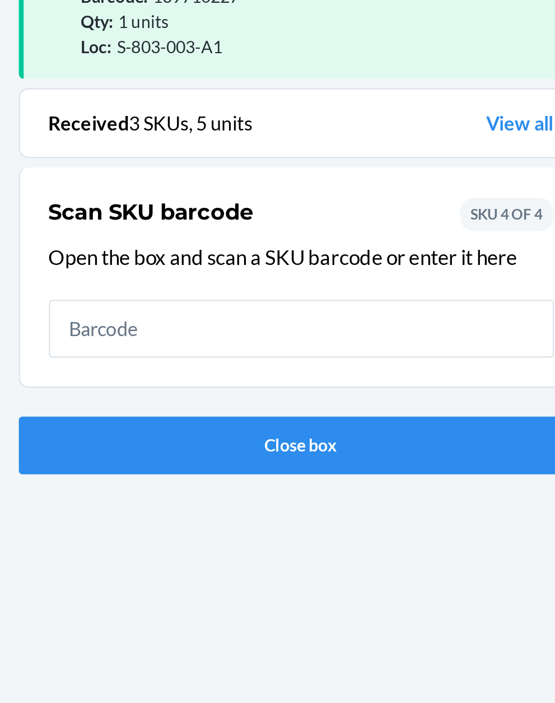
scroll to position [85, 0]
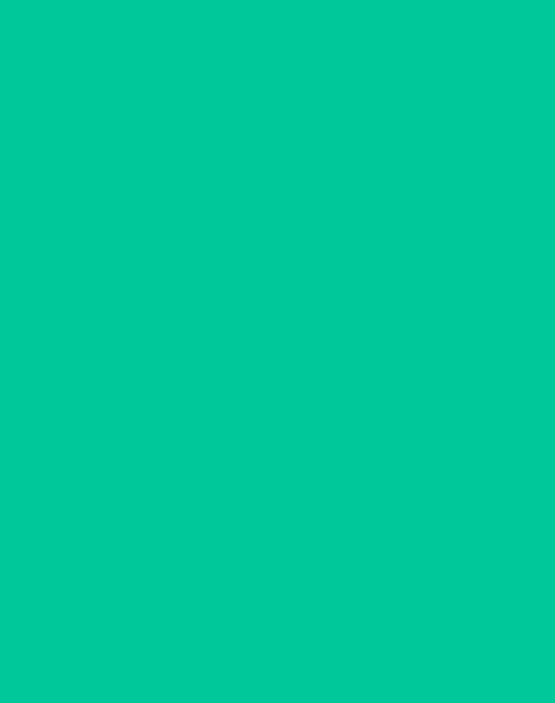
scroll to position [11, 0]
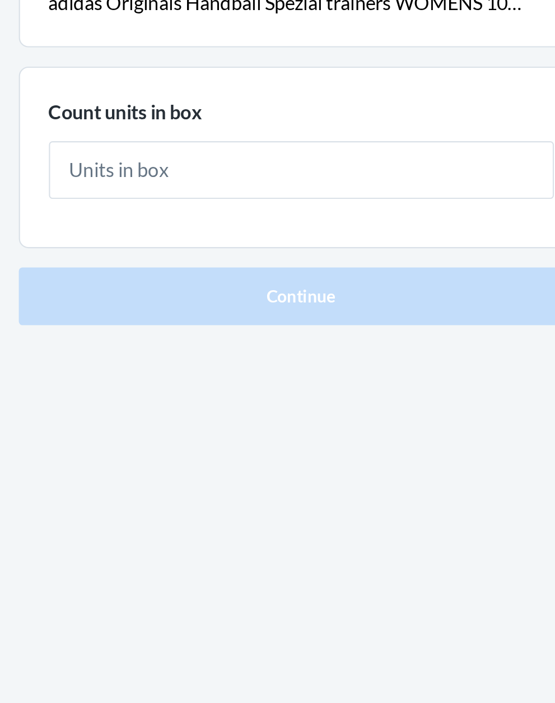
type input "1"
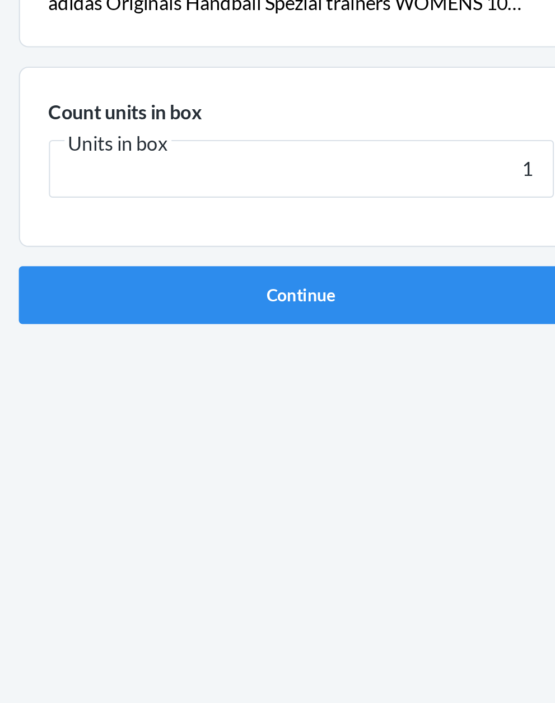
click button "Continue" at bounding box center [277, 237] width 263 height 27
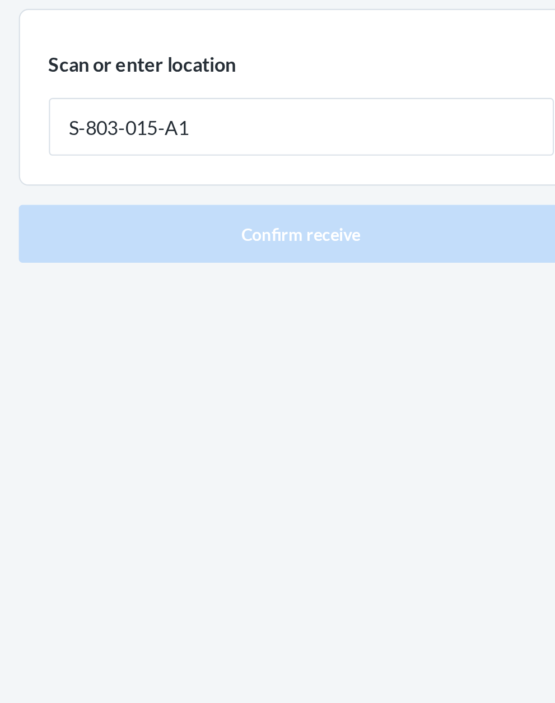
type input "S-803-015-A1"
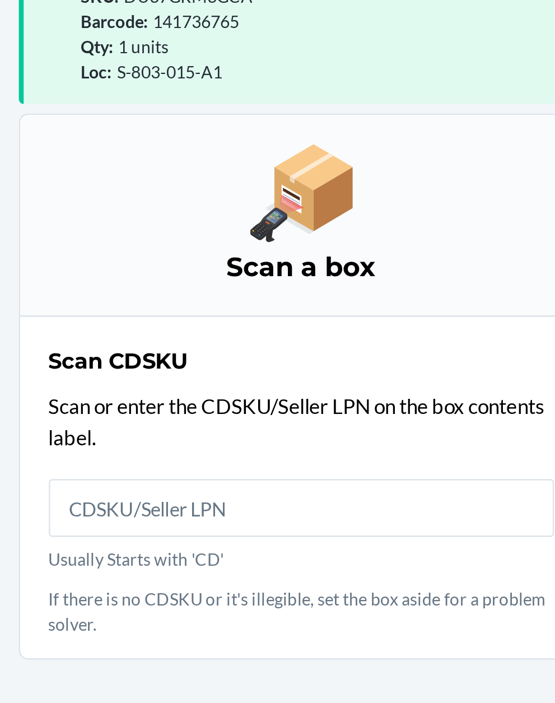
scroll to position [97, 0]
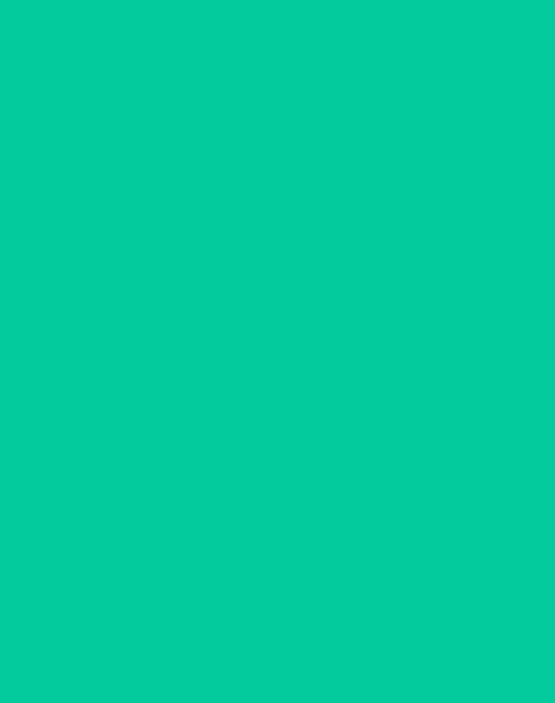
scroll to position [11, 0]
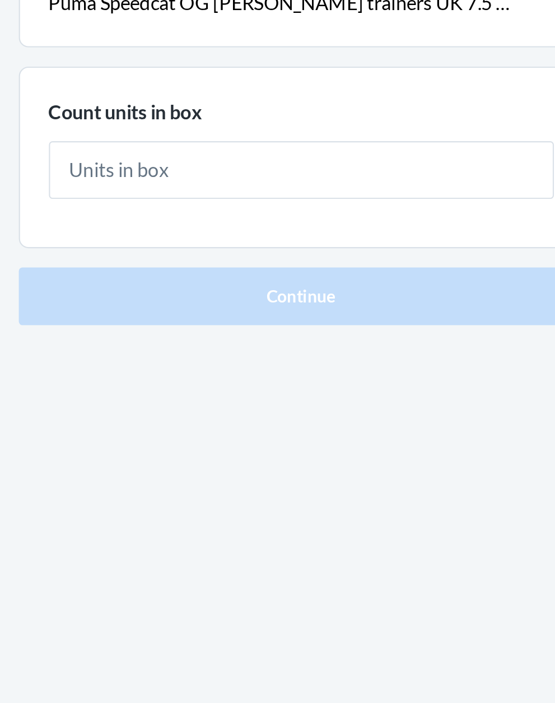
type input "1"
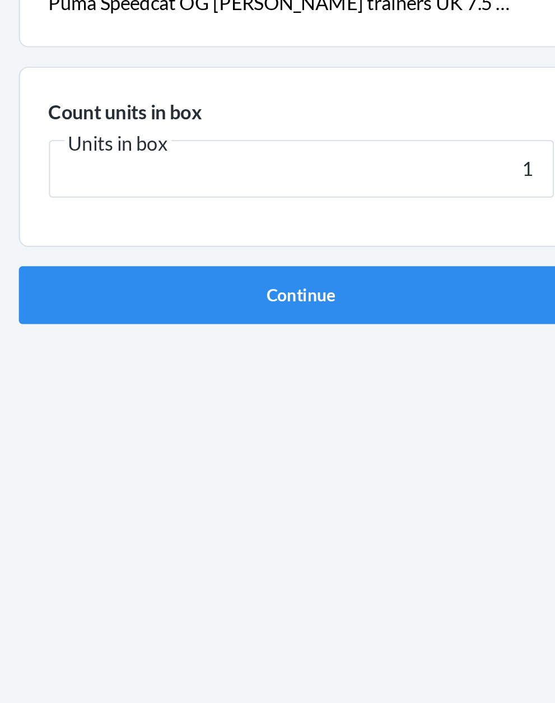
click button "Continue" at bounding box center [277, 237] width 263 height 27
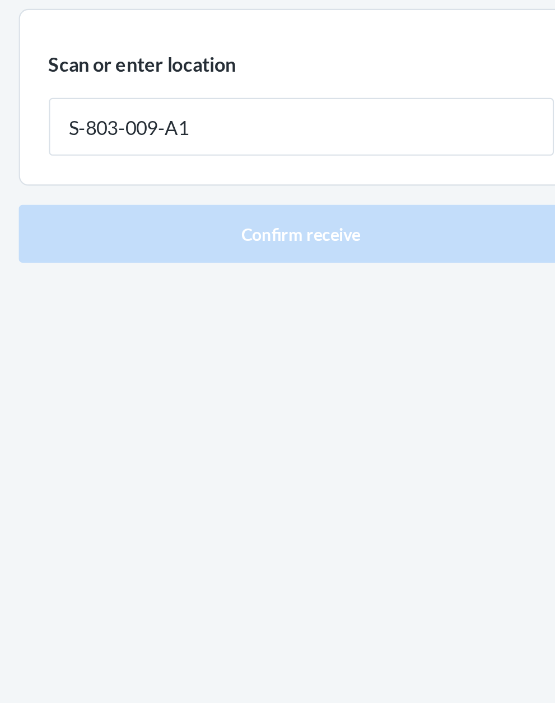
type input "S-803-009-A1"
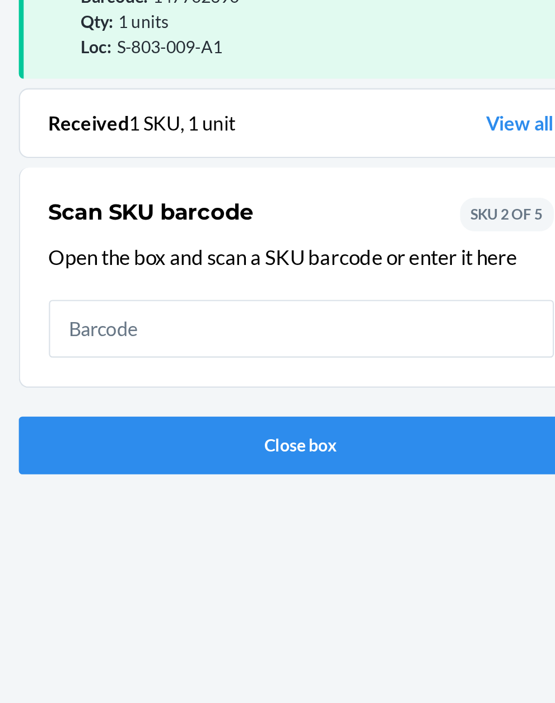
scroll to position [85, 0]
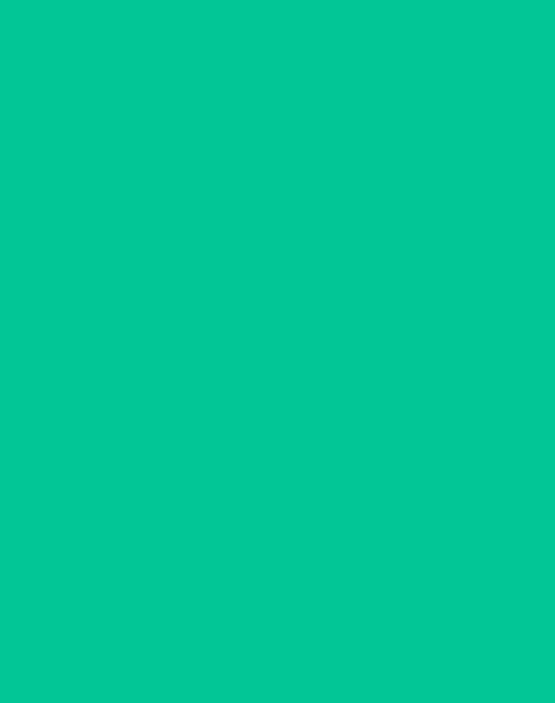
scroll to position [11, 0]
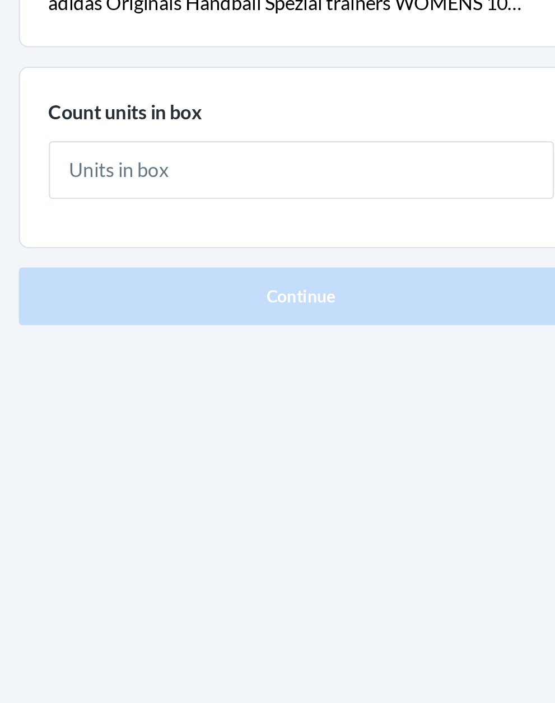
type input "1"
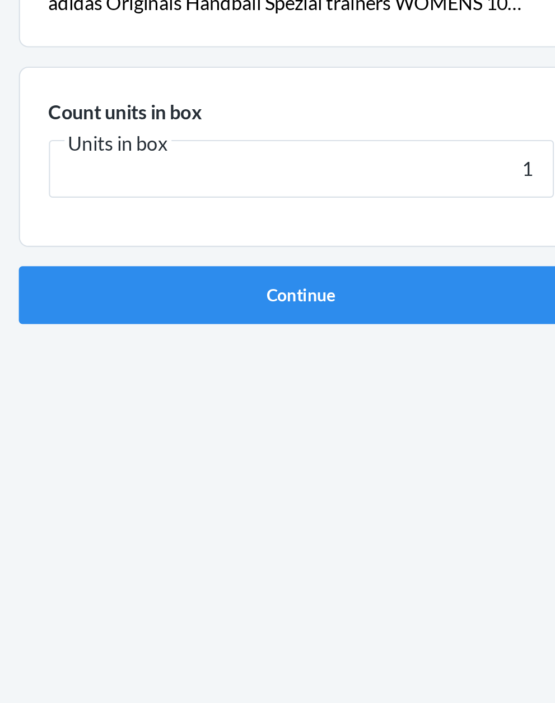
click button "Continue" at bounding box center [277, 237] width 263 height 27
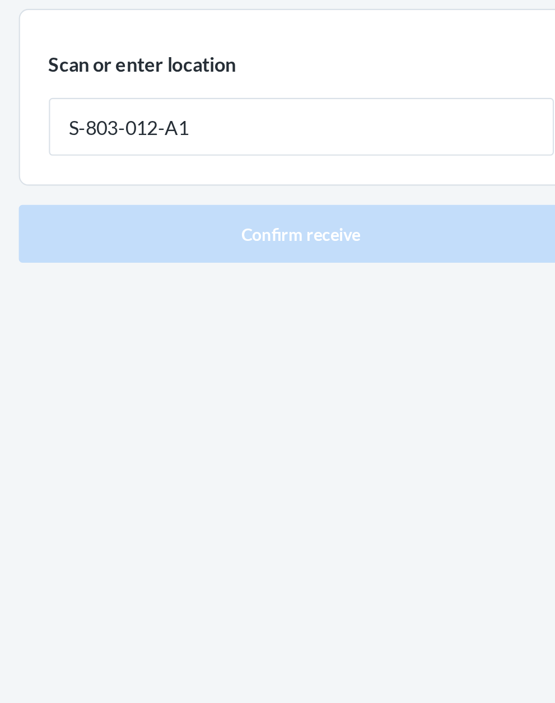
type input "S-803-012-A1"
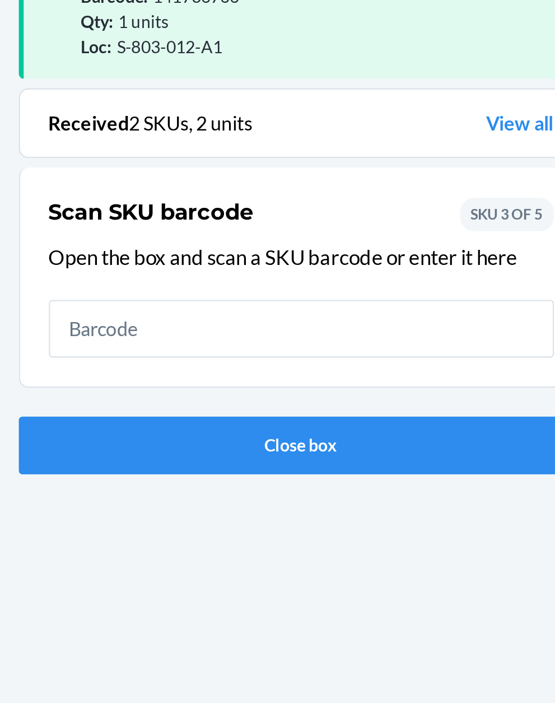
scroll to position [85, 0]
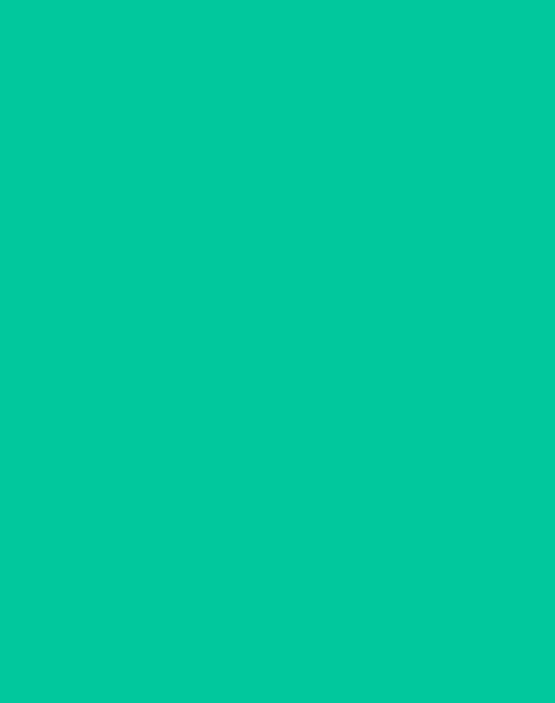
scroll to position [11, 0]
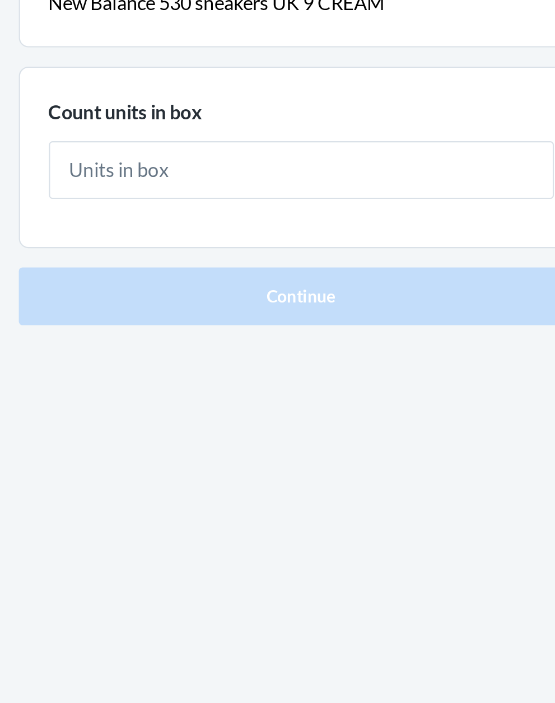
type input "1"
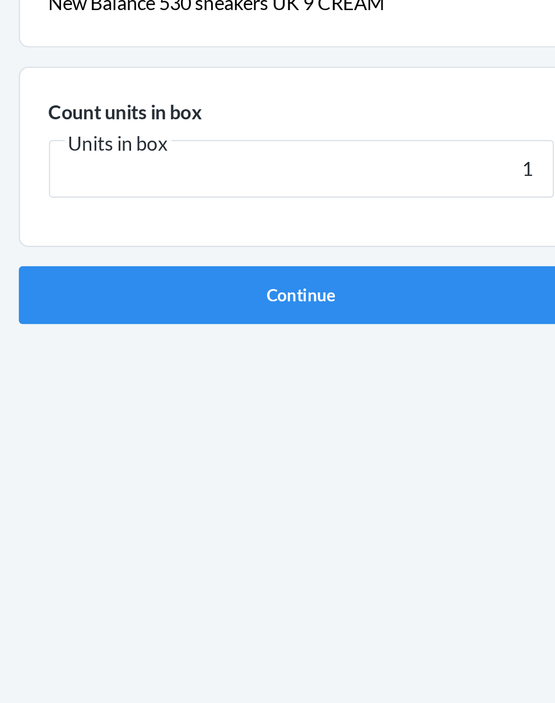
click button "Continue" at bounding box center [277, 237] width 263 height 27
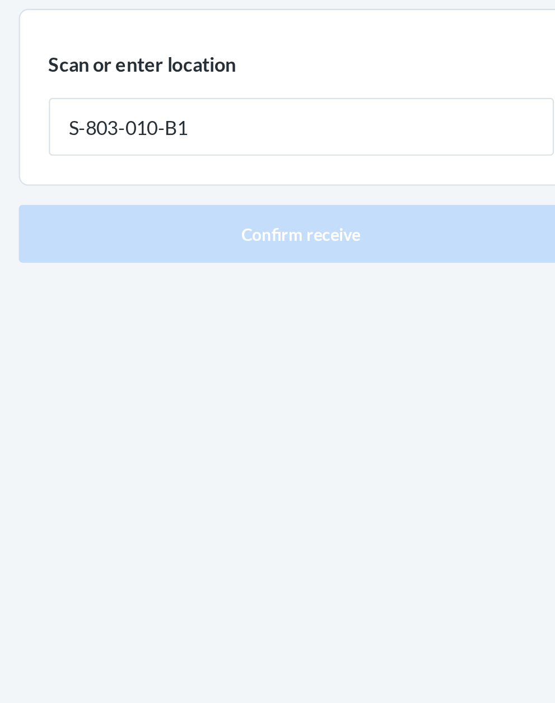
type input "S-803-010-B1"
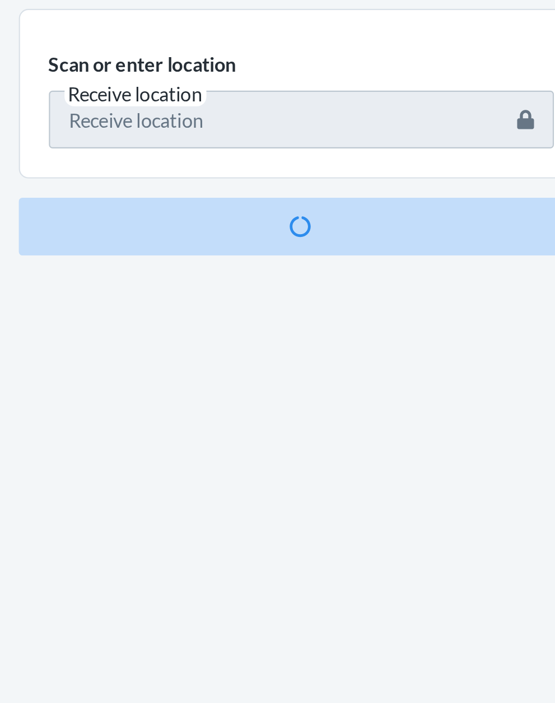
scroll to position [85, 0]
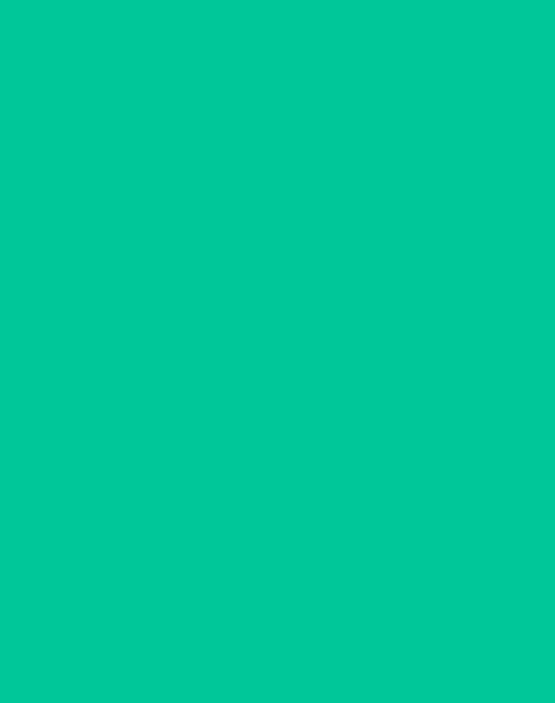
scroll to position [11, 0]
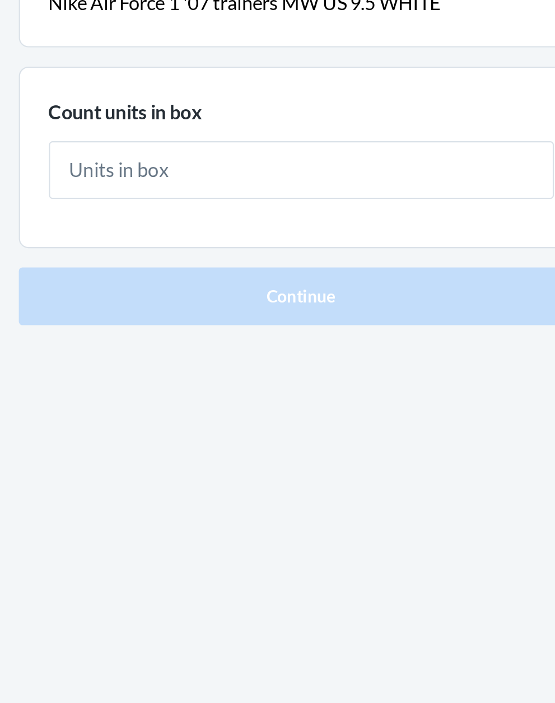
type input "1"
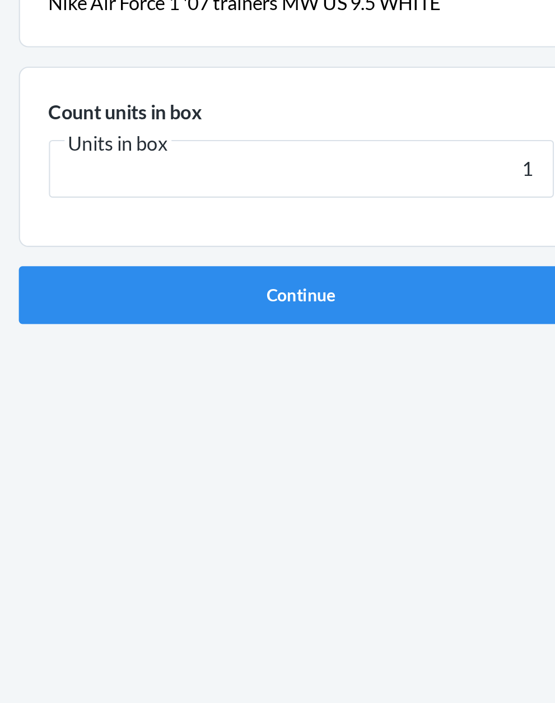
click button "Continue" at bounding box center [277, 237] width 263 height 27
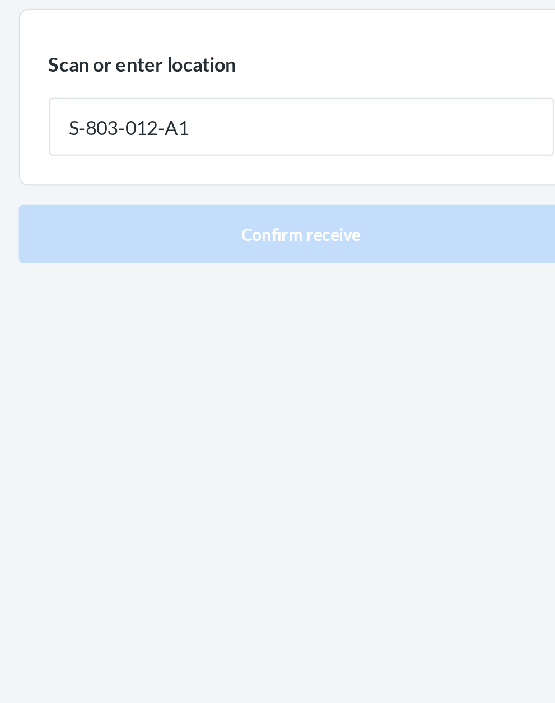
type input "S-803-012-A1"
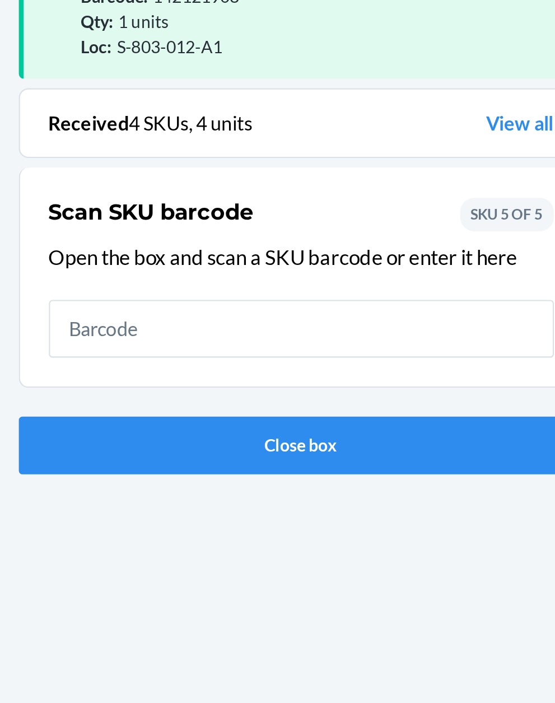
scroll to position [85, 0]
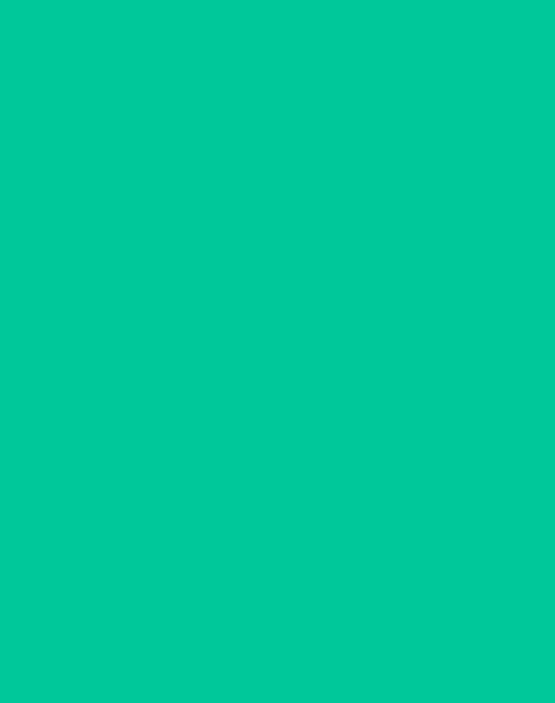
scroll to position [11, 0]
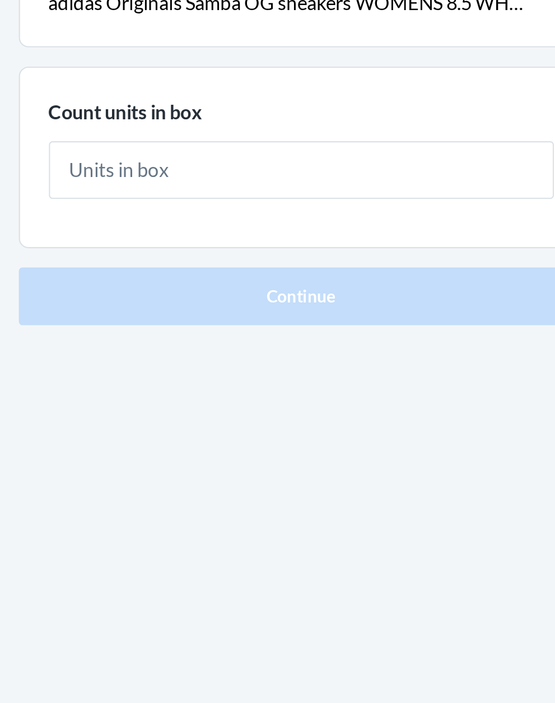
type input "1"
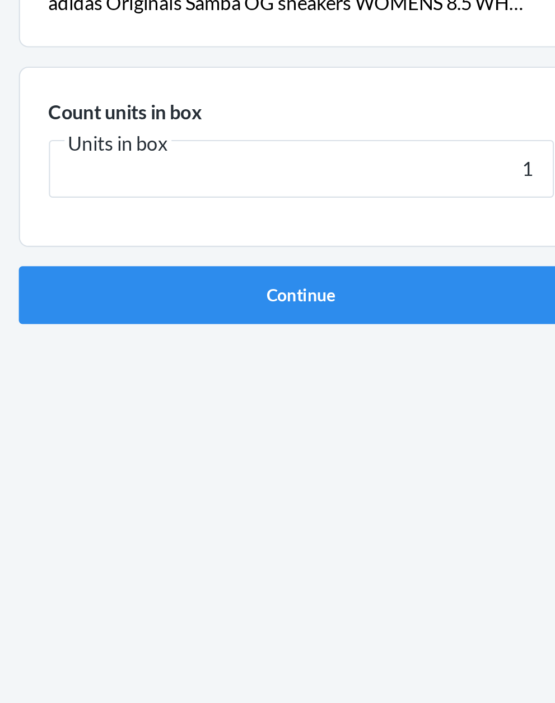
click button "Continue" at bounding box center [277, 237] width 263 height 27
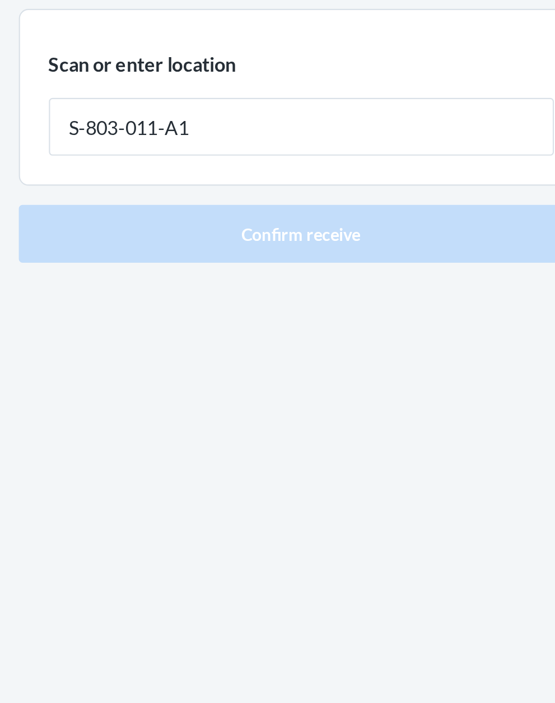
type input "S-803-011-A1"
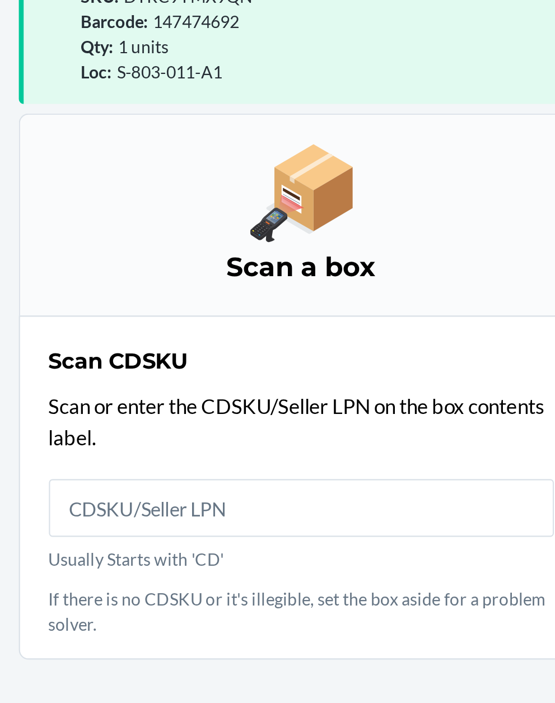
scroll to position [97, 0]
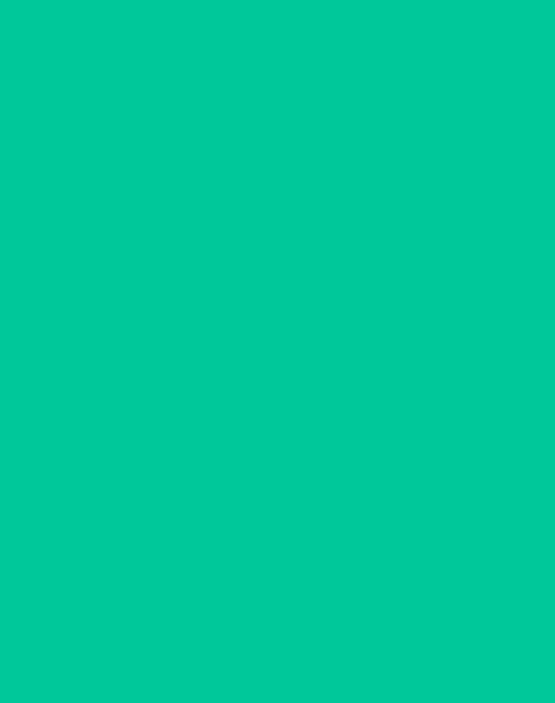
scroll to position [11, 0]
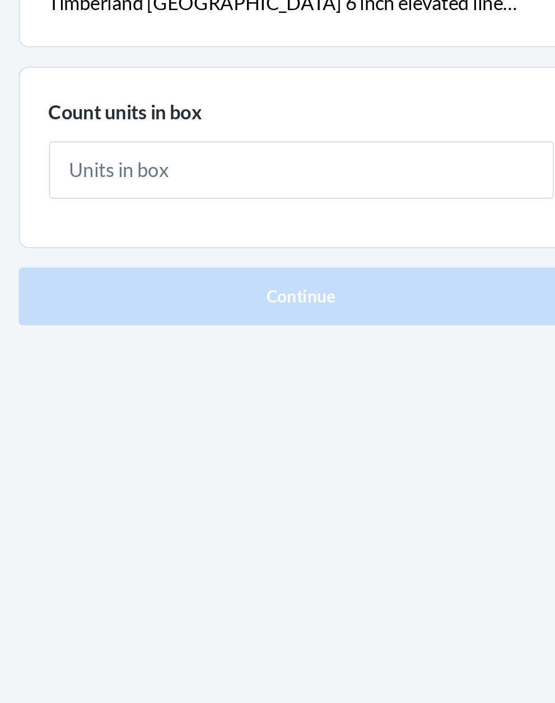
type input "1"
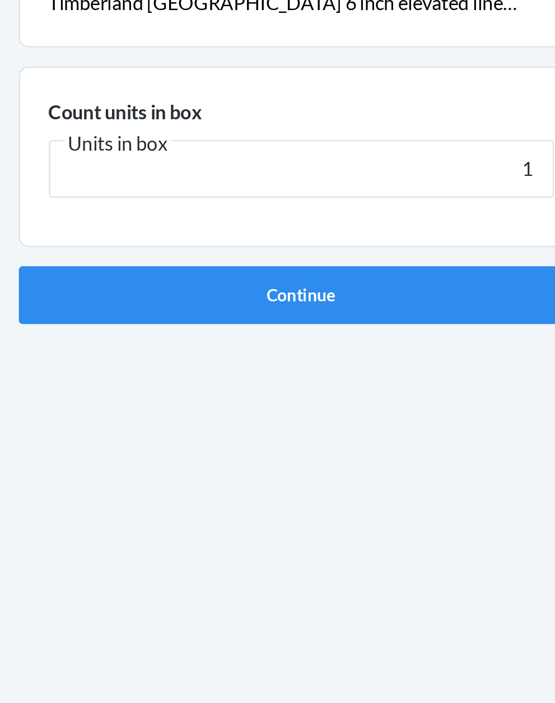
click button "Continue" at bounding box center [277, 237] width 263 height 27
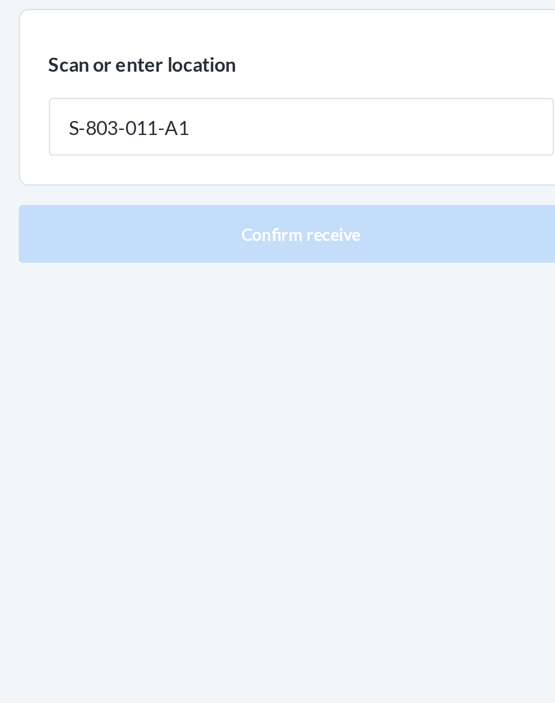
type input "S-803-011-A1"
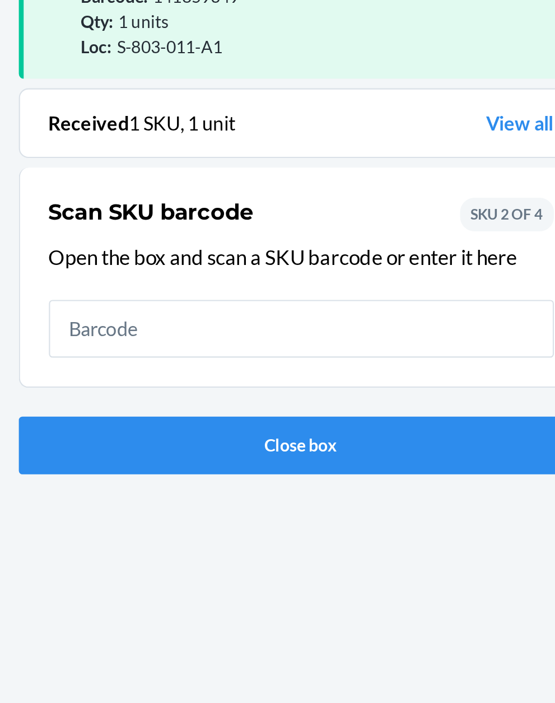
scroll to position [85, 0]
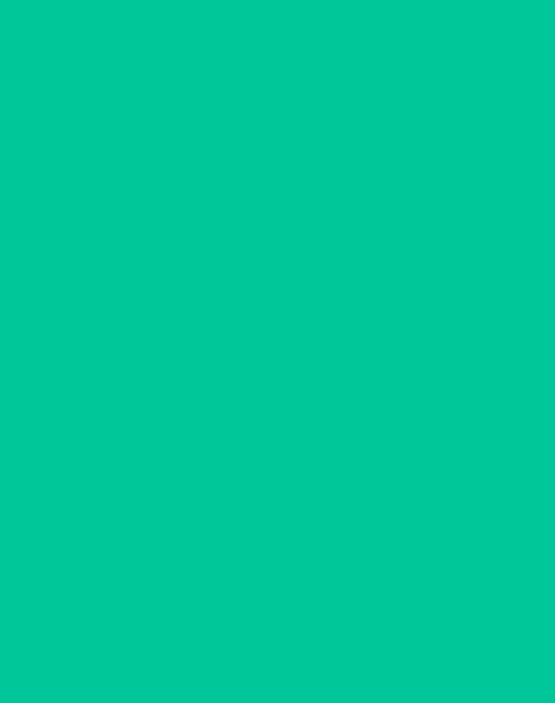
scroll to position [11, 0]
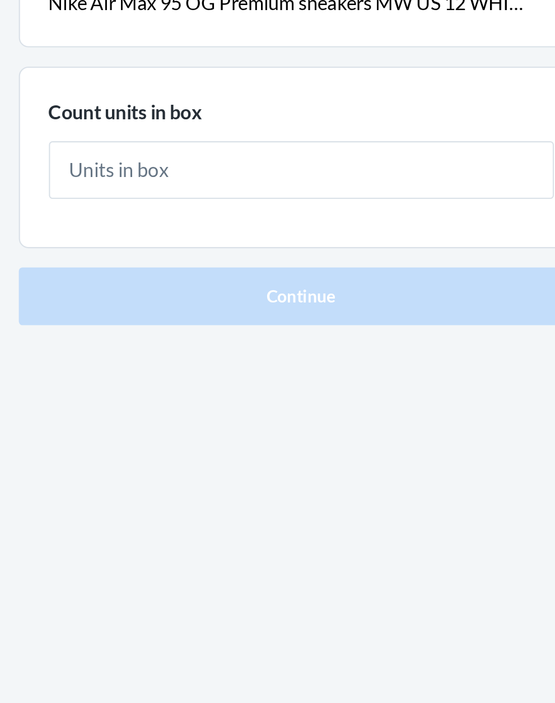
type input "1"
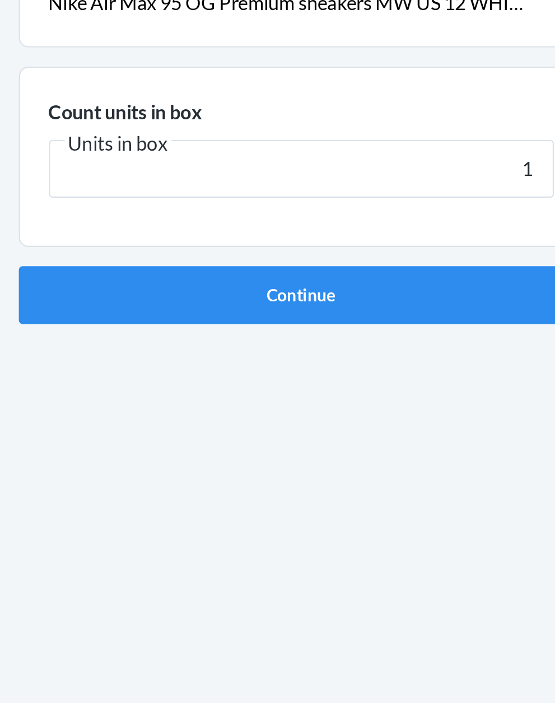
click button "Continue" at bounding box center [277, 237] width 263 height 27
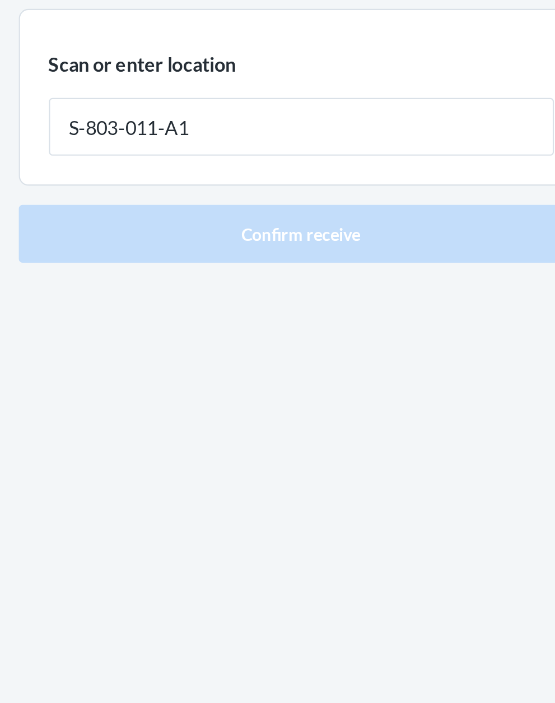
type input "S-803-011-A1"
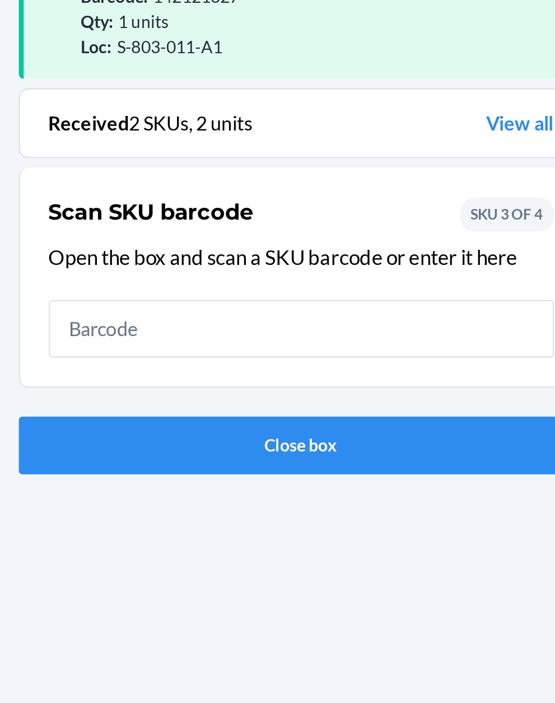
scroll to position [85, 0]
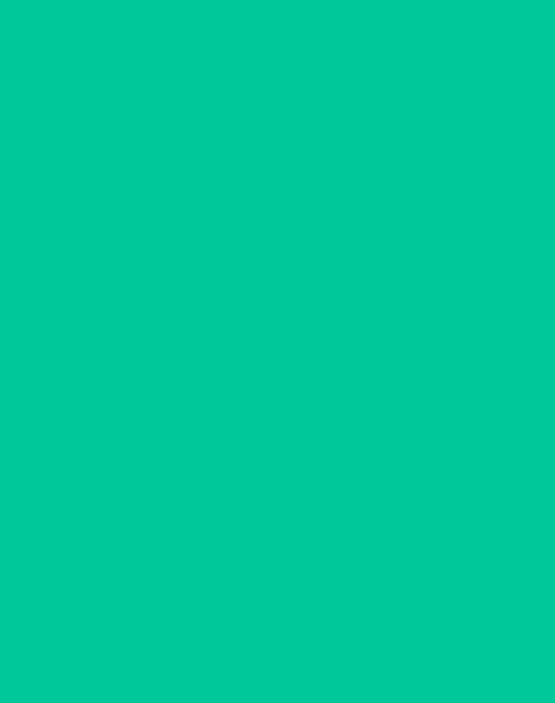
scroll to position [11, 0]
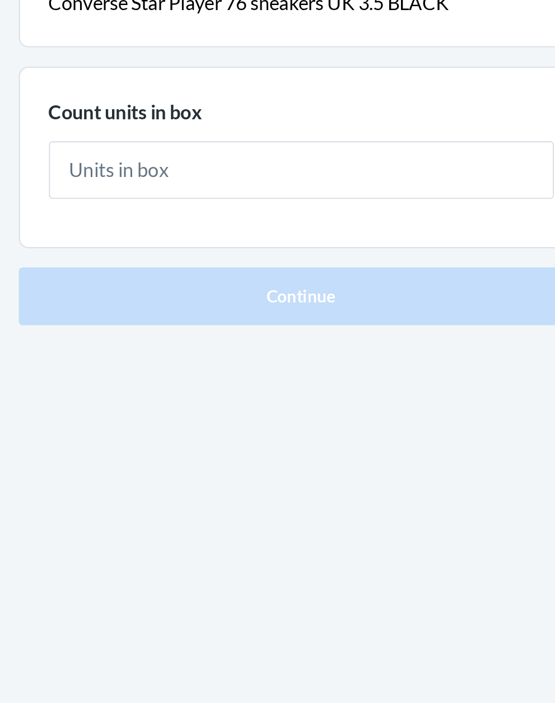
type input "1"
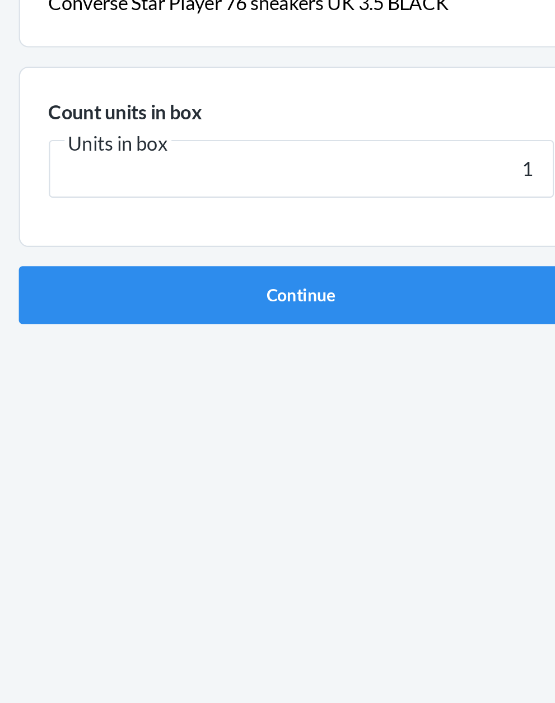
click button "Continue" at bounding box center [277, 237] width 263 height 27
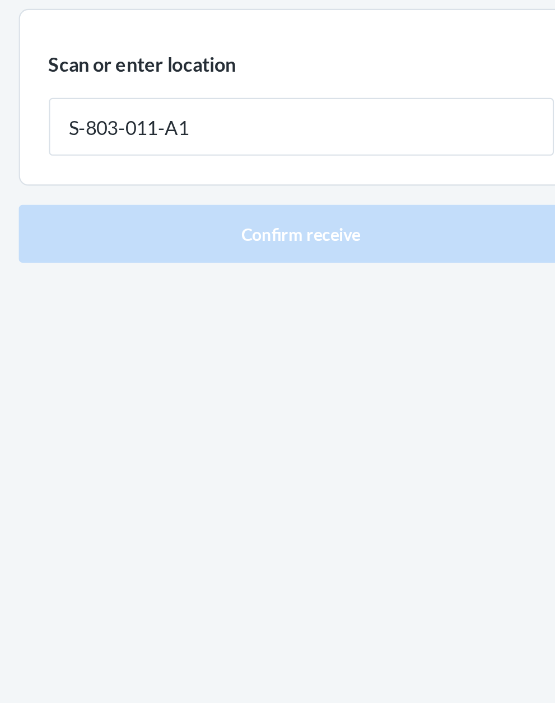
type input "S-803-011-A1"
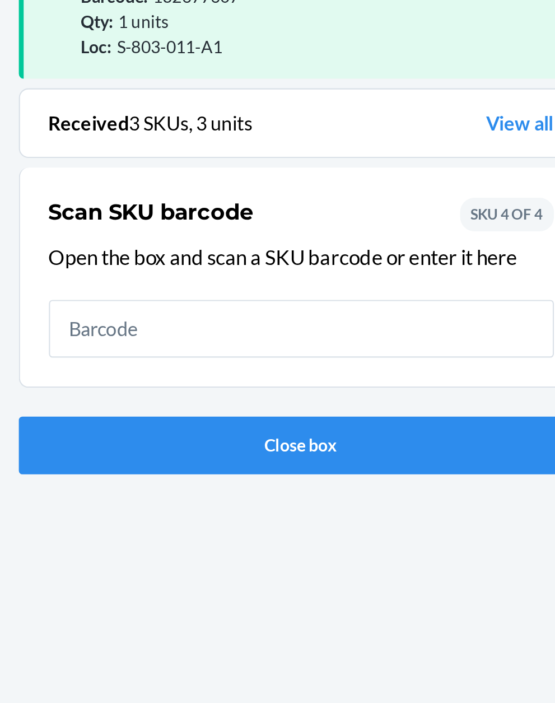
scroll to position [85, 0]
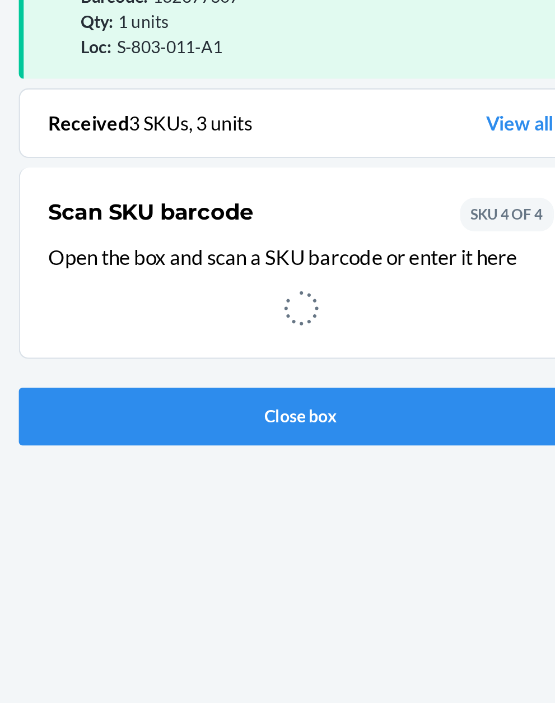
scroll to position [11, 0]
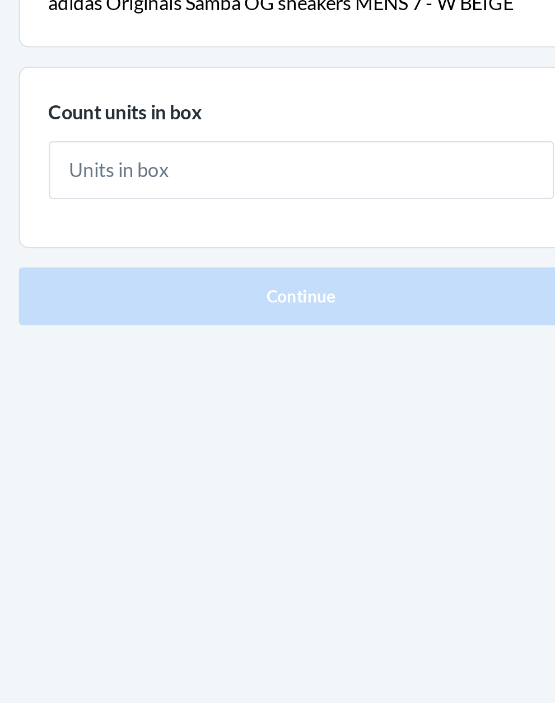
type input "1"
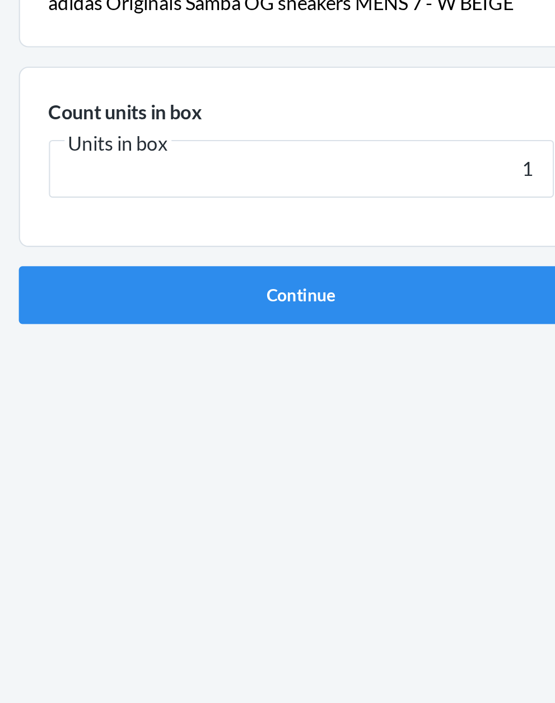
click button "Continue" at bounding box center [277, 237] width 263 height 27
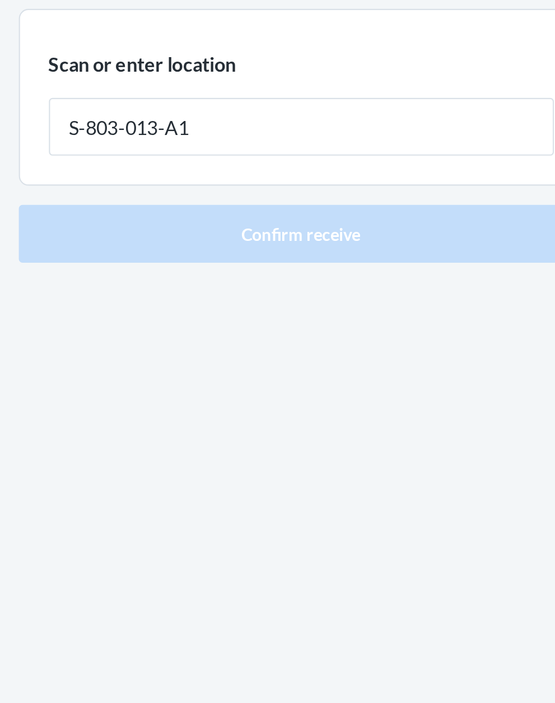
type input "S-803-013-A1"
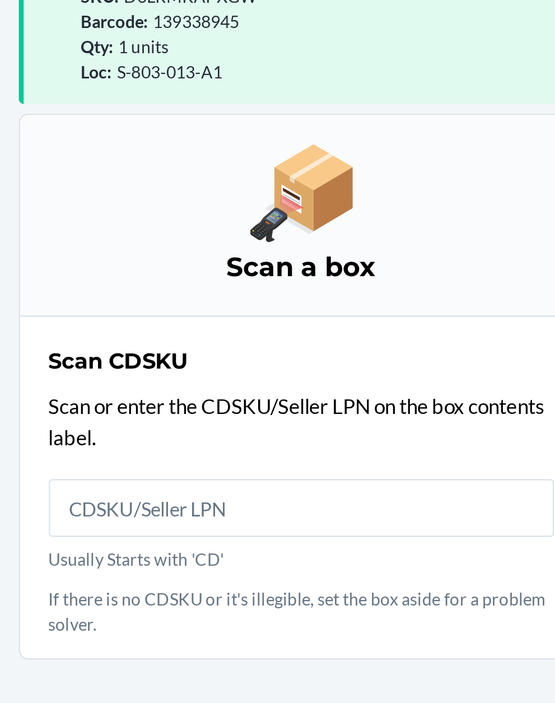
scroll to position [97, 0]
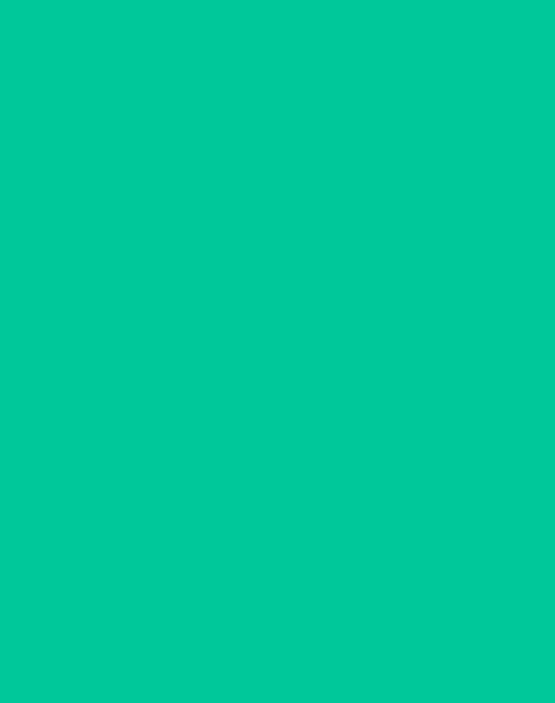
scroll to position [11, 0]
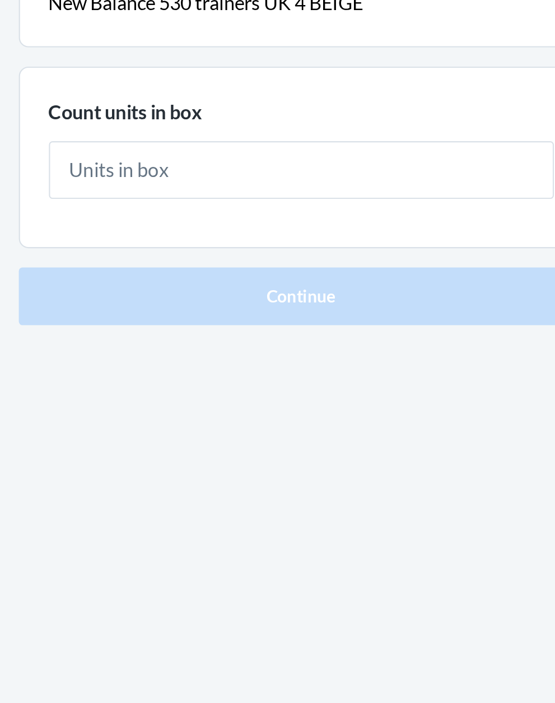
type input "2"
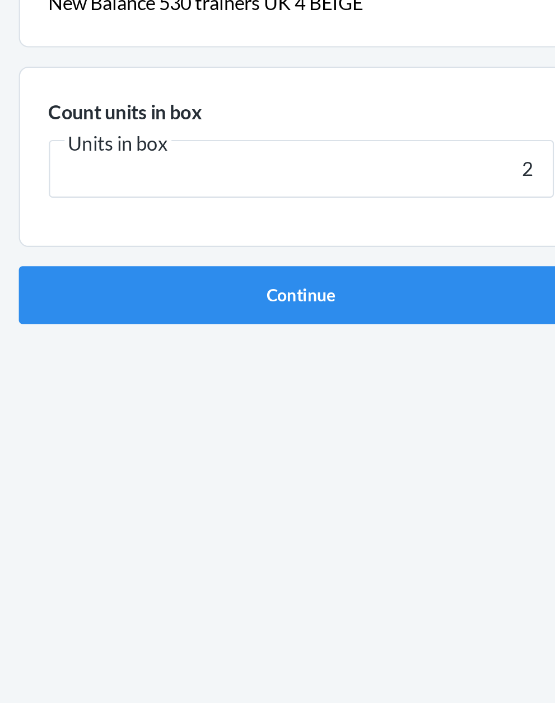
click button "Continue" at bounding box center [277, 237] width 263 height 27
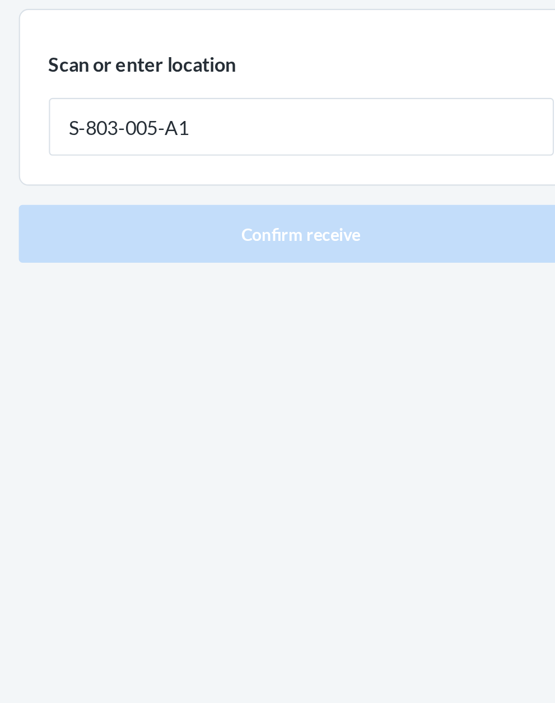
type input "S-803-005-A1"
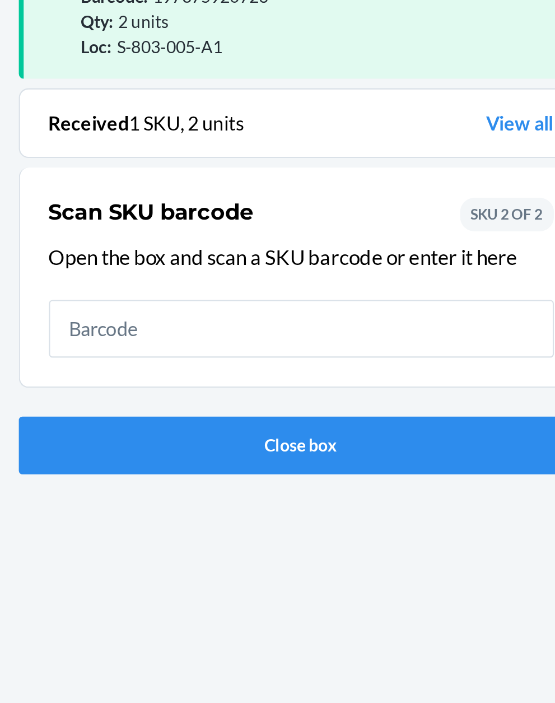
scroll to position [85, 0]
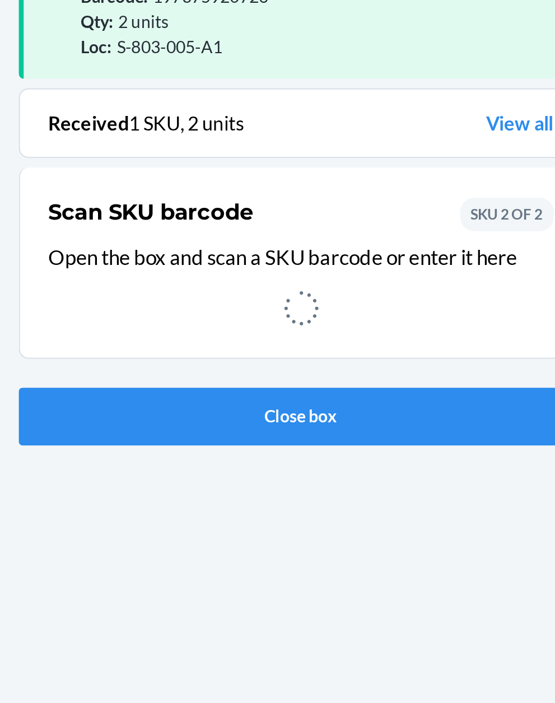
scroll to position [11, 0]
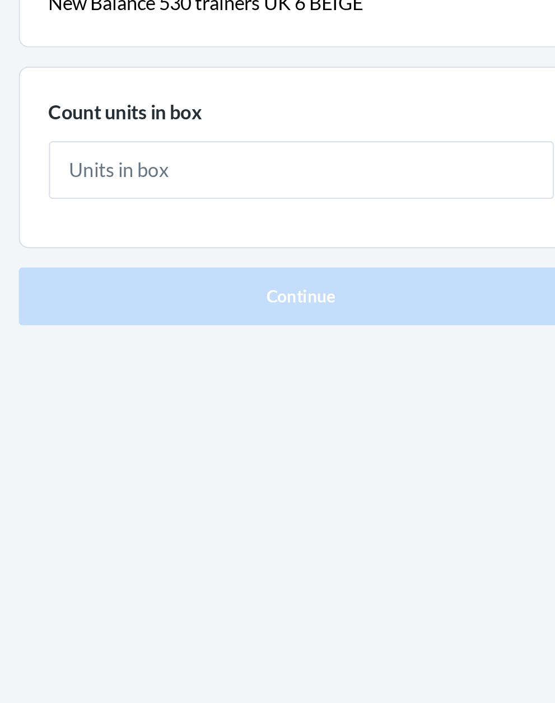
type input "3"
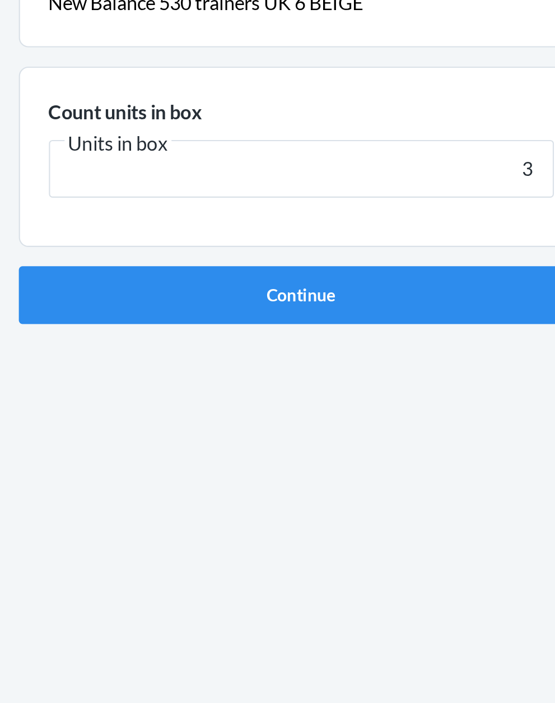
click button "Continue" at bounding box center [277, 237] width 263 height 27
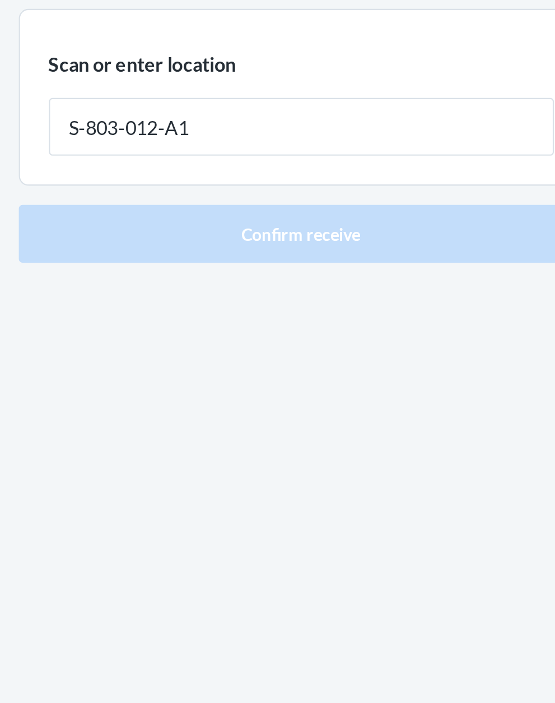
type input "S-803-012-A1"
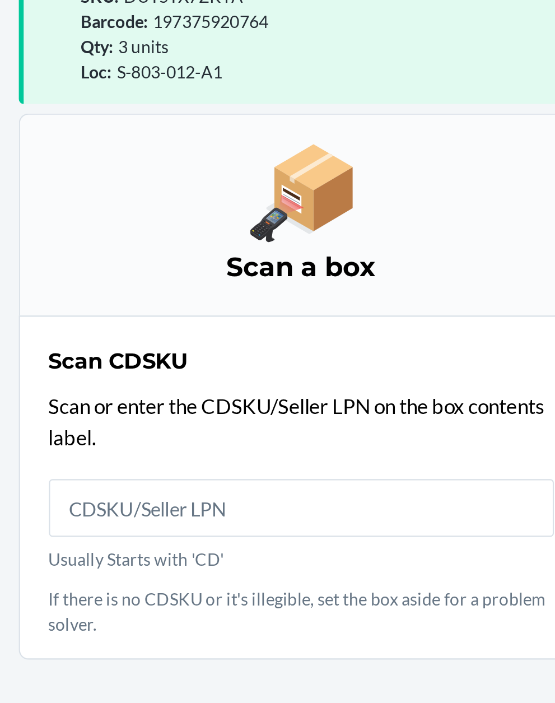
scroll to position [97, 0]
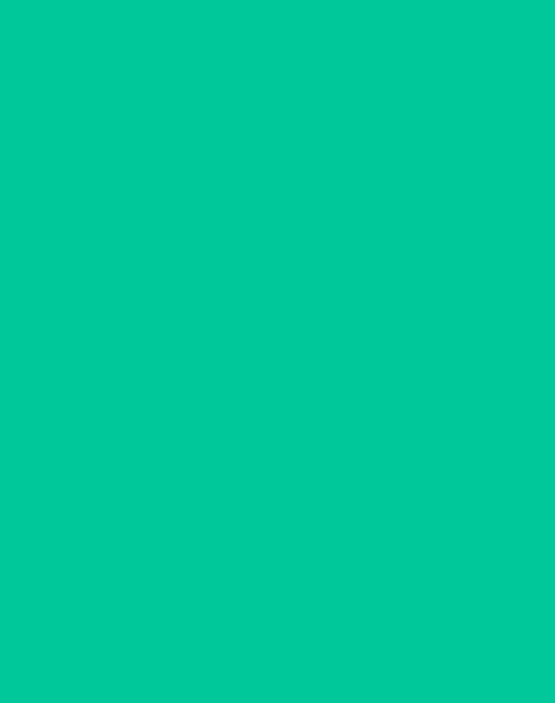
scroll to position [11, 0]
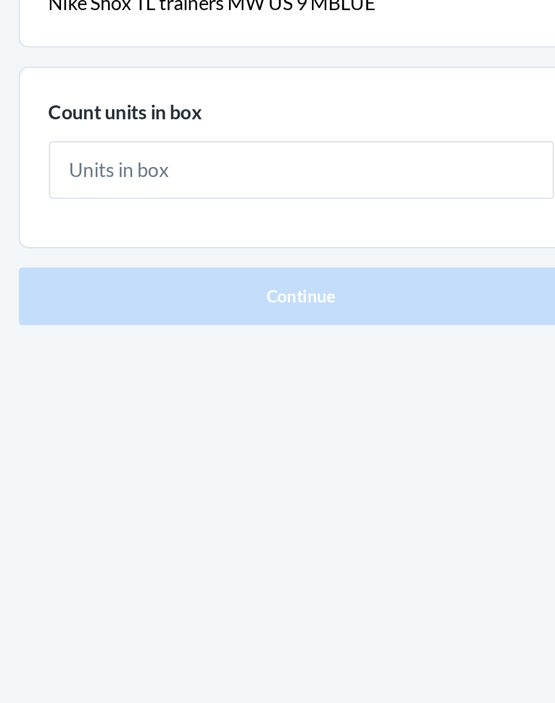
type input "1"
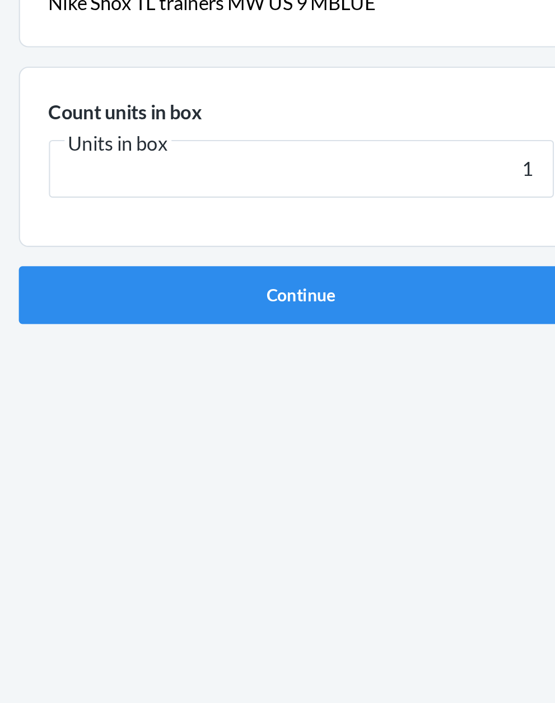
click button "Continue" at bounding box center [277, 237] width 263 height 27
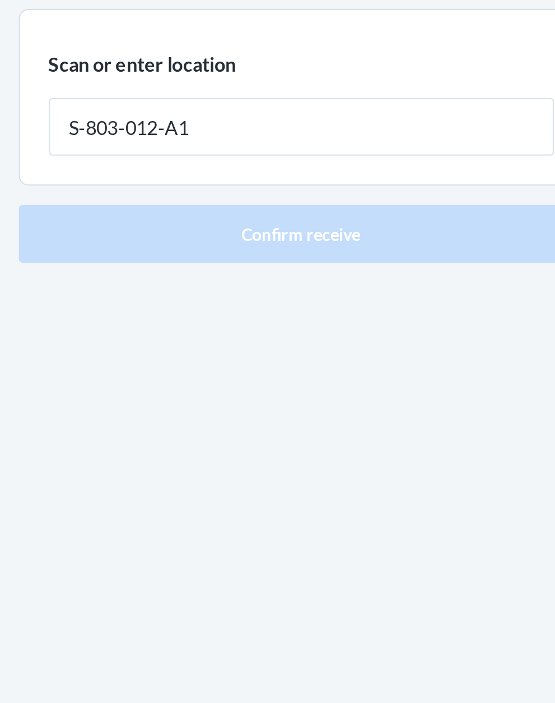
type input "S-803-012-A1"
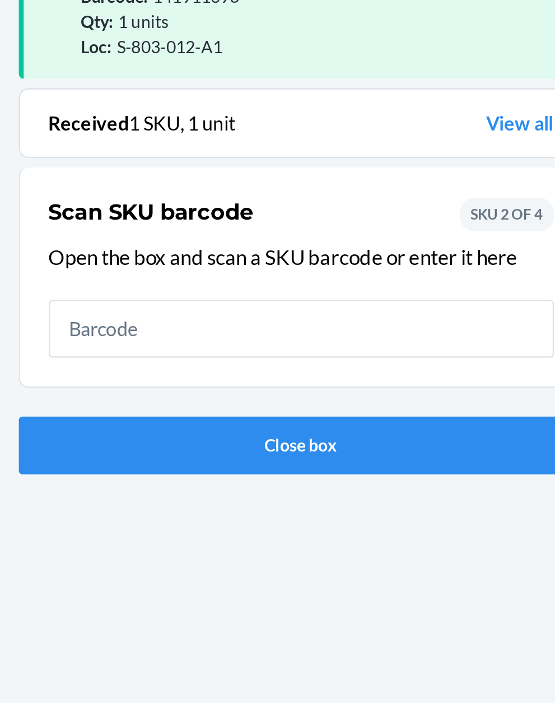
scroll to position [85, 0]
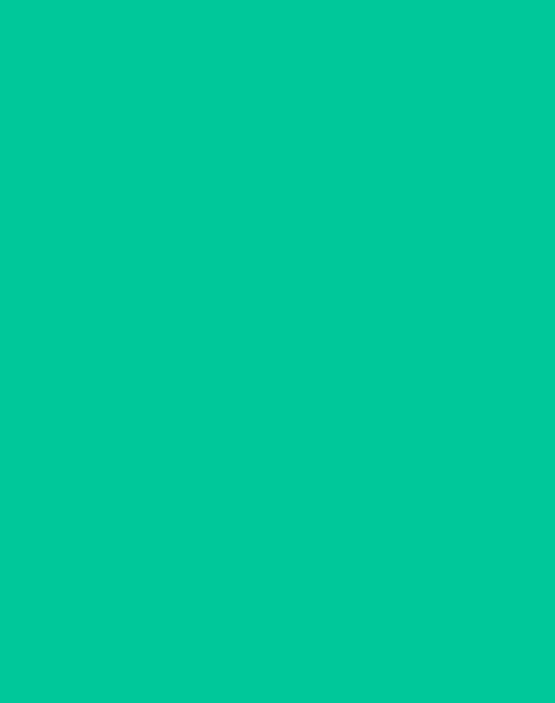
scroll to position [11, 0]
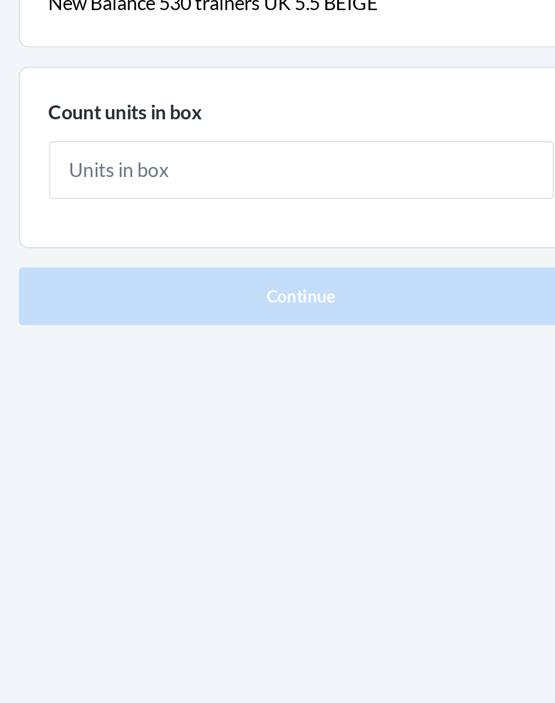
type input "2"
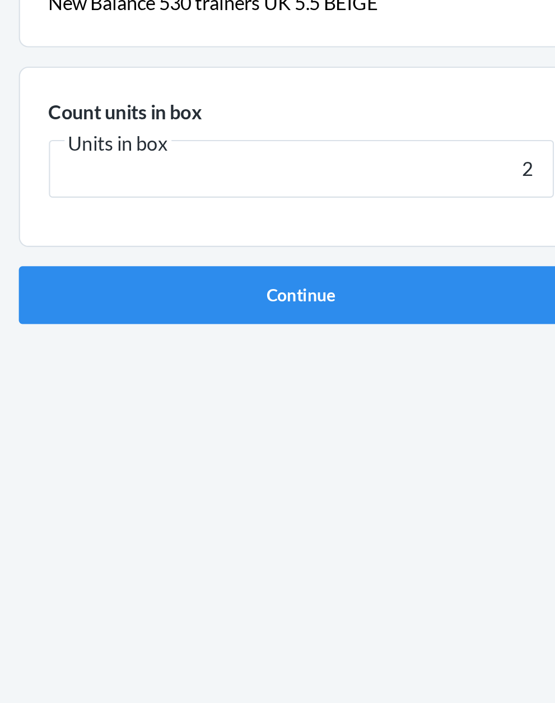
click button "Continue" at bounding box center [277, 237] width 263 height 27
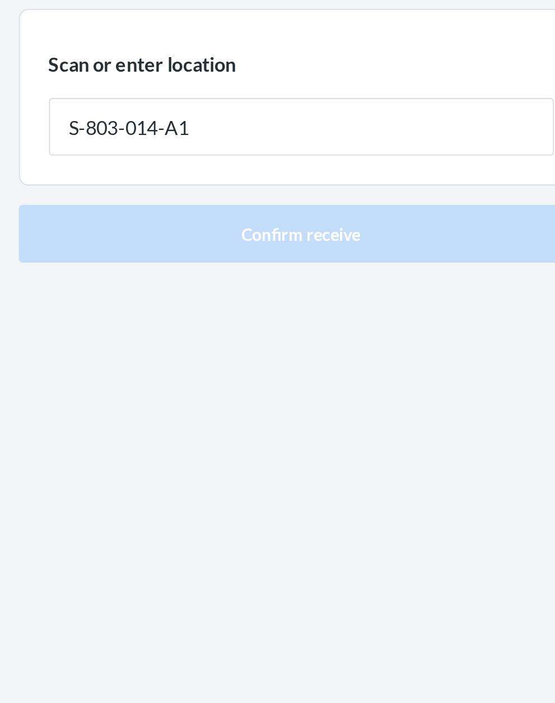
type input "S-803-014-A1"
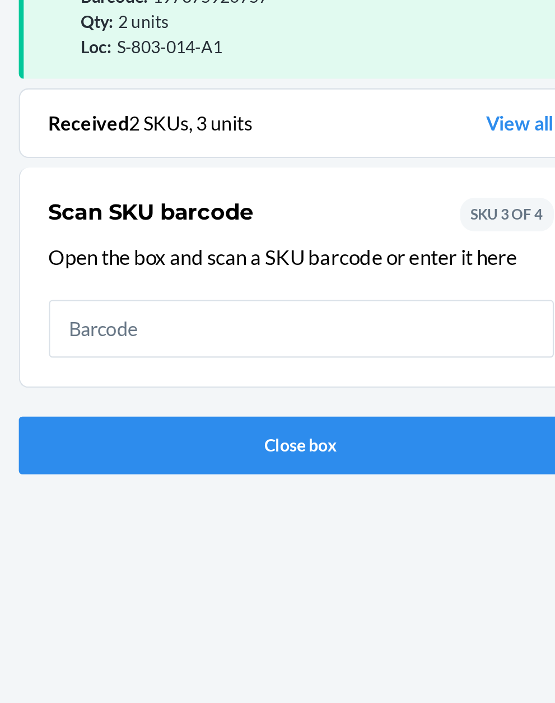
scroll to position [85, 0]
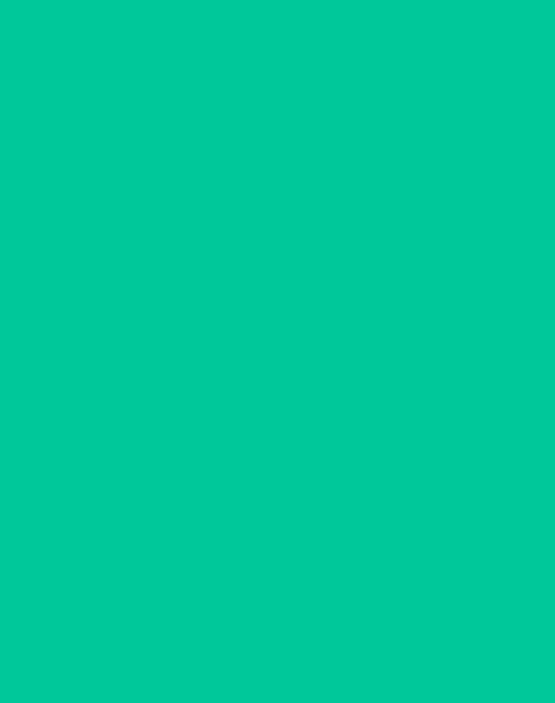
scroll to position [11, 0]
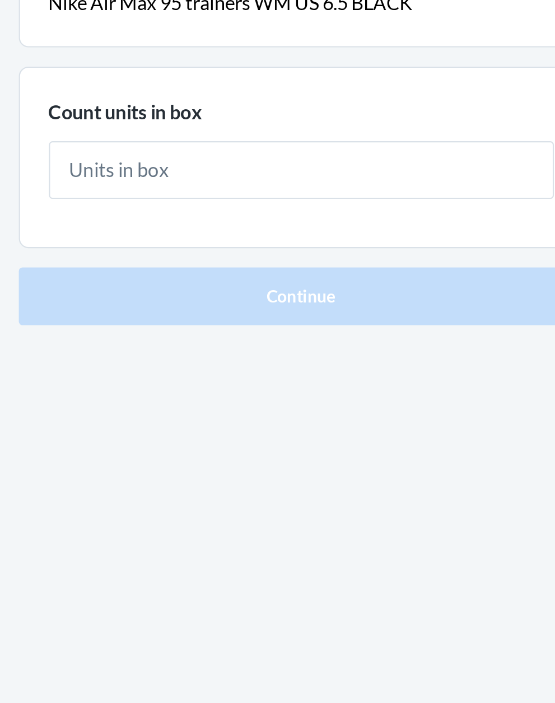
type input "1"
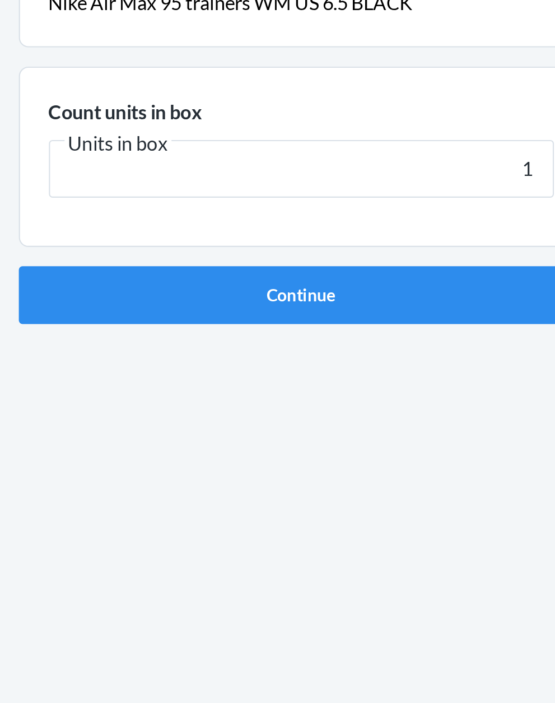
click button "Continue" at bounding box center [277, 237] width 263 height 27
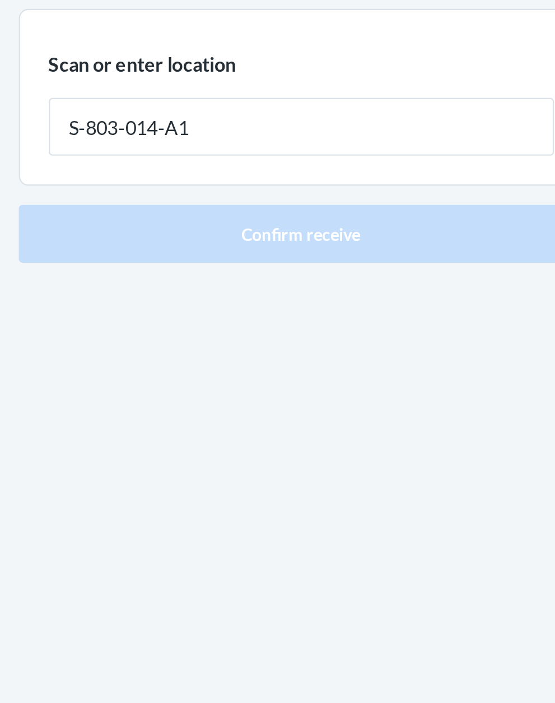
type input "S-803-014-A1"
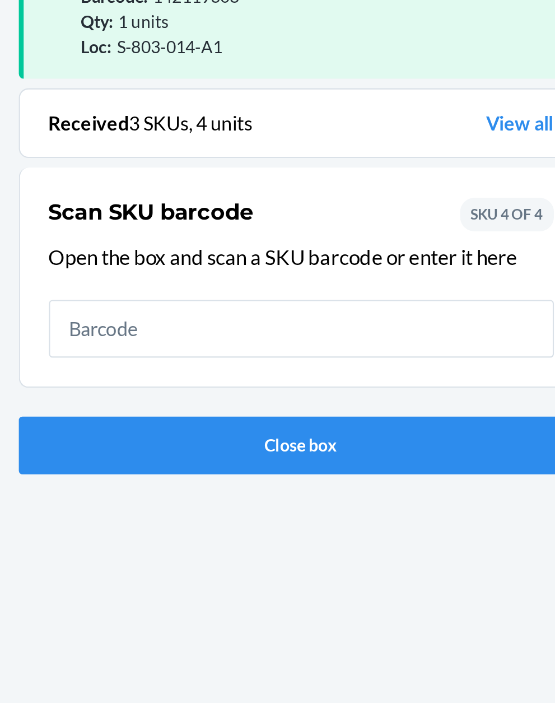
scroll to position [85, 0]
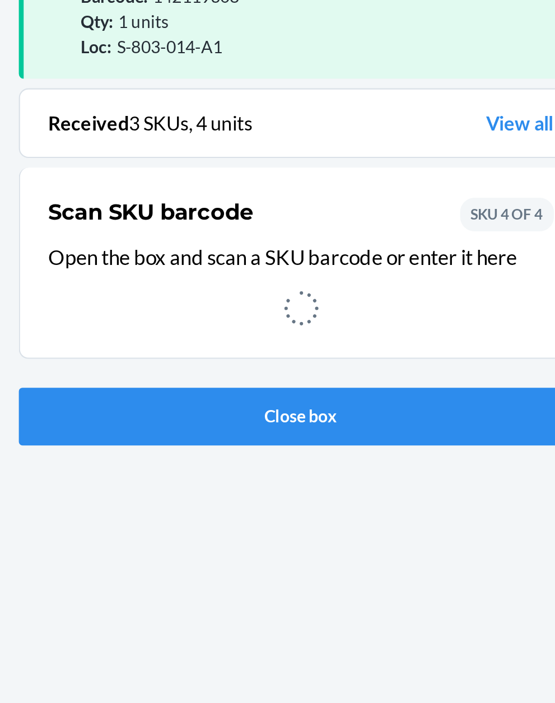
scroll to position [11, 0]
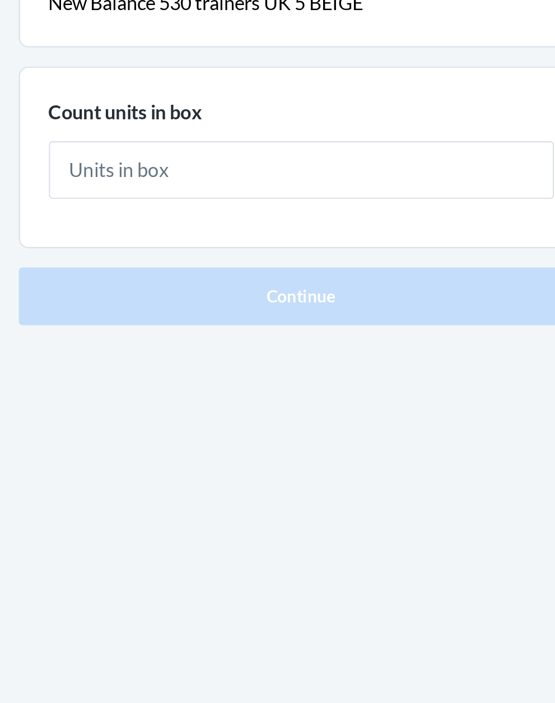
type input "1"
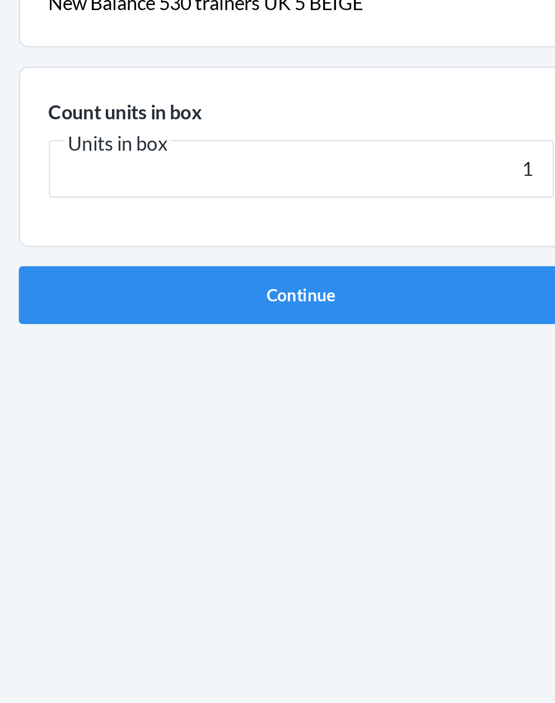
click button "Continue" at bounding box center [277, 237] width 263 height 27
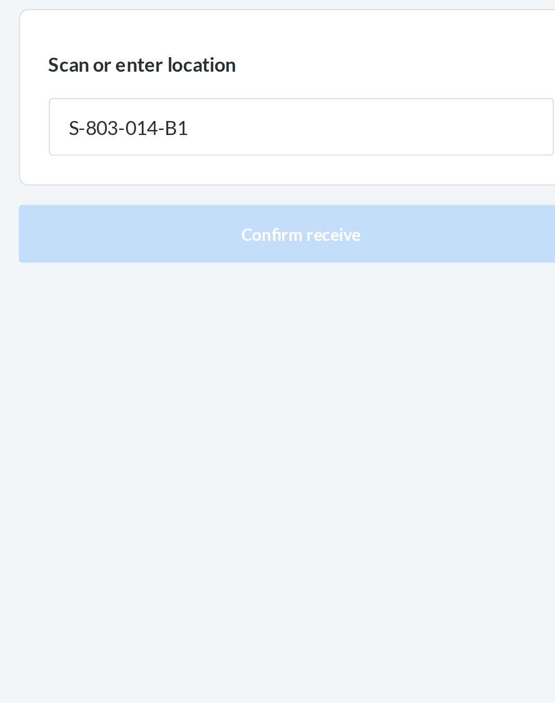
type input "S-803-014-B1"
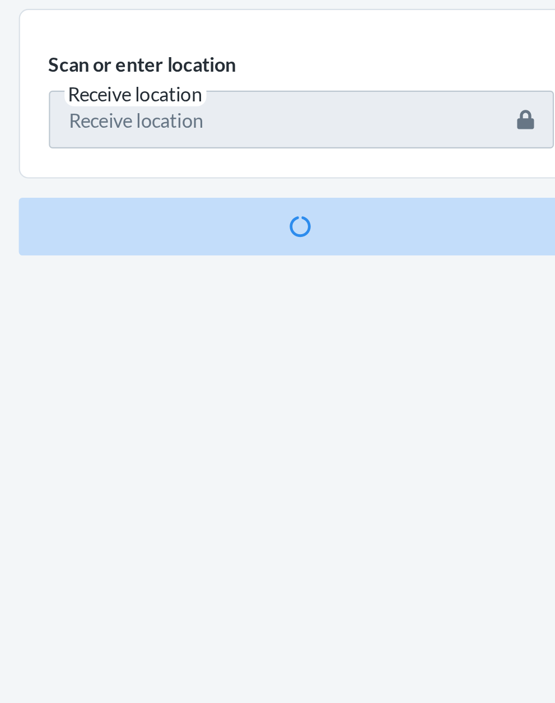
scroll to position [97, 0]
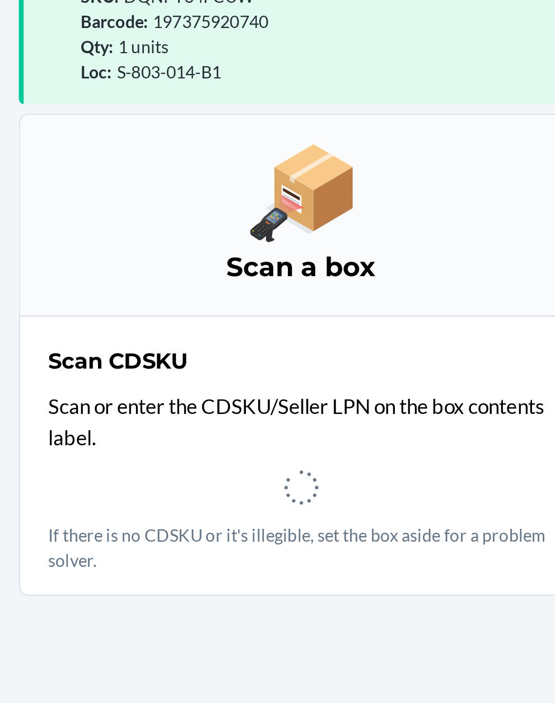
scroll to position [11, 0]
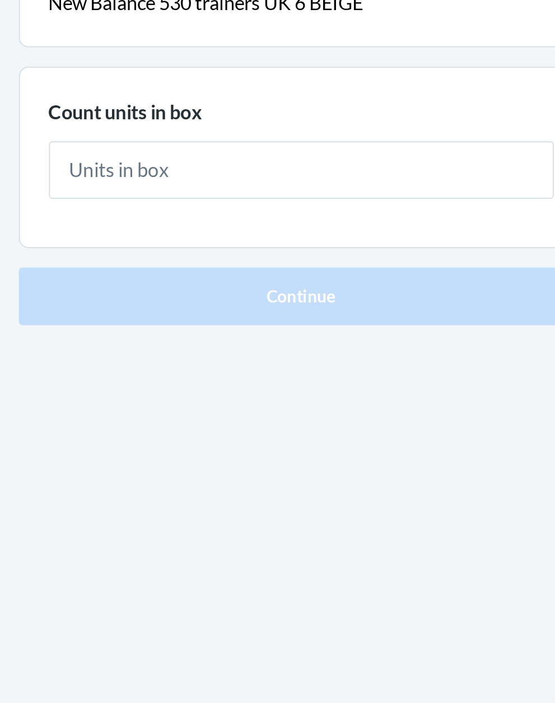
type input "3"
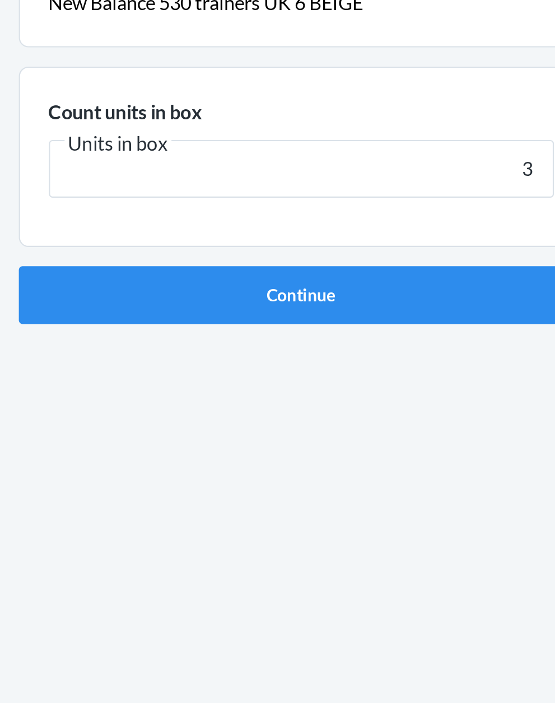
click button "Continue" at bounding box center [277, 237] width 263 height 27
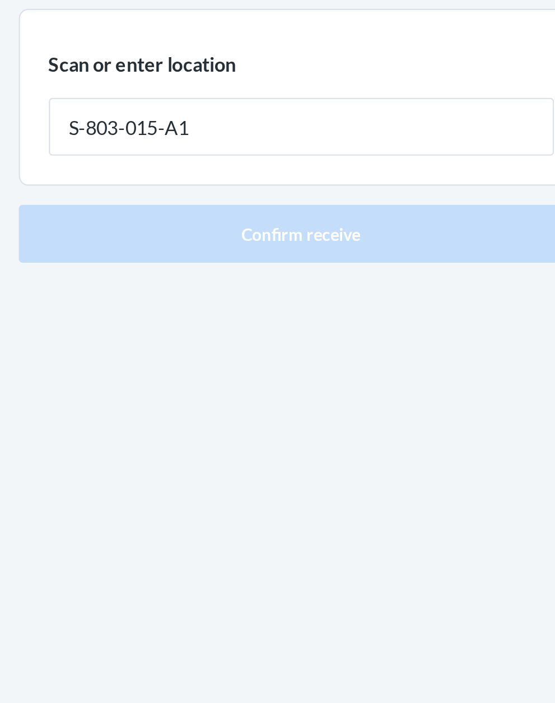
type input "S-803-015-A1"
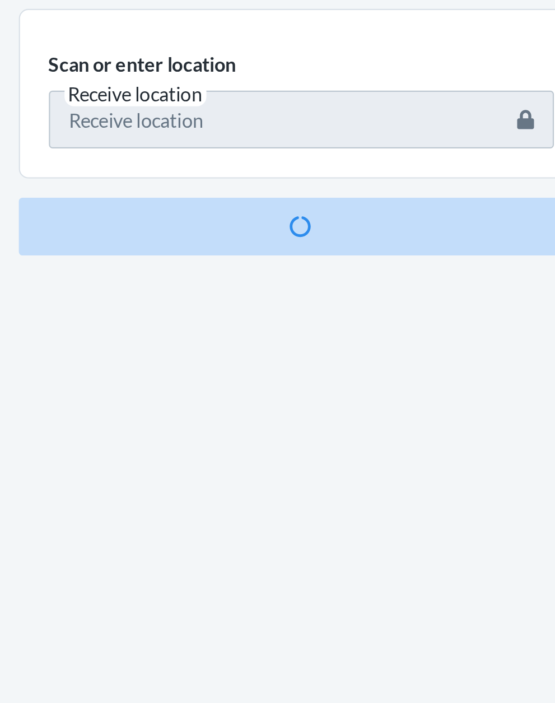
scroll to position [85, 0]
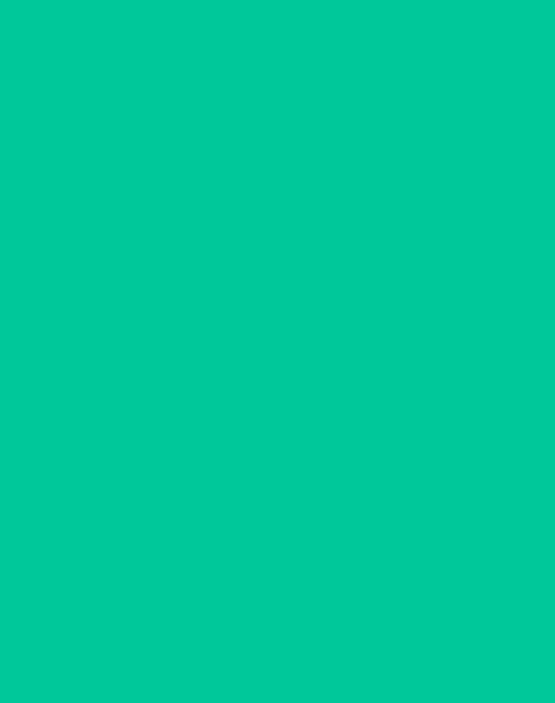
scroll to position [11, 0]
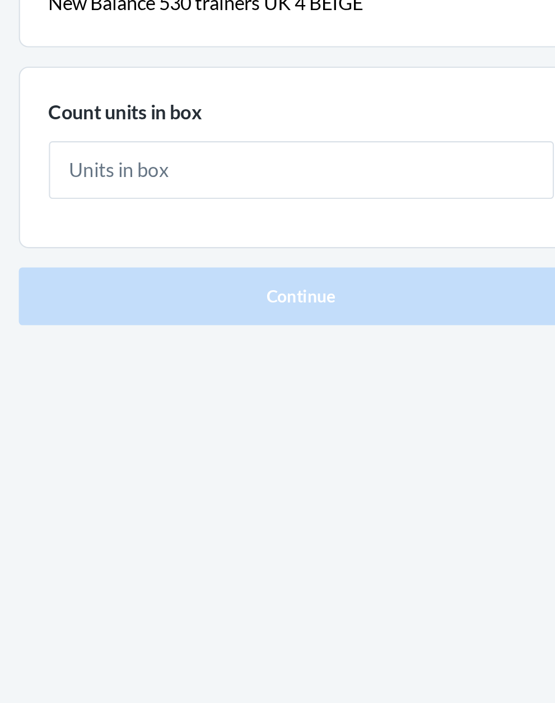
type input "2"
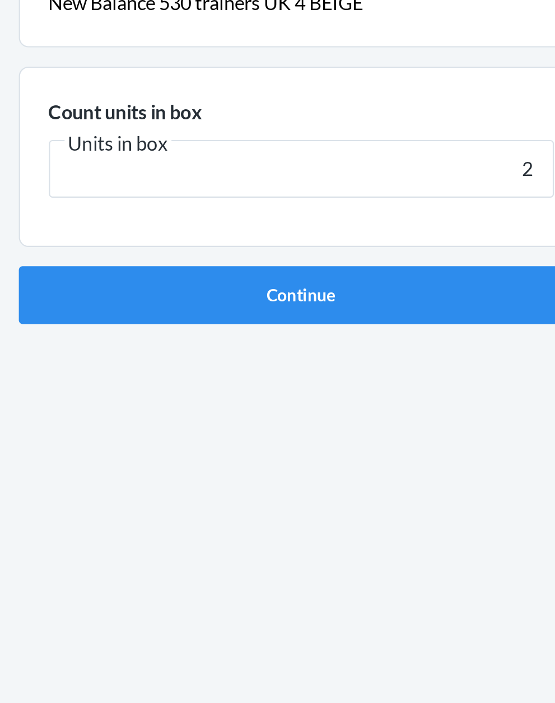
click button "Continue" at bounding box center [277, 237] width 263 height 27
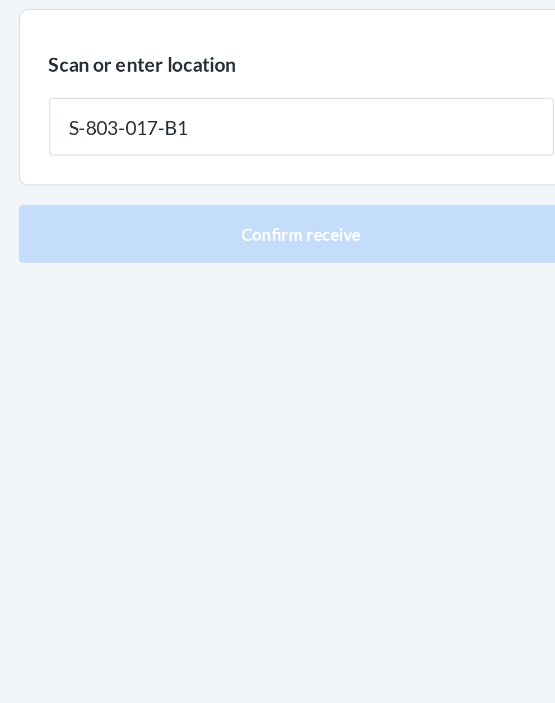
type input "S-803-017-B1"
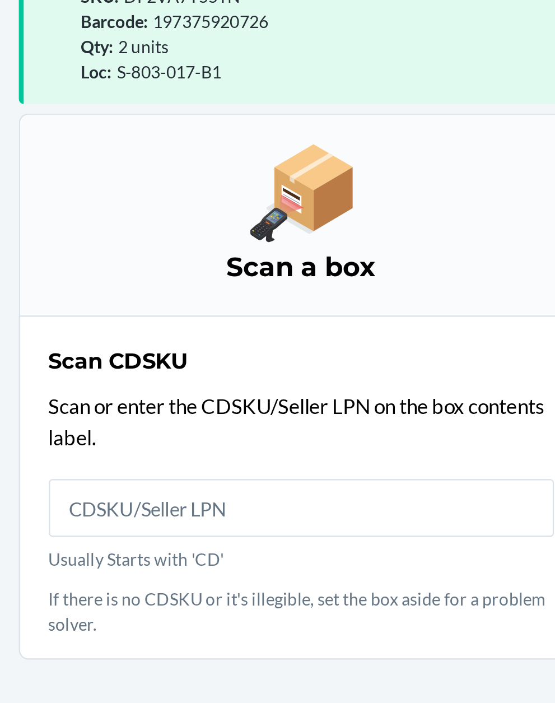
scroll to position [97, 0]
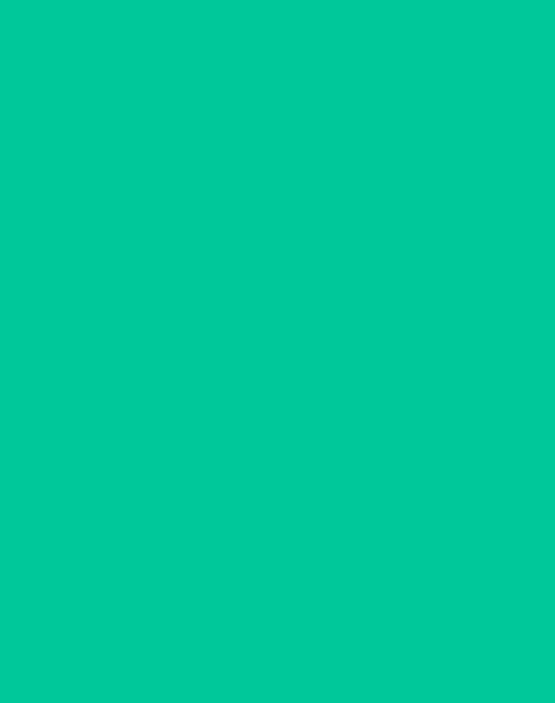
scroll to position [11, 0]
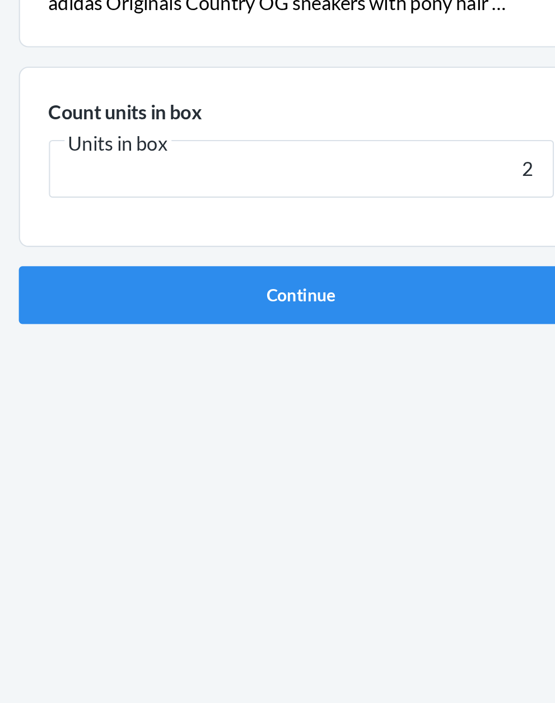
type input "2"
click at [146, 224] on button "Continue" at bounding box center [277, 237] width 263 height 27
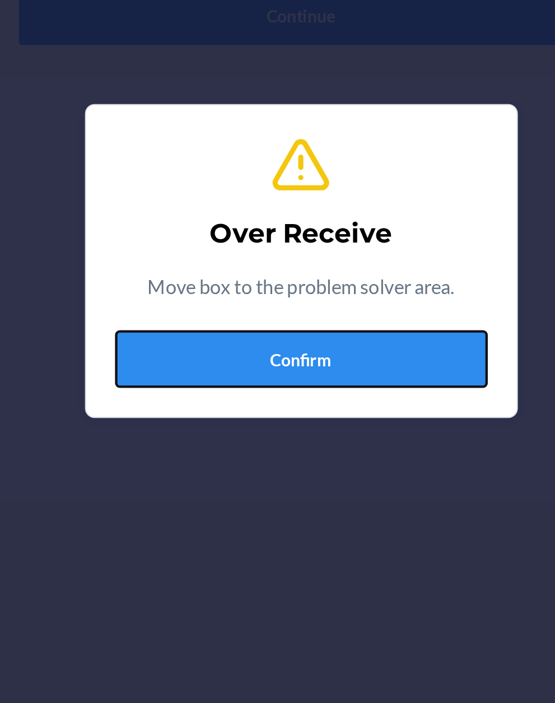
click at [292, 411] on button "Confirm" at bounding box center [278, 397] width 174 height 27
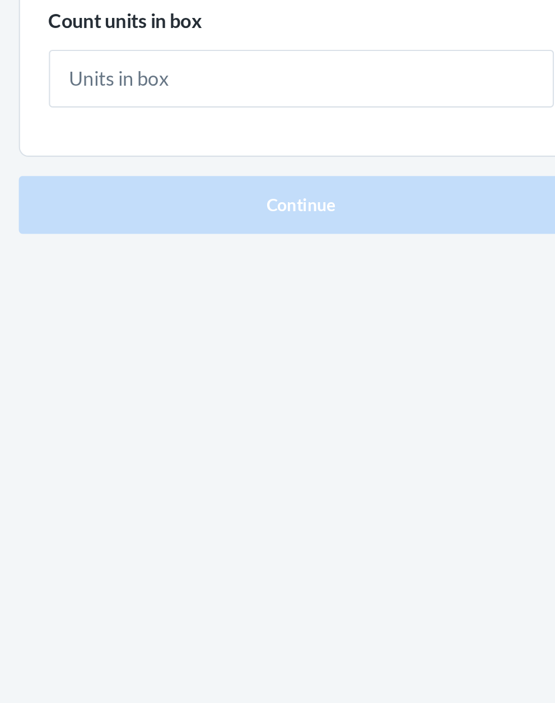
type input "1"
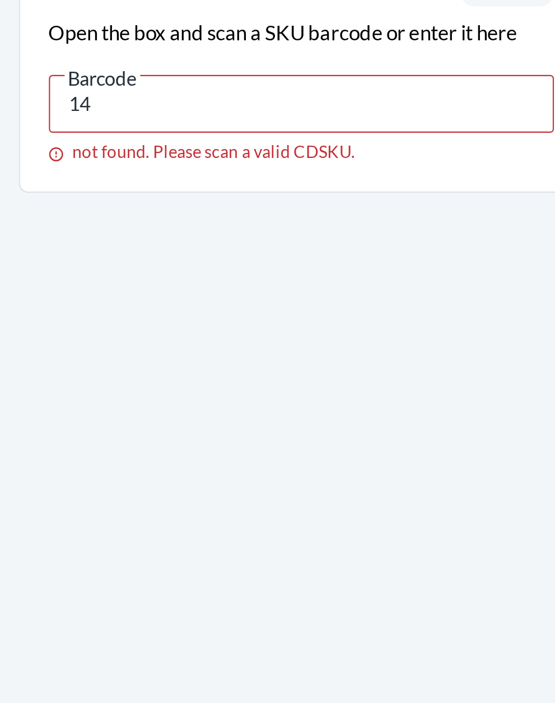
type input "1"
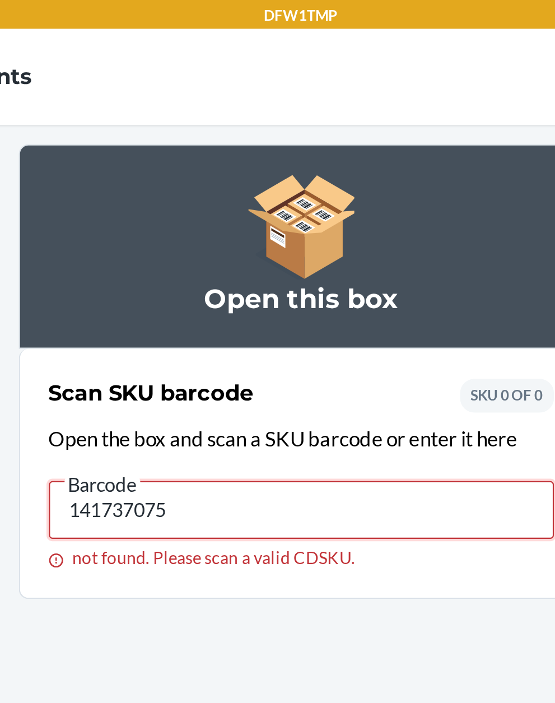
click at [252, 232] on input "141737075" at bounding box center [277, 237] width 235 height 27
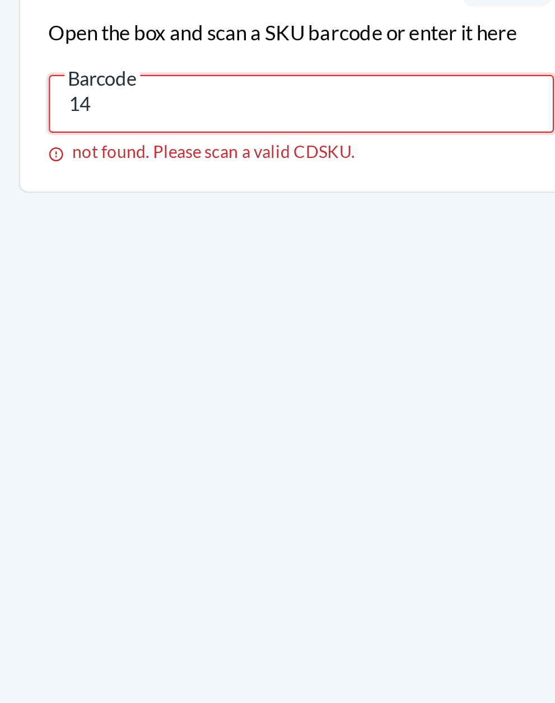
type input "1"
type input "[PERSON_NAME]"
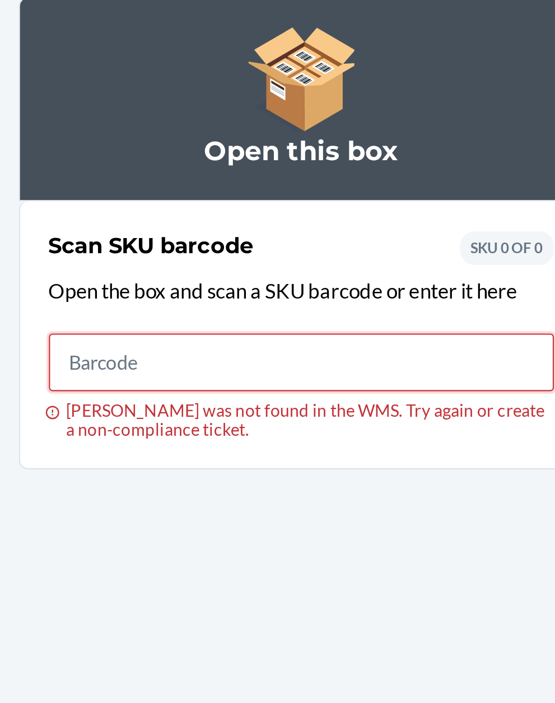
click at [235, 234] on input "[PERSON_NAME] was not found in the WMS. Try again or create a non-compliance ti…" at bounding box center [277, 237] width 235 height 27
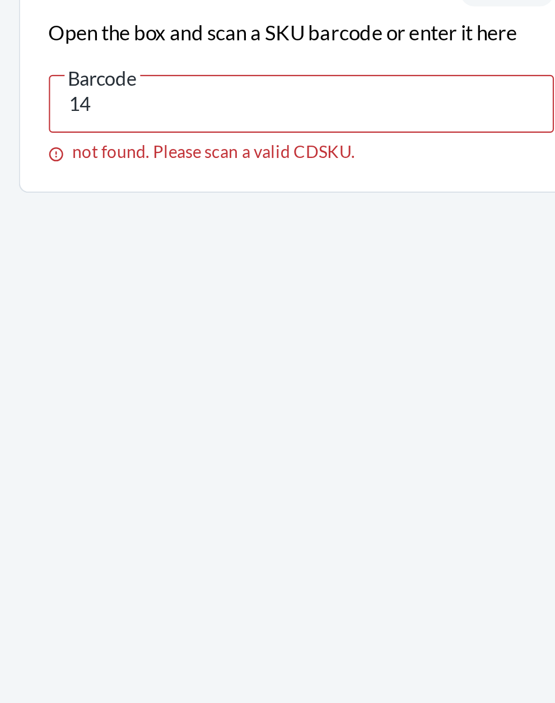
type input "1"
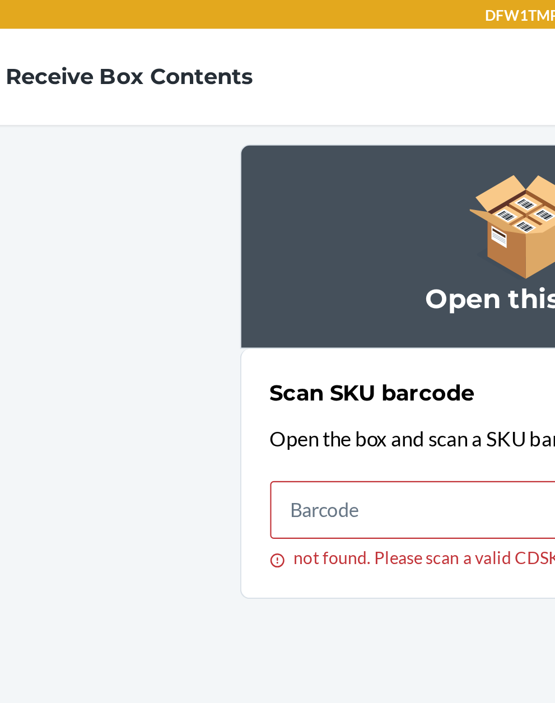
click at [138, 25] on nav "Receive Box Contents" at bounding box center [277, 35] width 555 height 45
click at [86, 23] on nav "Receive Box Contents" at bounding box center [277, 35] width 555 height 45
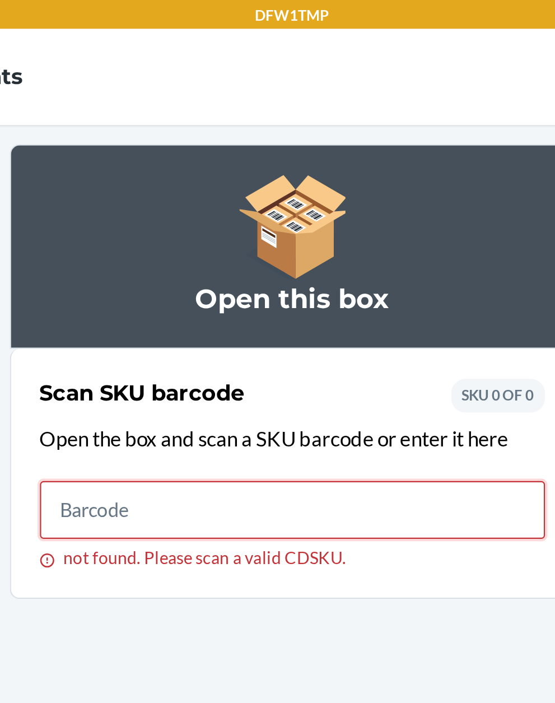
click at [230, 235] on input "not found. Please scan a valid CDSKU." at bounding box center [277, 237] width 235 height 27
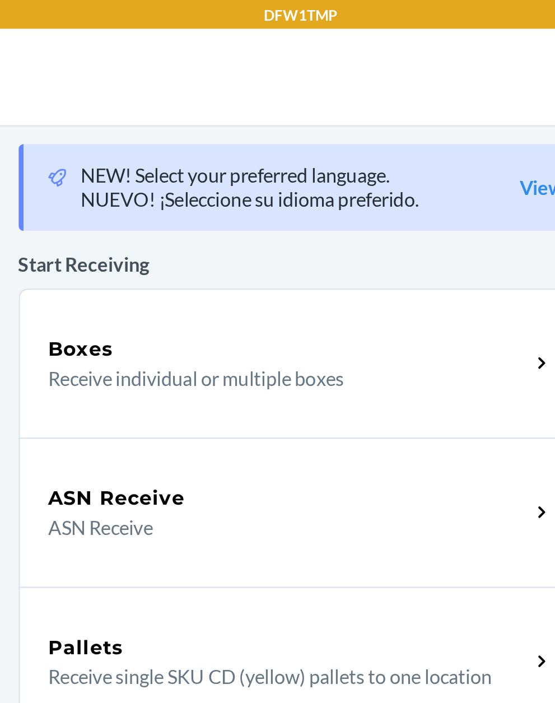
click at [236, 155] on div "Boxes Receive individual or multiple boxes" at bounding box center [277, 168] width 263 height 69
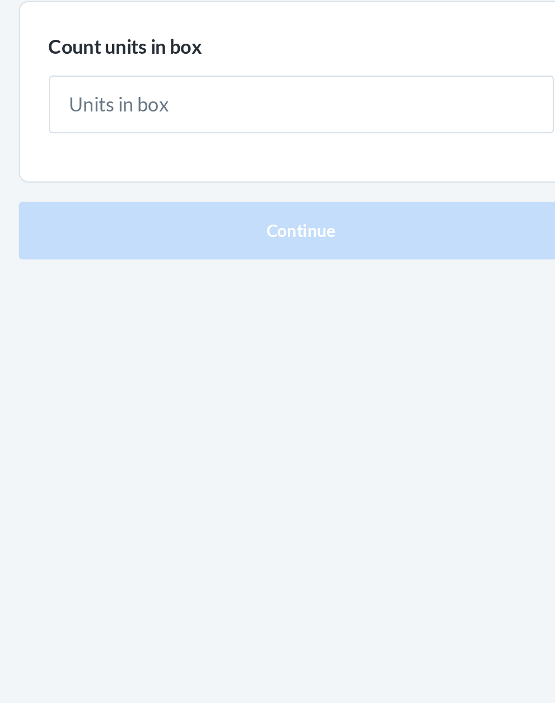
type input "1"
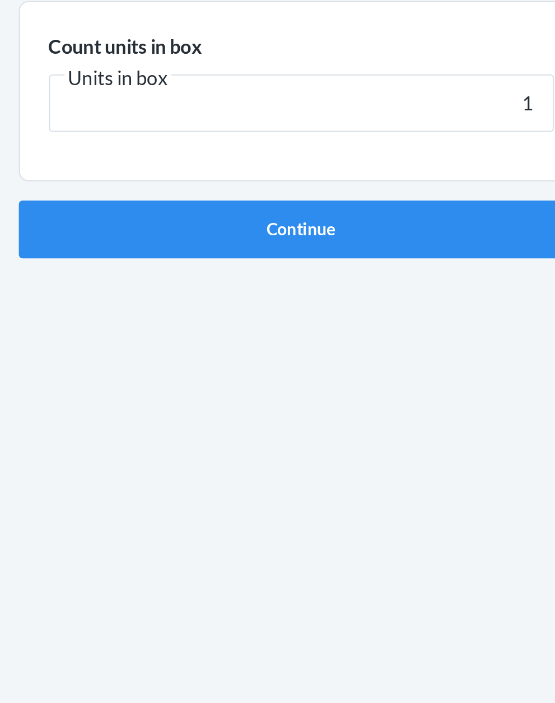
click button "Continue" at bounding box center [277, 237] width 263 height 27
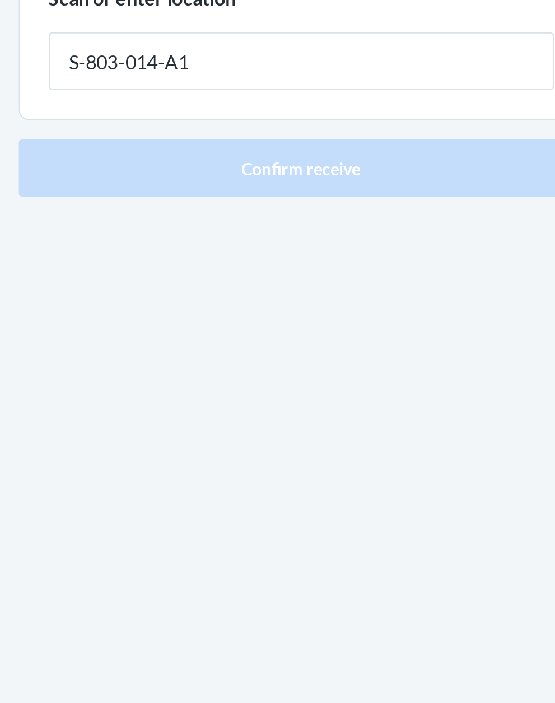
type input "S-803-014-A1"
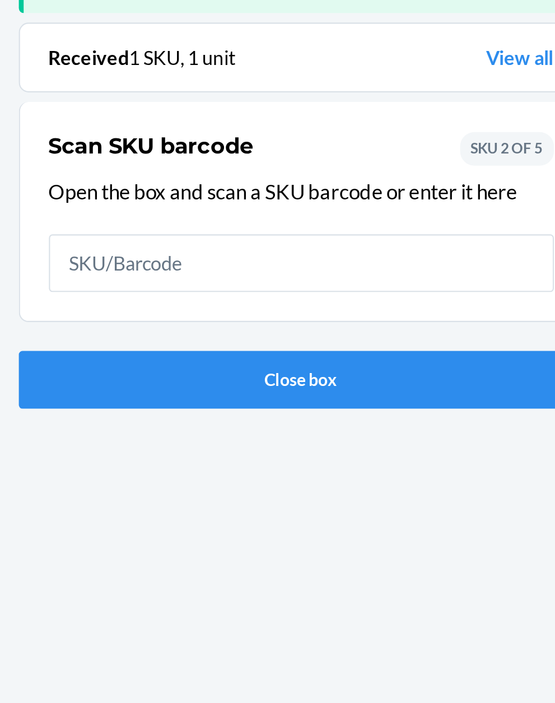
scroll to position [73, 0]
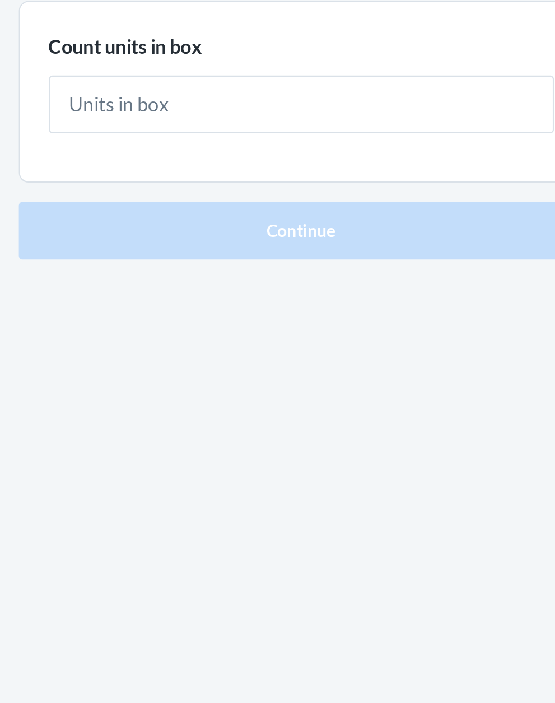
type input "1"
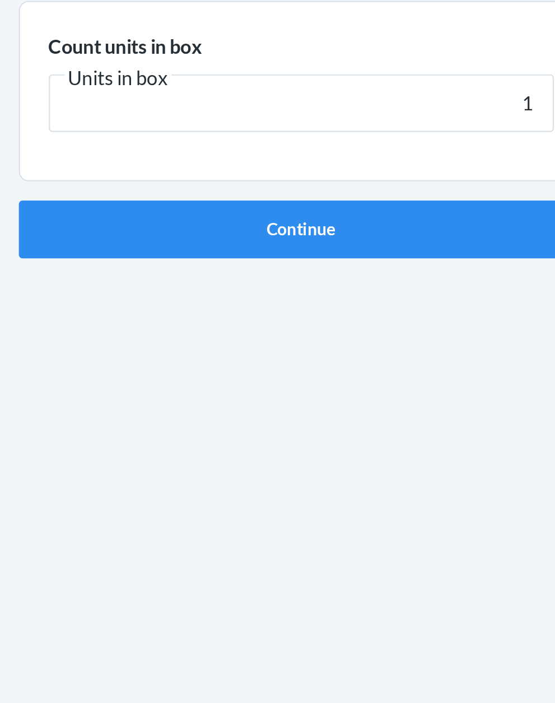
click button "Continue" at bounding box center [277, 237] width 263 height 27
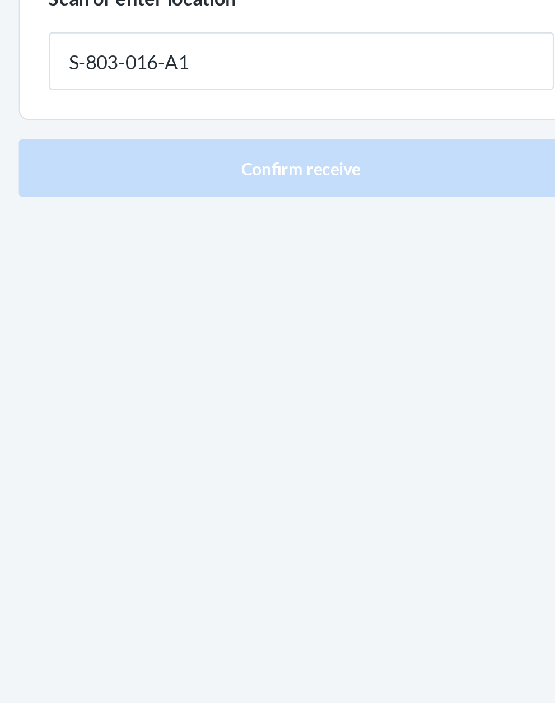
type input "S-803-016-A1"
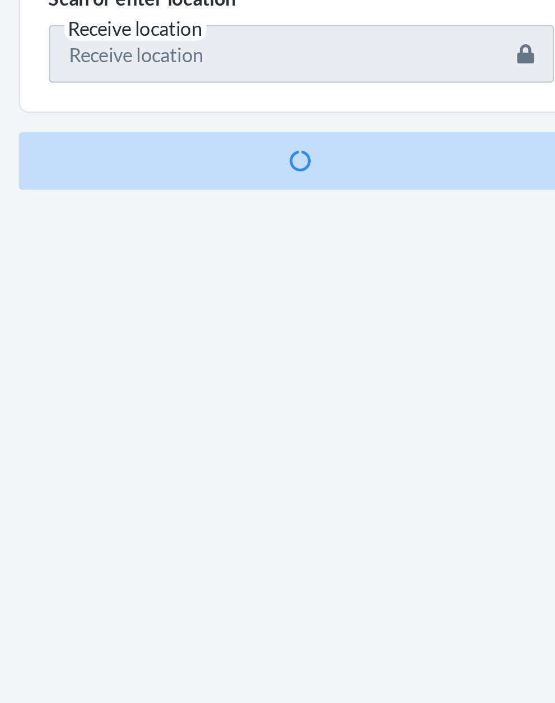
scroll to position [73, 0]
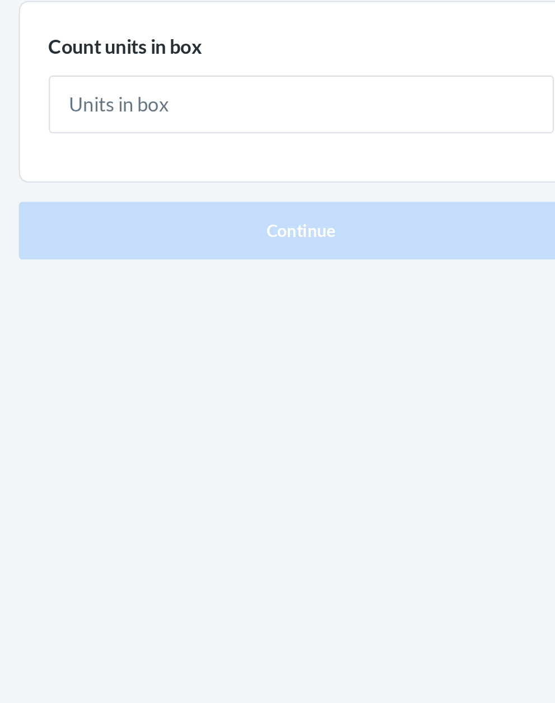
type input "1"
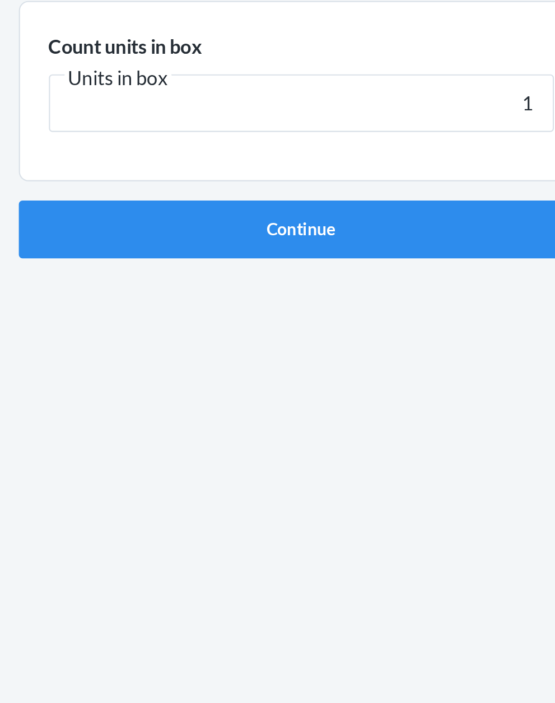
click button "Continue" at bounding box center [277, 237] width 263 height 27
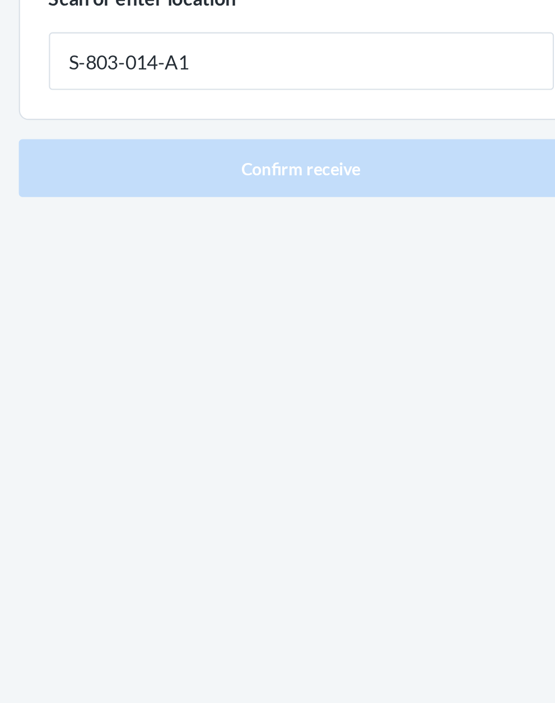
type input "S-803-014-A1"
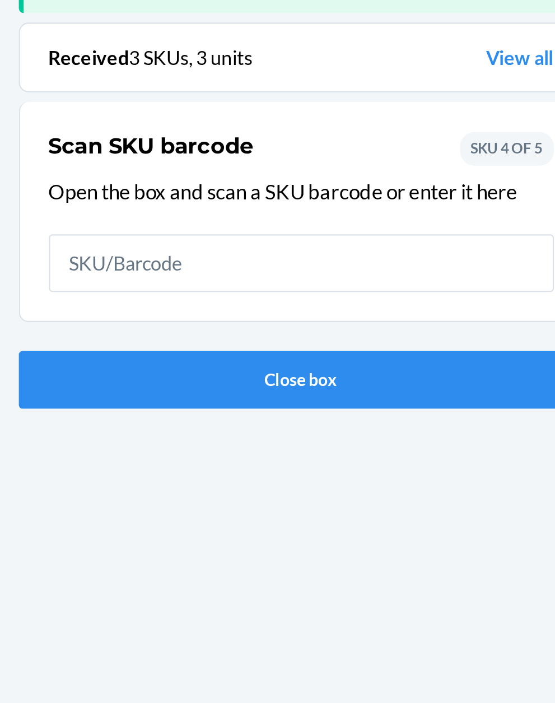
scroll to position [73, 0]
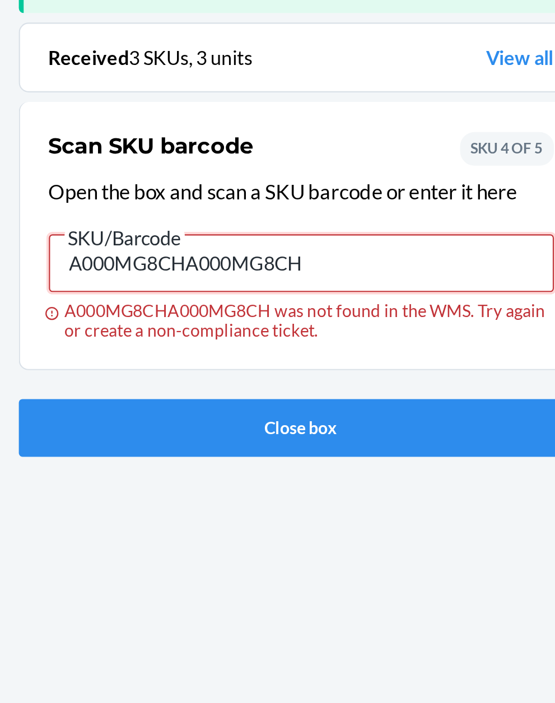
click at [315, 240] on input "A000MG8CHA000MG8CH" at bounding box center [277, 253] width 235 height 27
type input "A"
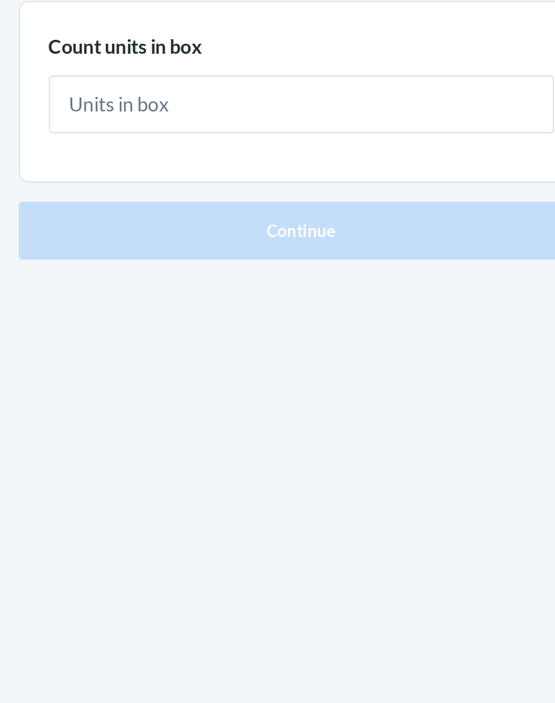
type input "1"
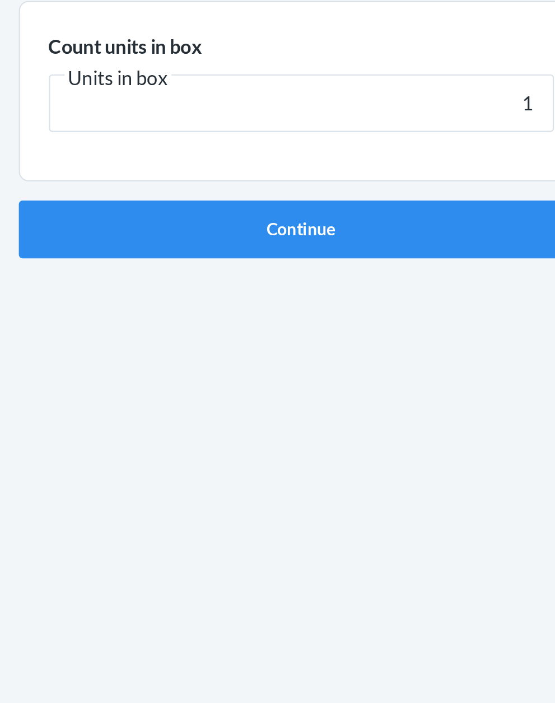
click button "Continue" at bounding box center [277, 237] width 263 height 27
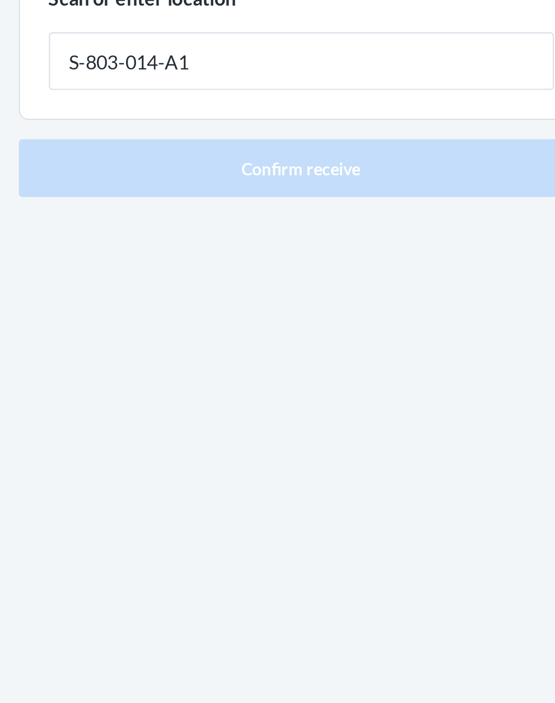
type input "S-803-014-A1"
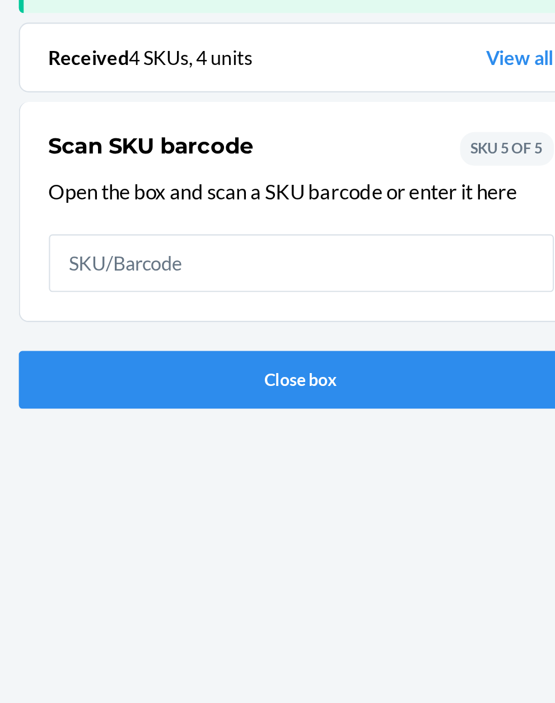
scroll to position [73, 0]
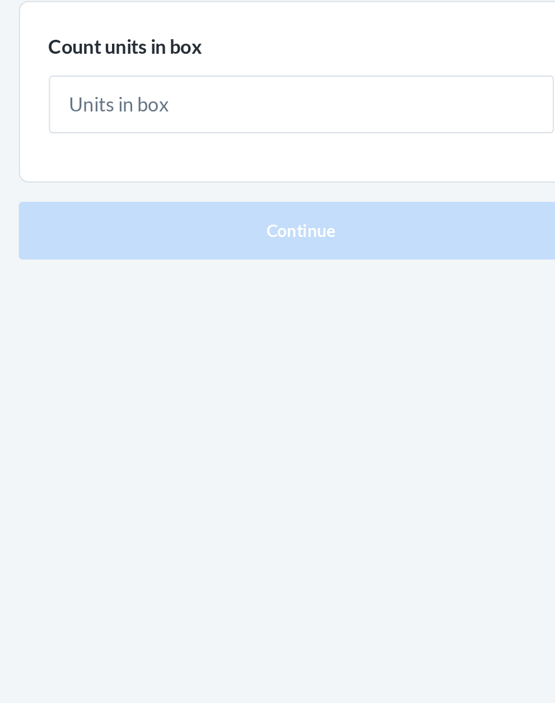
type input "2"
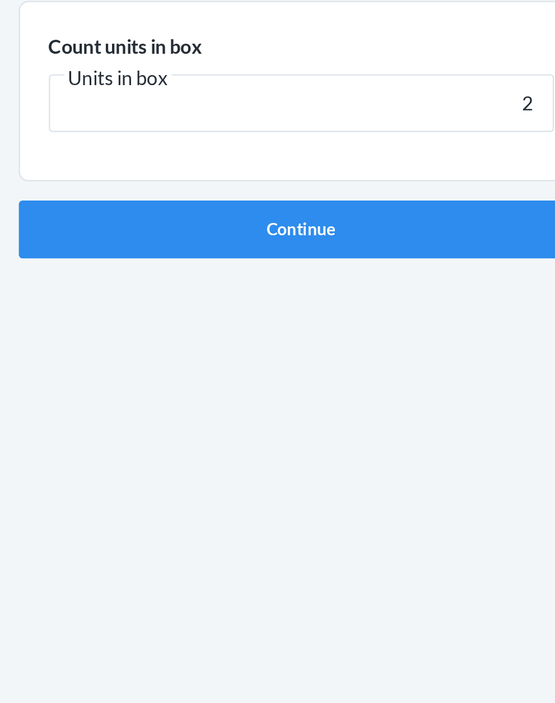
click button "Continue" at bounding box center [277, 237] width 263 height 27
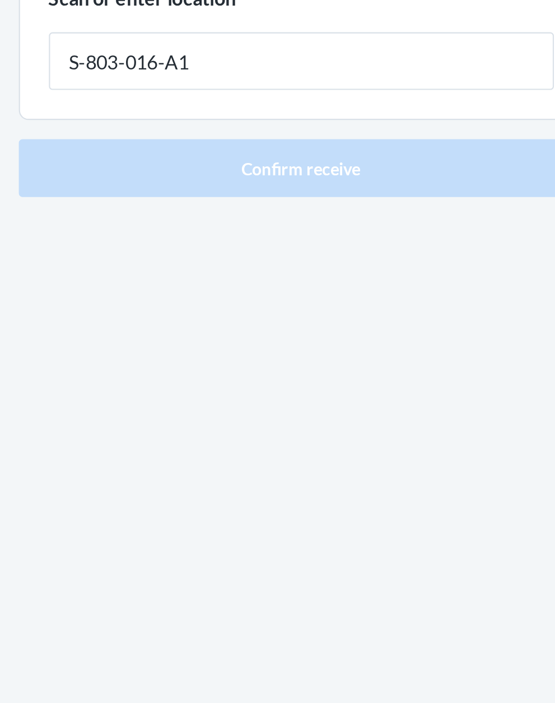
type input "S-803-016-A1"
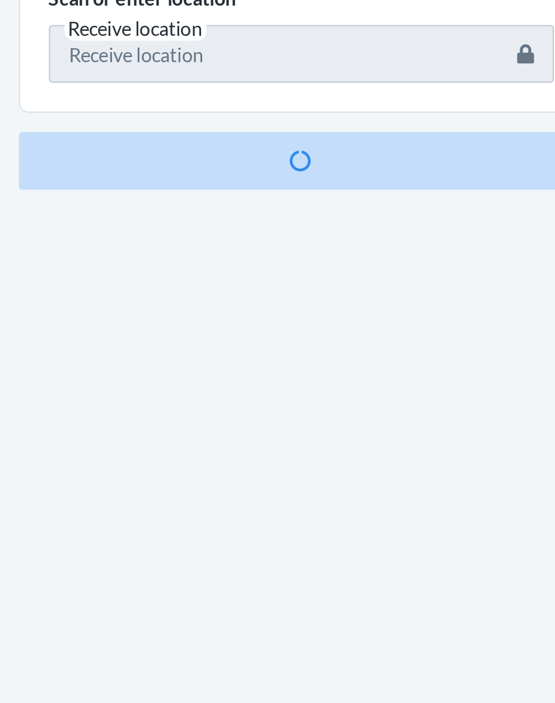
scroll to position [85, 0]
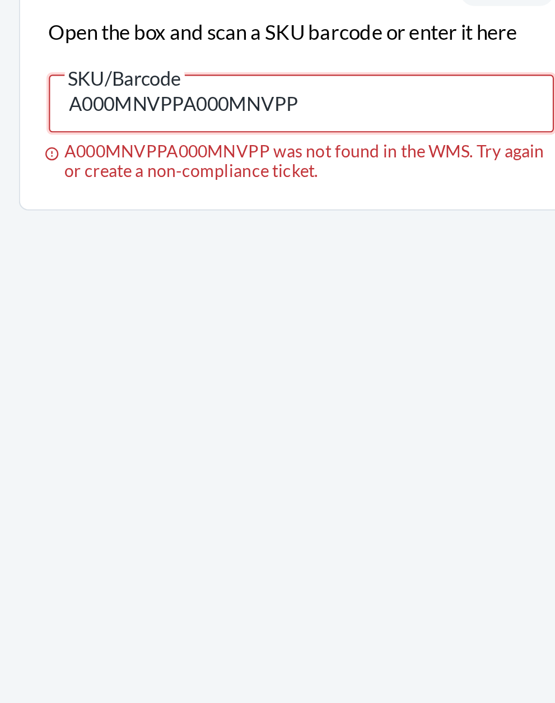
click at [306, 245] on input "A000MNVPPA000MNVPP" at bounding box center [277, 250] width 235 height 27
type input "A"
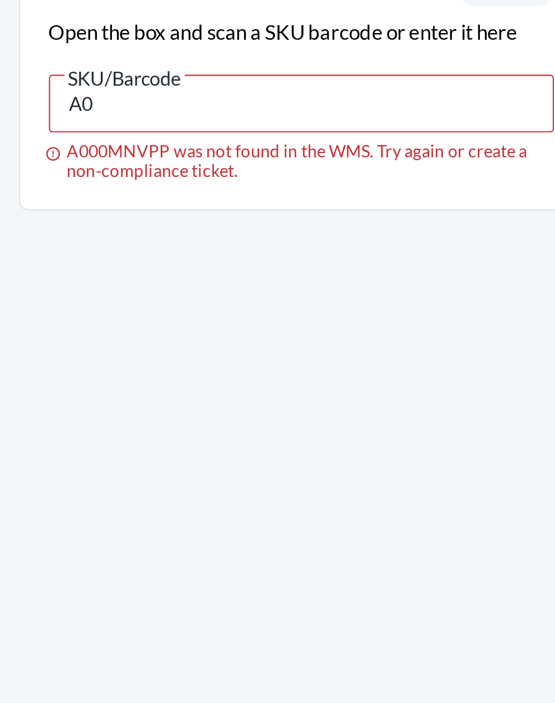
type input "A"
click at [278, 239] on input "A000MNVPP" at bounding box center [277, 250] width 235 height 27
type input "A"
type input "138518409"
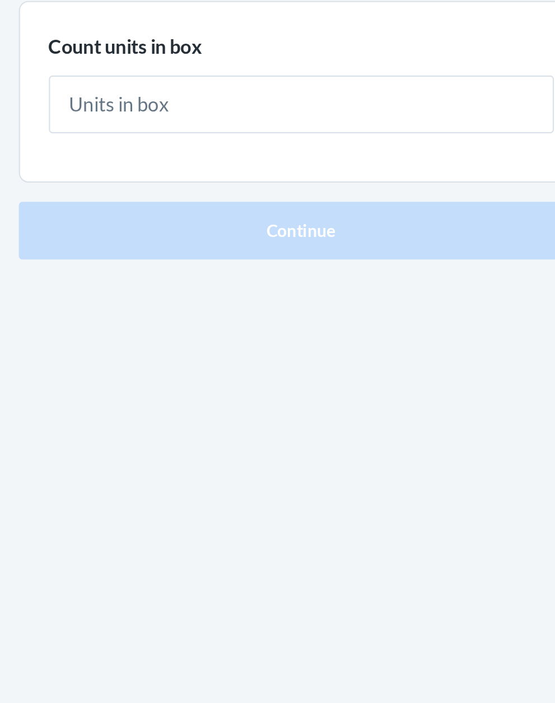
type input "1"
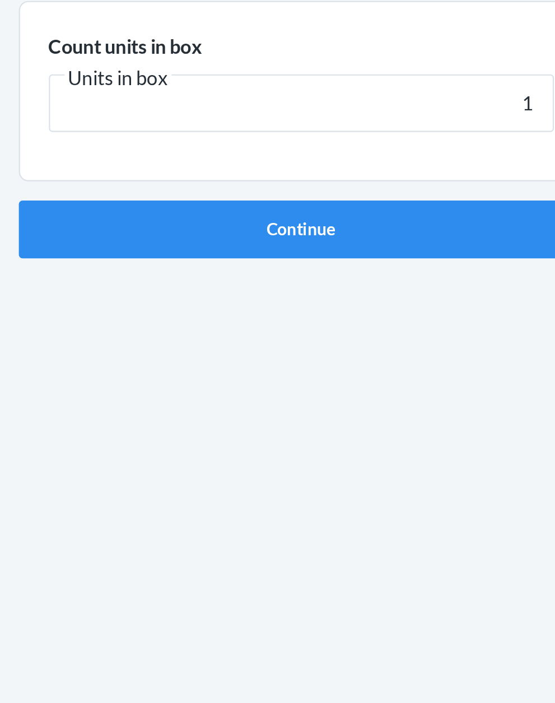
click button "Continue" at bounding box center [277, 237] width 263 height 27
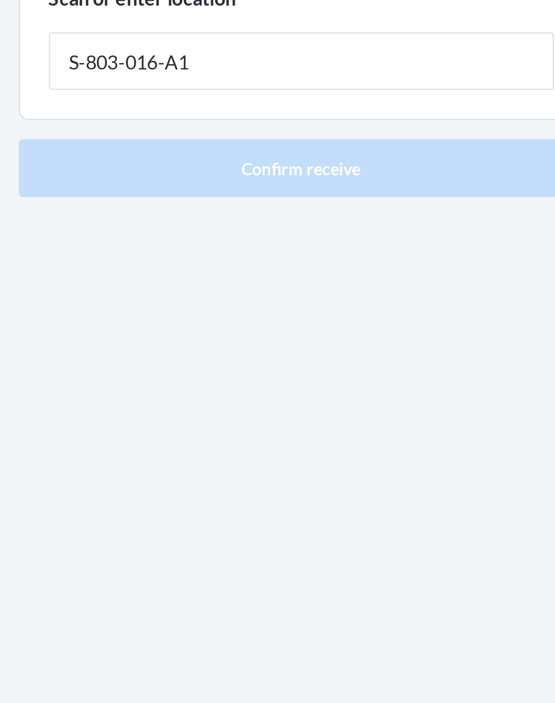
type input "S-803-016-A1"
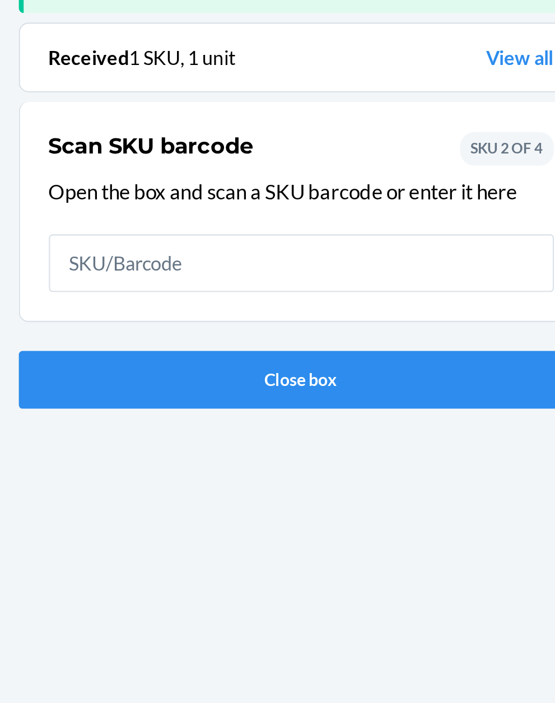
scroll to position [73, 0]
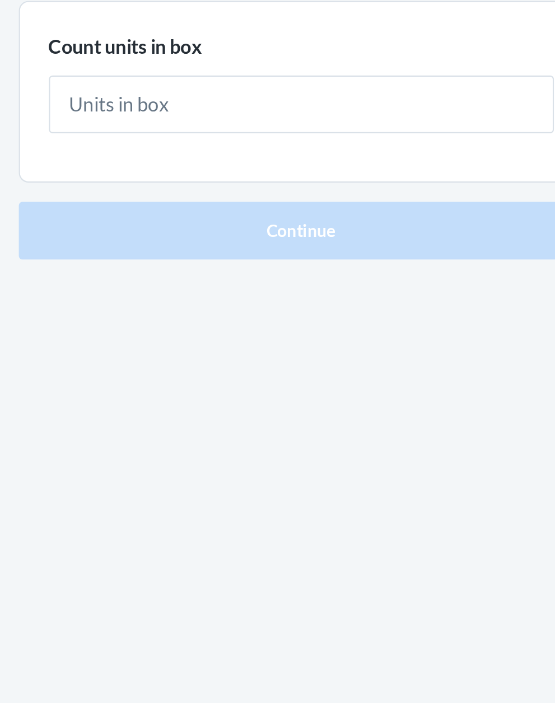
type input "1"
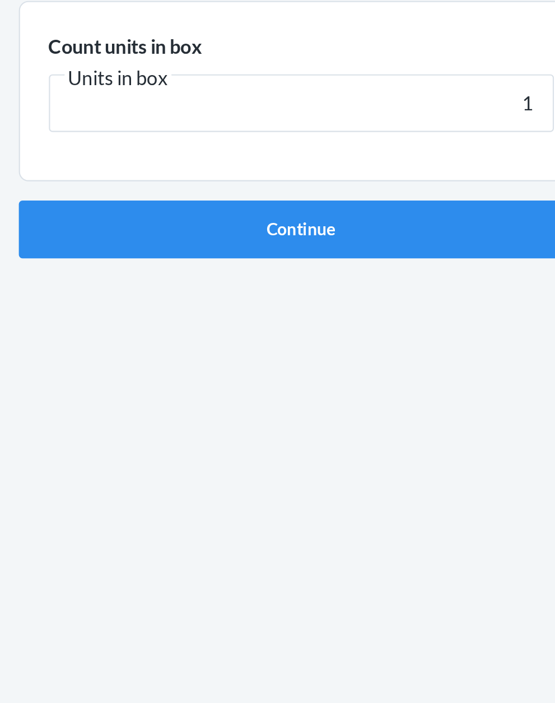
click button "Continue" at bounding box center [277, 237] width 263 height 27
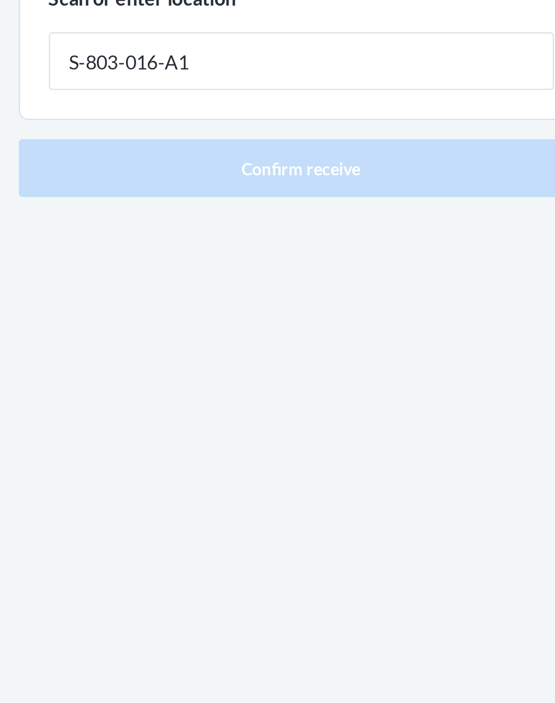
type input "S-803-016-A1"
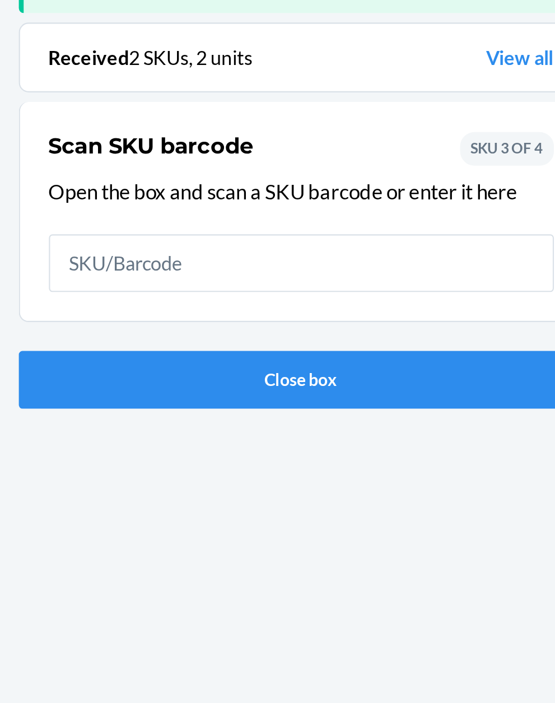
scroll to position [73, 0]
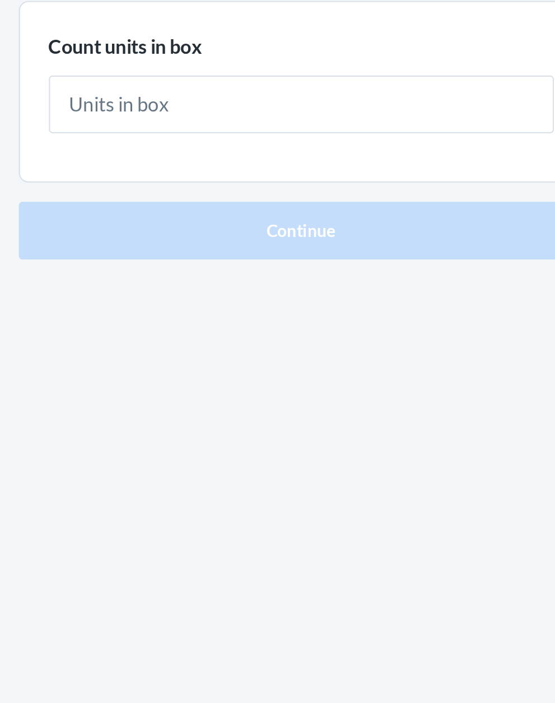
type input "3"
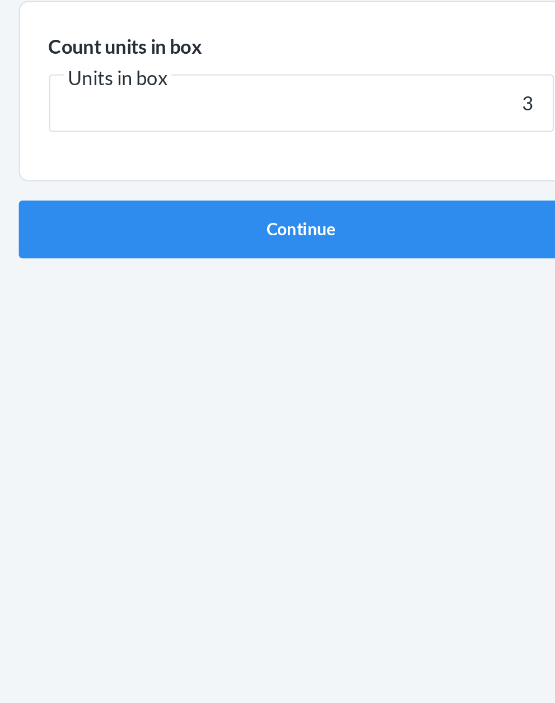
click button "Continue" at bounding box center [277, 237] width 263 height 27
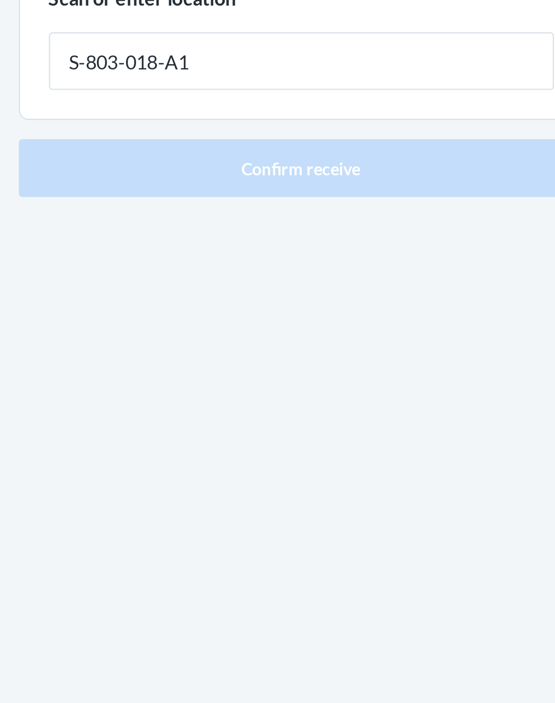
type input "S-803-018-A1"
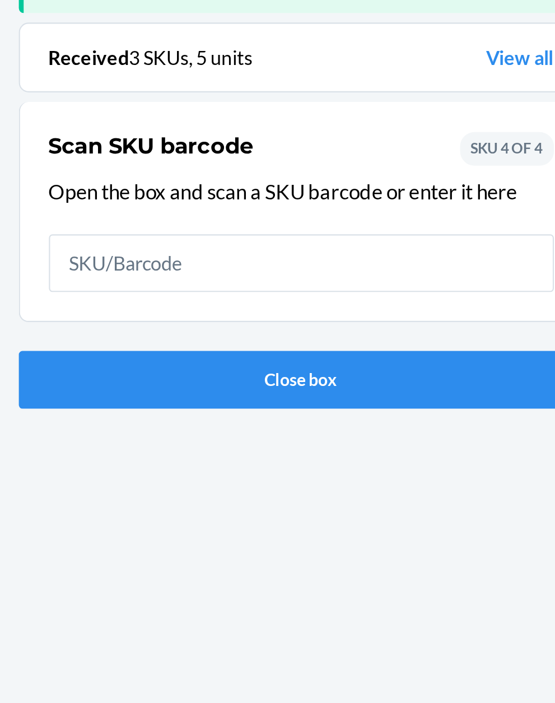
scroll to position [73, 0]
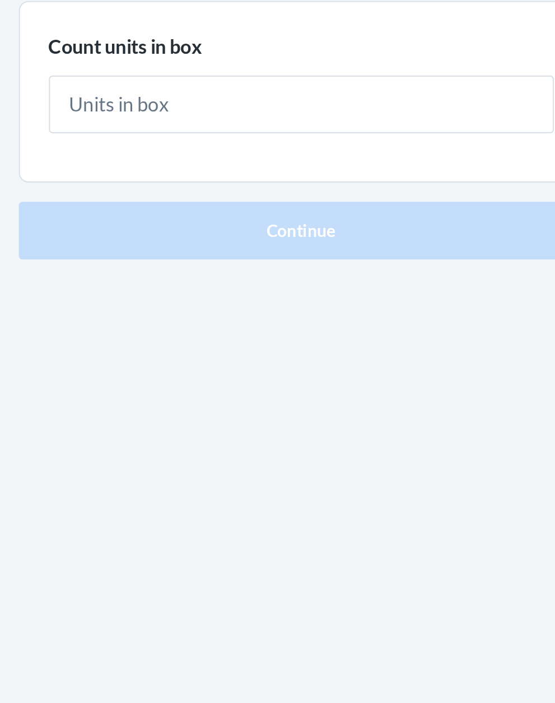
type input "2"
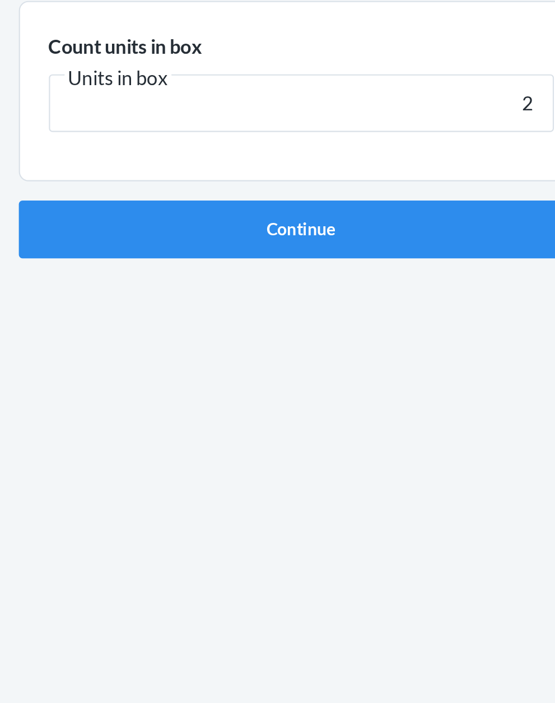
click button "Continue" at bounding box center [277, 237] width 263 height 27
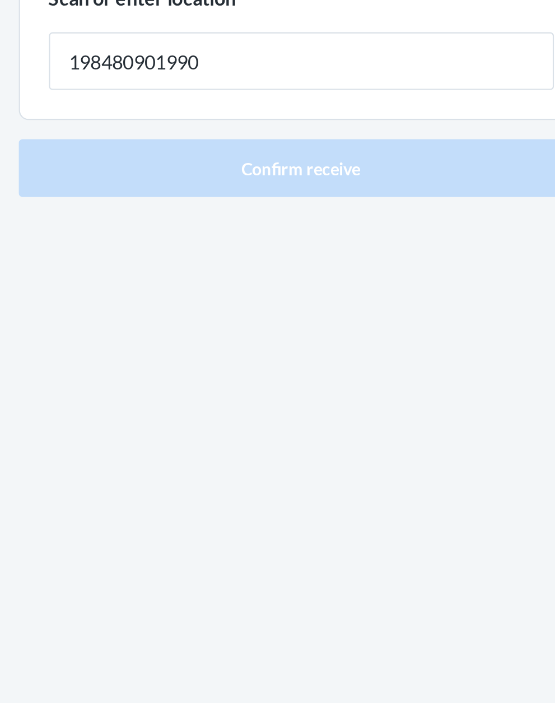
type input "198480901990"
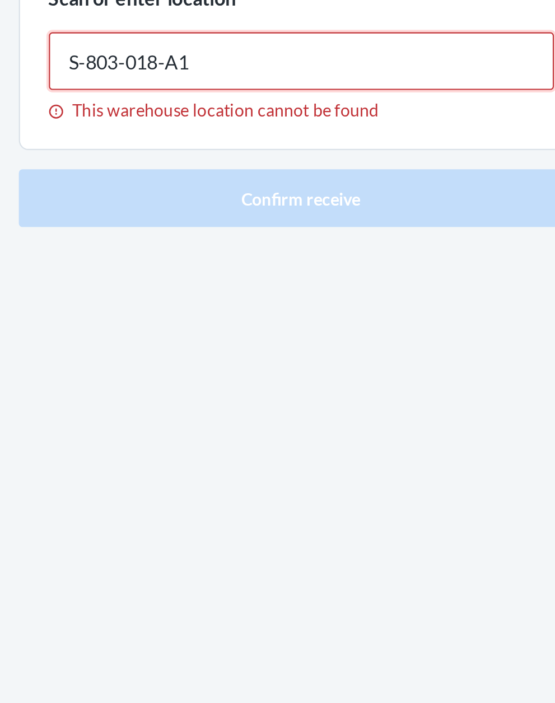
type input "S-803-018-A1"
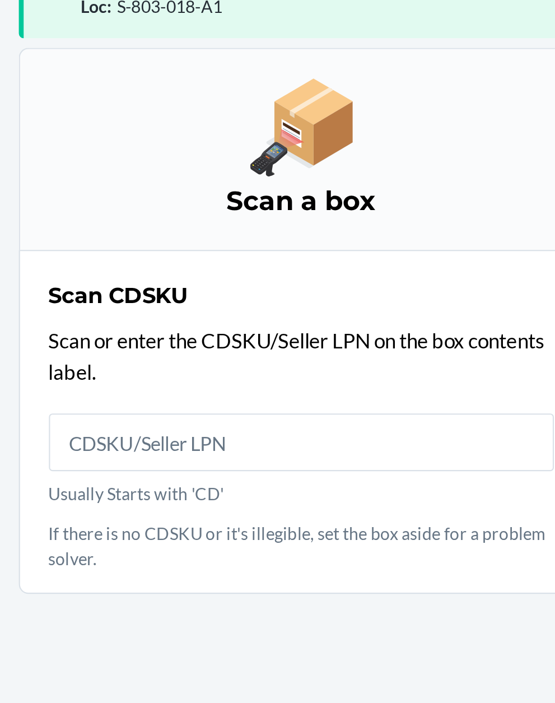
scroll to position [85, 0]
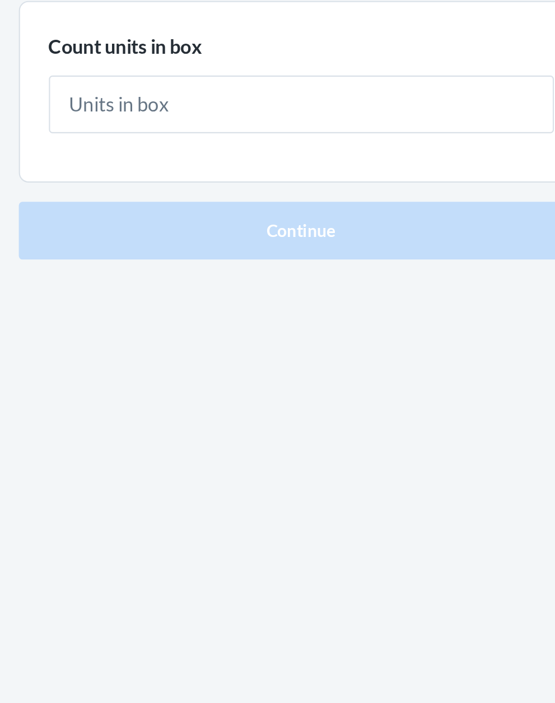
type input "1"
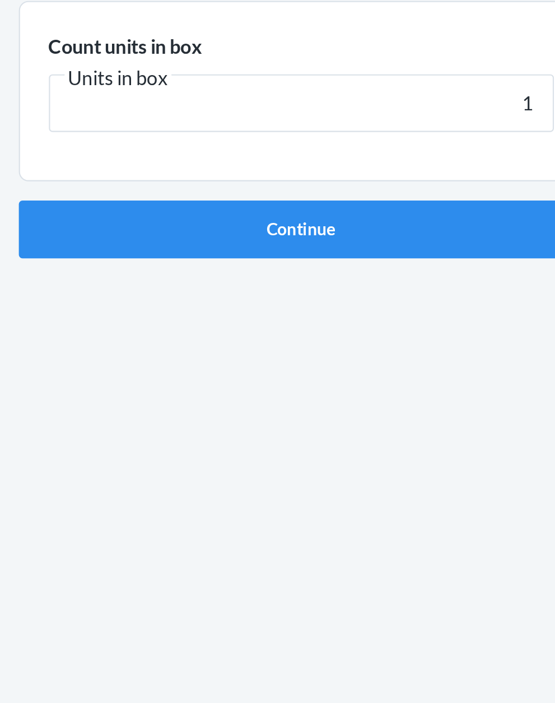
click button "Continue" at bounding box center [277, 237] width 263 height 27
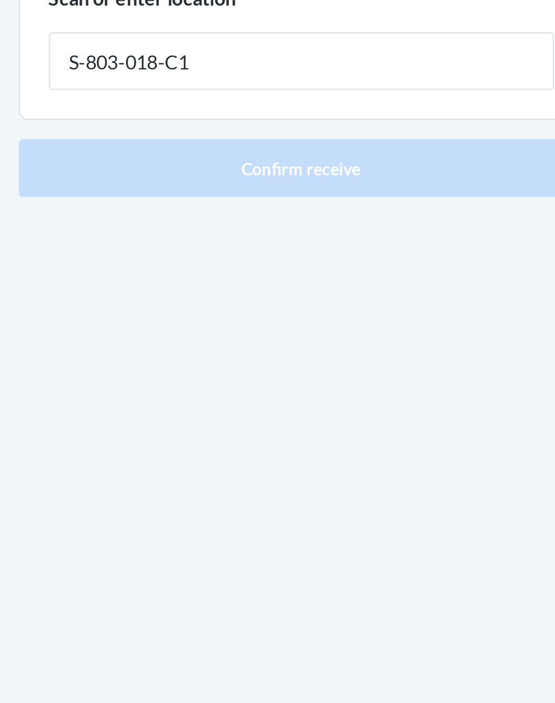
type input "S-803-018-C1"
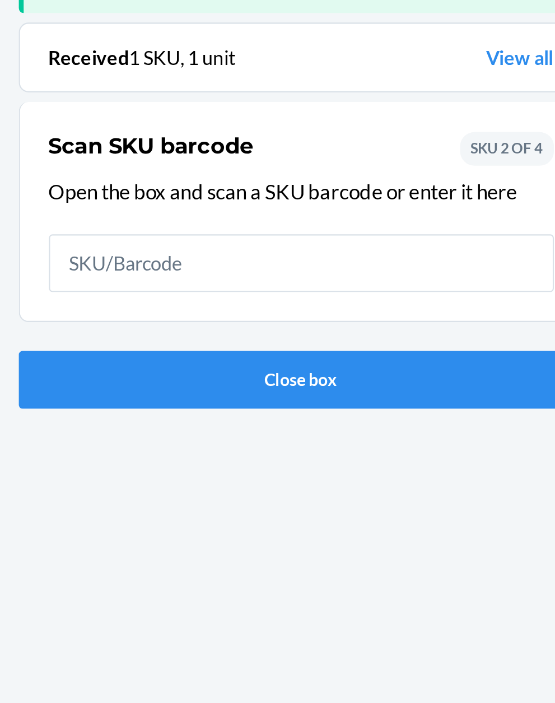
scroll to position [73, 0]
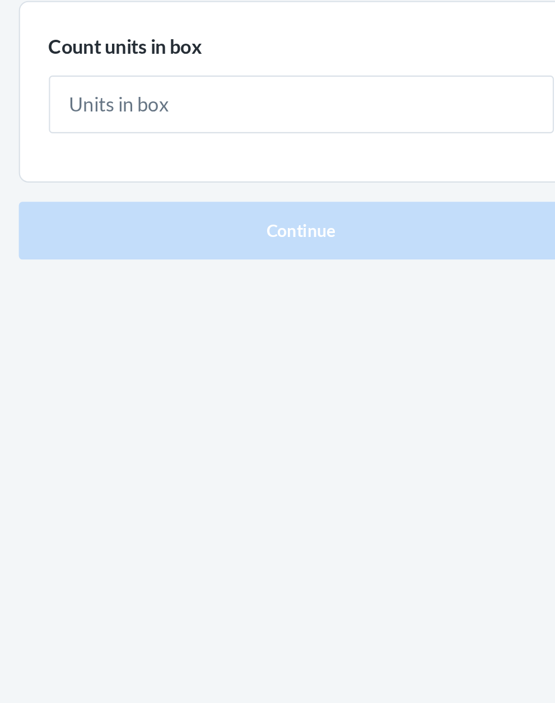
type input "1"
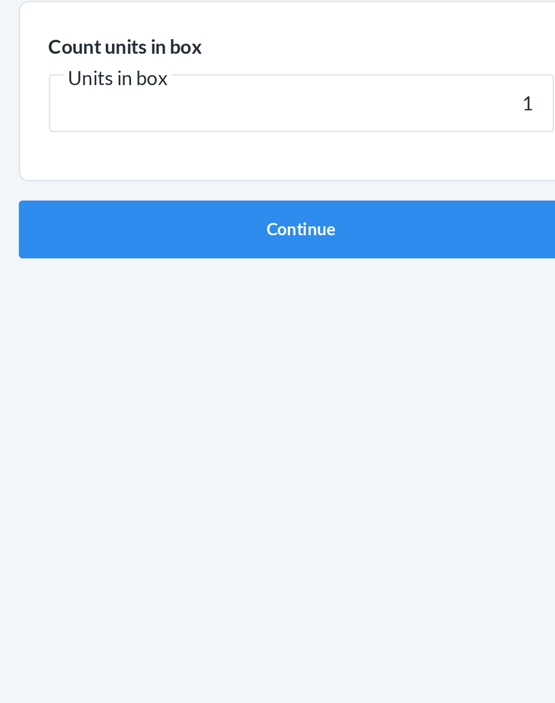
click button "Continue" at bounding box center [277, 237] width 263 height 27
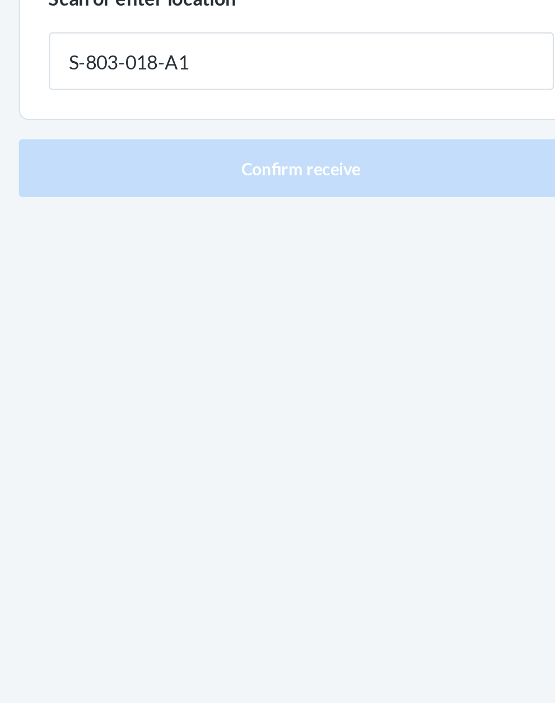
type input "S-803-018-A1"
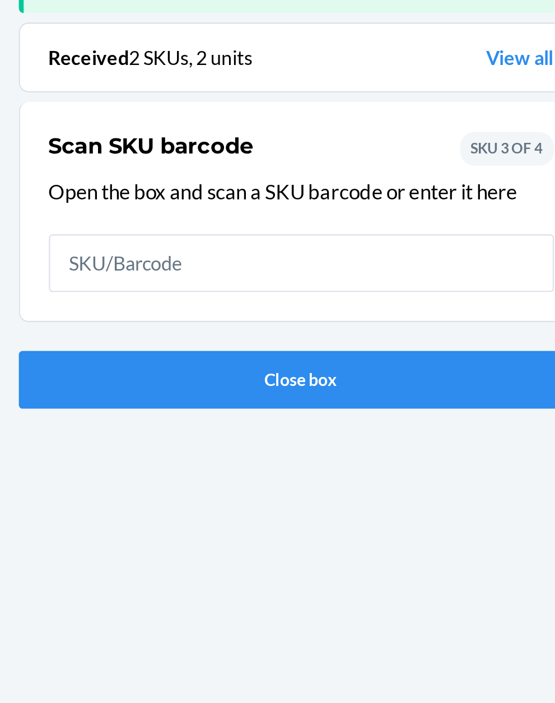
scroll to position [73, 0]
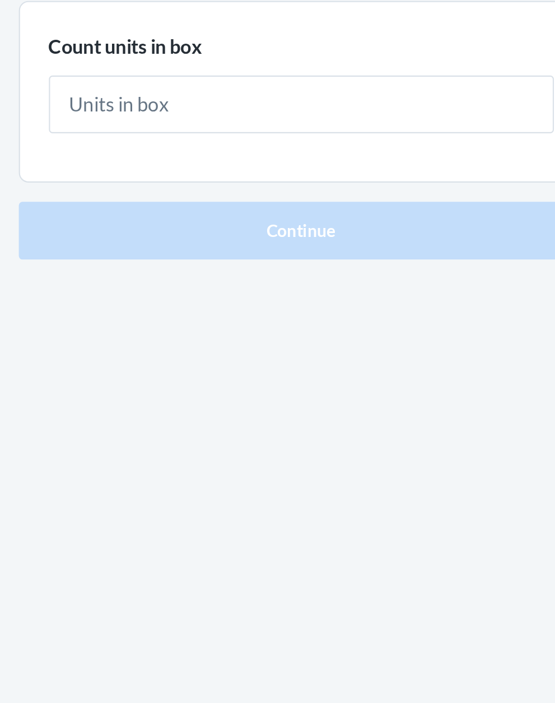
type input "1"
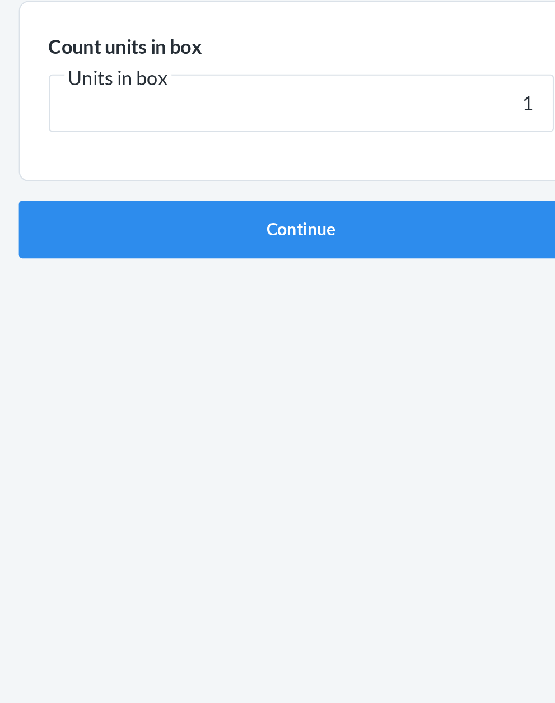
click button "Continue" at bounding box center [277, 237] width 263 height 27
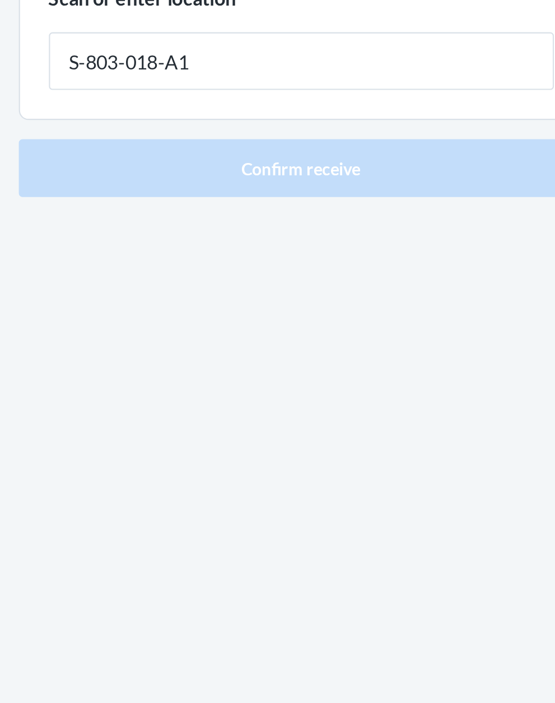
type input "S-803-018-A1"
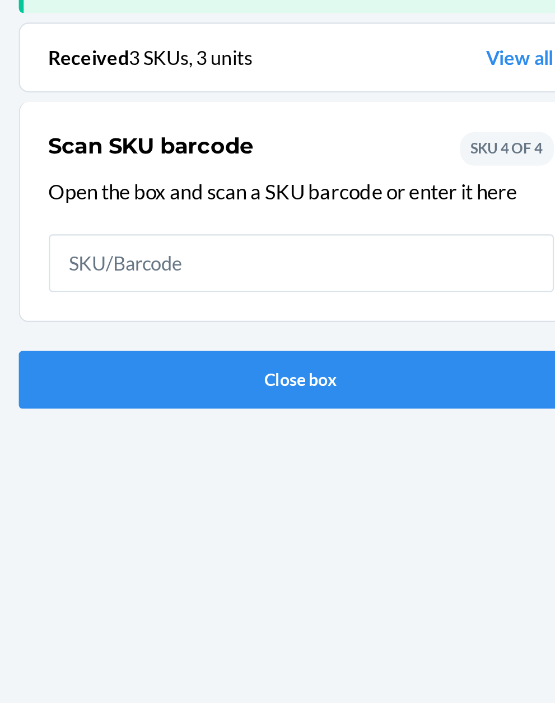
scroll to position [73, 0]
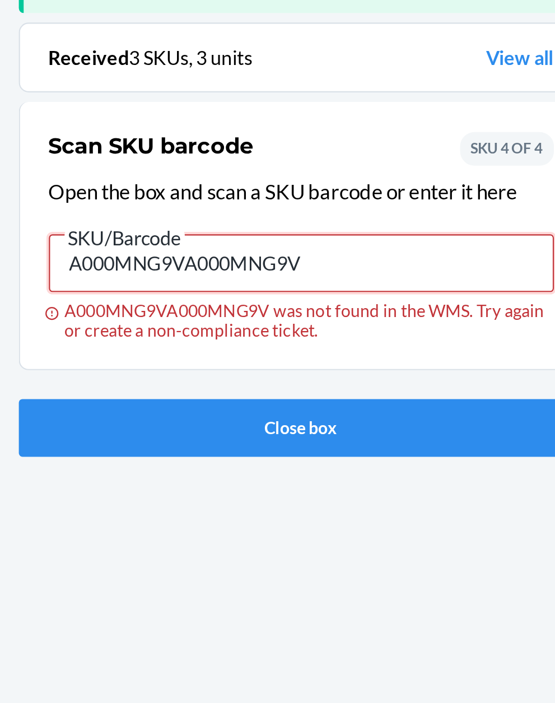
click at [299, 240] on input "A000MNG9VA000MNG9V" at bounding box center [277, 253] width 235 height 27
type input "A"
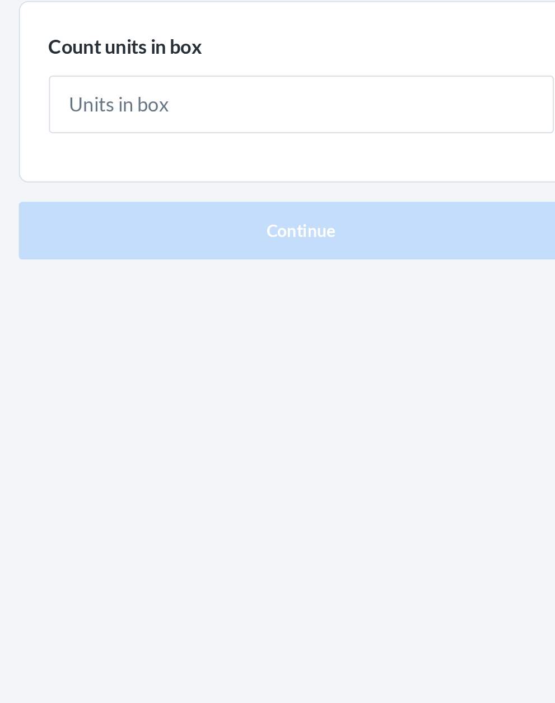
type input "1"
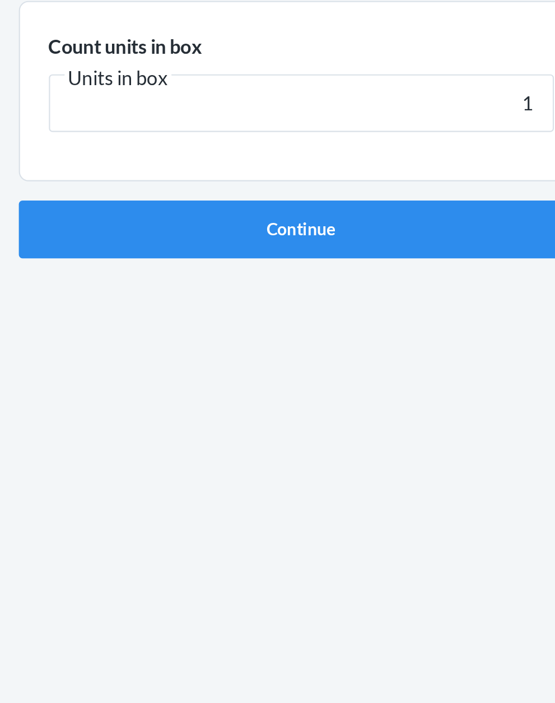
click button "Continue" at bounding box center [277, 237] width 263 height 27
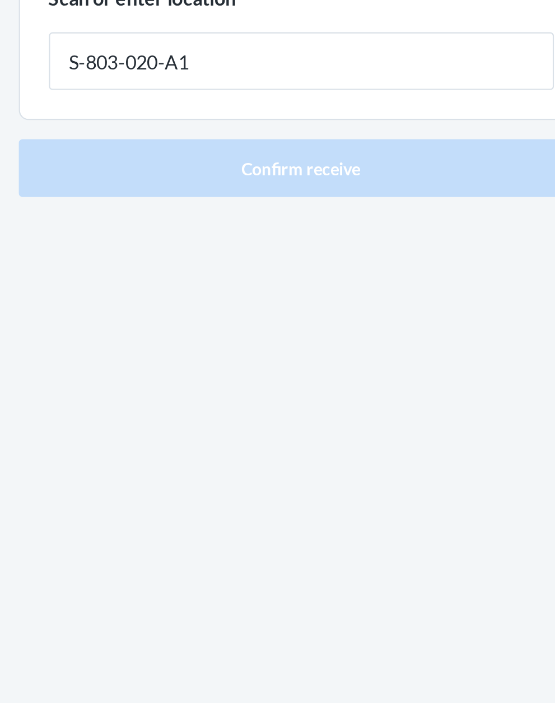
type input "S-803-020-A1"
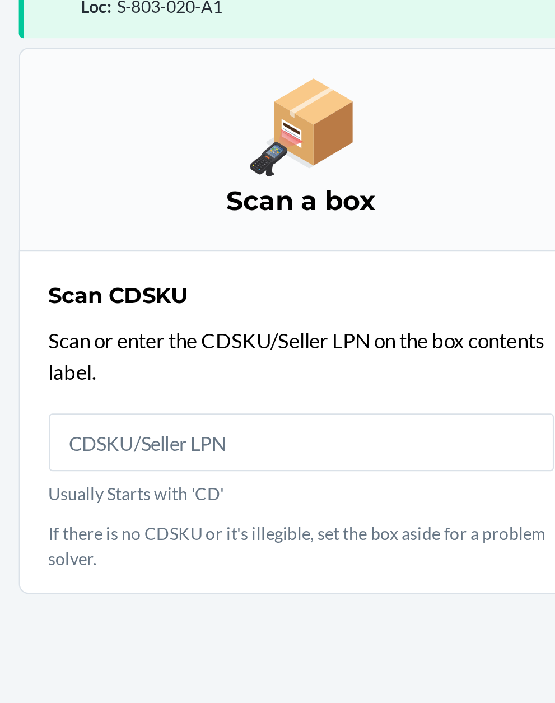
scroll to position [85, 0]
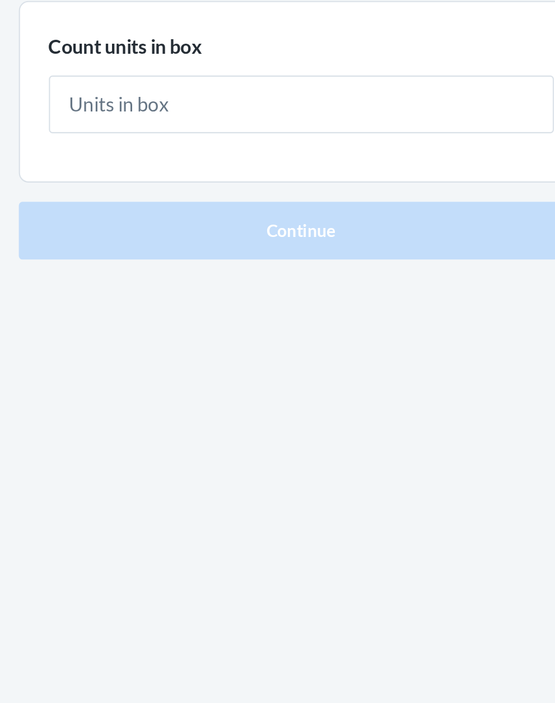
type input "1"
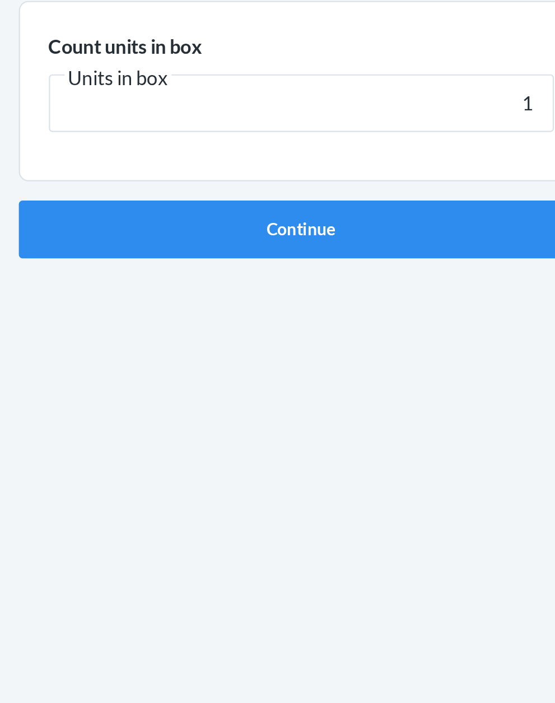
click button "Continue" at bounding box center [277, 237] width 263 height 27
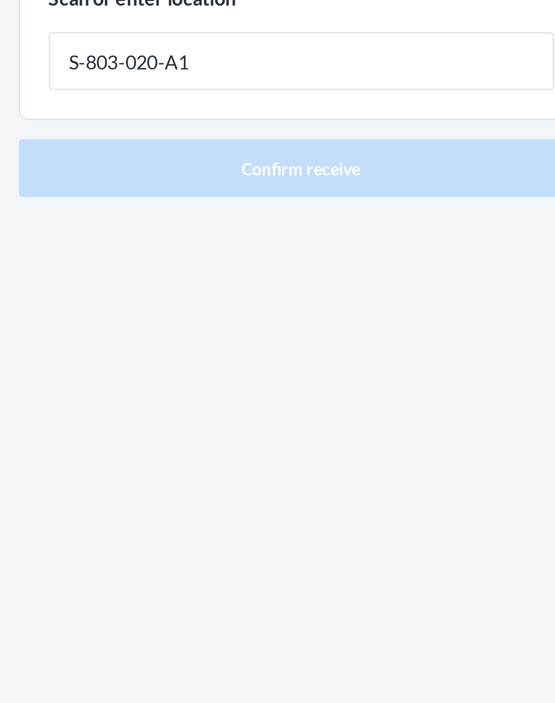
type input "S-803-020-A1"
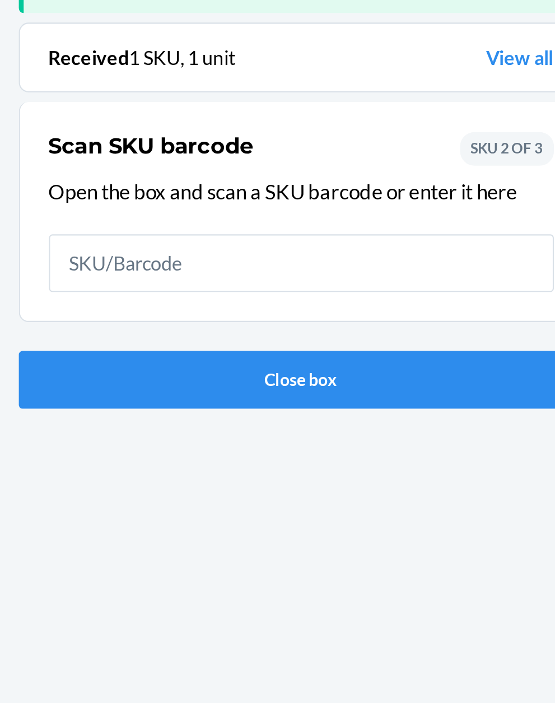
scroll to position [73, 0]
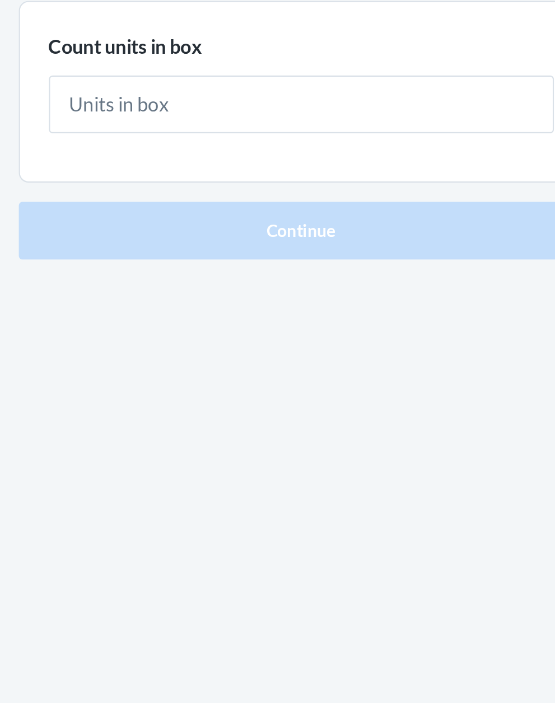
type input "1"
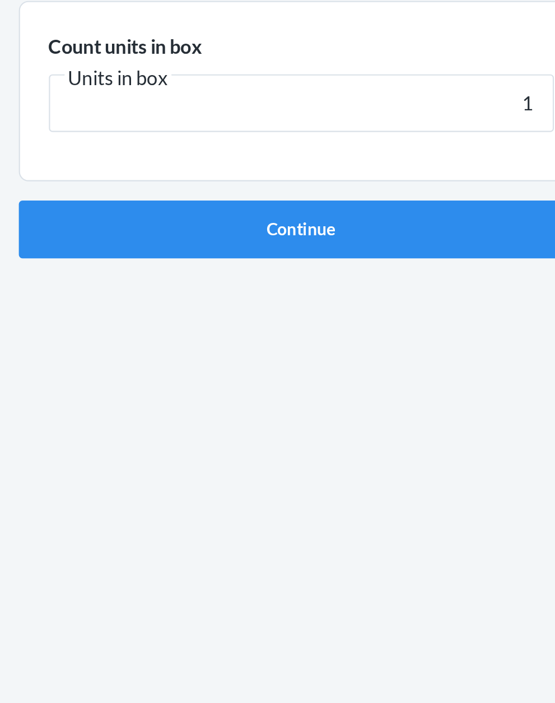
click button "Continue" at bounding box center [277, 237] width 263 height 27
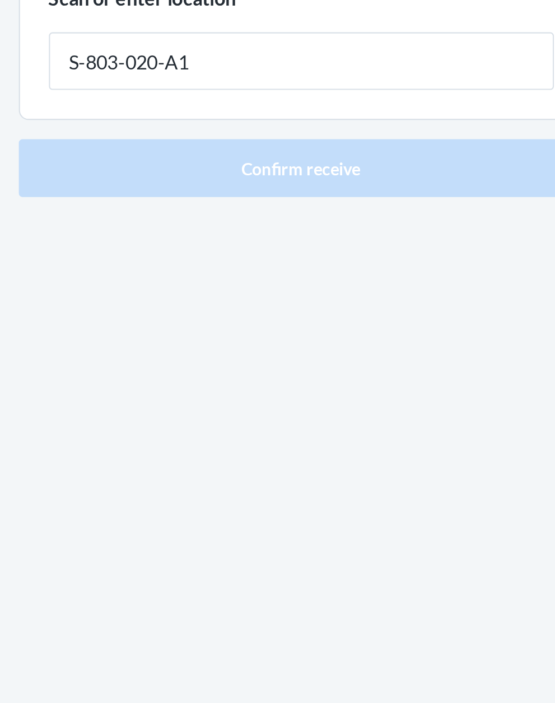
type input "S-803-020-A1"
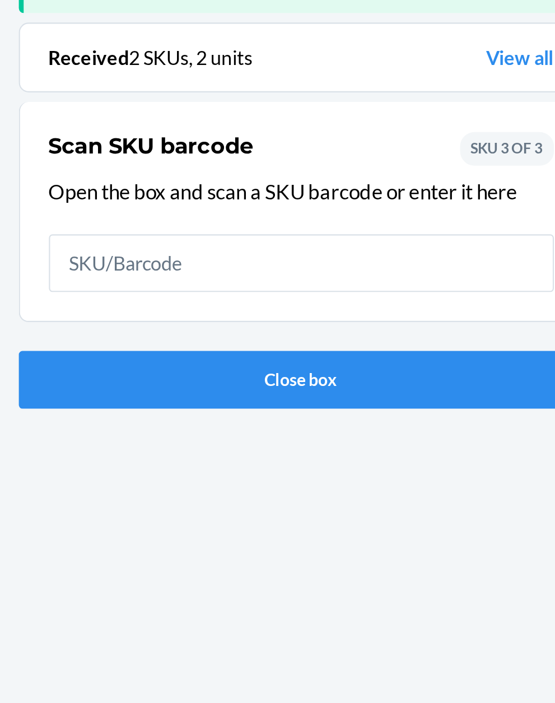
scroll to position [73, 0]
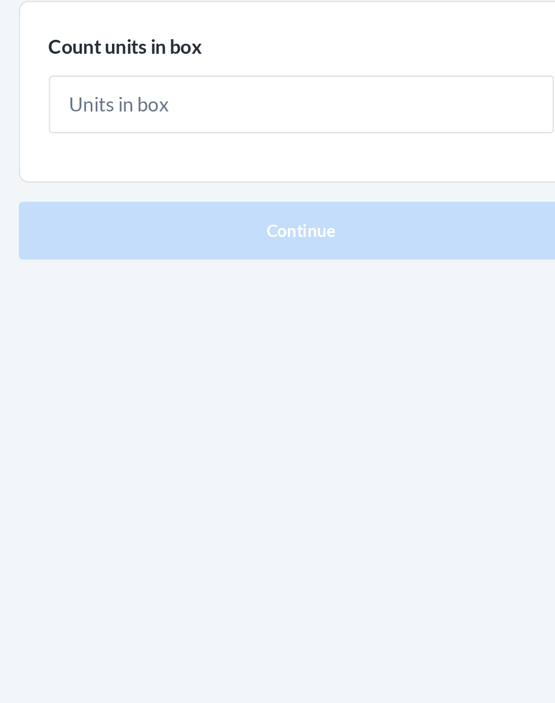
type input "3"
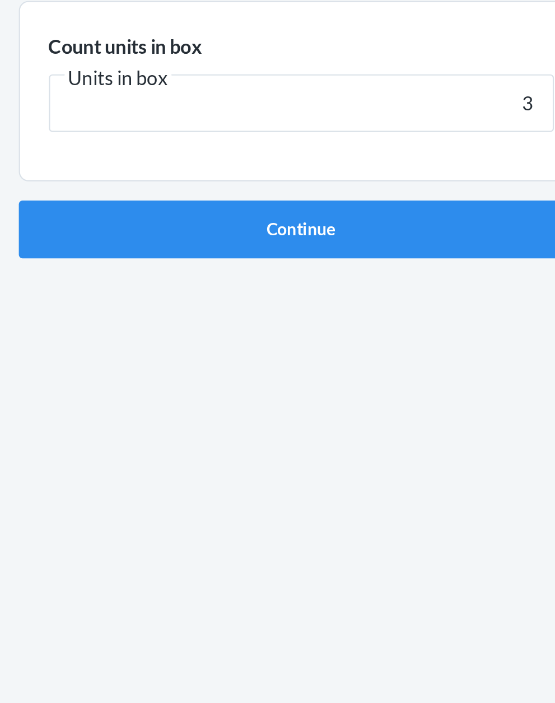
click button "Continue" at bounding box center [277, 237] width 263 height 27
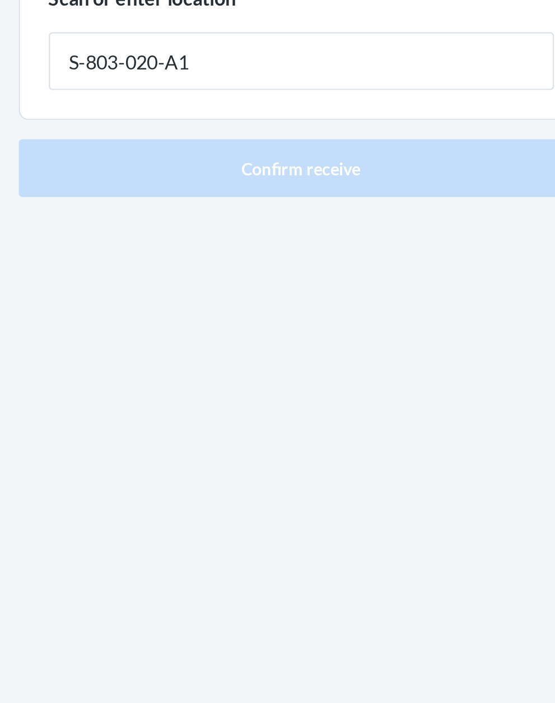
type input "S-803-020-A1"
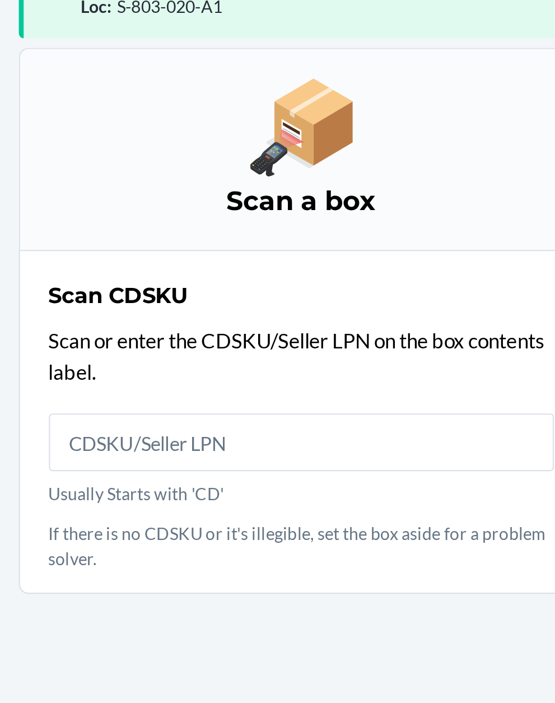
scroll to position [85, 0]
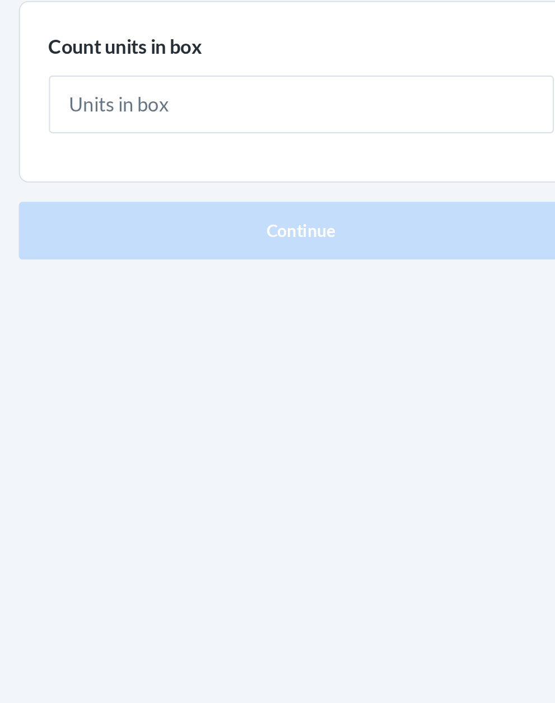
type input "1"
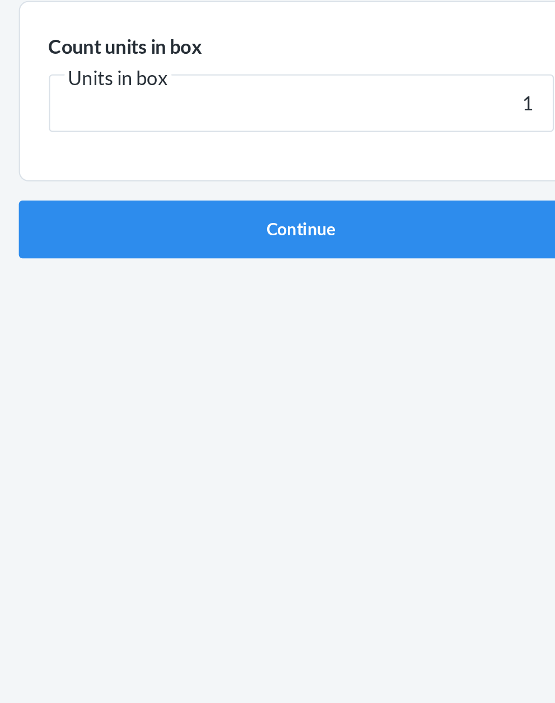
click button "Continue" at bounding box center [277, 237] width 263 height 27
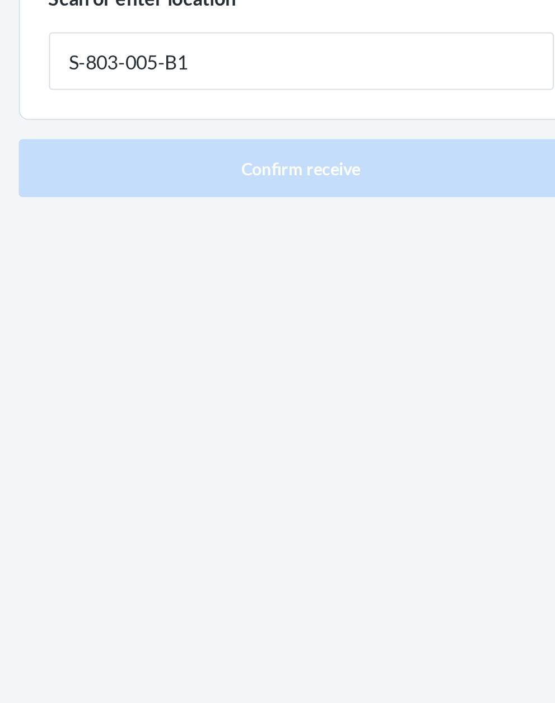
type input "S-803-005-B1"
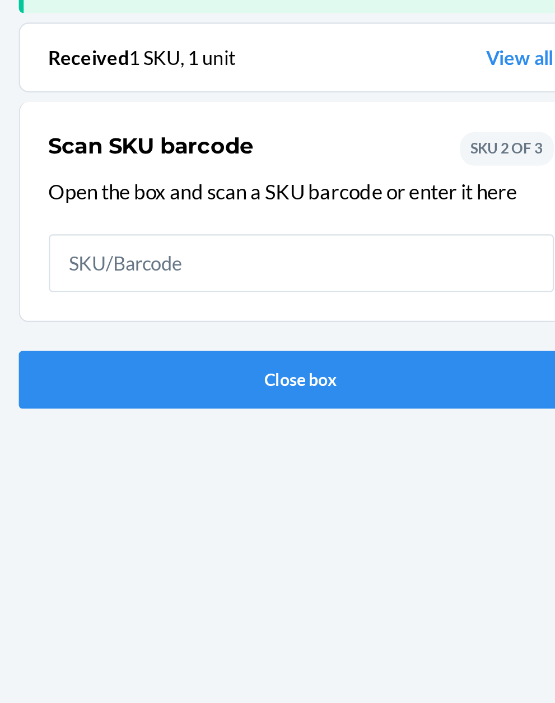
scroll to position [73, 0]
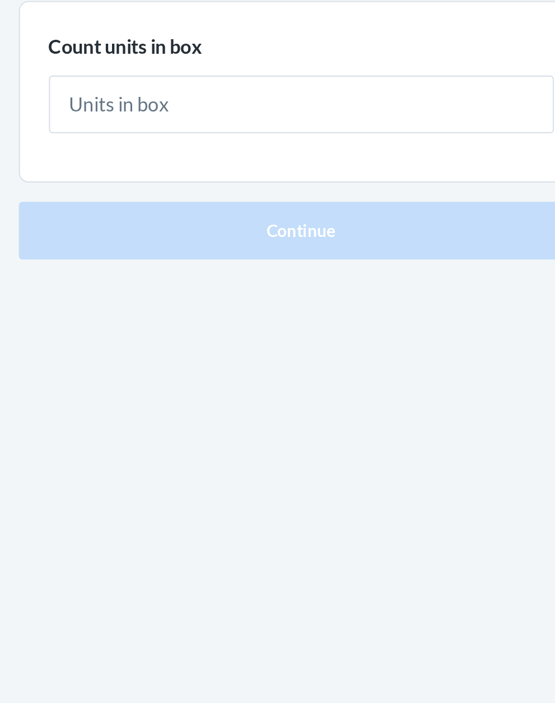
type input "3"
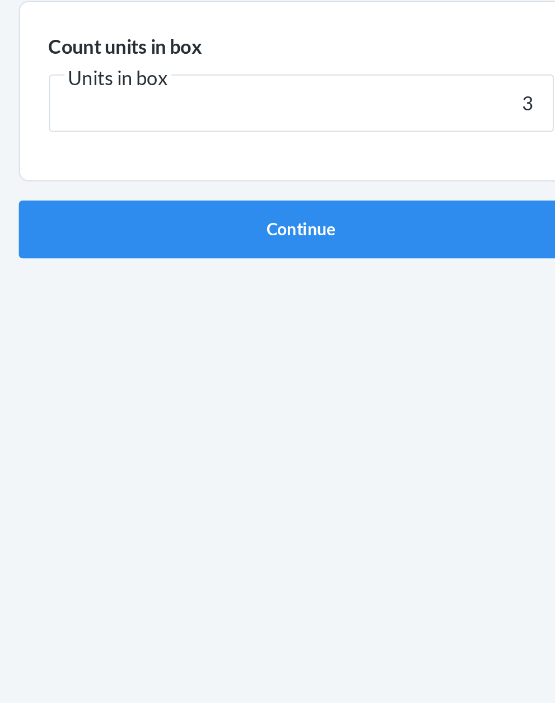
click button "Continue" at bounding box center [277, 237] width 263 height 27
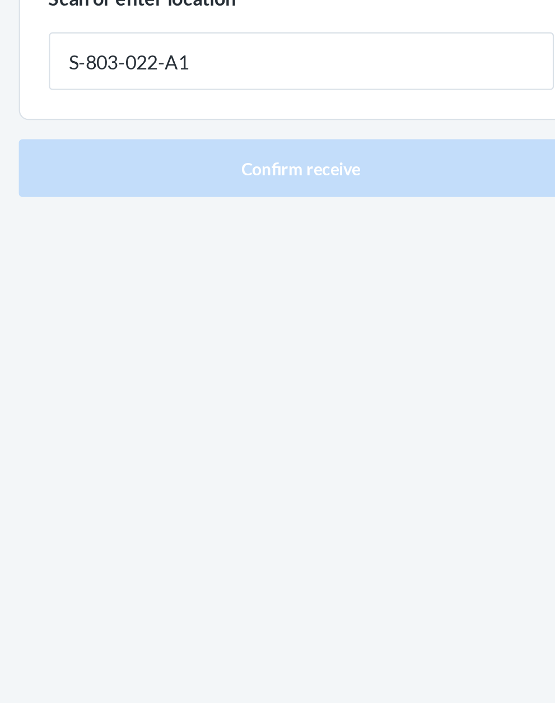
type input "S-803-022-A1"
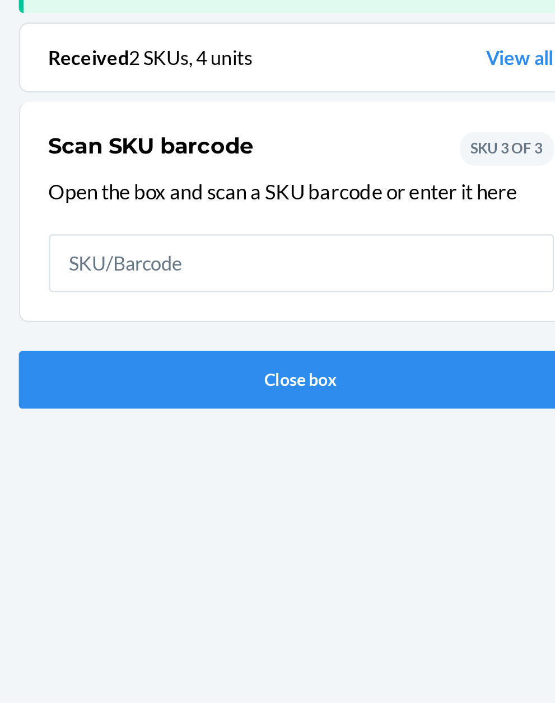
scroll to position [73, 0]
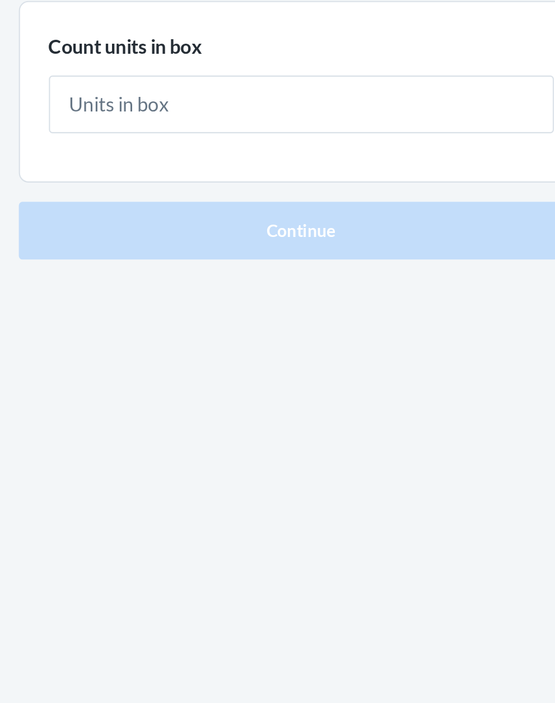
type input "1"
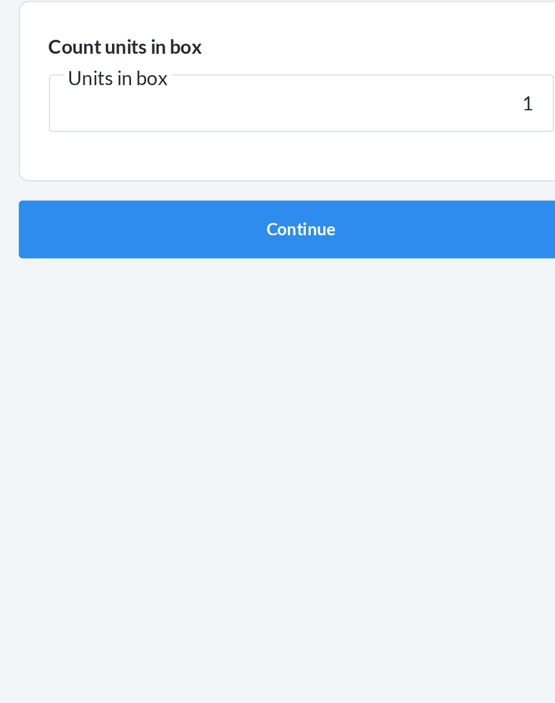
click button "Continue" at bounding box center [277, 237] width 263 height 27
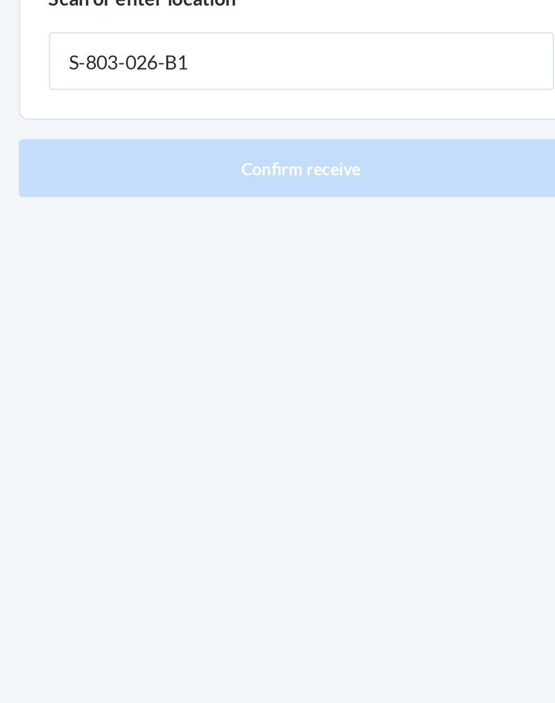
type input "S-803-026-B1"
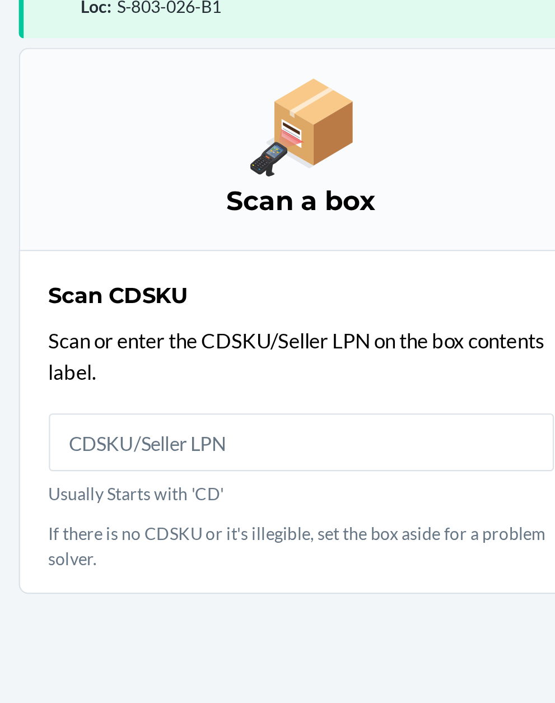
scroll to position [85, 0]
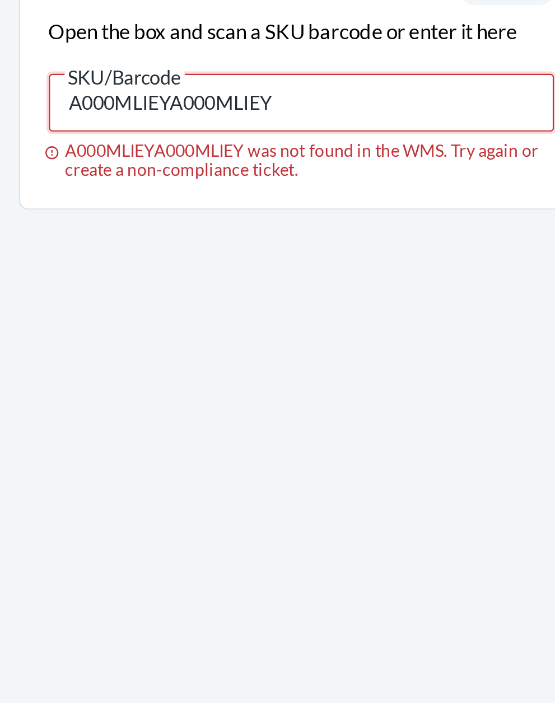
click at [295, 239] on input "A000MLIEYA000MLIEY" at bounding box center [277, 250] width 235 height 27
type input "A"
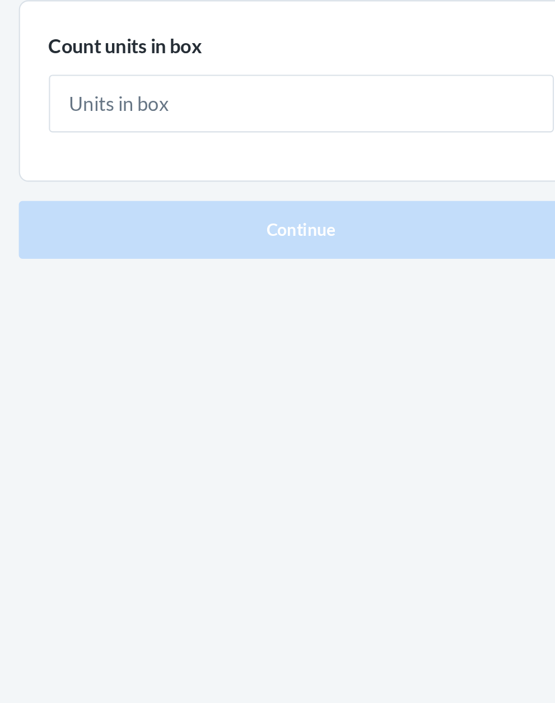
type input "1"
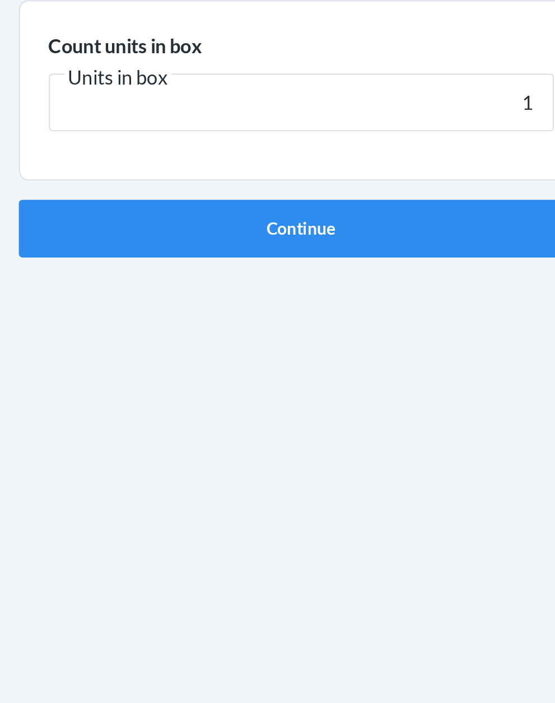
click button "Continue" at bounding box center [277, 237] width 263 height 27
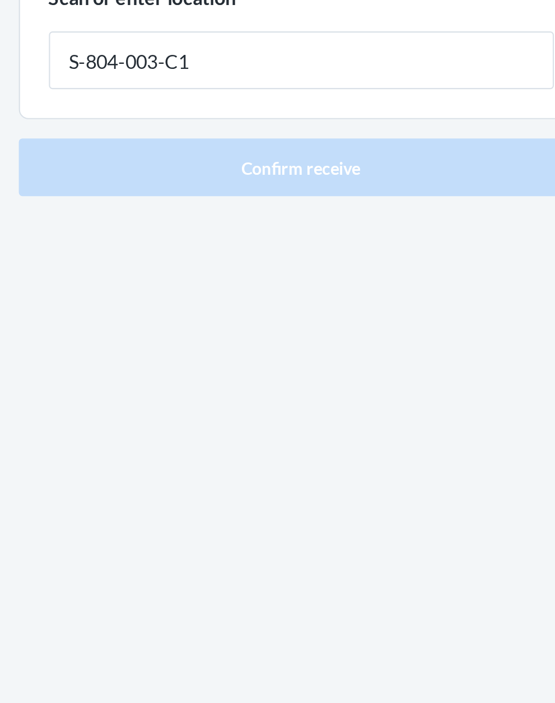
type input "S-804-003-C1"
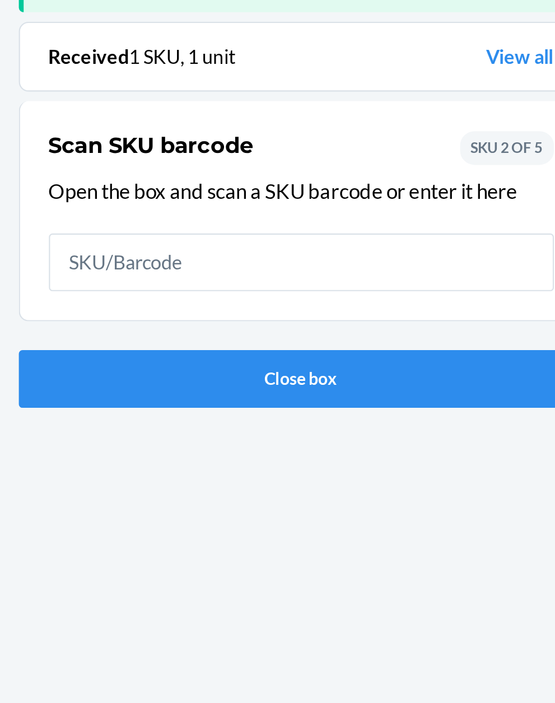
scroll to position [73, 0]
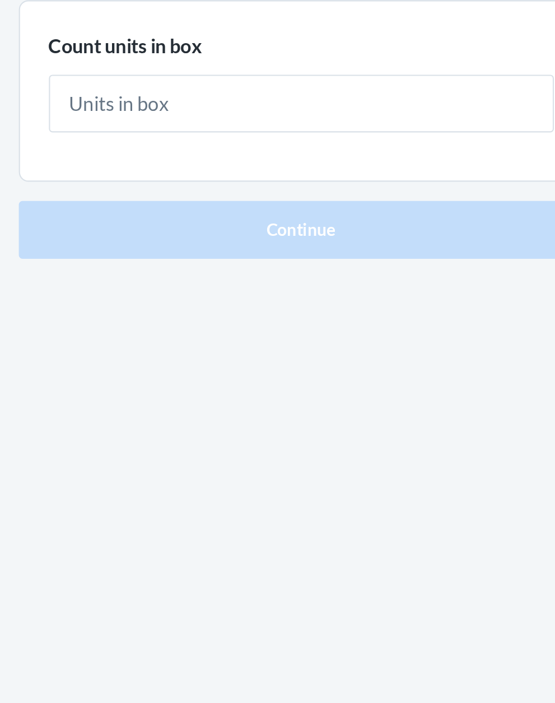
type input "1"
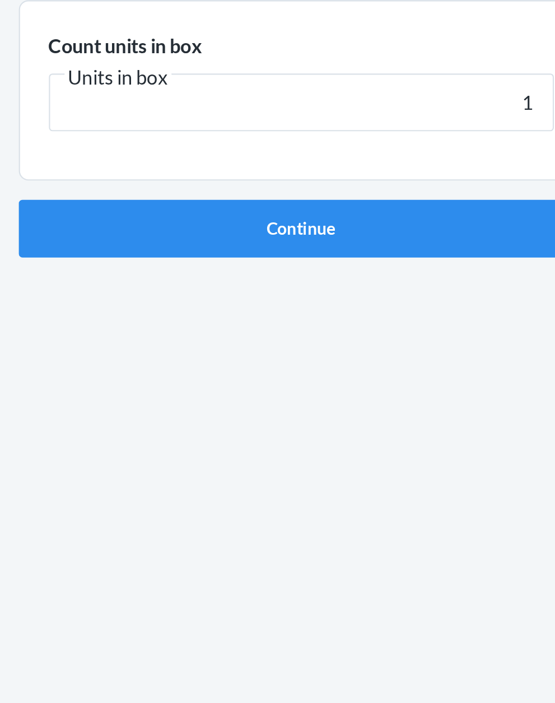
click button "Continue" at bounding box center [277, 237] width 263 height 27
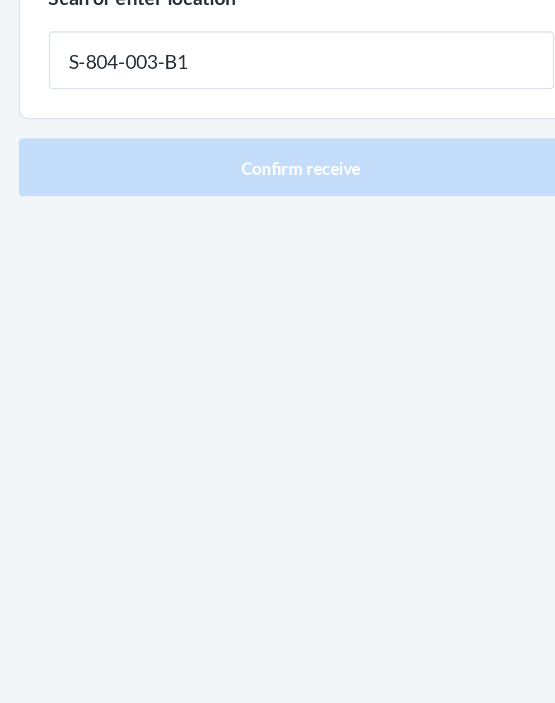
type input "S-804-003-B1"
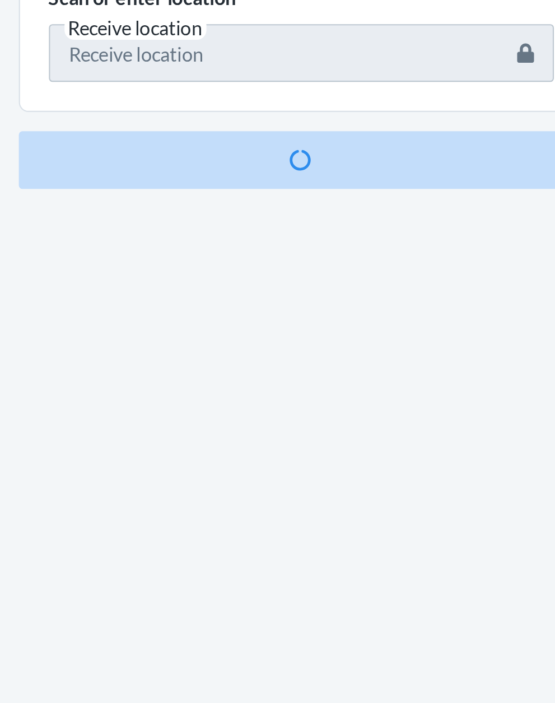
scroll to position [73, 0]
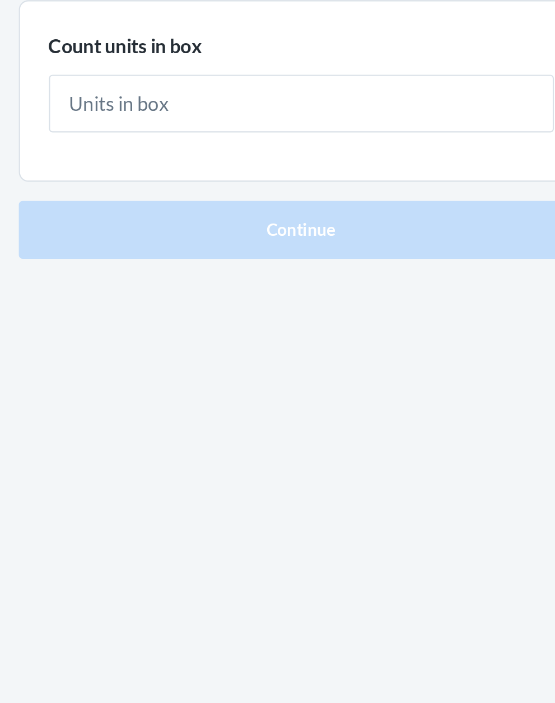
type input "1"
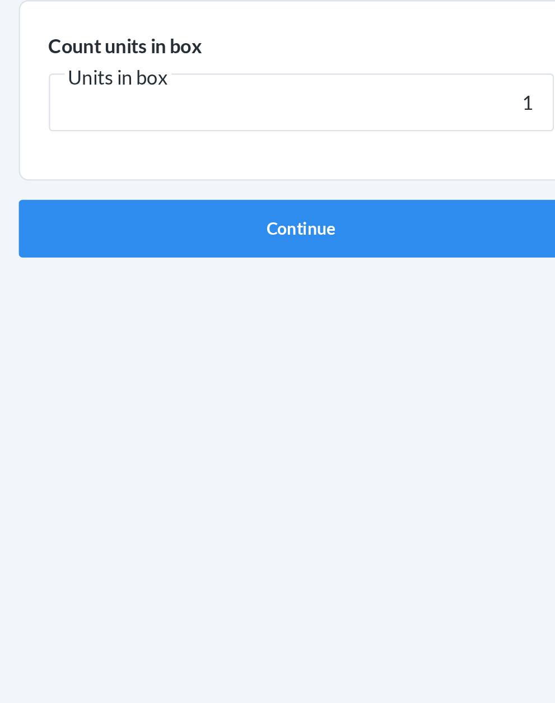
click button "Continue" at bounding box center [277, 237] width 263 height 27
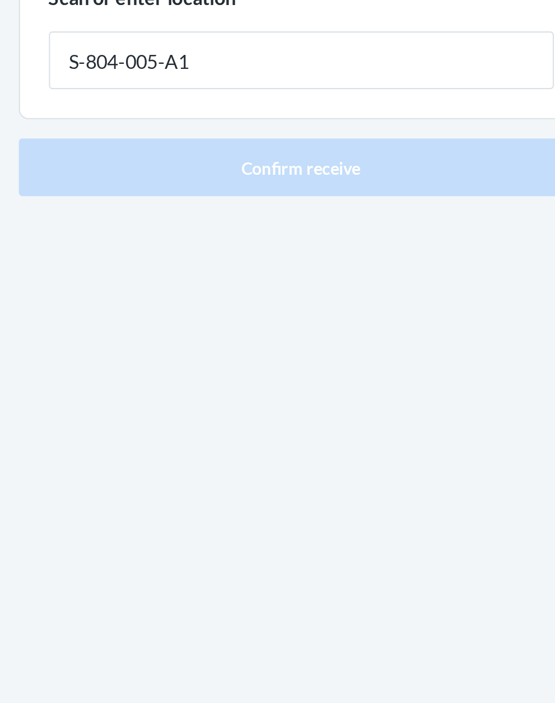
type input "S-804-005-A1"
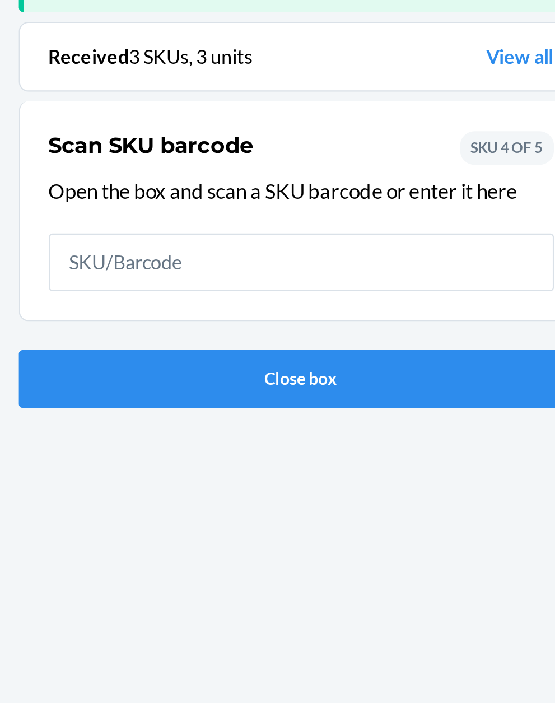
scroll to position [73, 0]
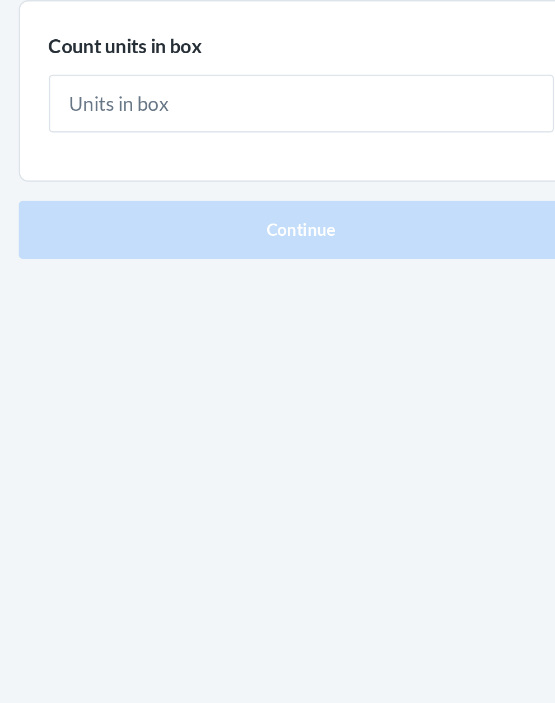
type input "1"
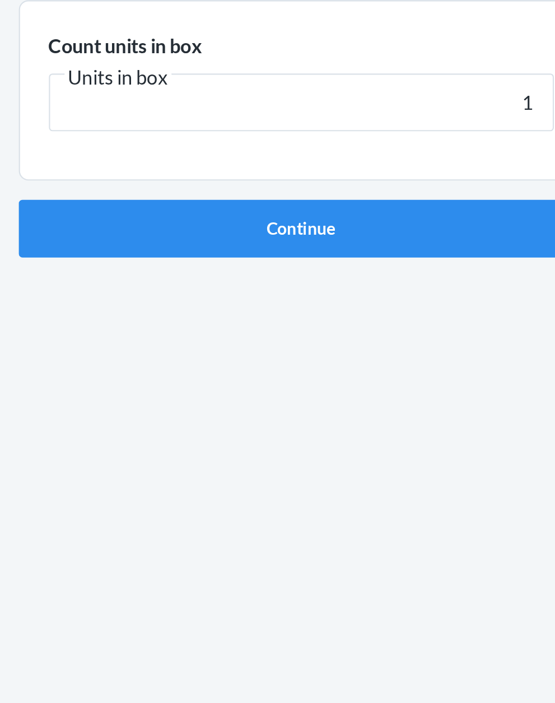
click button "Continue" at bounding box center [277, 237] width 263 height 27
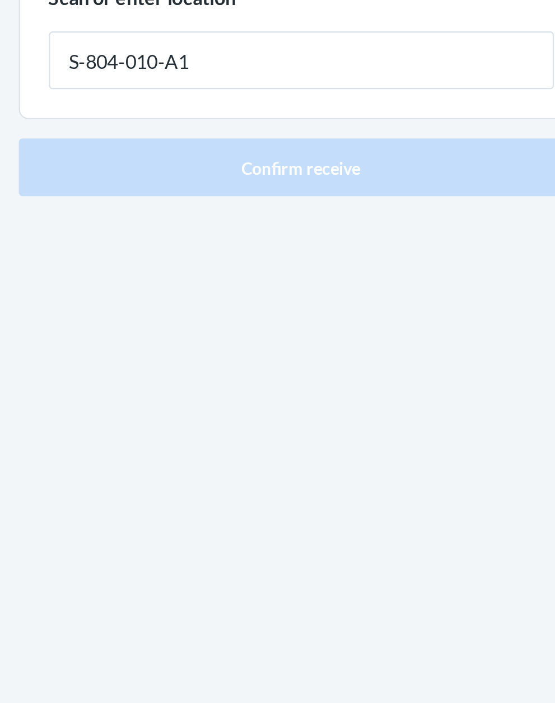
type input "S-804-010-A1"
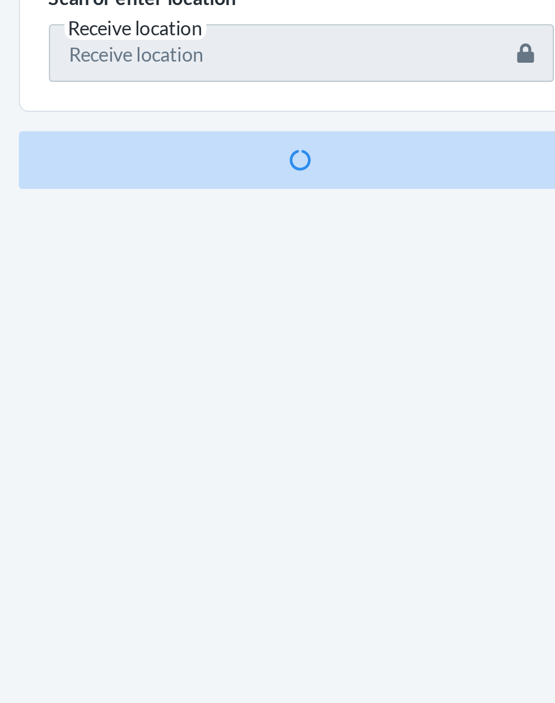
scroll to position [73, 0]
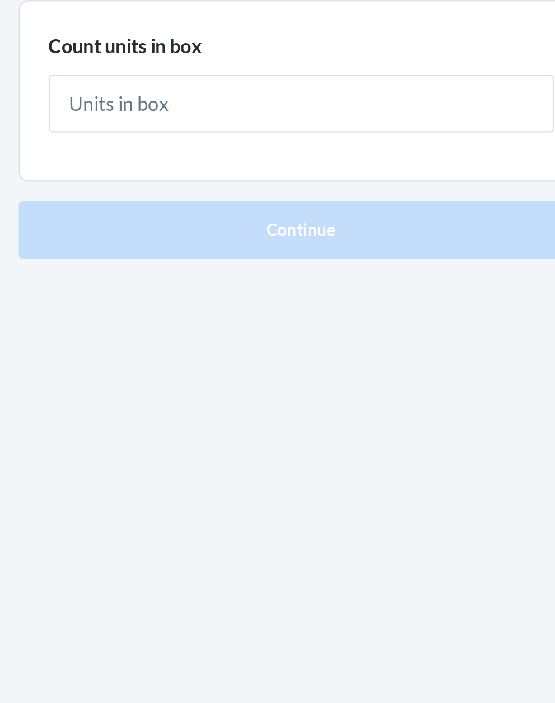
type input "1"
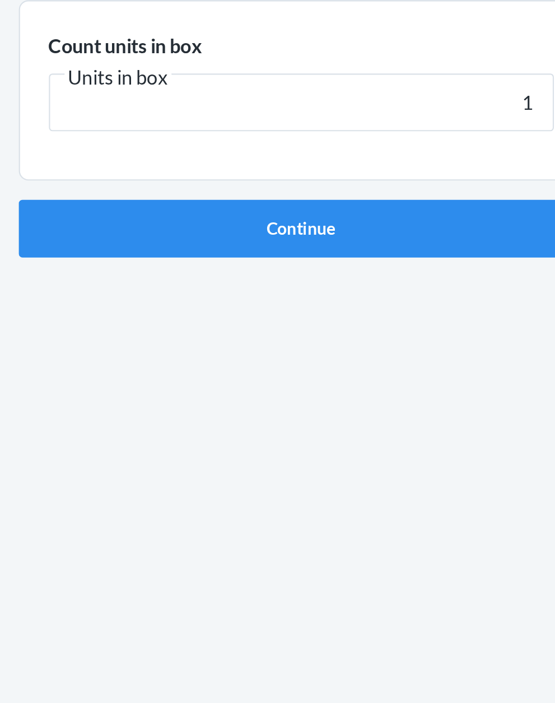
click button "Continue" at bounding box center [277, 237] width 263 height 27
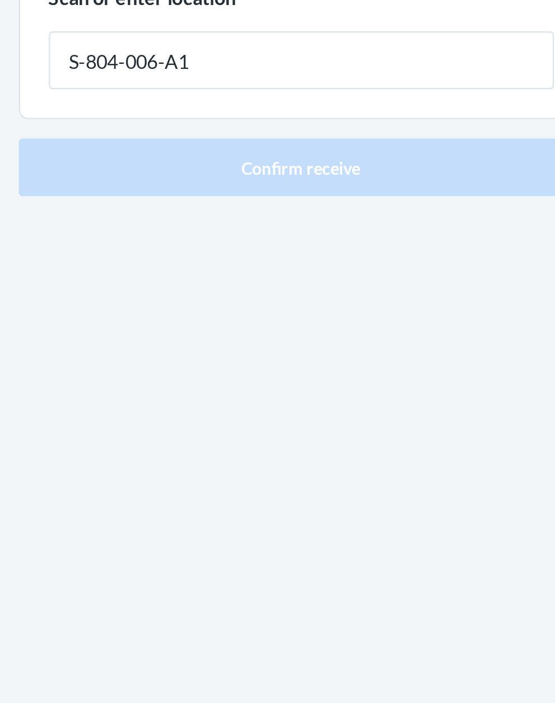
type input "S-804-006-A1"
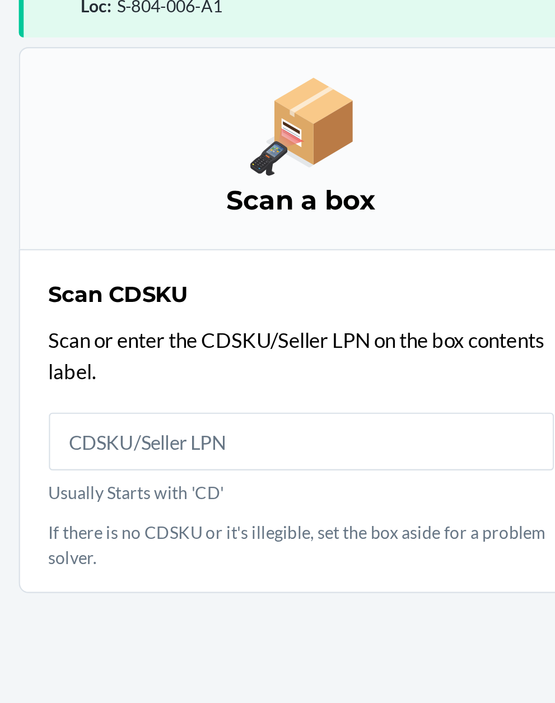
scroll to position [85, 0]
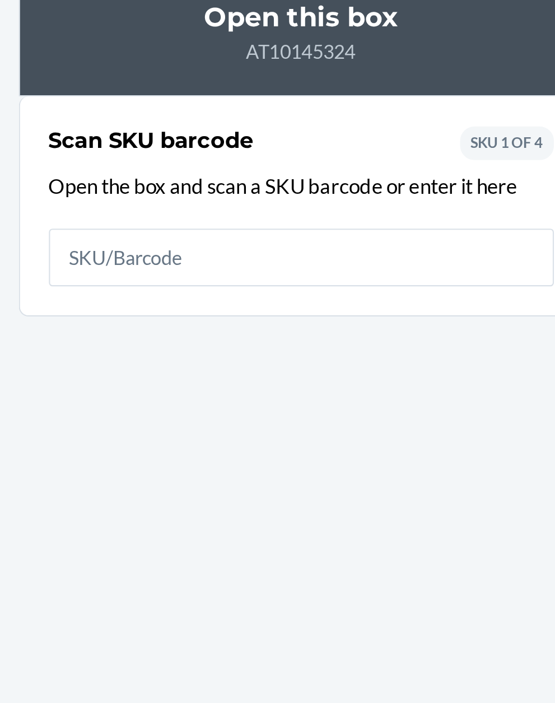
type input "3"
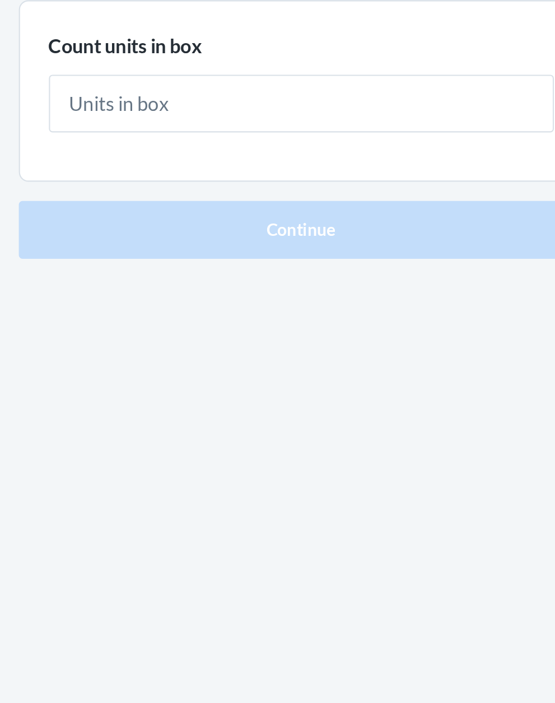
type input "3"
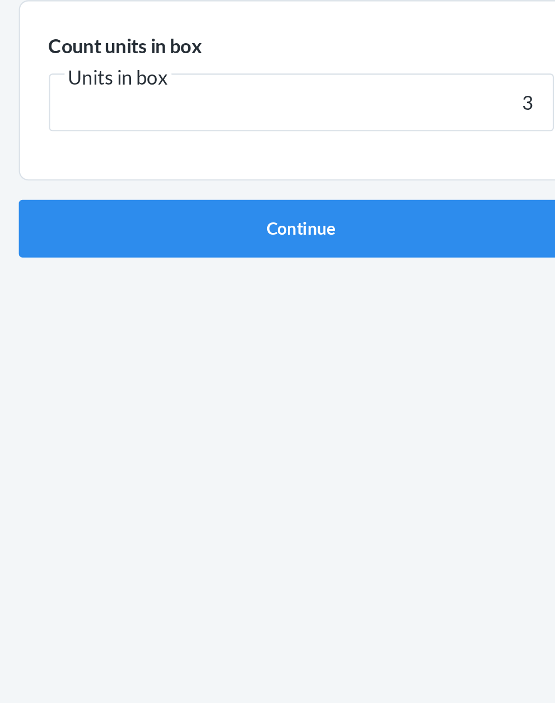
click button "Continue" at bounding box center [277, 237] width 263 height 27
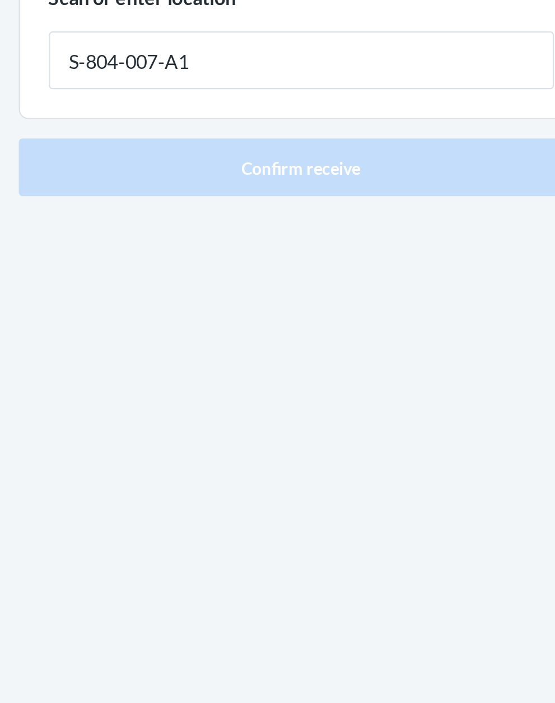
type input "S-804-007-A1"
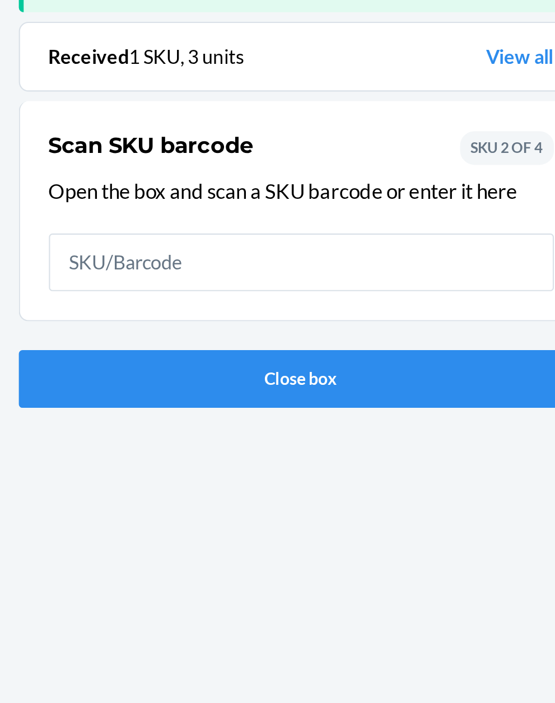
scroll to position [73, 0]
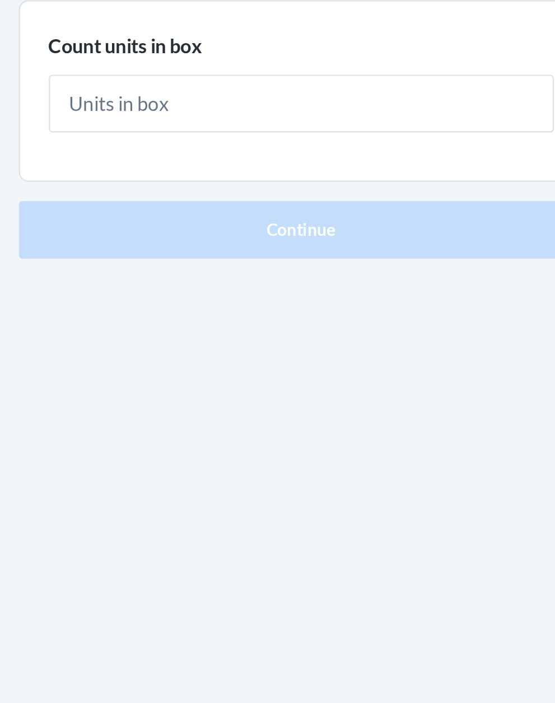
type input "1"
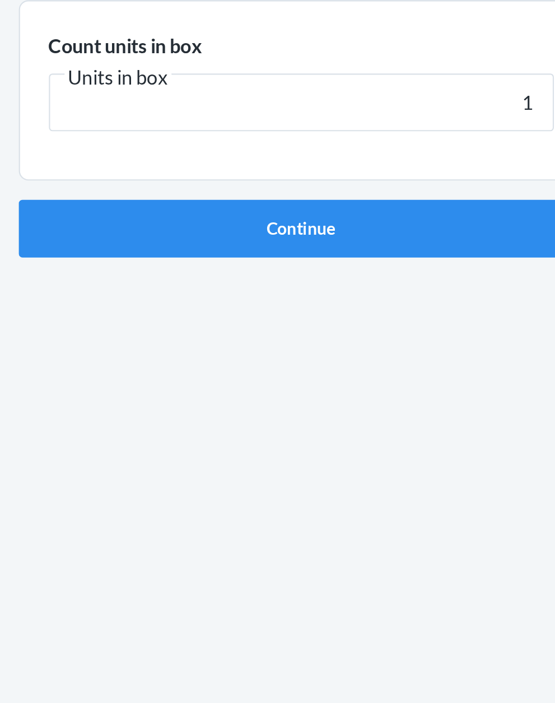
click button "Continue" at bounding box center [277, 237] width 263 height 27
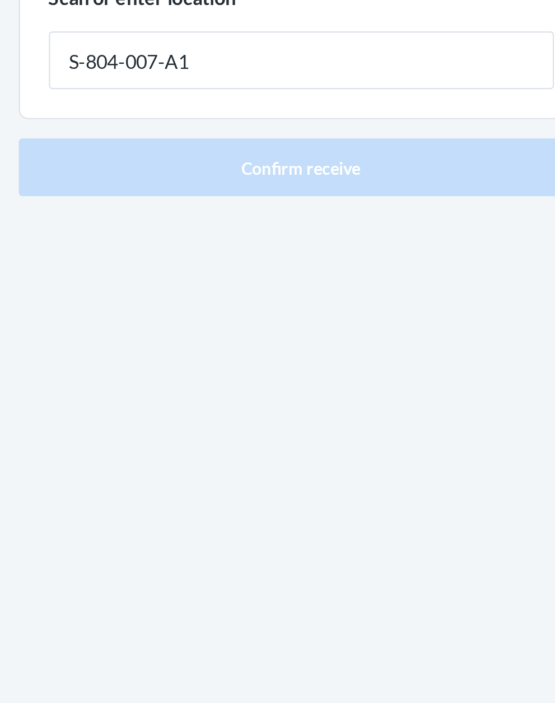
type input "S-804-007-A1"
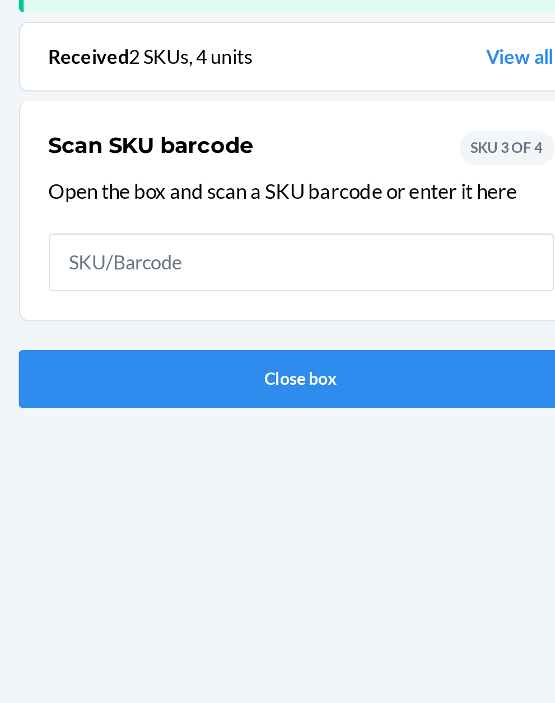
scroll to position [73, 0]
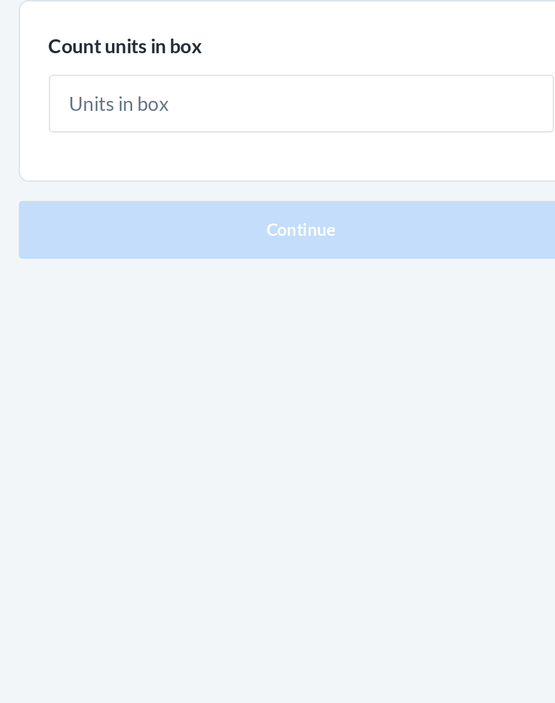
type input "1"
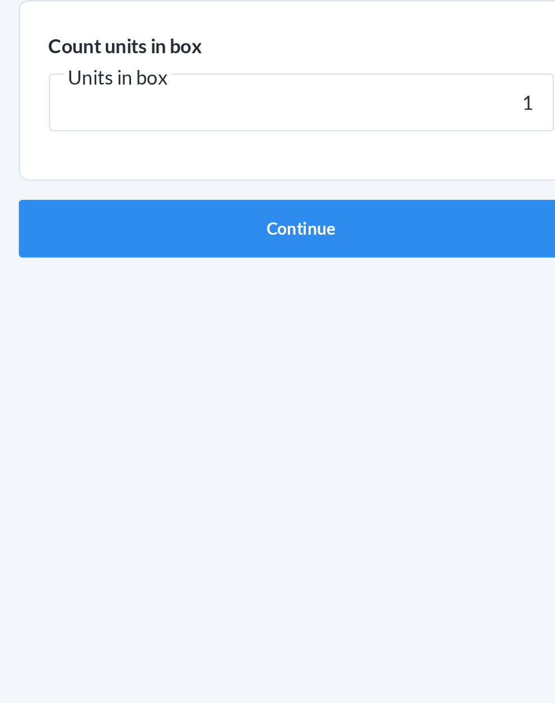
click button "Continue" at bounding box center [277, 237] width 263 height 27
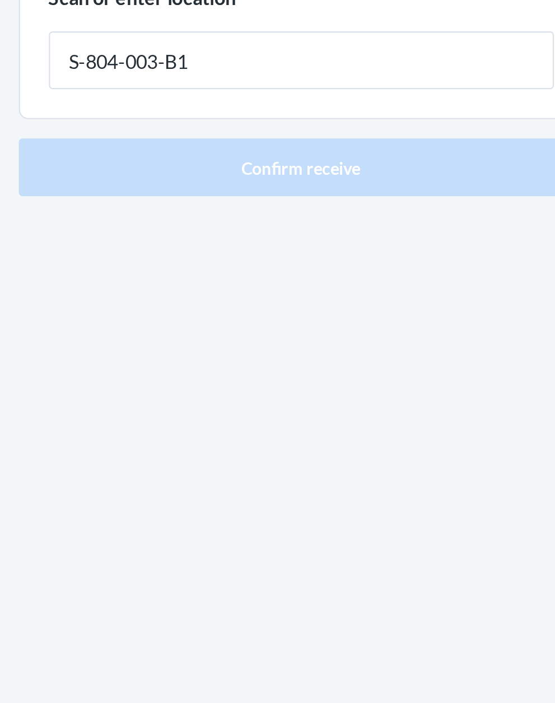
type input "S-804-003-B1"
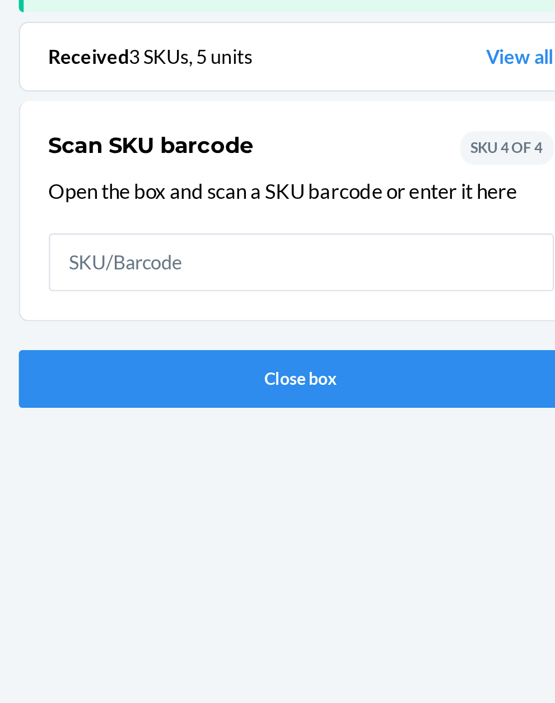
scroll to position [73, 0]
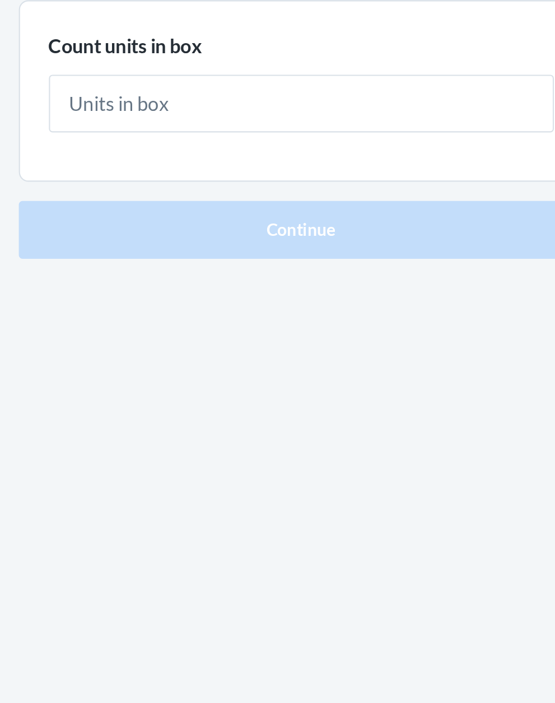
type input "1"
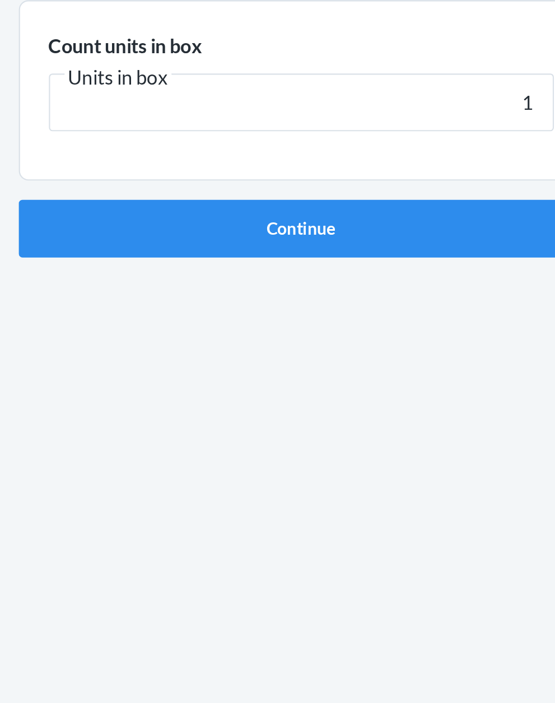
click button "Continue" at bounding box center [277, 237] width 263 height 27
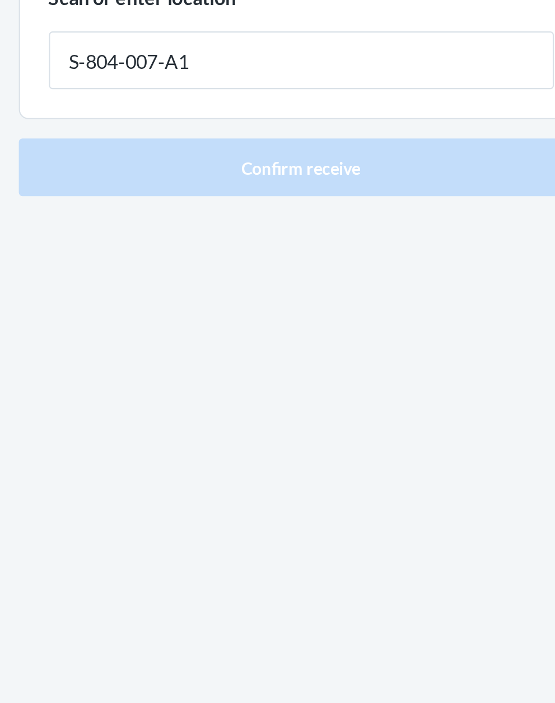
type input "S-804-007-A1"
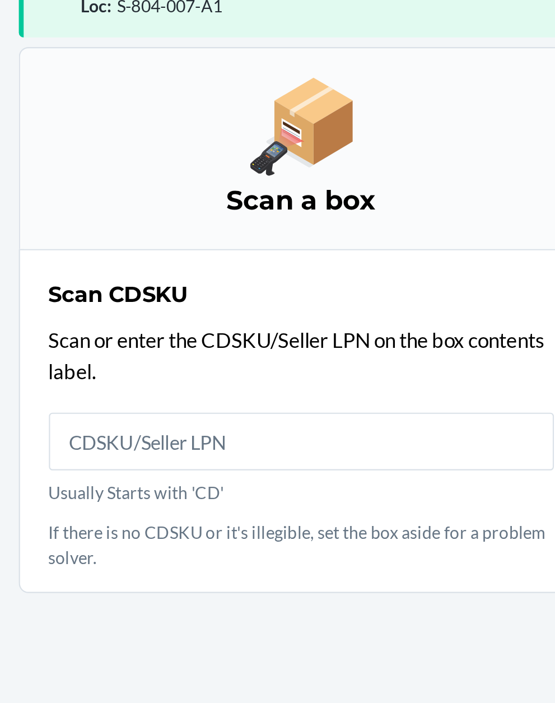
scroll to position [85, 0]
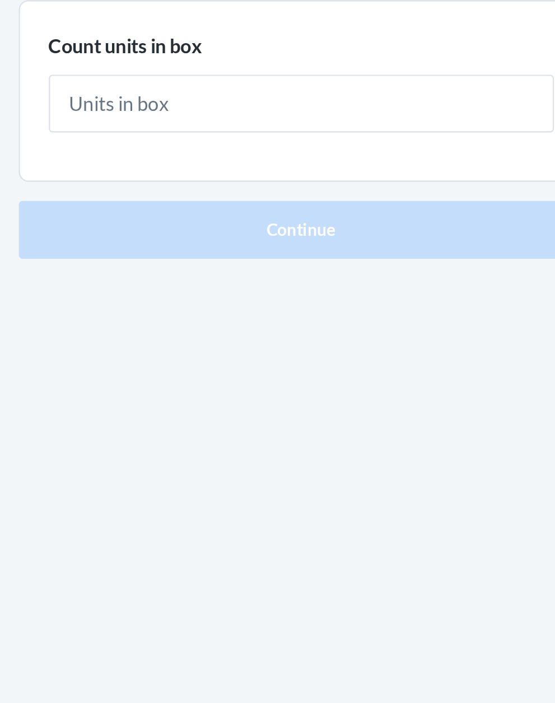
type input "2"
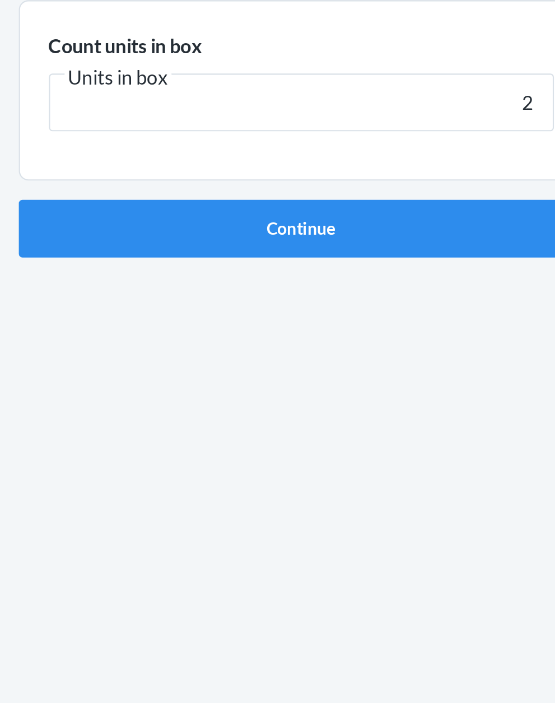
click button "Continue" at bounding box center [277, 237] width 263 height 27
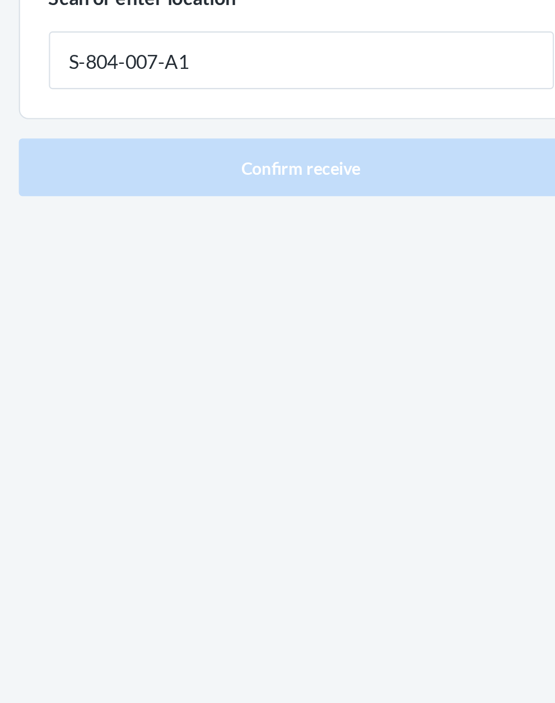
type input "S-804-007-A1"
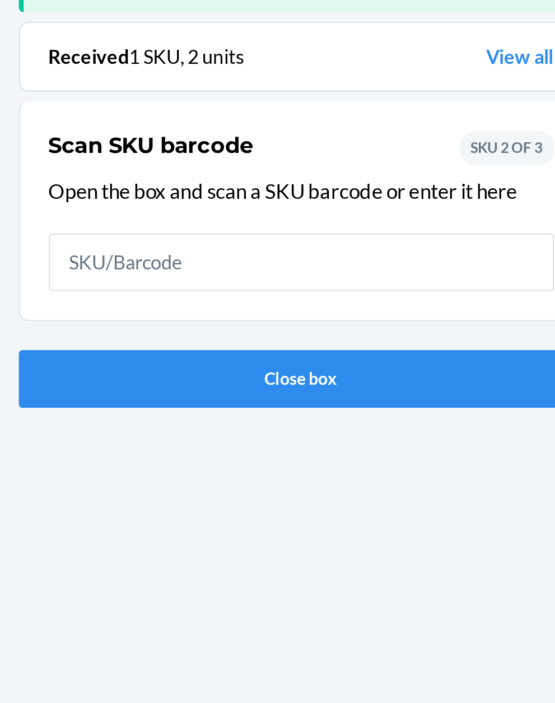
scroll to position [73, 0]
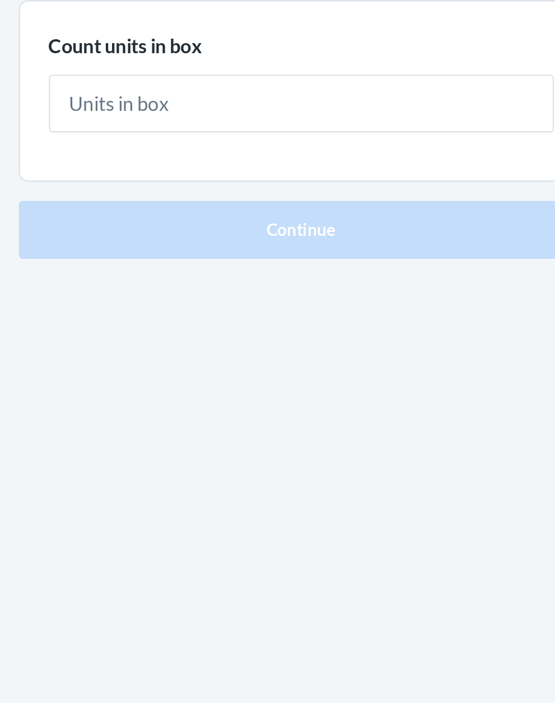
type input "1"
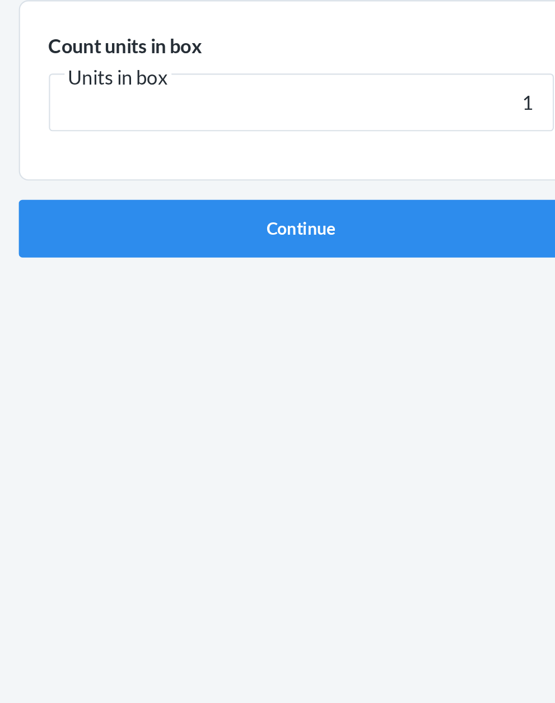
click button "Continue" at bounding box center [277, 237] width 263 height 27
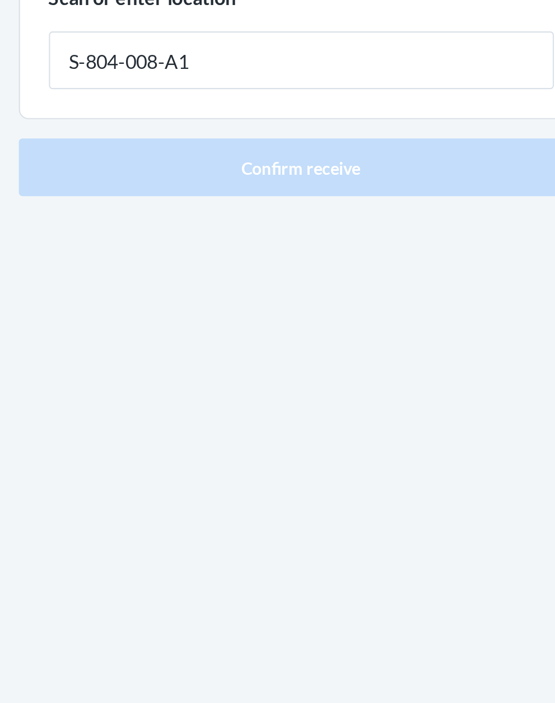
type input "S-804-008-A1"
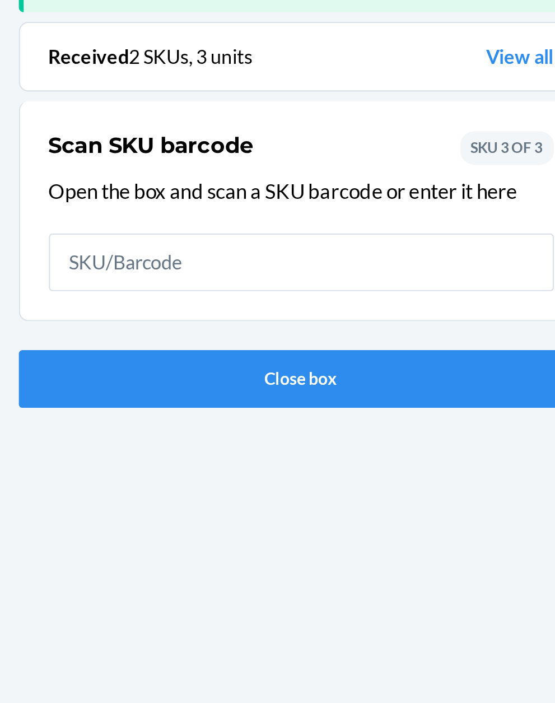
scroll to position [73, 0]
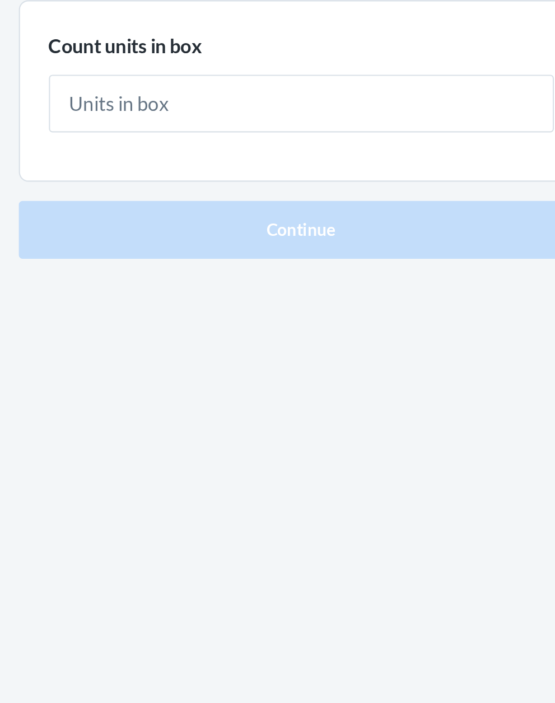
type input "2"
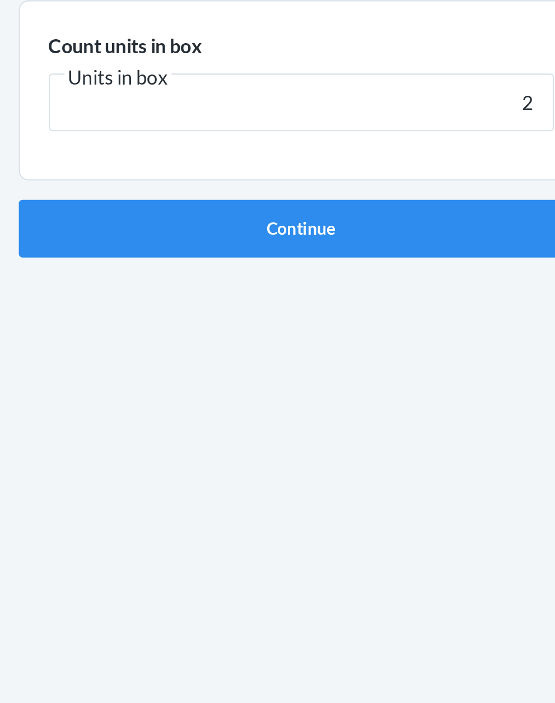
click button "Continue" at bounding box center [277, 237] width 263 height 27
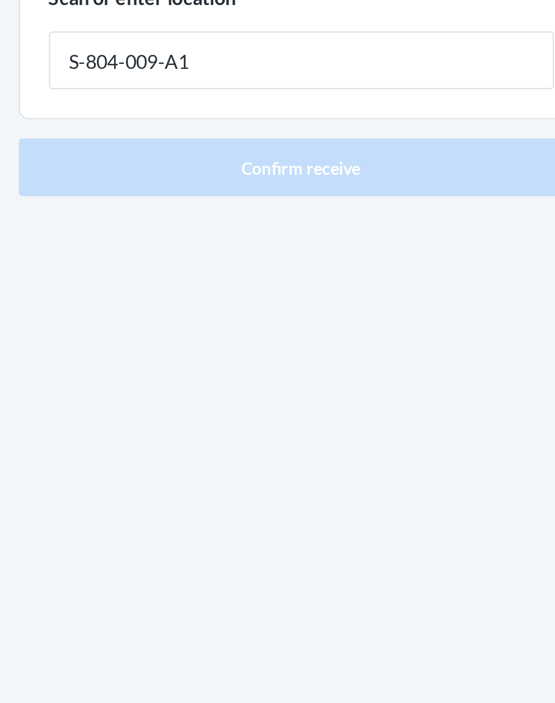
type input "S-804-009-A1"
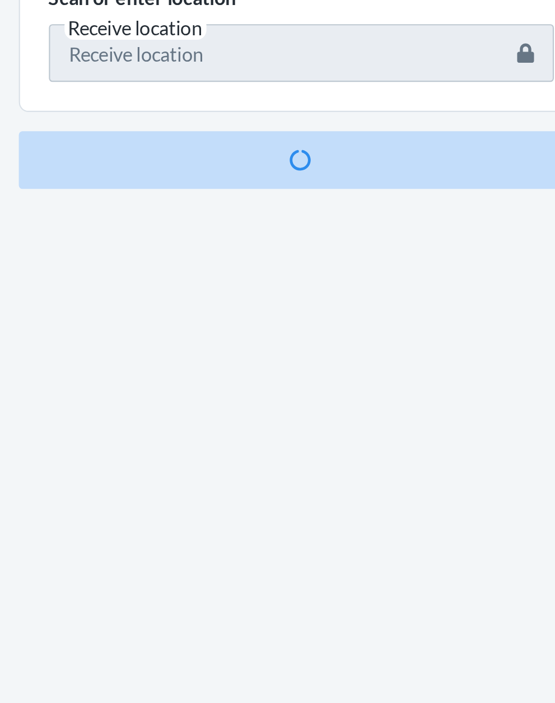
scroll to position [85, 0]
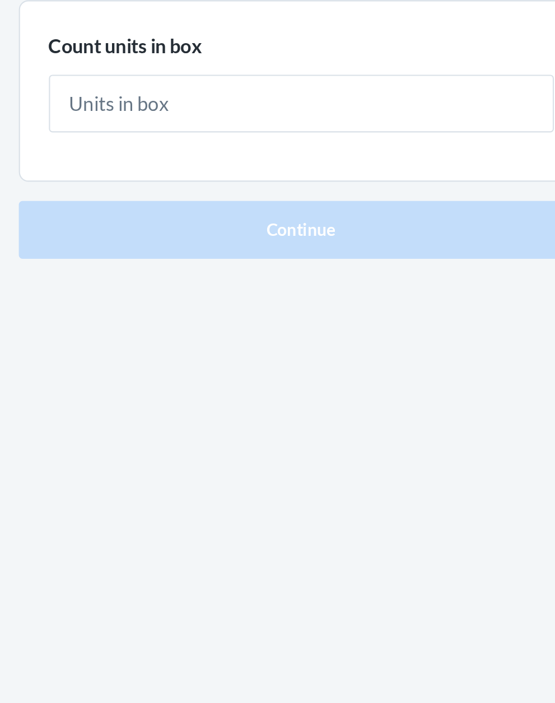
type input "1"
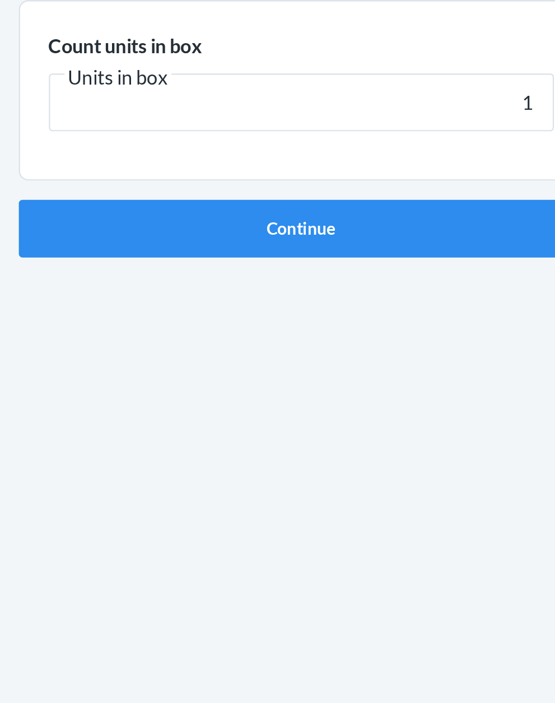
click button "Continue" at bounding box center [277, 237] width 263 height 27
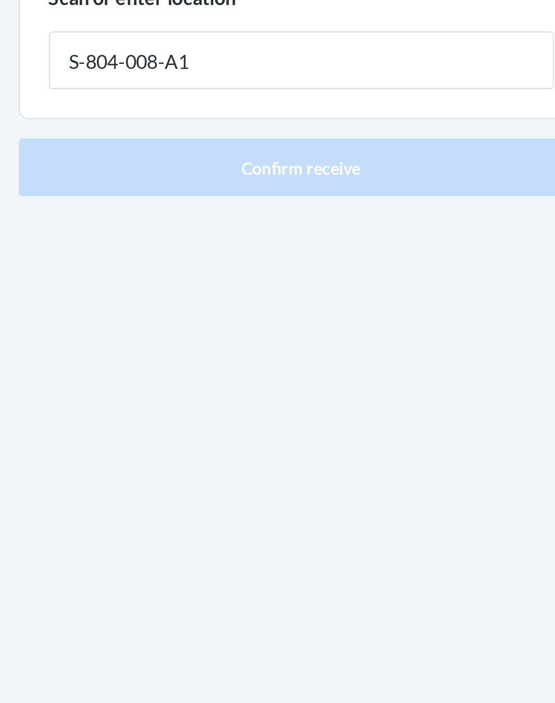
type input "S-804-008-A1"
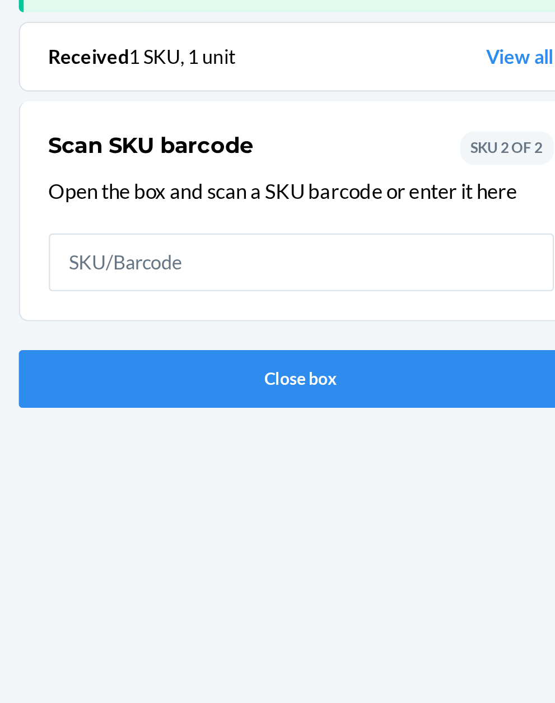
scroll to position [73, 0]
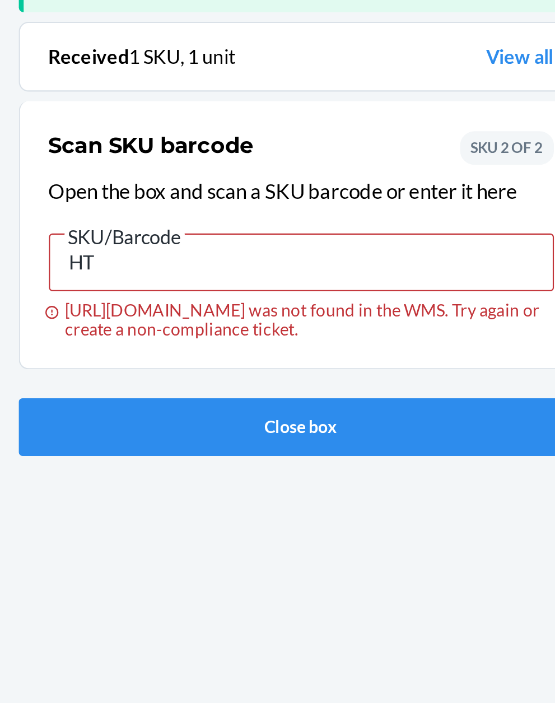
type input "H"
type input "142170873"
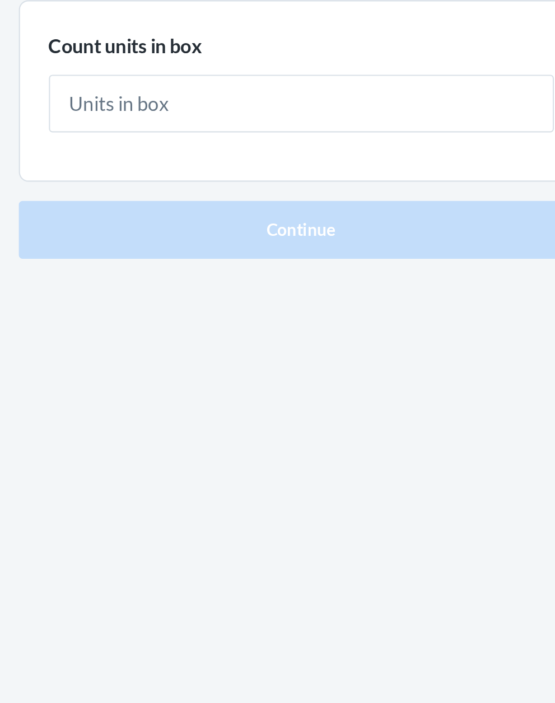
type input "4"
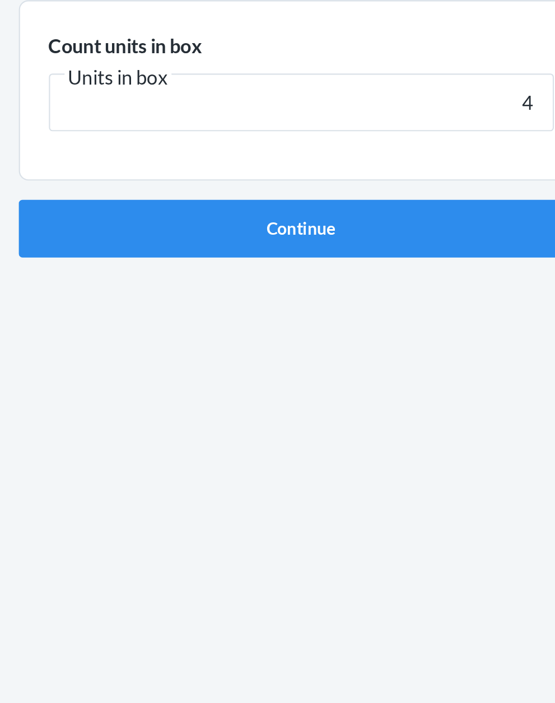
click button "Continue" at bounding box center [277, 237] width 263 height 27
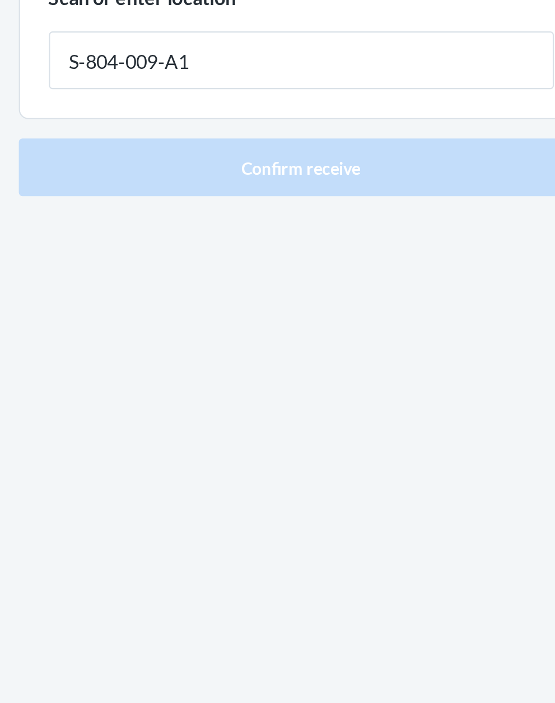
type input "S-804-009-A1"
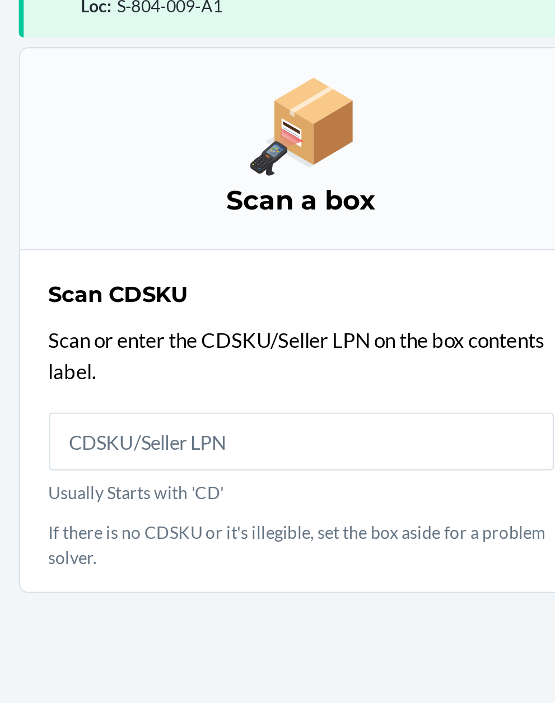
scroll to position [85, 0]
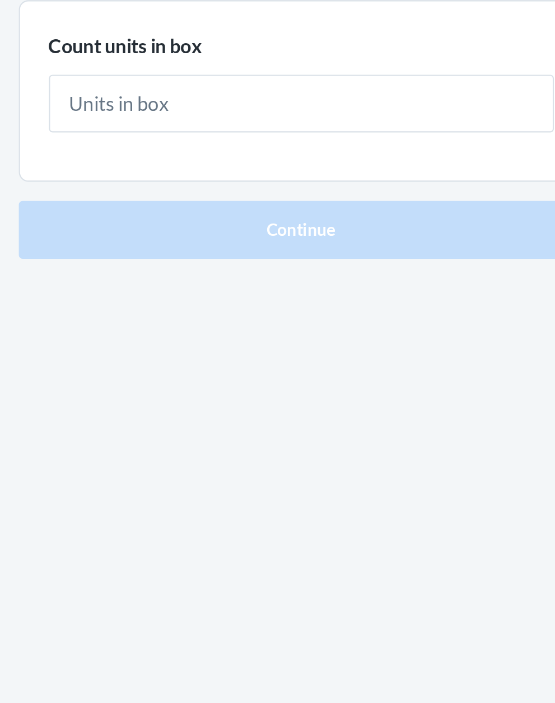
type input "1"
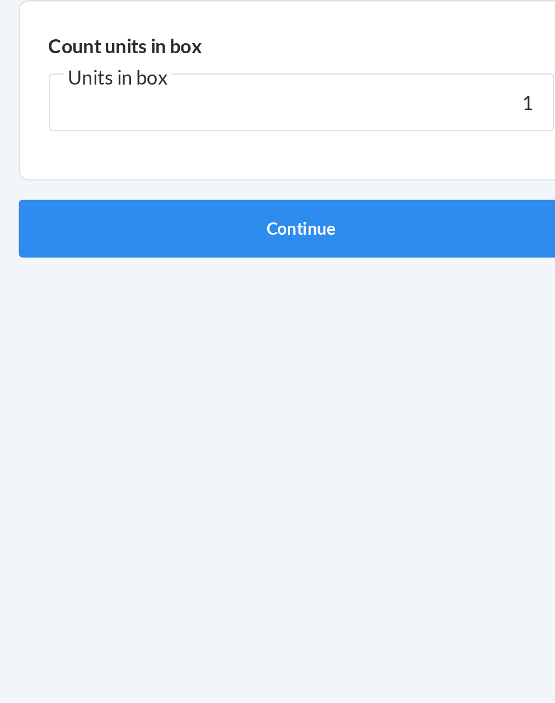
click button "Continue" at bounding box center [277, 237] width 263 height 27
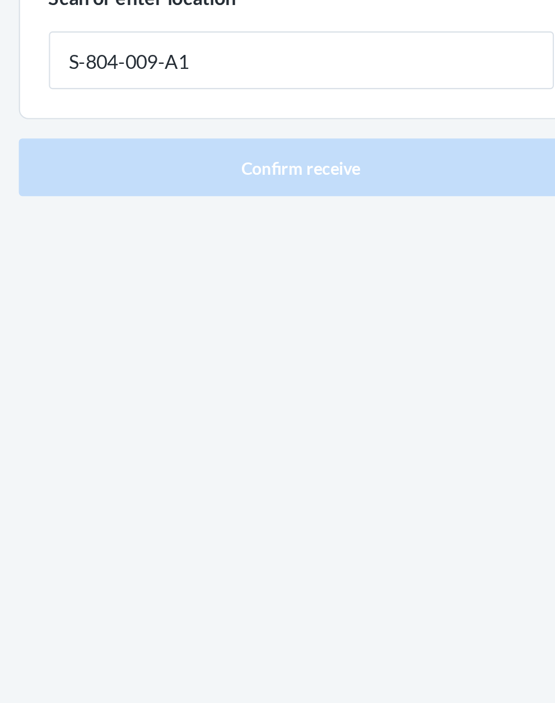
type input "S-804-009-A1"
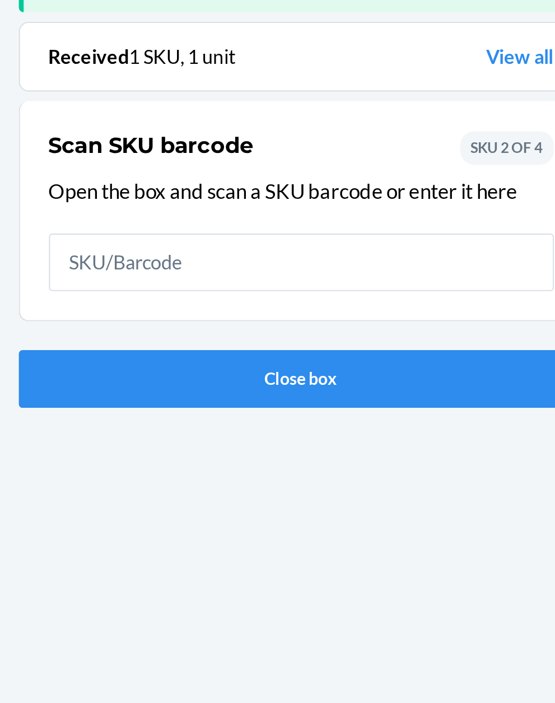
scroll to position [73, 0]
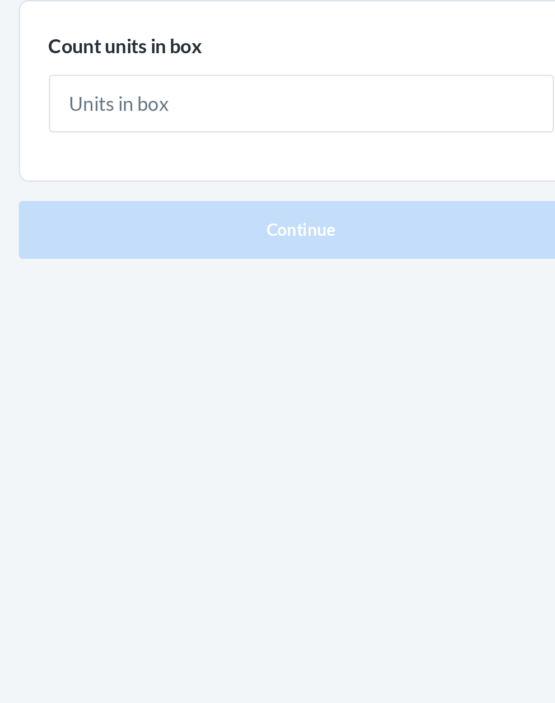
type input "2"
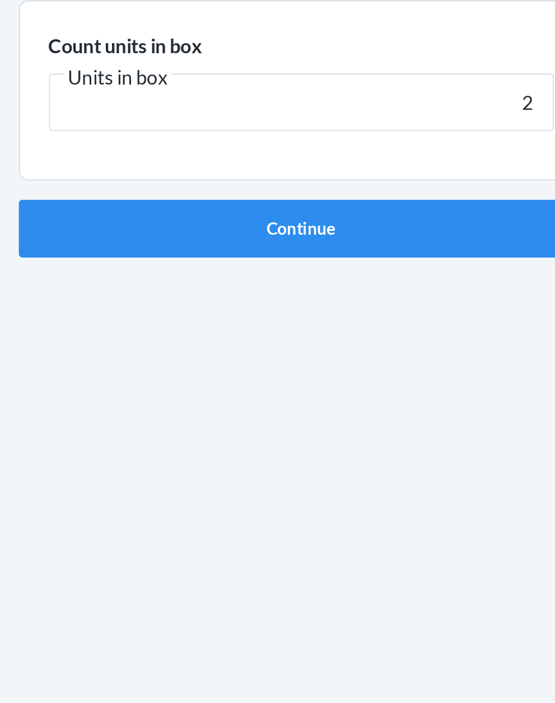
click button "Continue" at bounding box center [277, 237] width 263 height 27
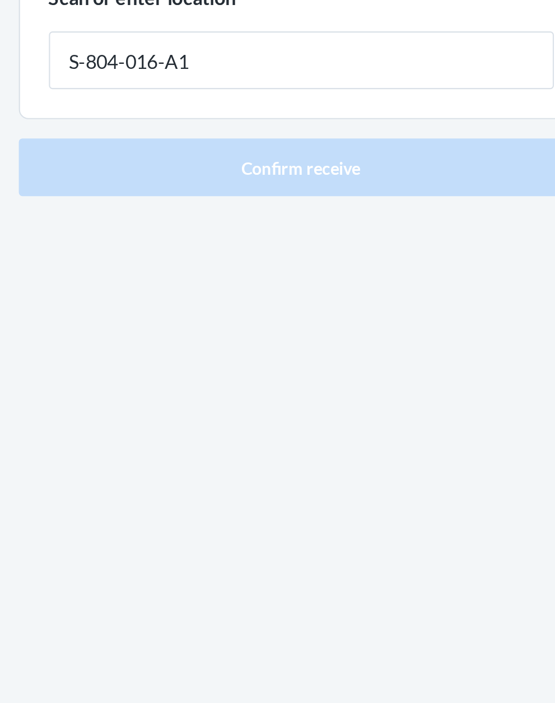
type input "S-804-016-A1"
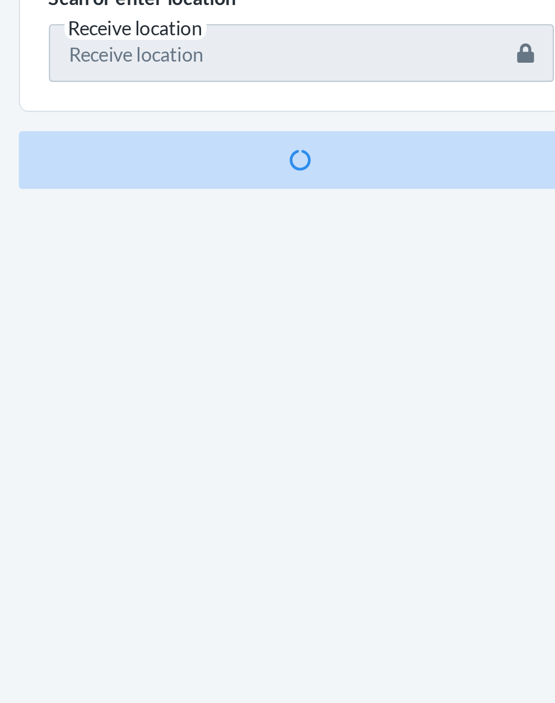
scroll to position [73, 0]
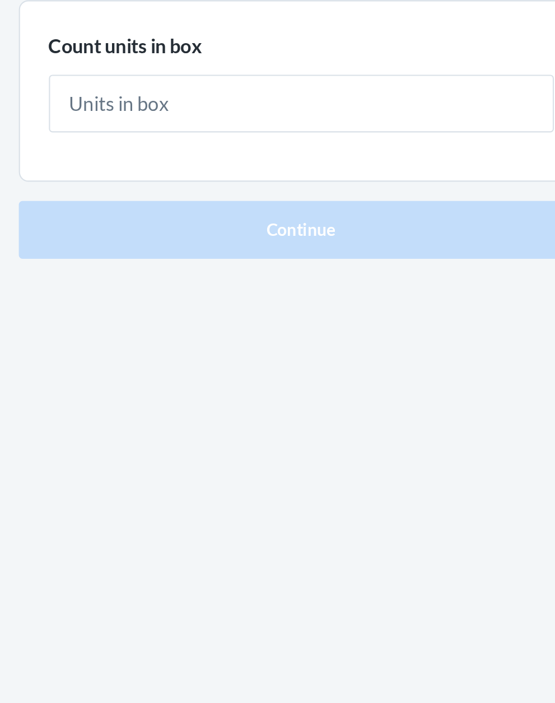
type input "1"
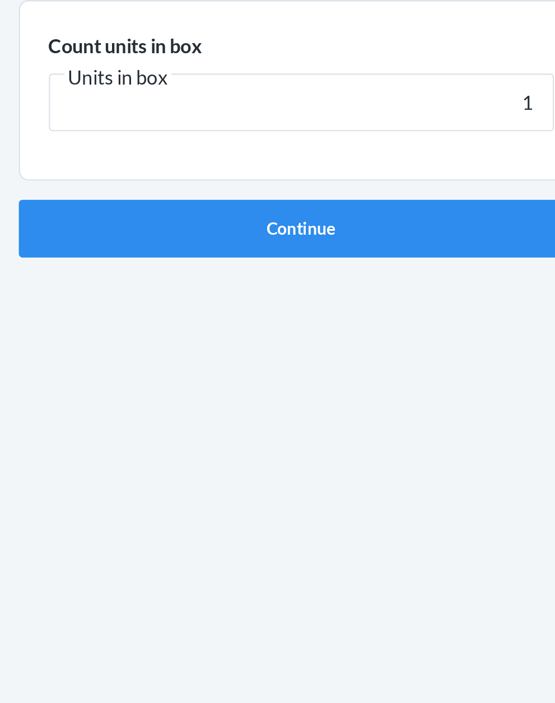
click button "Continue" at bounding box center [277, 237] width 263 height 27
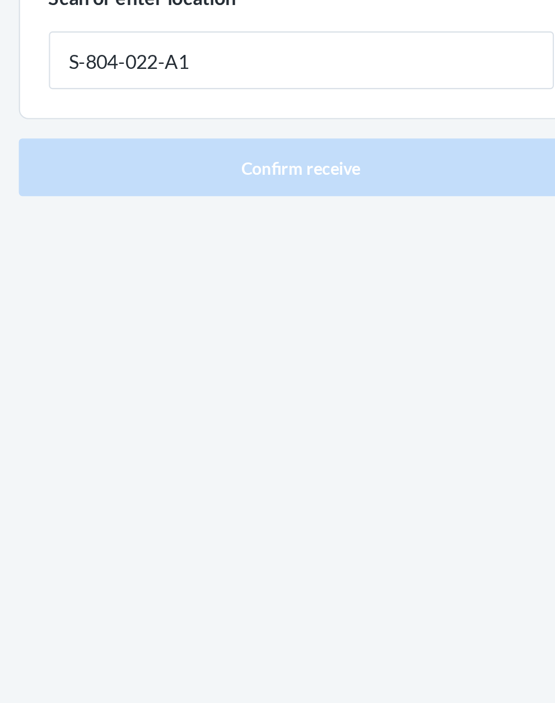
type input "S-804-022-A1"
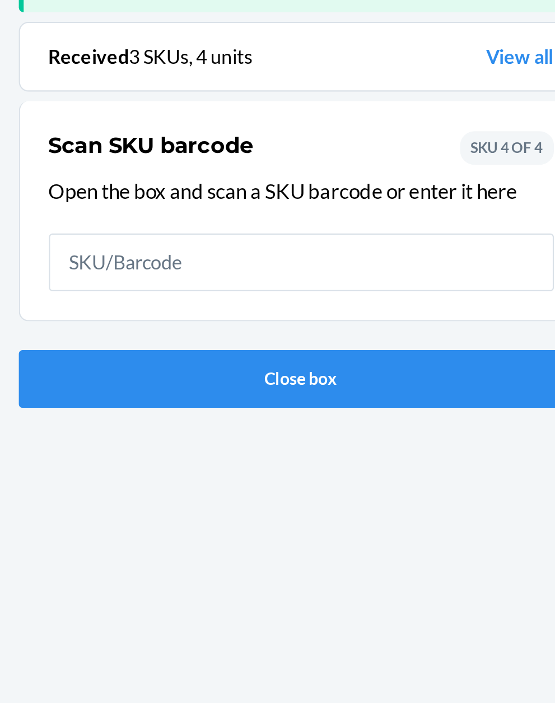
scroll to position [73, 0]
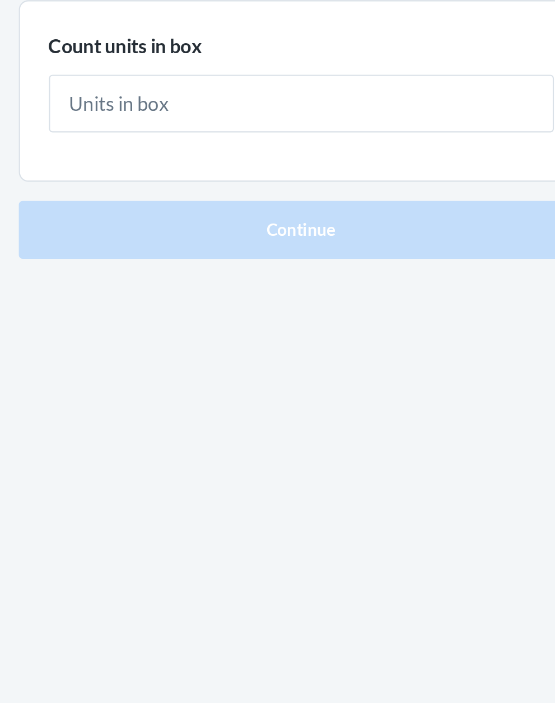
type input "1"
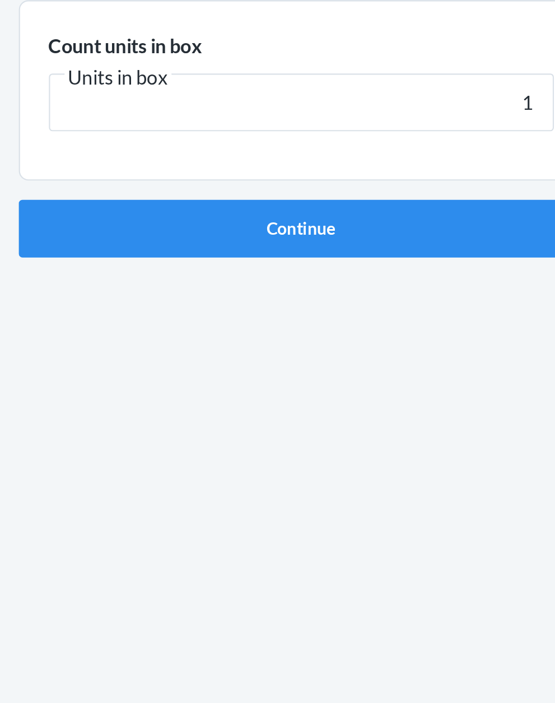
click button "Continue" at bounding box center [277, 237] width 263 height 27
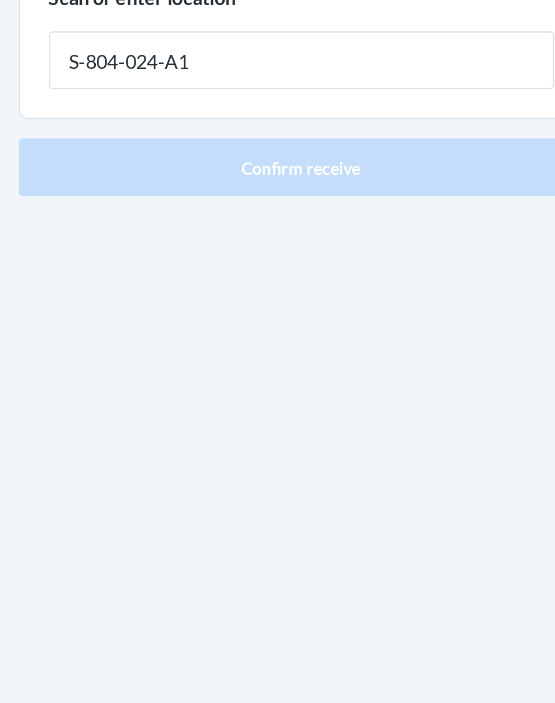
type input "S-804-024-A1"
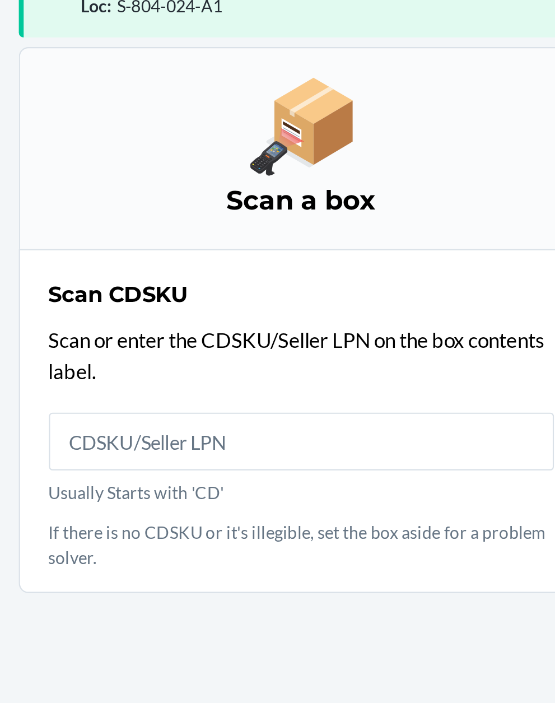
scroll to position [85, 0]
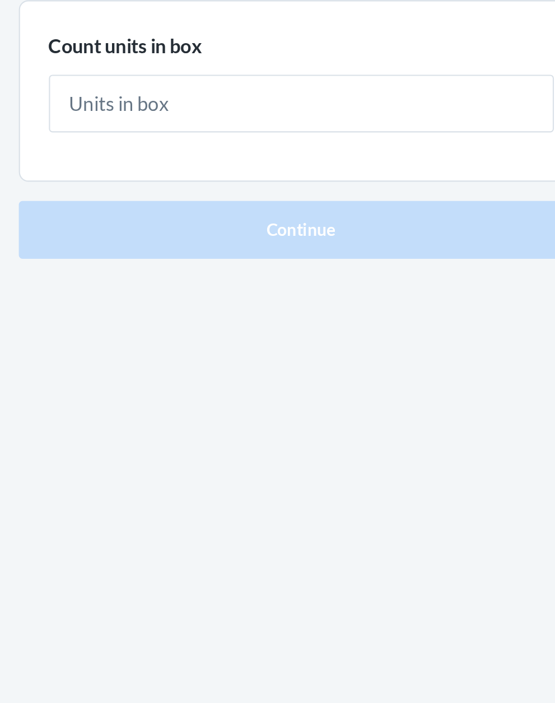
type input "4"
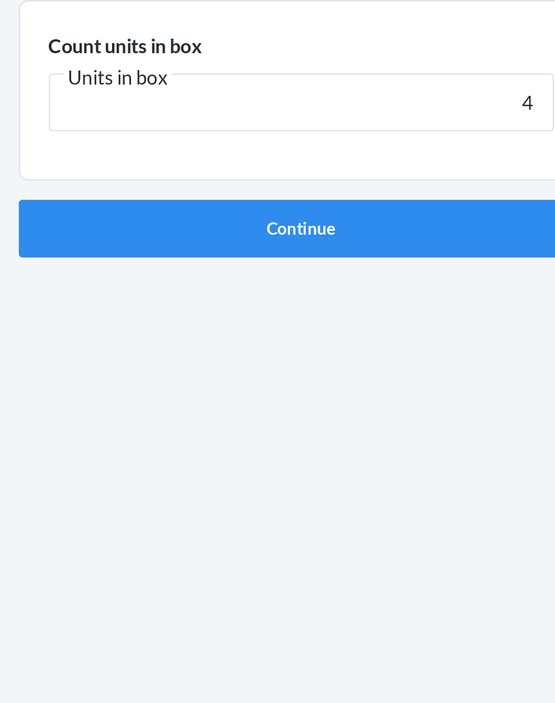
click button "Continue" at bounding box center [277, 237] width 263 height 27
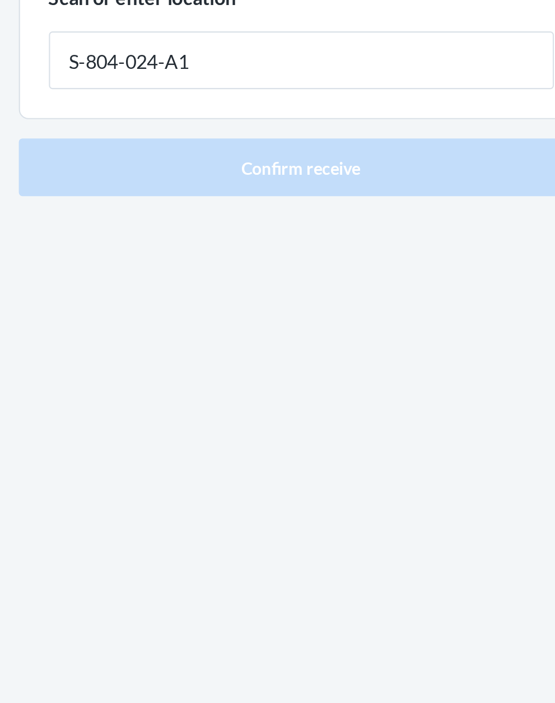
type input "S-804-024-A1"
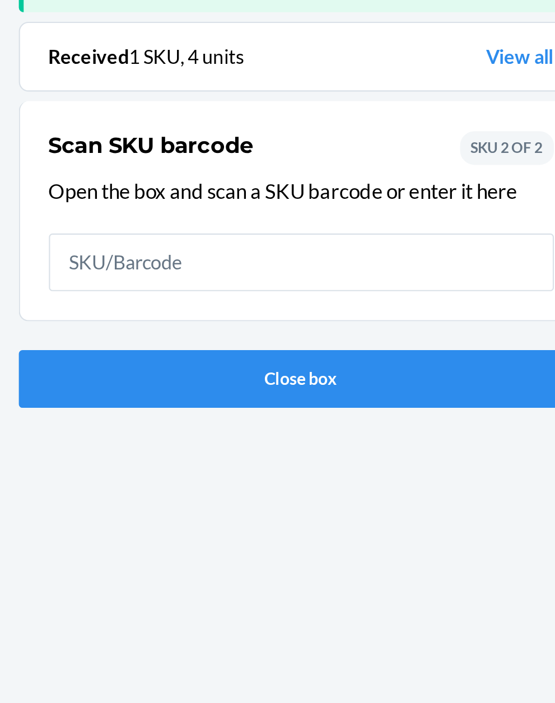
scroll to position [73, 0]
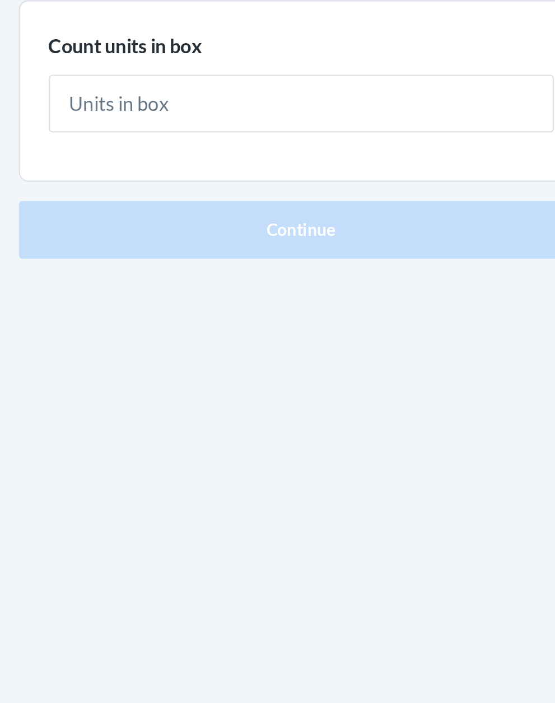
type input "1"
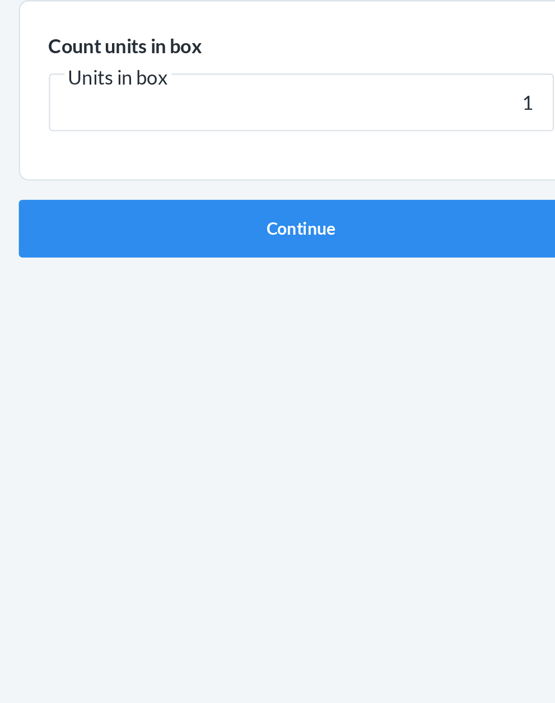
click button "Continue" at bounding box center [277, 237] width 263 height 27
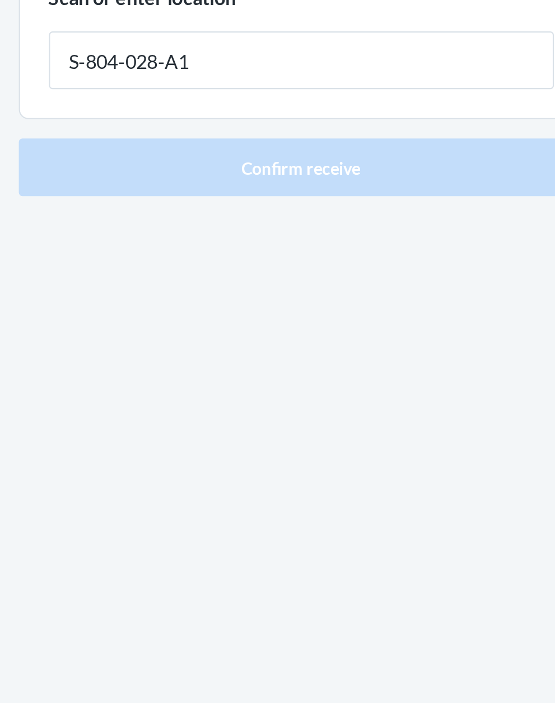
type input "S-804-028-A1"
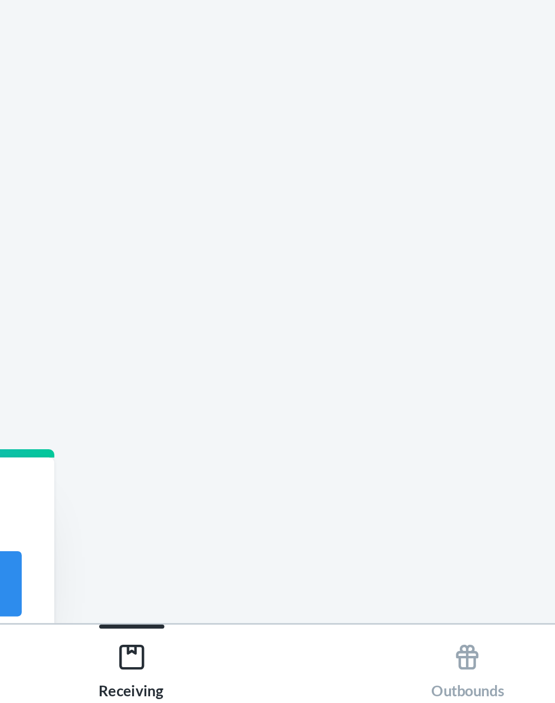
scroll to position [97, 0]
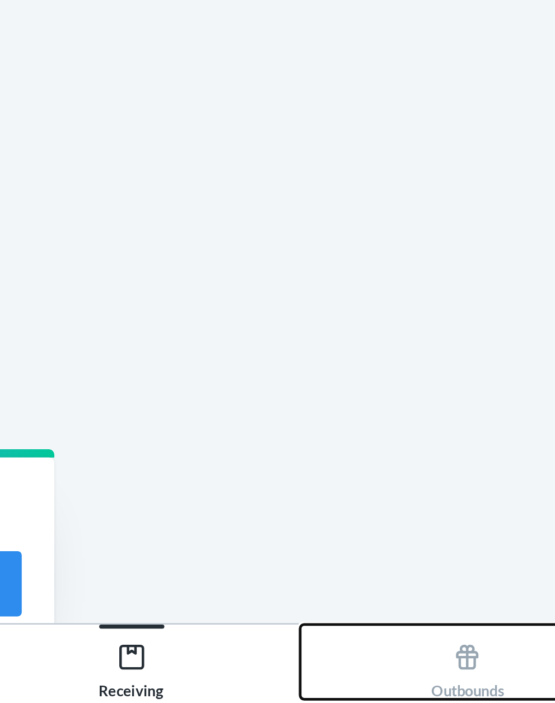
click at [338, 677] on div "Outbounds" at bounding box center [347, 687] width 30 height 28
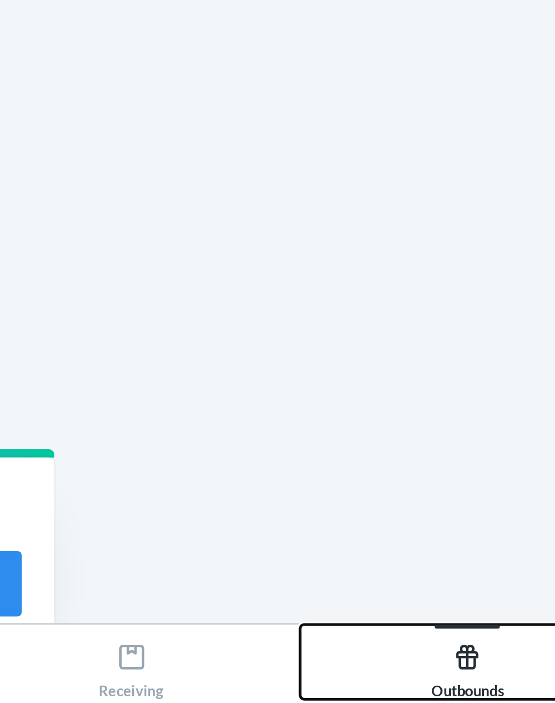
click at [342, 690] on div "Outbounds" at bounding box center [347, 687] width 30 height 28
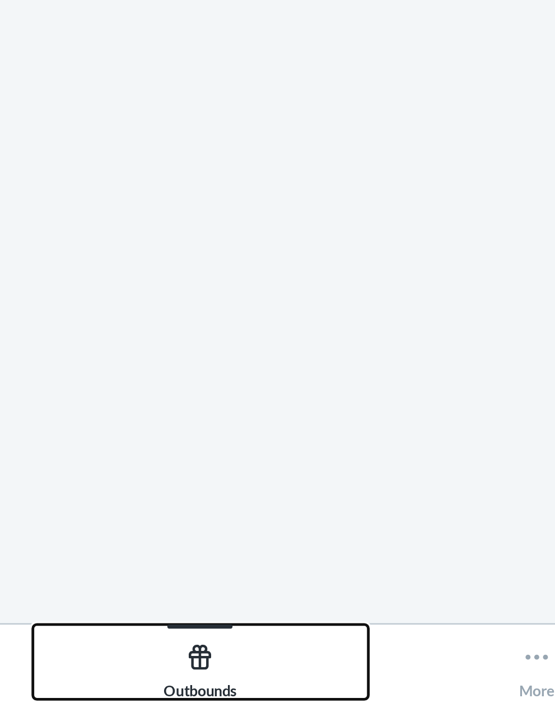
scroll to position [97, 0]
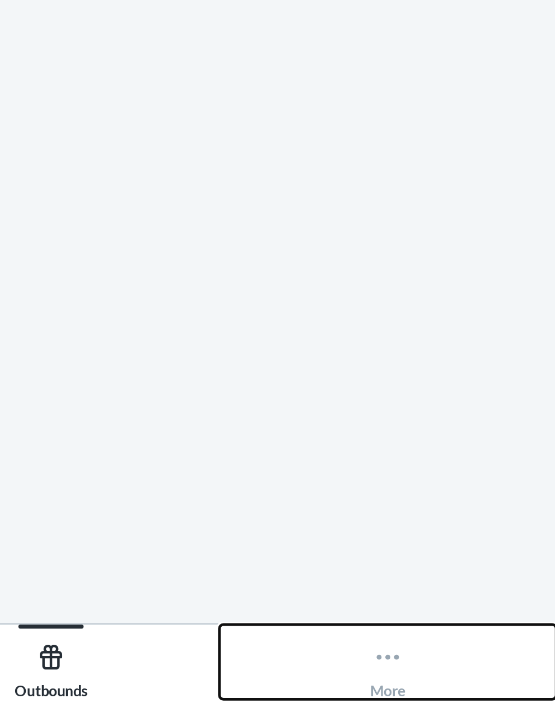
click at [477, 683] on button "More" at bounding box center [485, 685] width 139 height 31
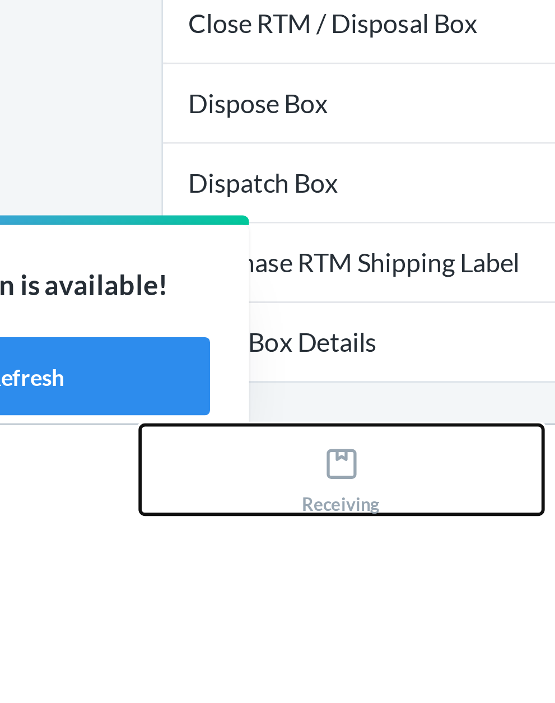
click at [208, 690] on icon at bounding box center [208, 684] width 12 height 12
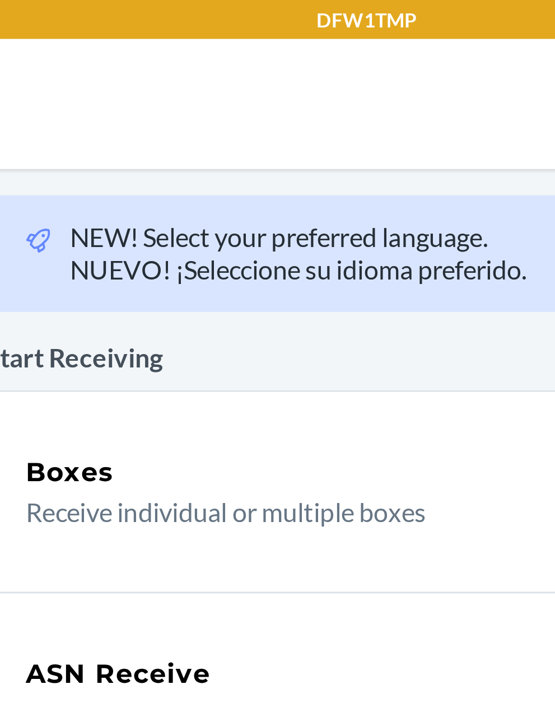
scroll to position [63, 0]
